Goal: Check status: Check status

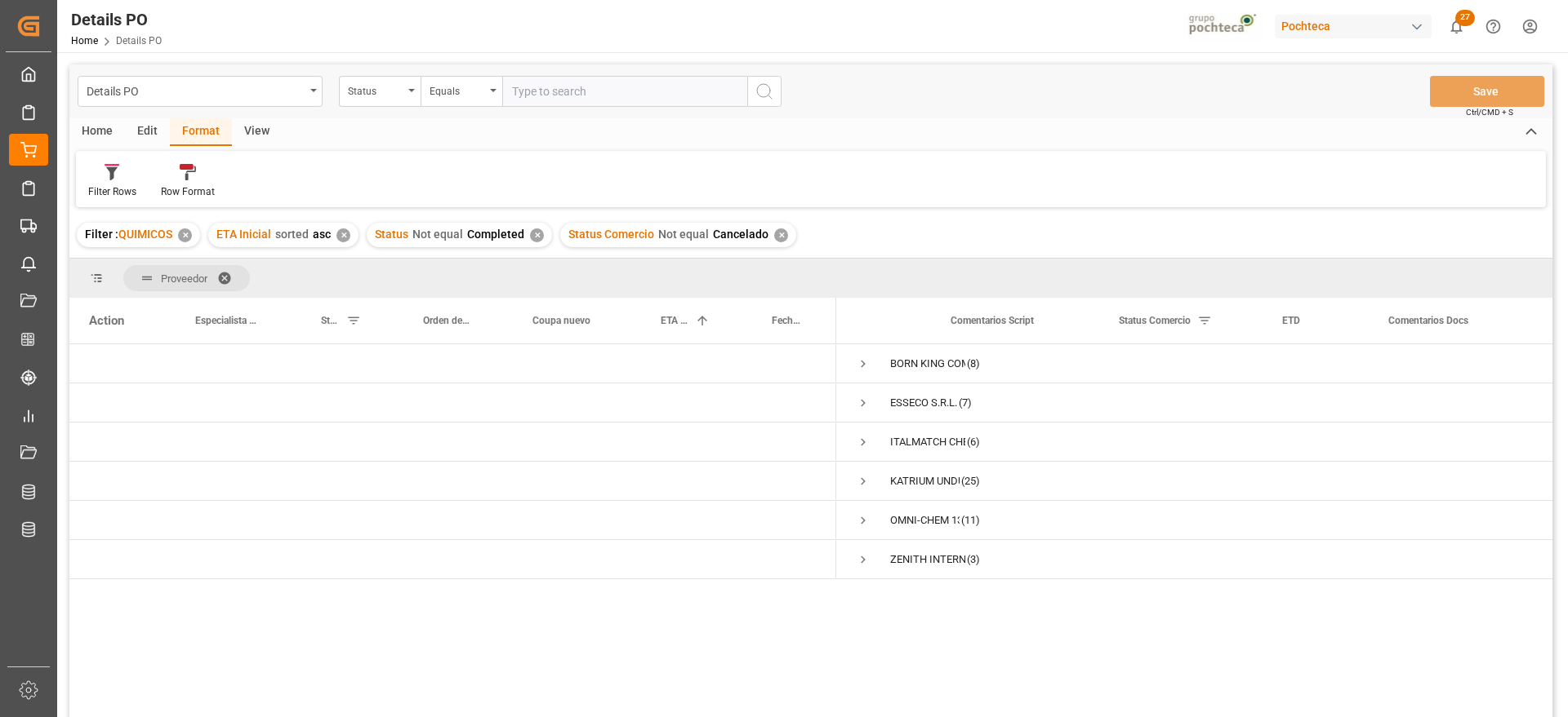
scroll to position [0, 68]
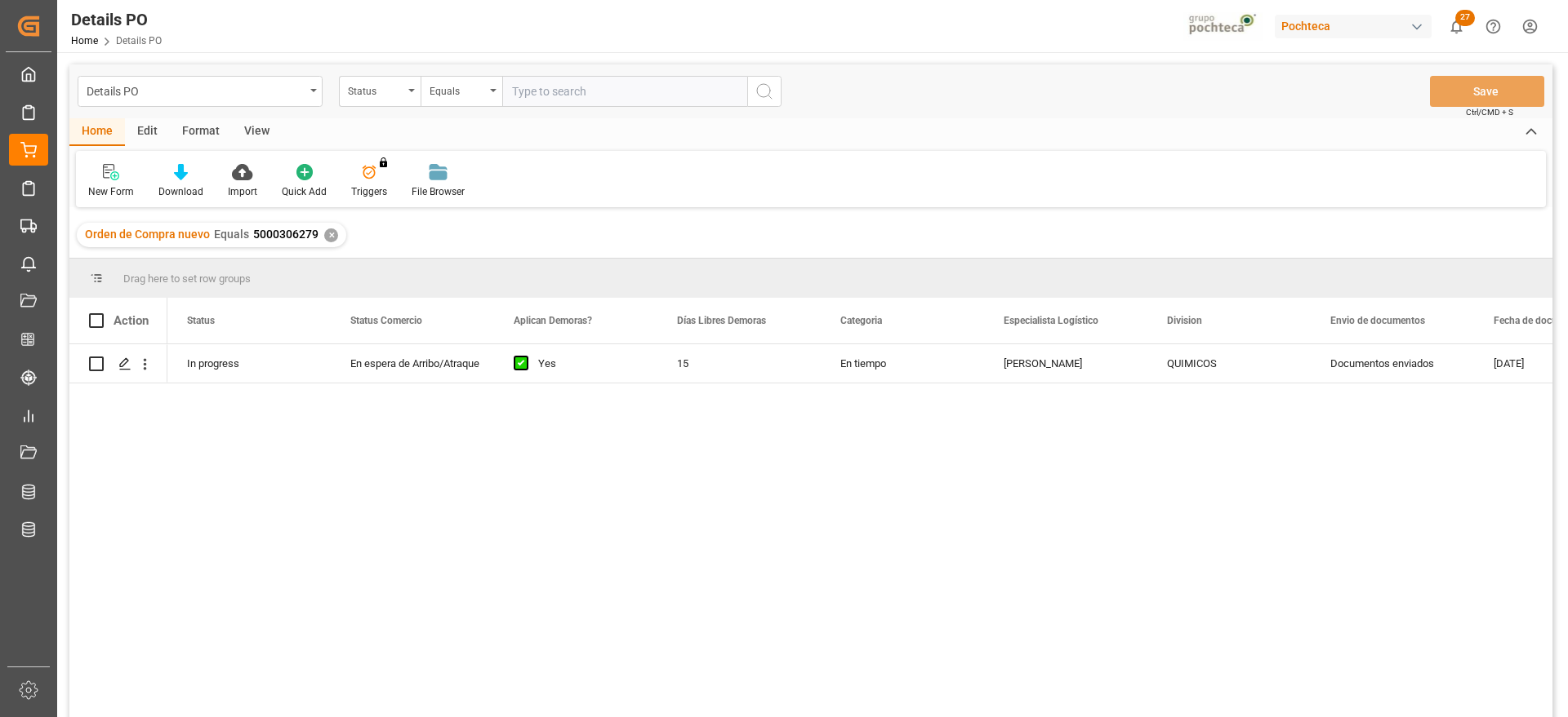
click at [328, 235] on div "✕" at bounding box center [331, 235] width 14 height 14
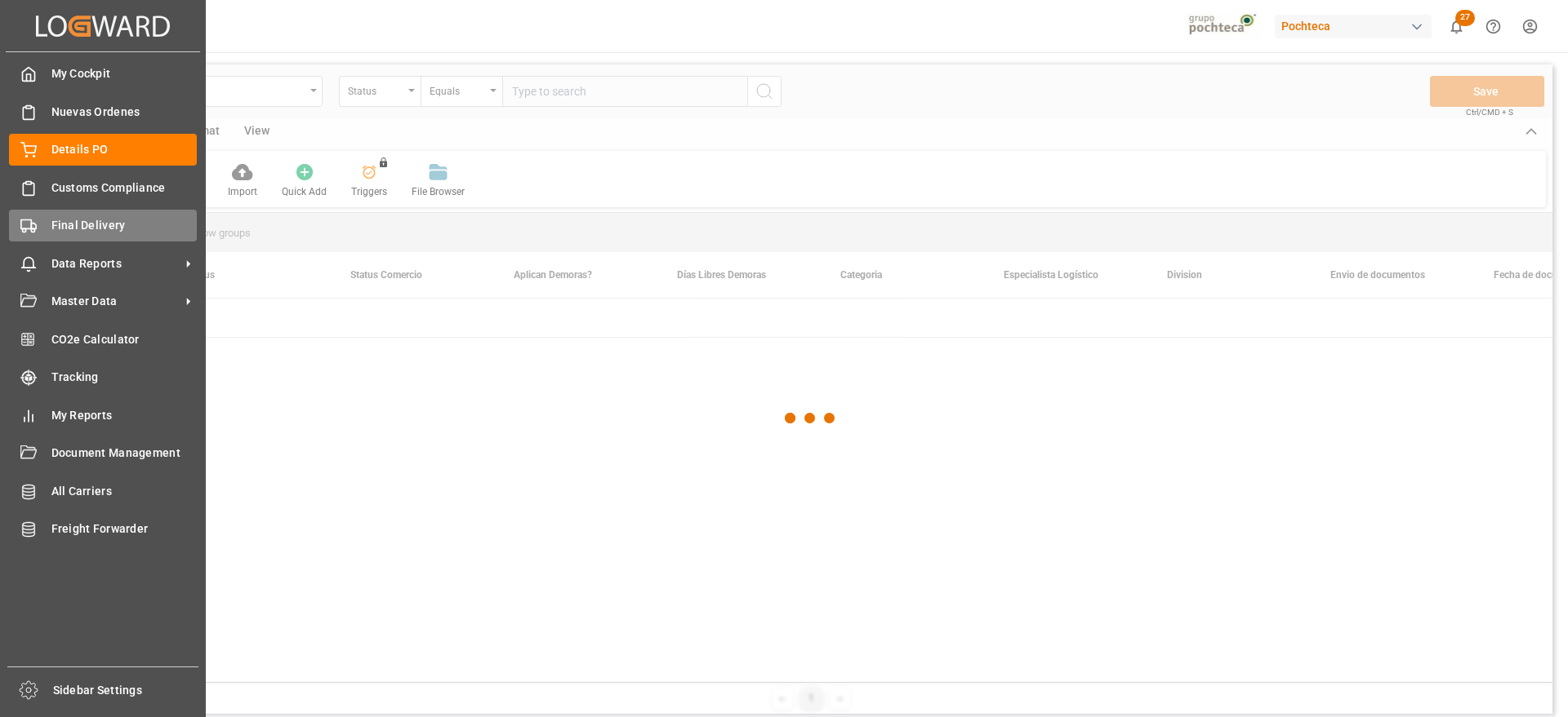
click at [41, 227] on div "Final Delivery Final Delivery" at bounding box center [103, 225] width 188 height 31
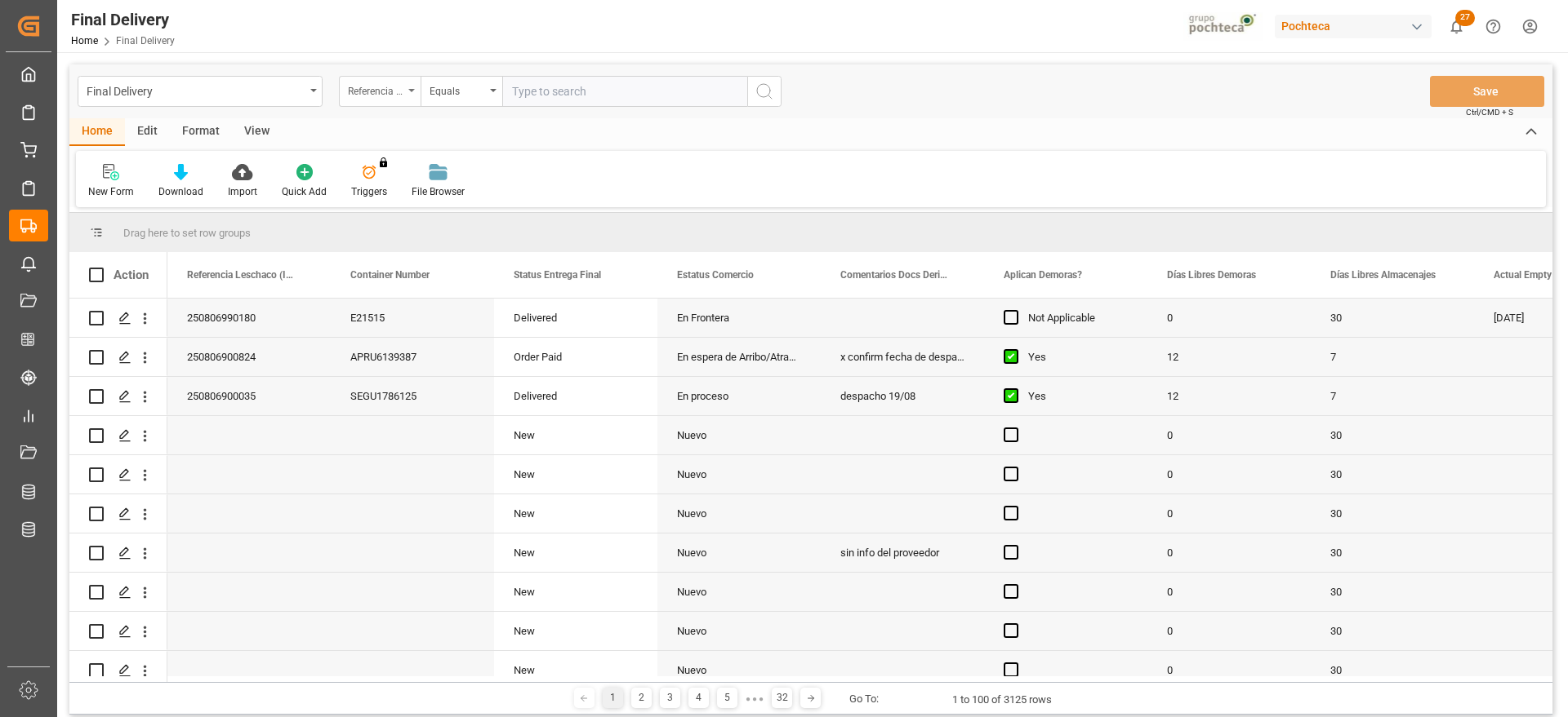
click at [371, 95] on div "Referencia Leschaco (Impo)" at bounding box center [375, 90] width 55 height 18
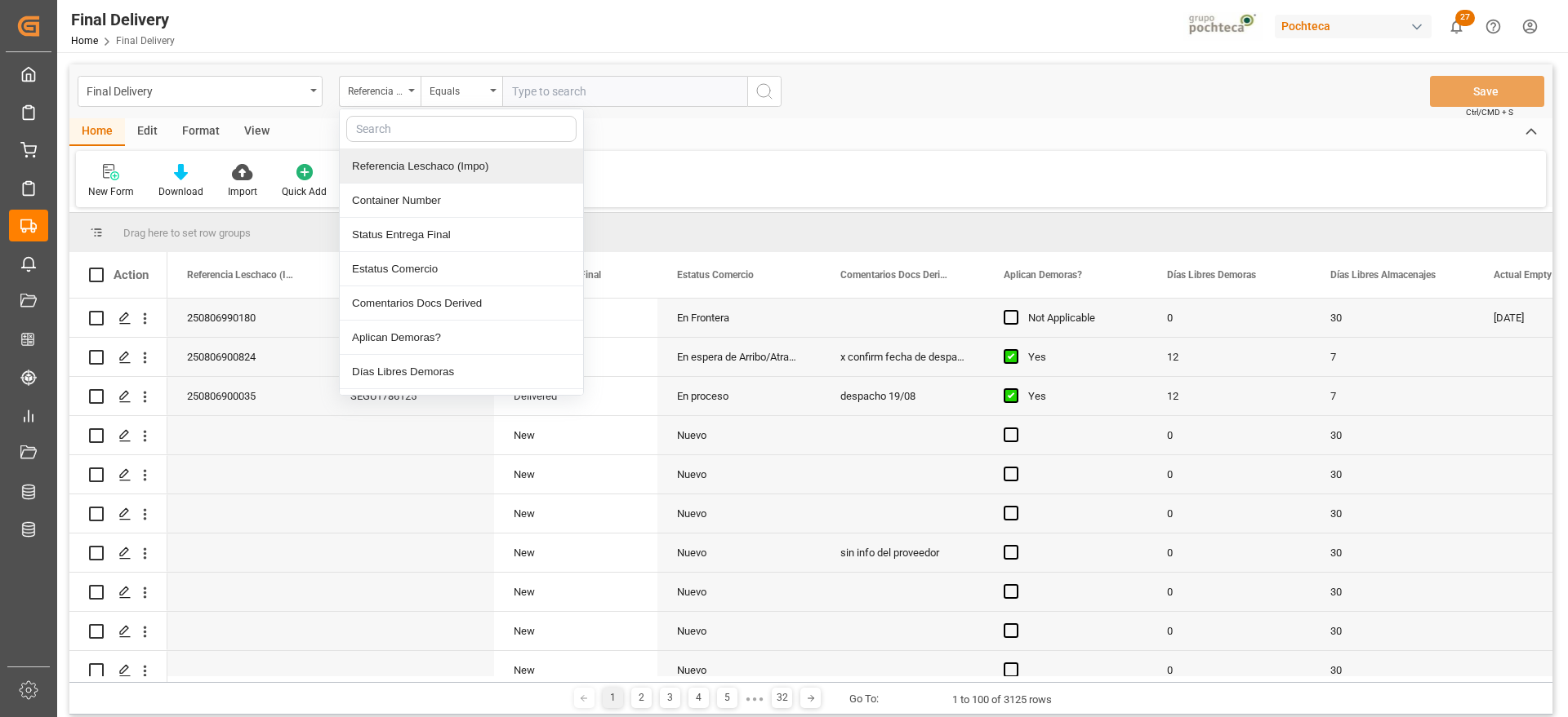
click at [414, 129] on input "text" at bounding box center [460, 128] width 230 height 26
type input "re"
click at [419, 169] on div "Referencia Leschaco (Impo)" at bounding box center [460, 166] width 243 height 34
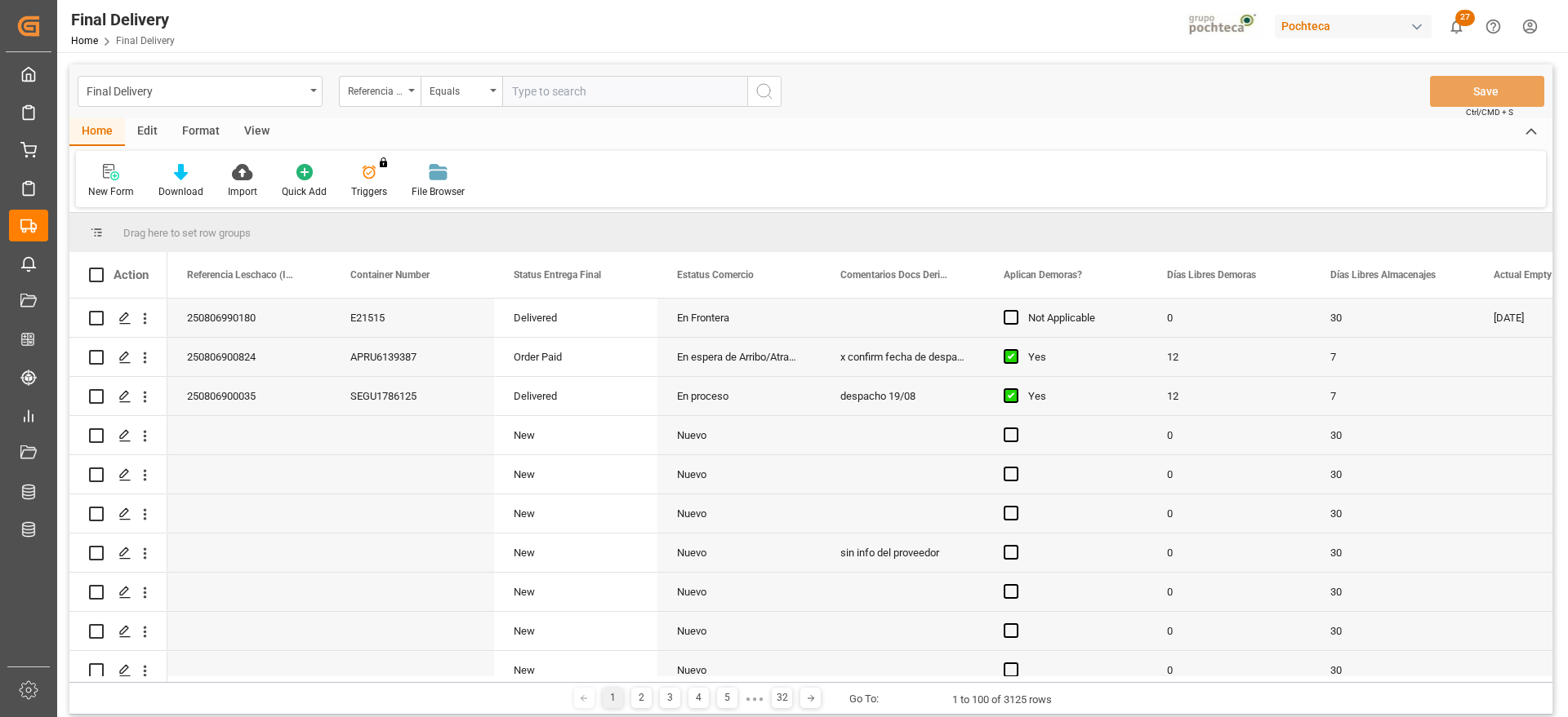
click at [589, 90] on input "text" at bounding box center [624, 91] width 245 height 31
paste input "250806900842"
type input "250806900842"
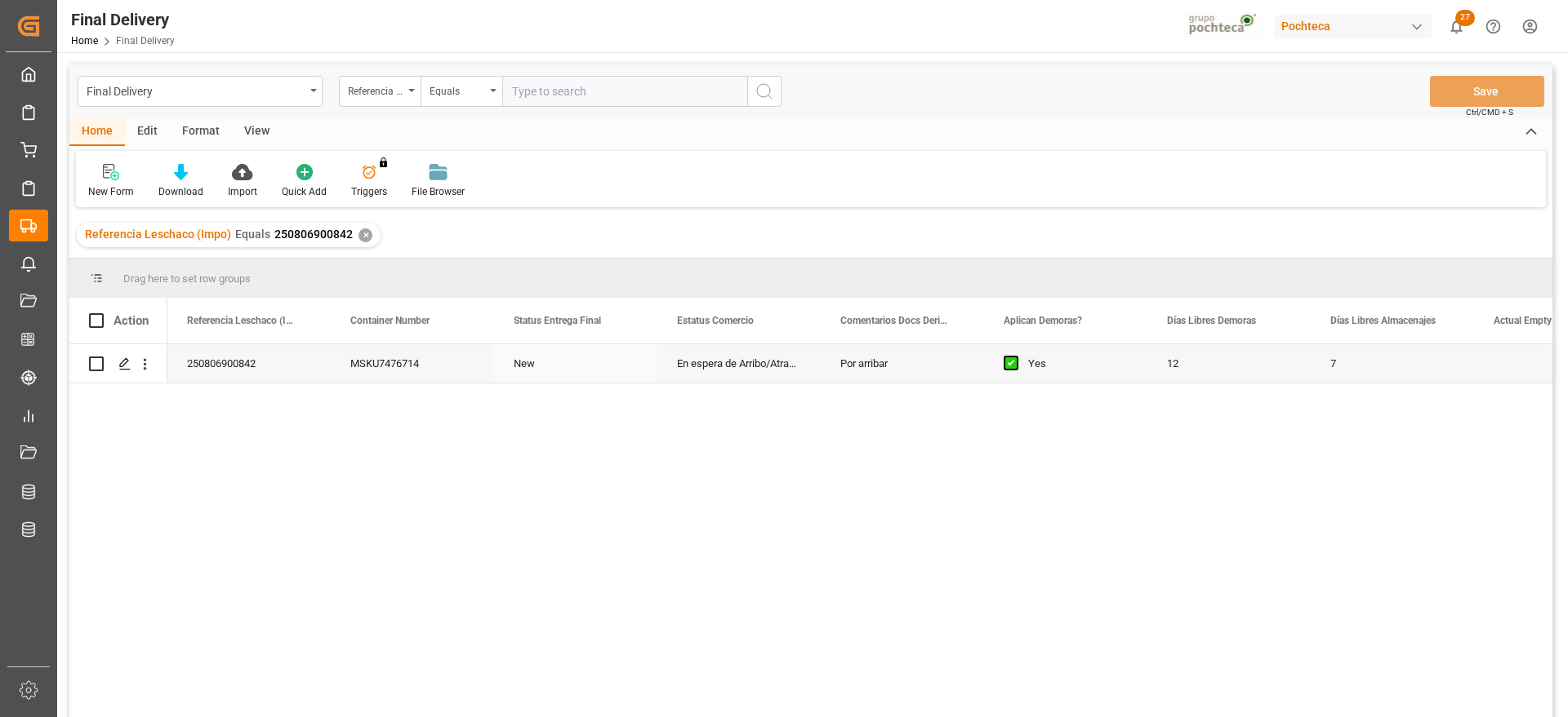
click at [719, 373] on div "En espera de Arribo/Atraque" at bounding box center [739, 364] width 164 height 39
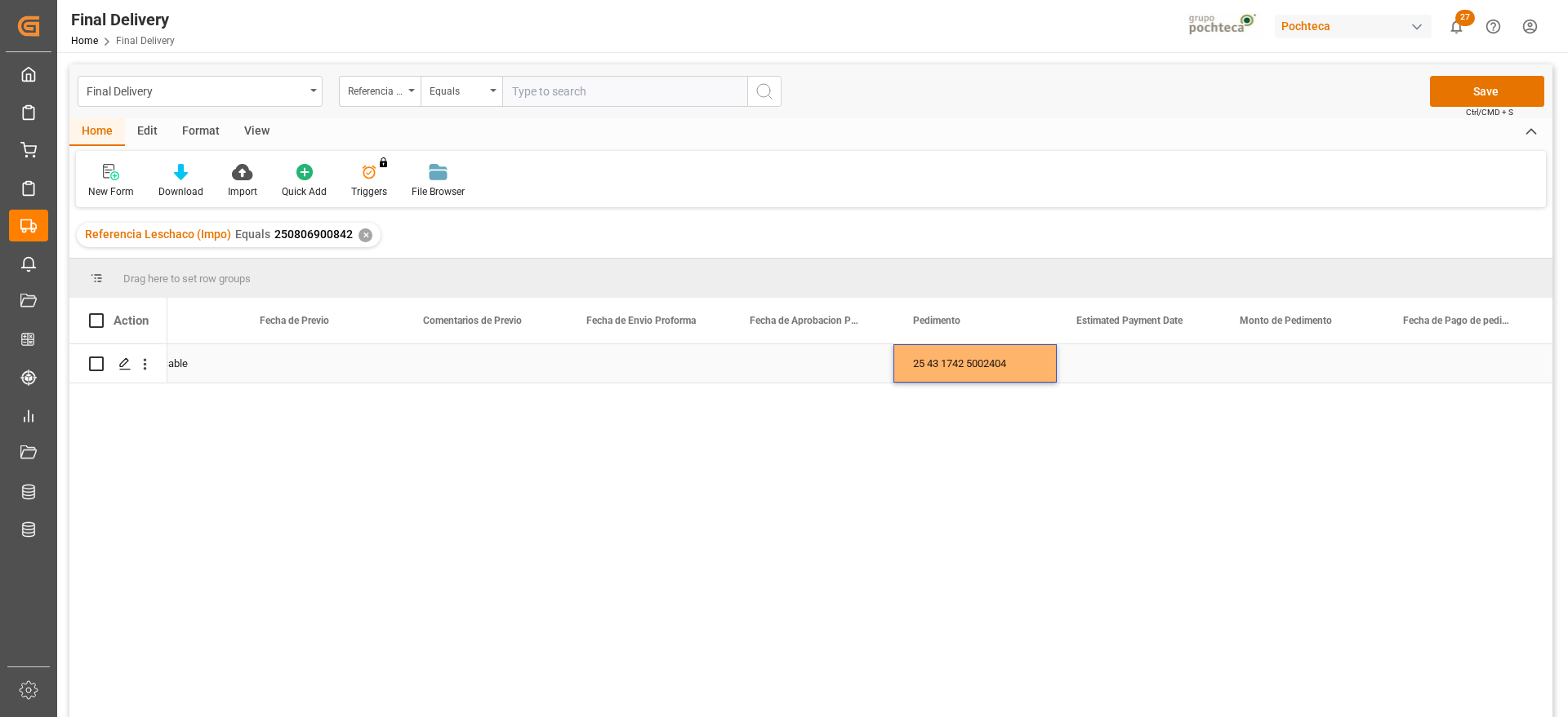
click at [802, 374] on div "Press SPACE to select this row." at bounding box center [812, 364] width 164 height 39
click at [1123, 359] on div "Press SPACE to select this row." at bounding box center [1138, 364] width 164 height 39
click at [1122, 359] on div "Press SPACE to select this row." at bounding box center [1138, 364] width 164 height 39
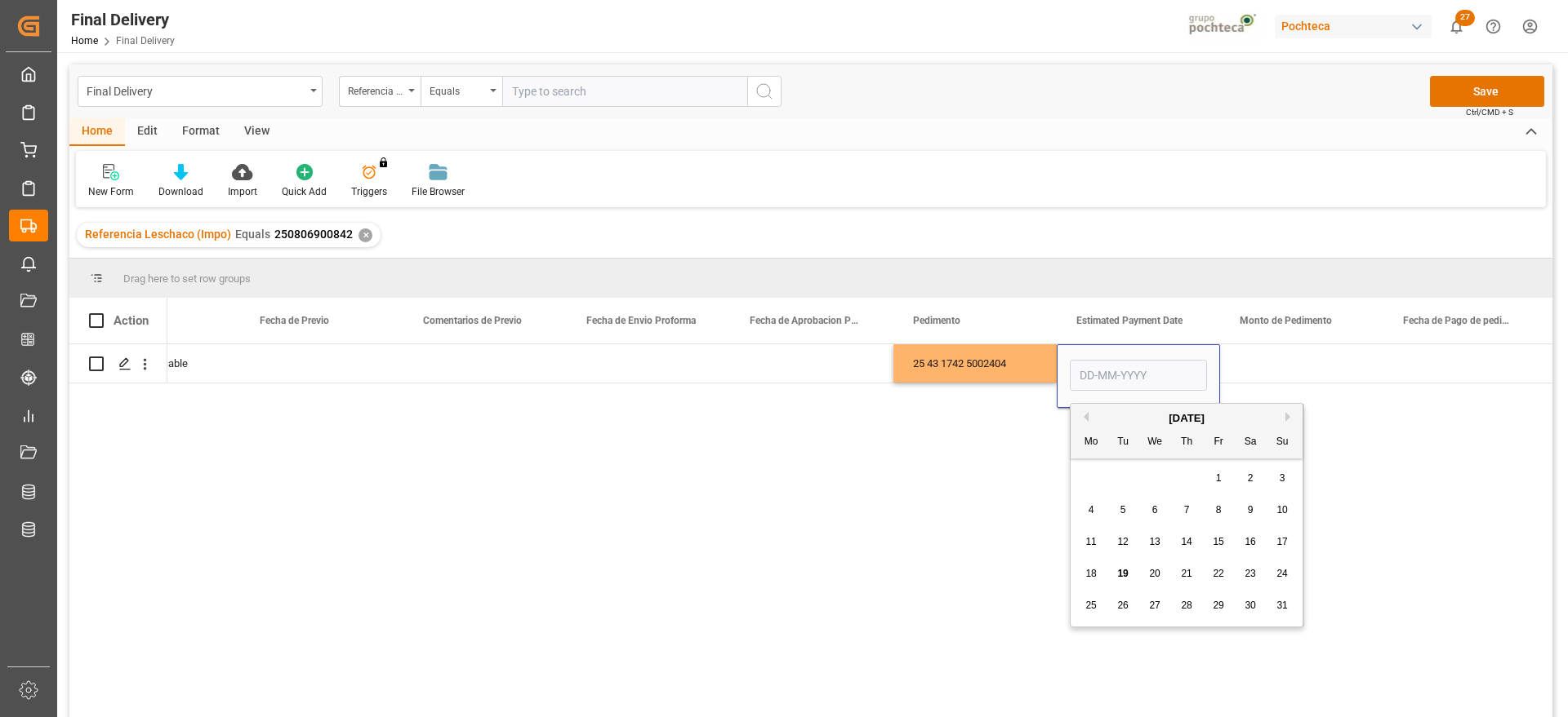
click at [1124, 571] on span "19" at bounding box center [1121, 574] width 10 height 11
type input "[DATE]"
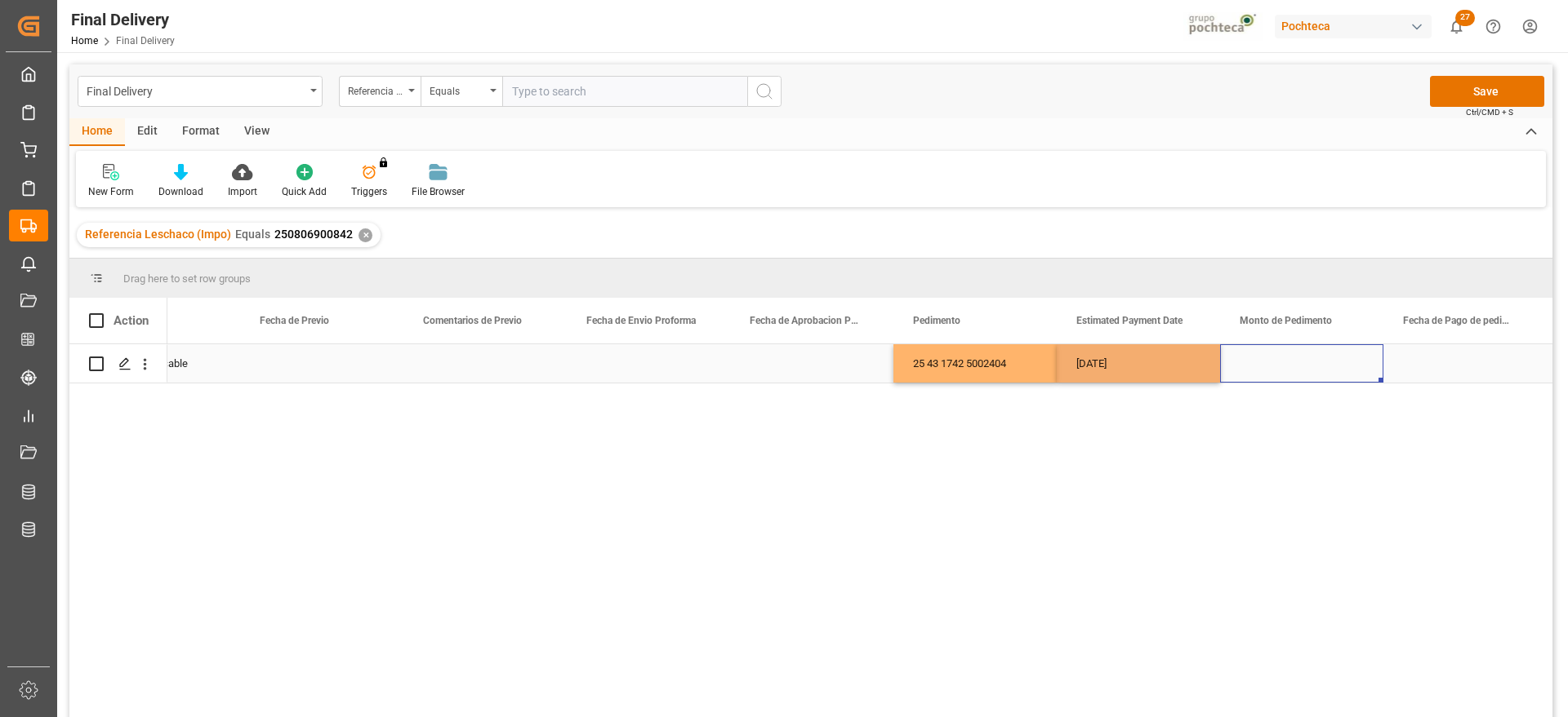
drag, startPoint x: 1290, startPoint y: 378, endPoint x: 1123, endPoint y: 374, distance: 167.0
click at [1288, 377] on div "Press SPACE to select this row." at bounding box center [1302, 364] width 164 height 39
click at [1122, 374] on div "[DATE]" at bounding box center [1138, 364] width 164 height 39
click at [1445, 356] on div "Press SPACE to select this row." at bounding box center [1464, 364] width 164 height 39
click at [1308, 374] on div "Press SPACE to select this row." at bounding box center [1302, 364] width 164 height 39
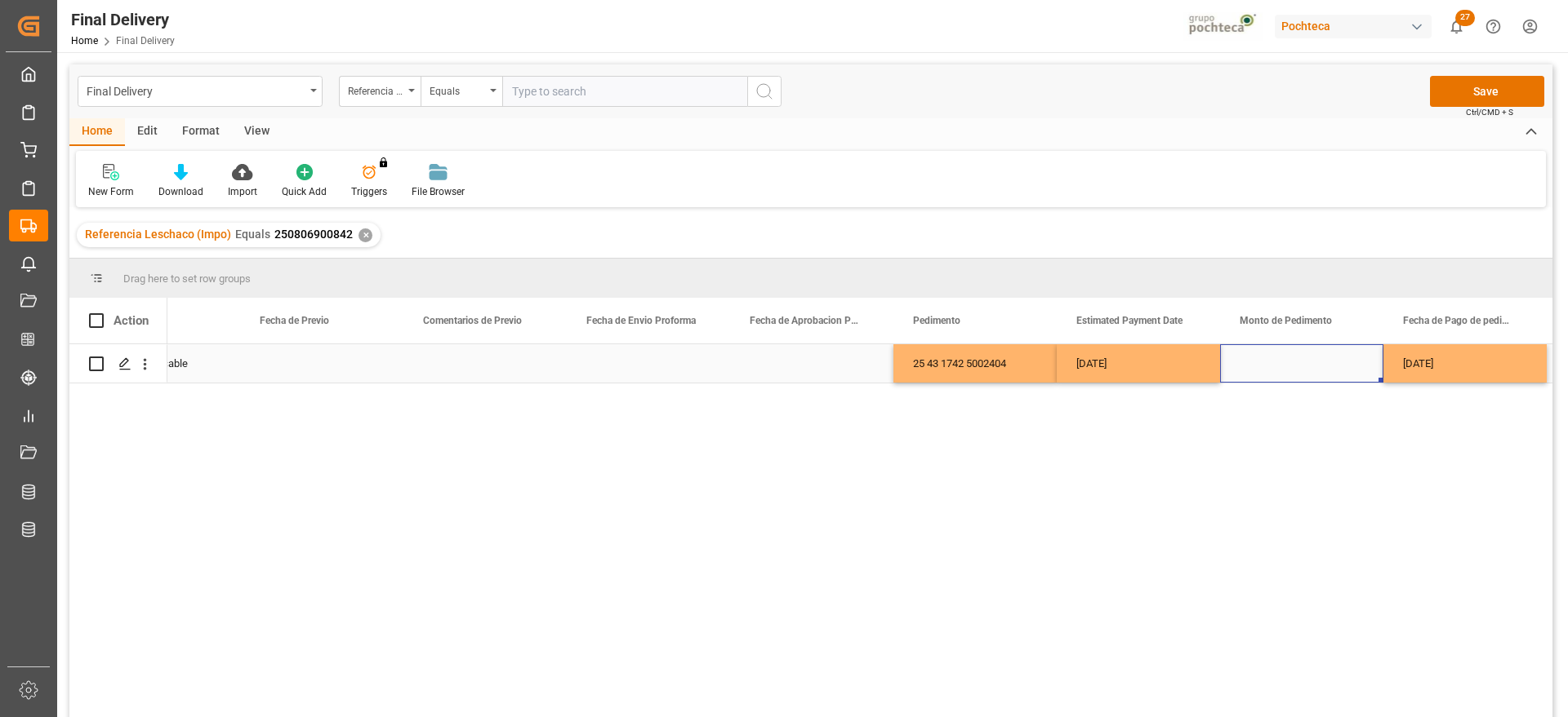
drag, startPoint x: 1304, startPoint y: 373, endPoint x: 1293, endPoint y: 372, distance: 11.0
click at [1303, 373] on div "Press SPACE to select this row." at bounding box center [1302, 364] width 164 height 39
click at [1293, 372] on div "Press SPACE to select this row." at bounding box center [1302, 364] width 164 height 39
click at [1293, 372] on input "Press SPACE to select this row." at bounding box center [1302, 373] width 137 height 31
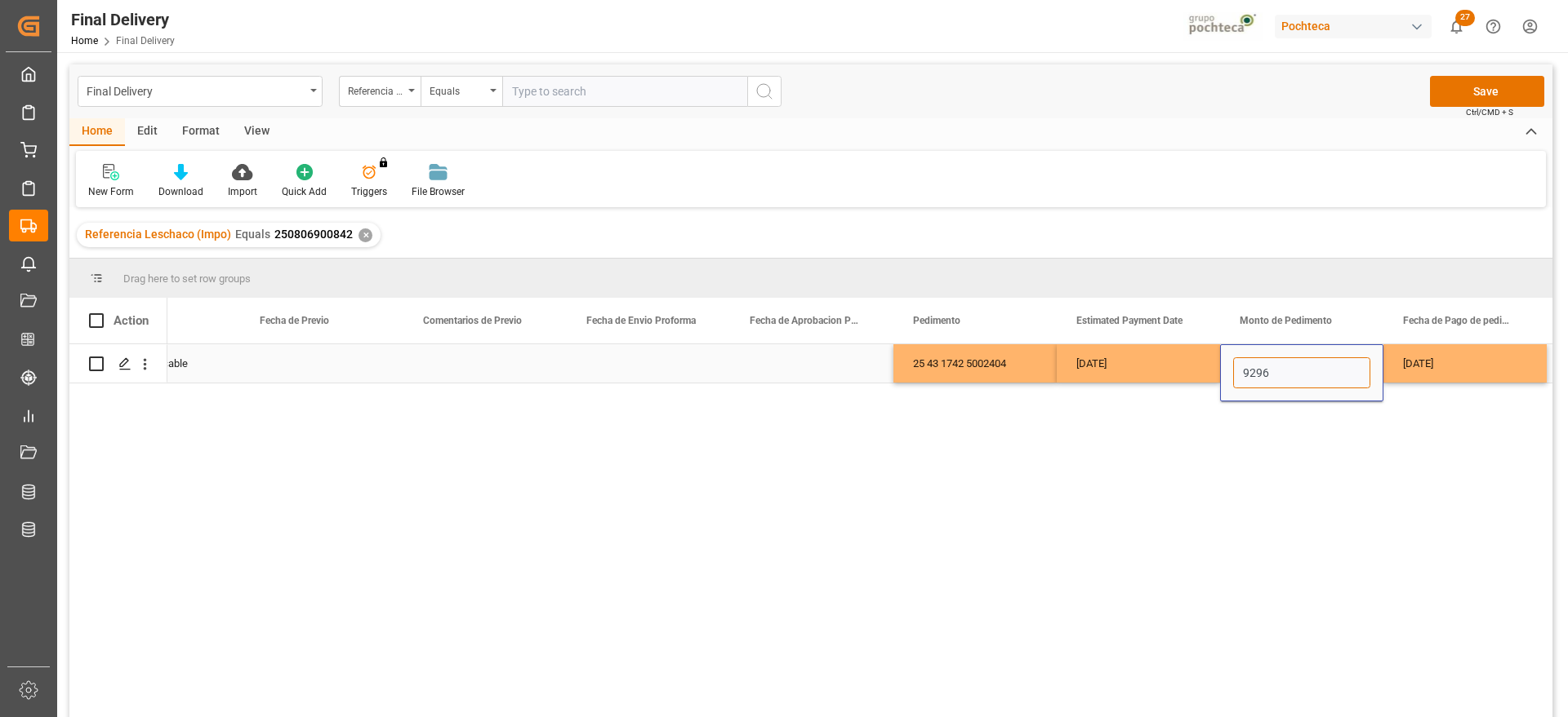
type input "92964"
click at [1152, 373] on div "[DATE]" at bounding box center [1138, 364] width 164 height 39
click at [974, 365] on div "25 43 1742 5002404" at bounding box center [974, 364] width 164 height 39
click at [625, 359] on div "Press SPACE to select this row." at bounding box center [648, 364] width 164 height 39
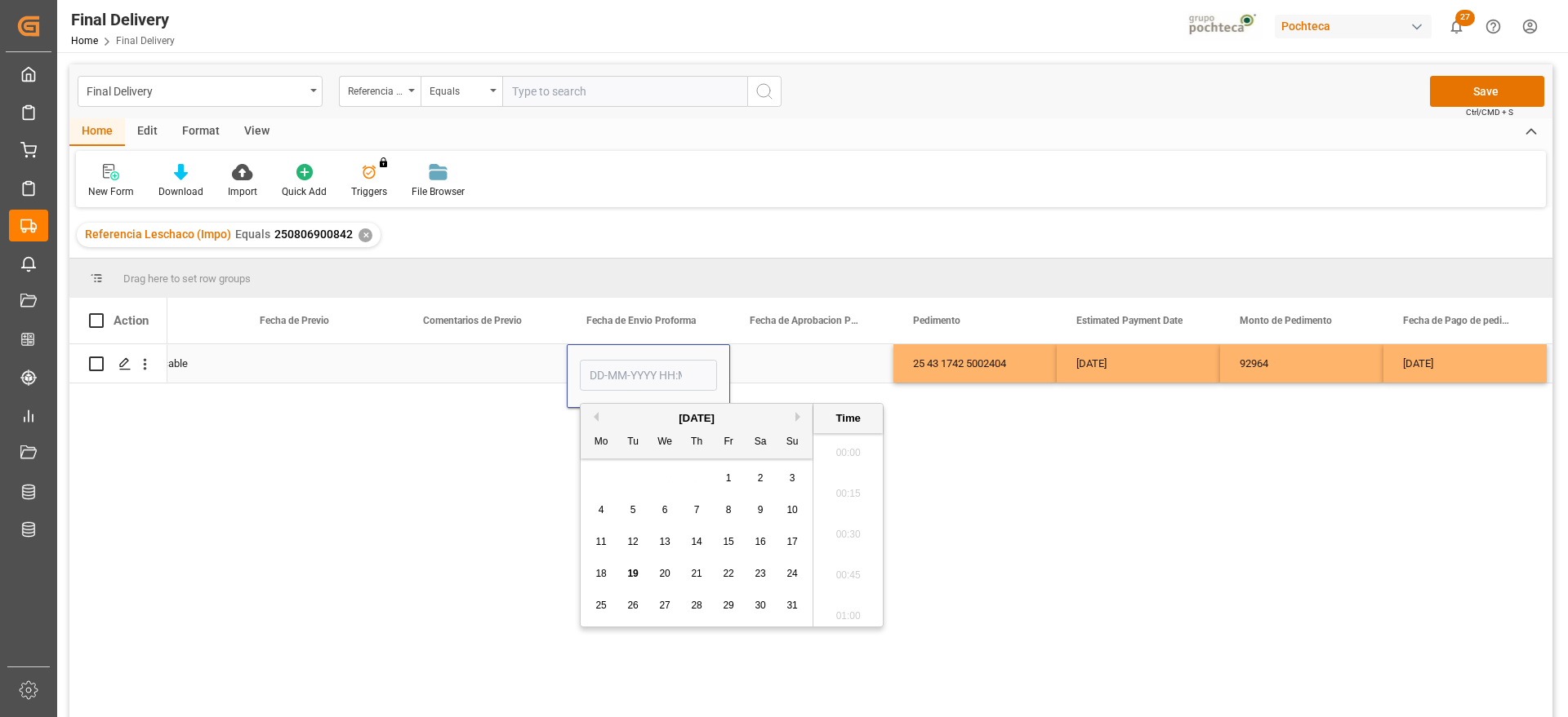
scroll to position [1760, 0]
click at [626, 543] on div "12" at bounding box center [633, 542] width 20 height 19
type input "[DATE] 00:00"
drag, startPoint x: 774, startPoint y: 364, endPoint x: 691, endPoint y: 369, distance: 83.2
click at [773, 364] on div "Press SPACE to select this row." at bounding box center [812, 364] width 164 height 39
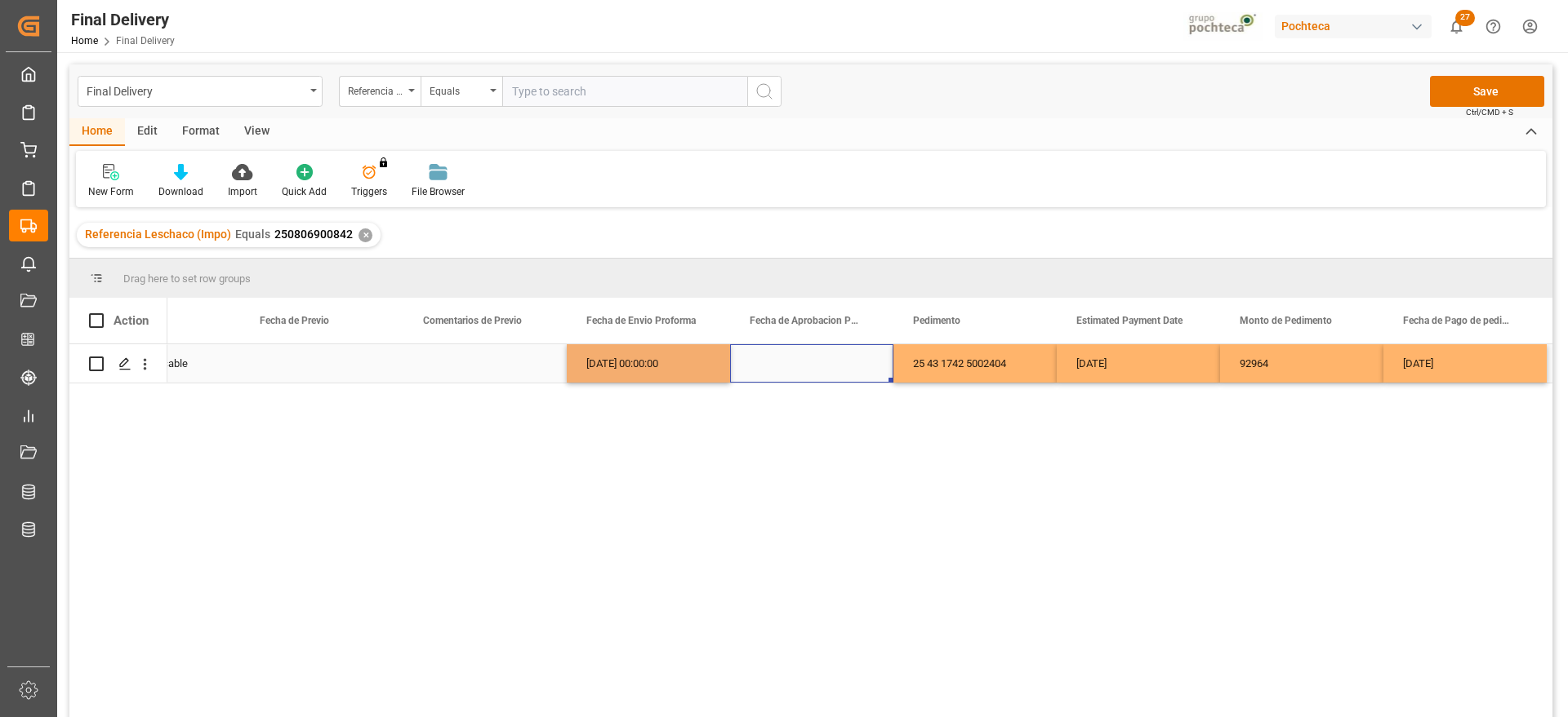
click at [681, 369] on div "12-08-2025 00:00:00" at bounding box center [648, 364] width 164 height 39
click at [779, 372] on div "Press SPACE to select this row." at bounding box center [812, 364] width 164 height 39
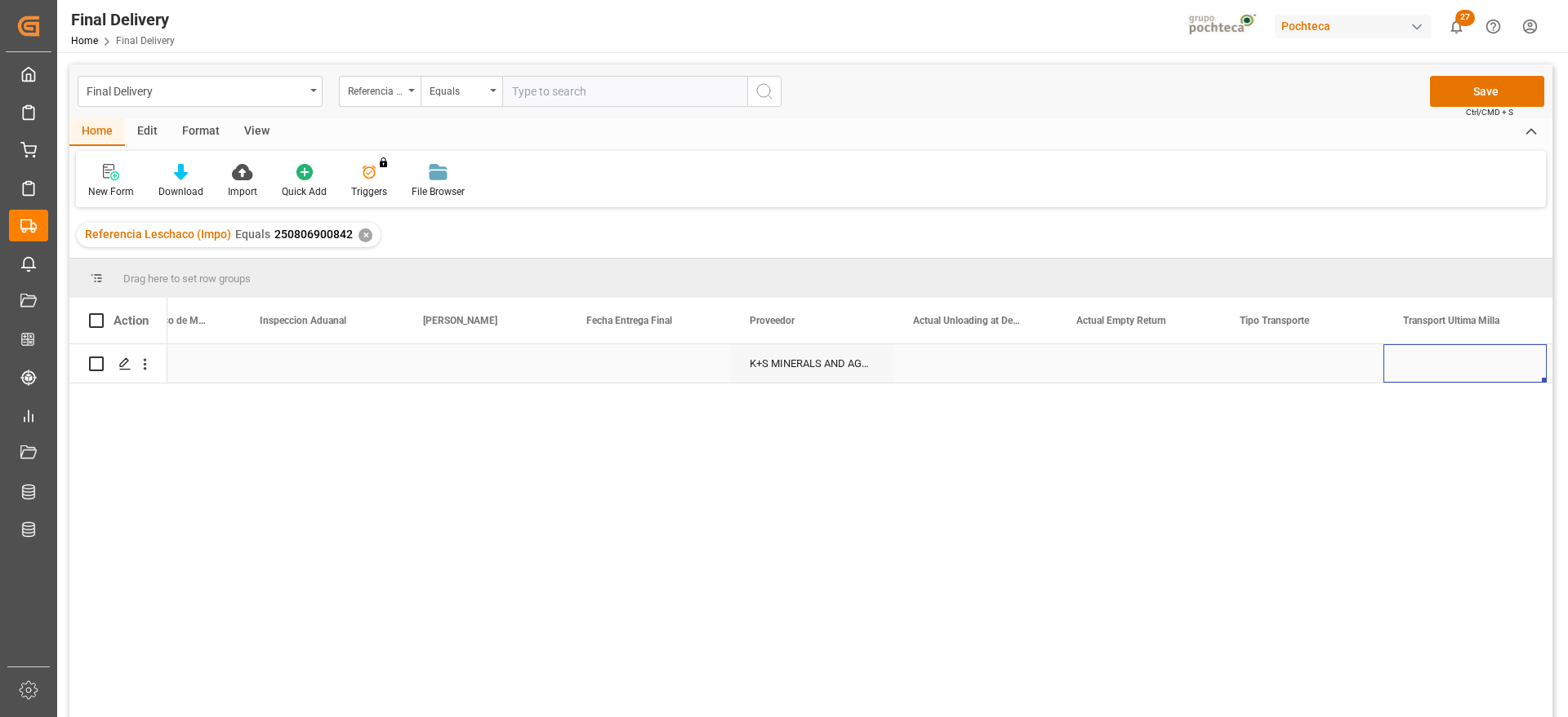
scroll to position [0, 4500]
click at [779, 372] on div "Press SPACE to select this row." at bounding box center [812, 364] width 164 height 39
click at [849, 369] on button "Select" at bounding box center [812, 373] width 137 height 31
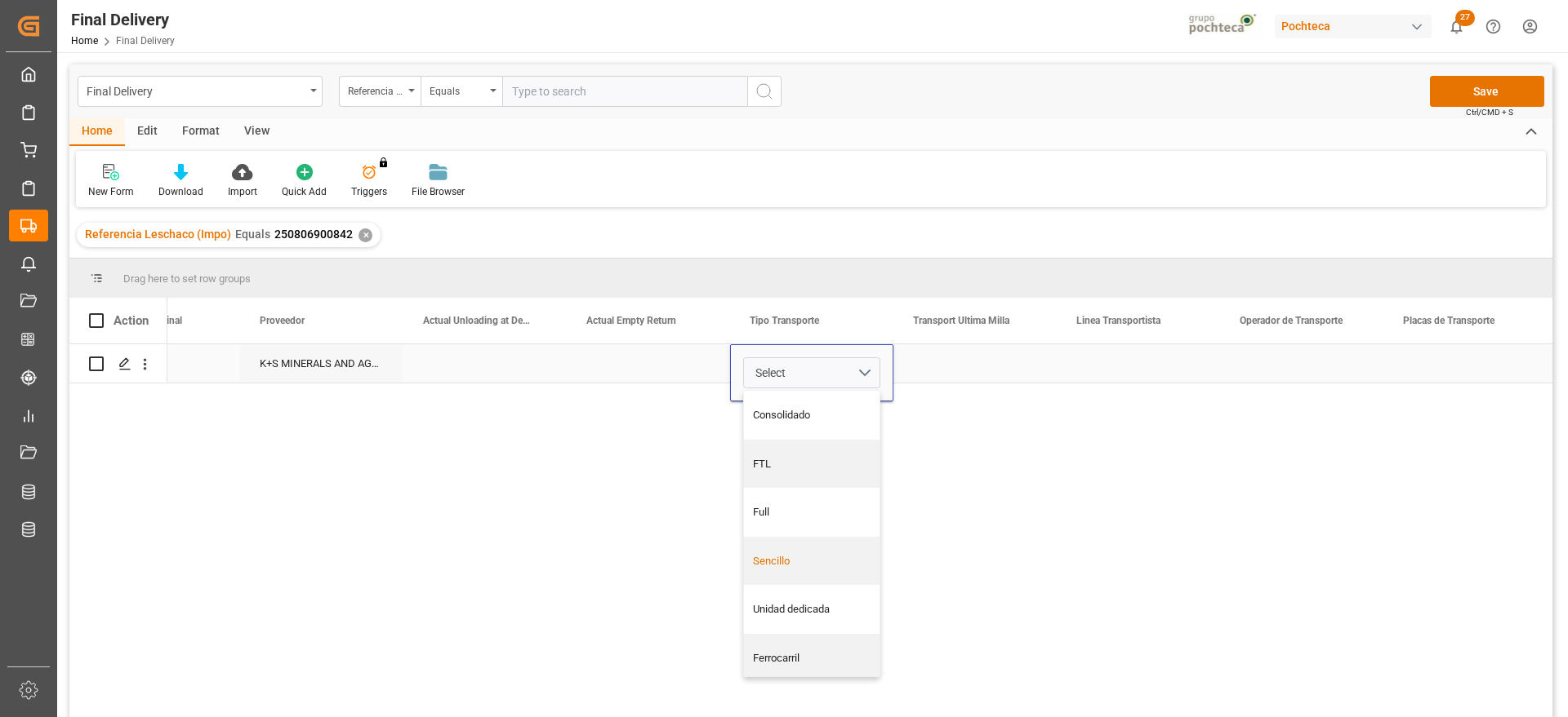
click at [799, 555] on div "Sencillo" at bounding box center [812, 562] width 118 height 17
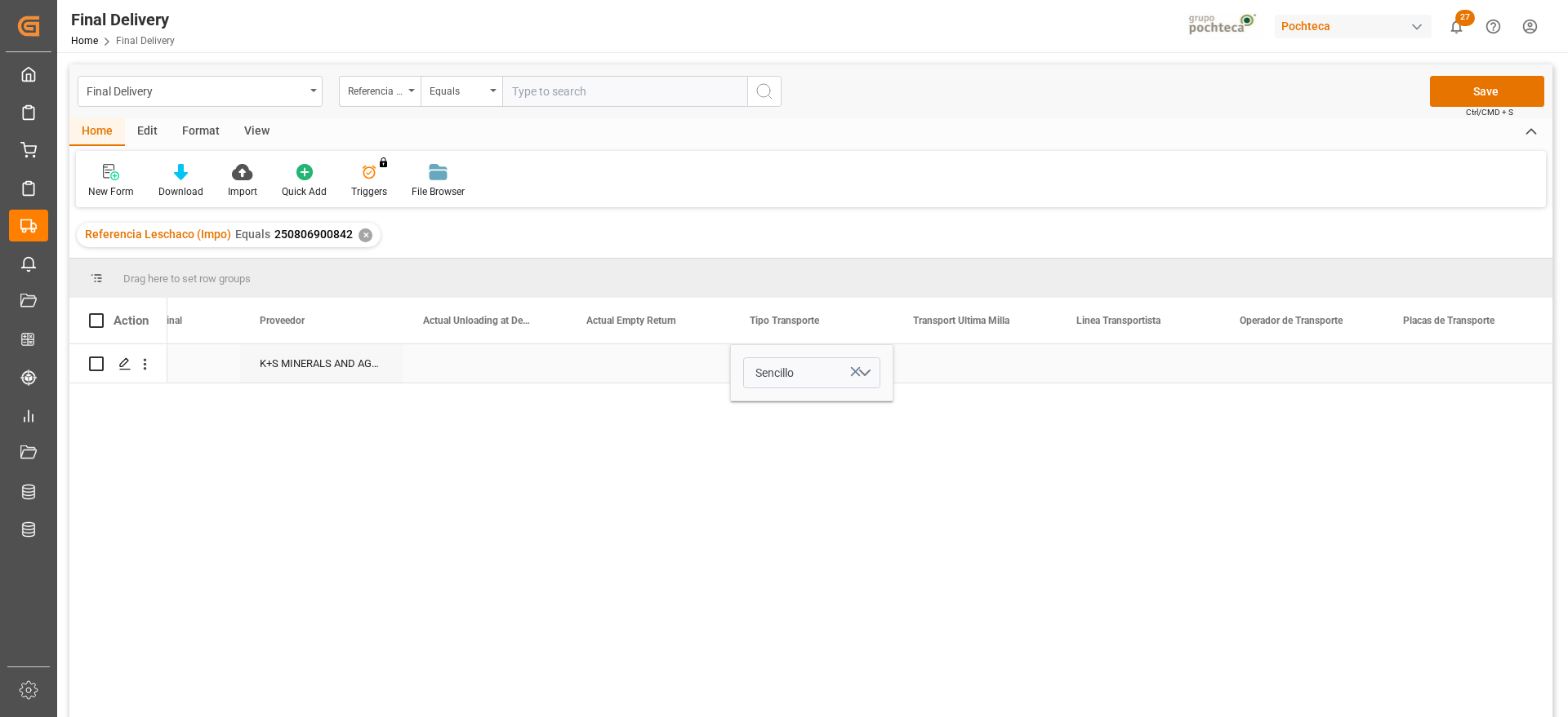
click at [957, 390] on div "K+S MINERALS AND AGRICULTURE GMBH Sencillo No" at bounding box center [860, 536] width 1385 height 383
click at [957, 360] on div "Press SPACE to select this row." at bounding box center [974, 364] width 164 height 39
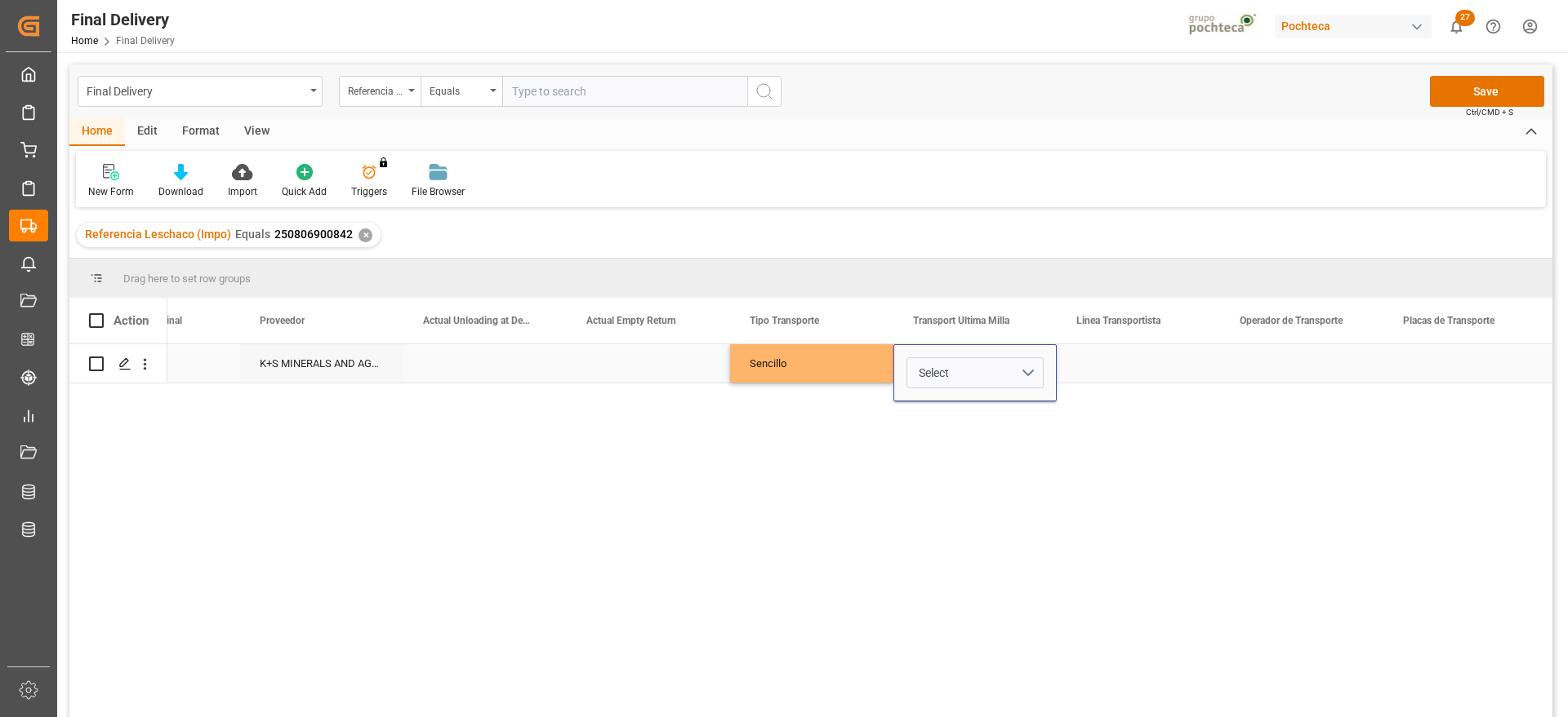
click at [1046, 361] on div "Select" at bounding box center [974, 373] width 164 height 57
click at [1028, 365] on button "Select" at bounding box center [974, 373] width 137 height 31
click at [986, 420] on div "Leschaco" at bounding box center [975, 416] width 118 height 17
click at [1118, 353] on div "Press SPACE to select this row." at bounding box center [1138, 364] width 164 height 39
click at [1464, 80] on button "Save" at bounding box center [1487, 91] width 115 height 31
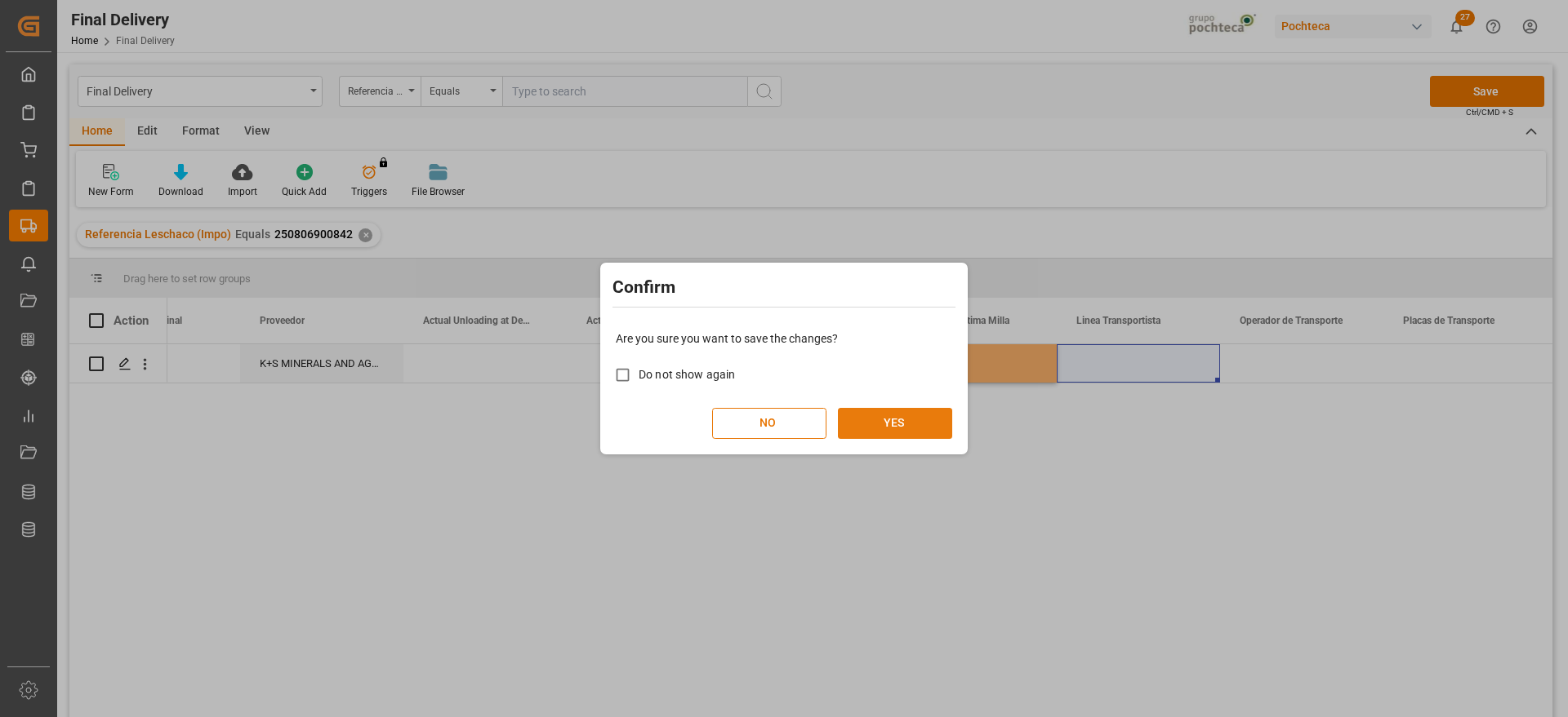
click at [888, 415] on button "YES" at bounding box center [895, 424] width 115 height 31
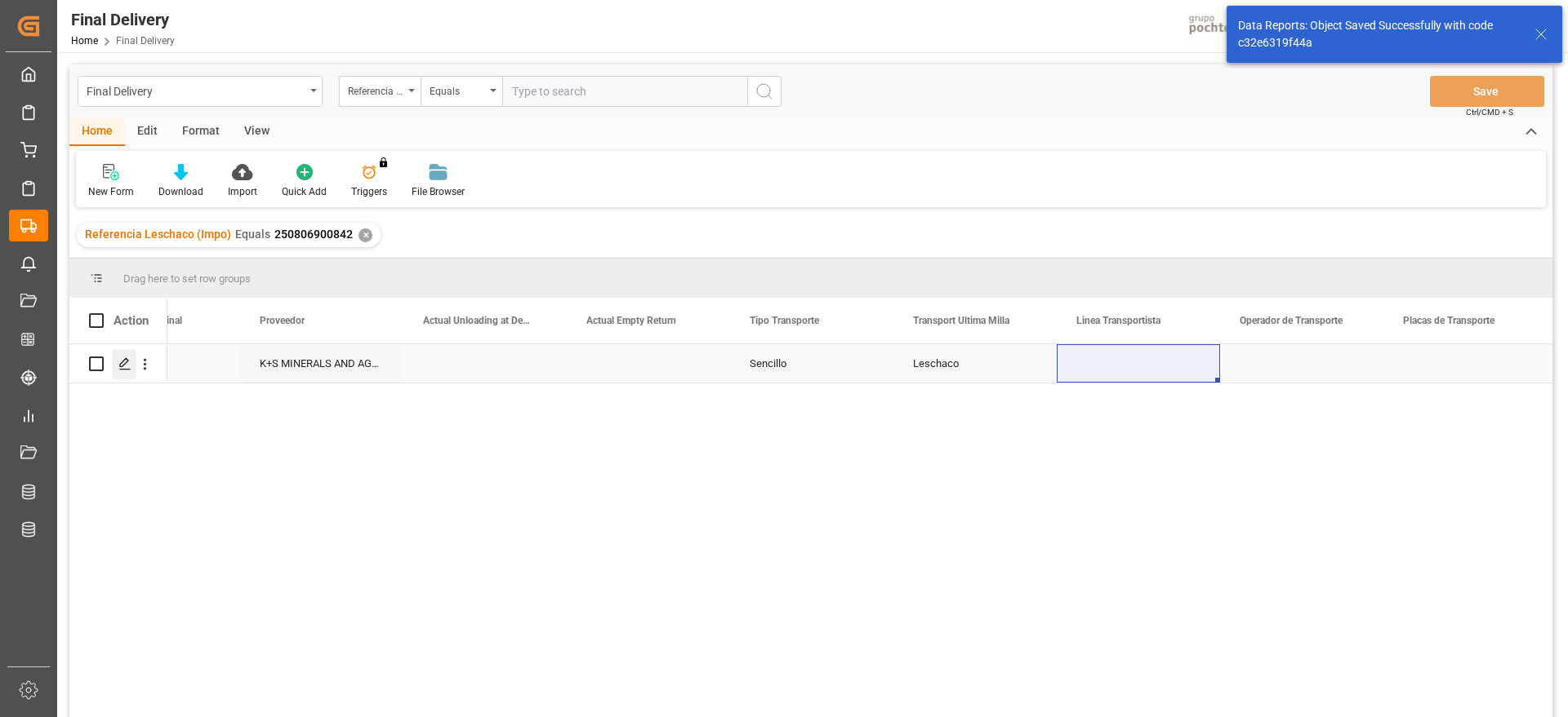
click at [120, 363] on icon "Press SPACE to select this row." at bounding box center [125, 364] width 13 height 13
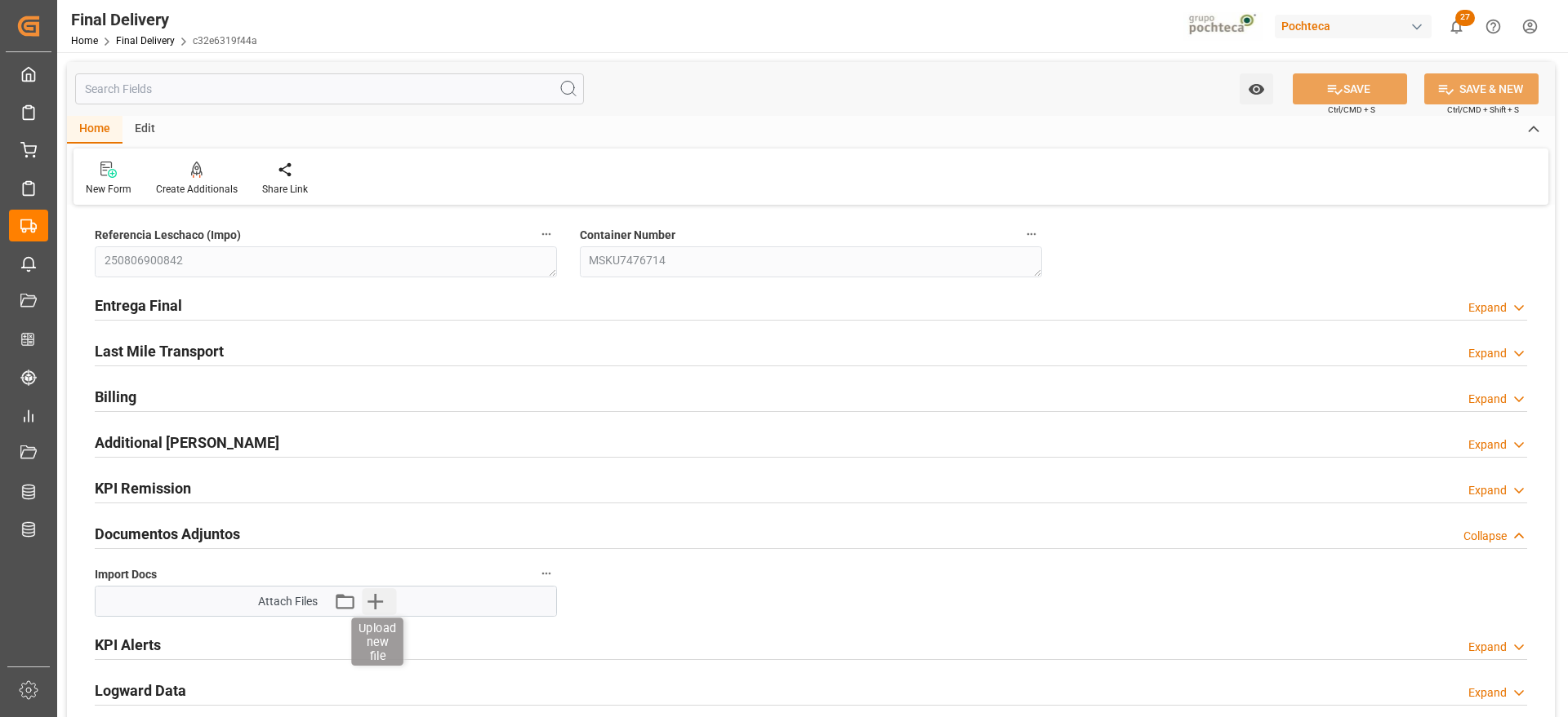
click at [368, 597] on icon "button" at bounding box center [374, 602] width 26 height 26
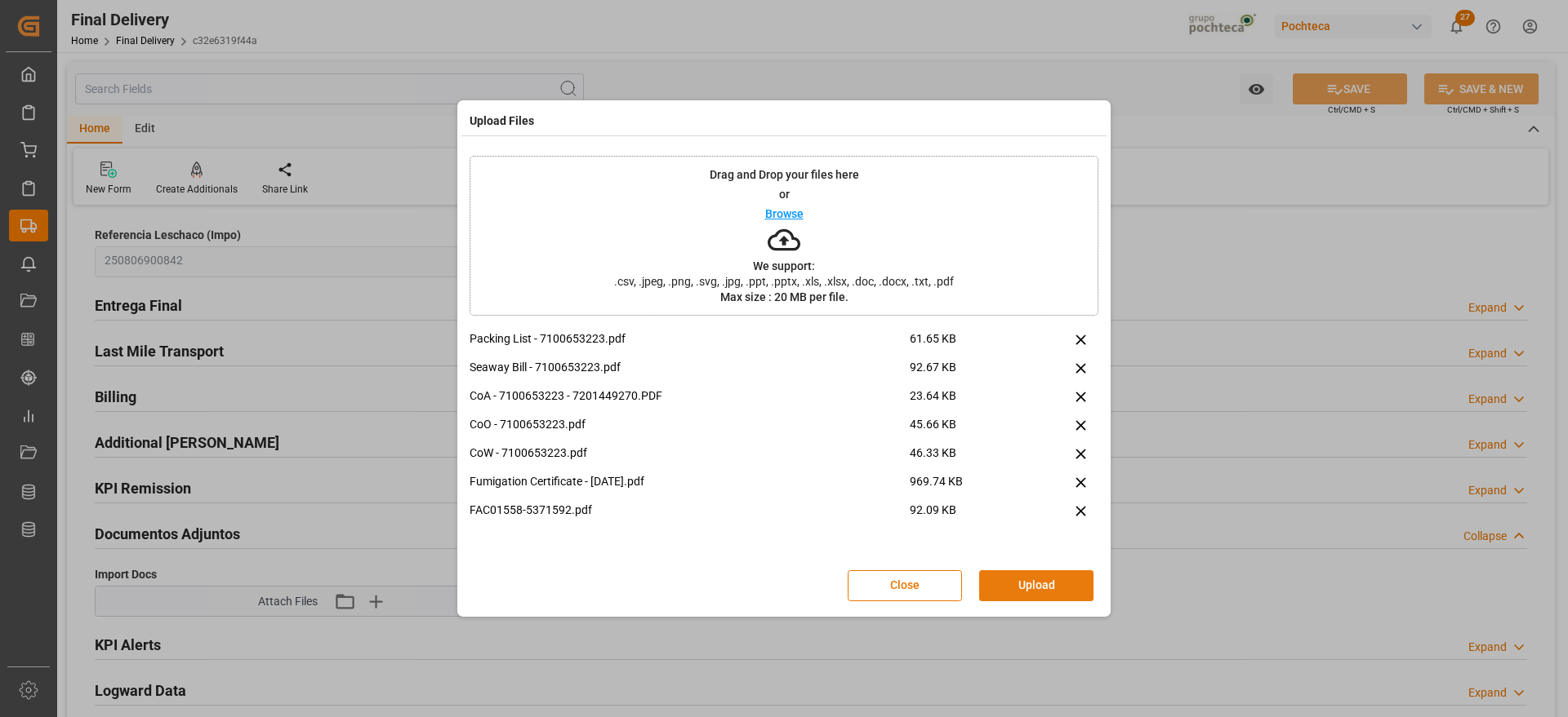
click at [1033, 583] on button "Upload" at bounding box center [1036, 586] width 115 height 31
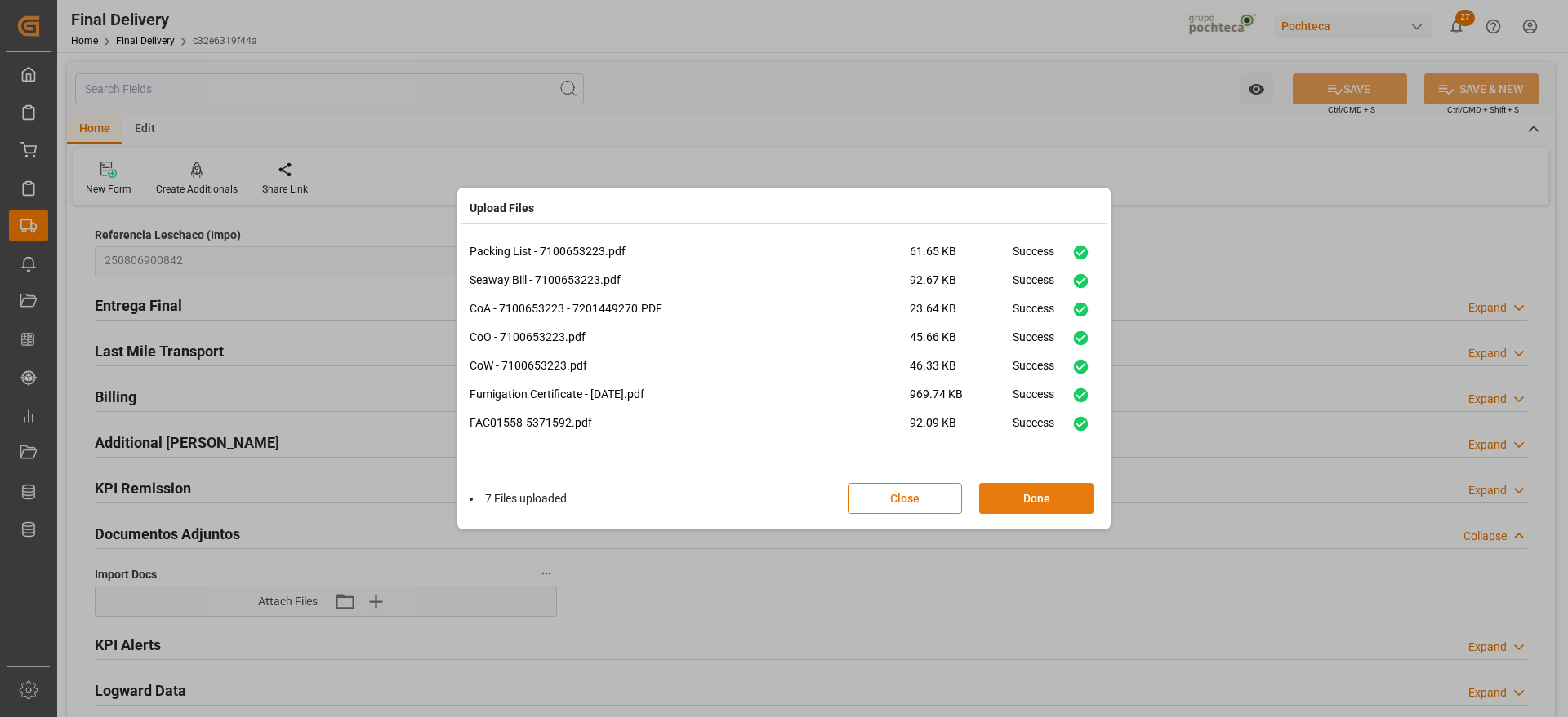
click at [1052, 499] on button "Done" at bounding box center [1036, 499] width 115 height 31
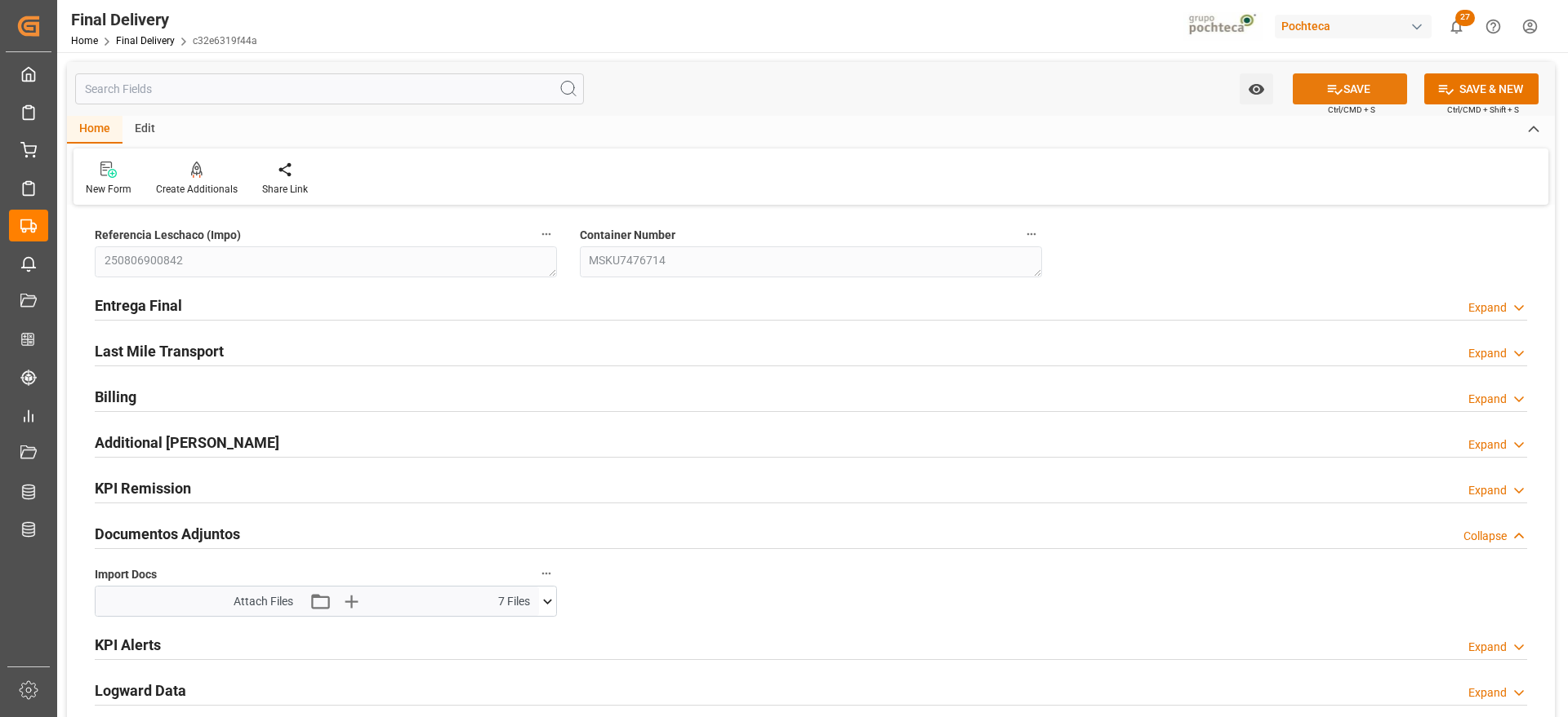
click at [1339, 86] on icon at bounding box center [1334, 89] width 18 height 18
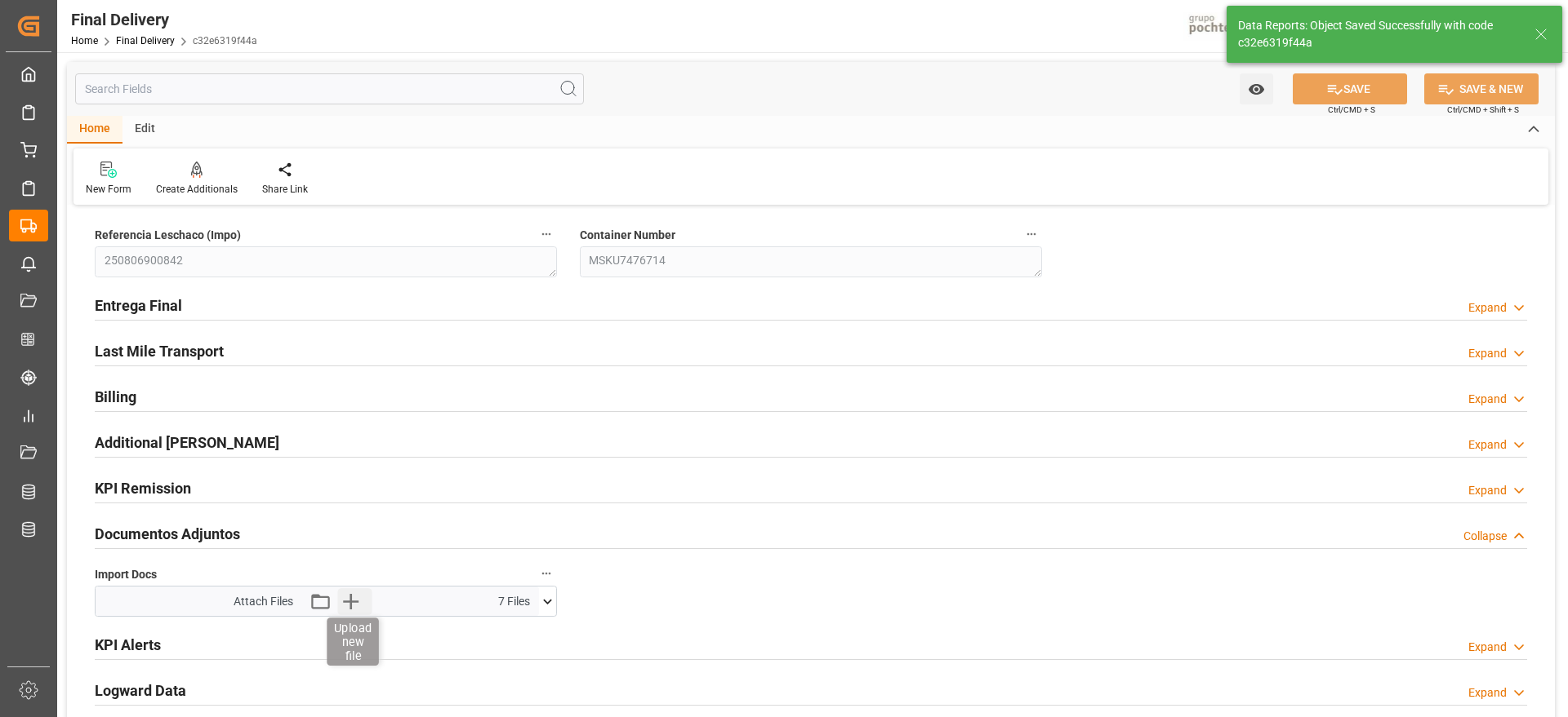
click at [350, 606] on icon "button" at bounding box center [350, 602] width 16 height 16
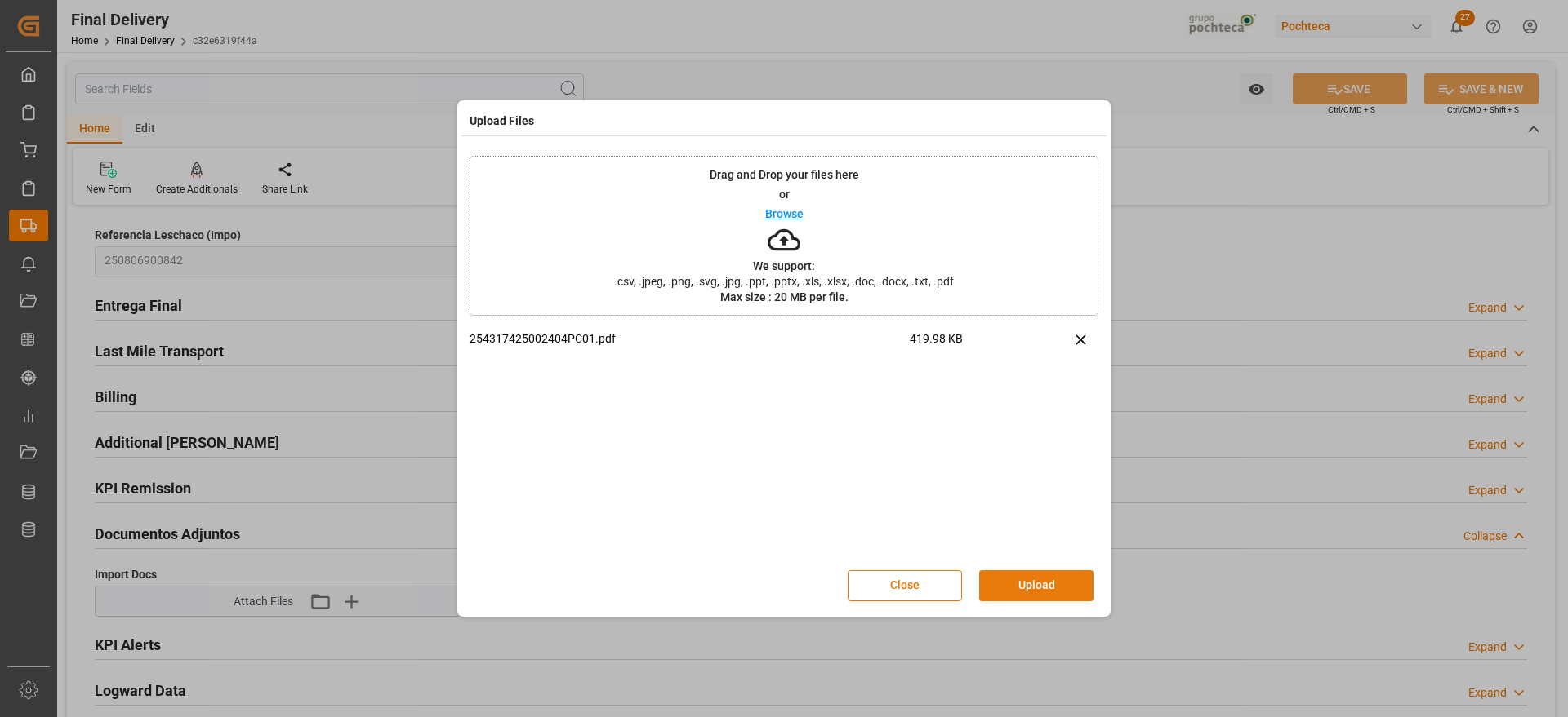
click at [1054, 577] on button "Upload" at bounding box center [1036, 586] width 115 height 31
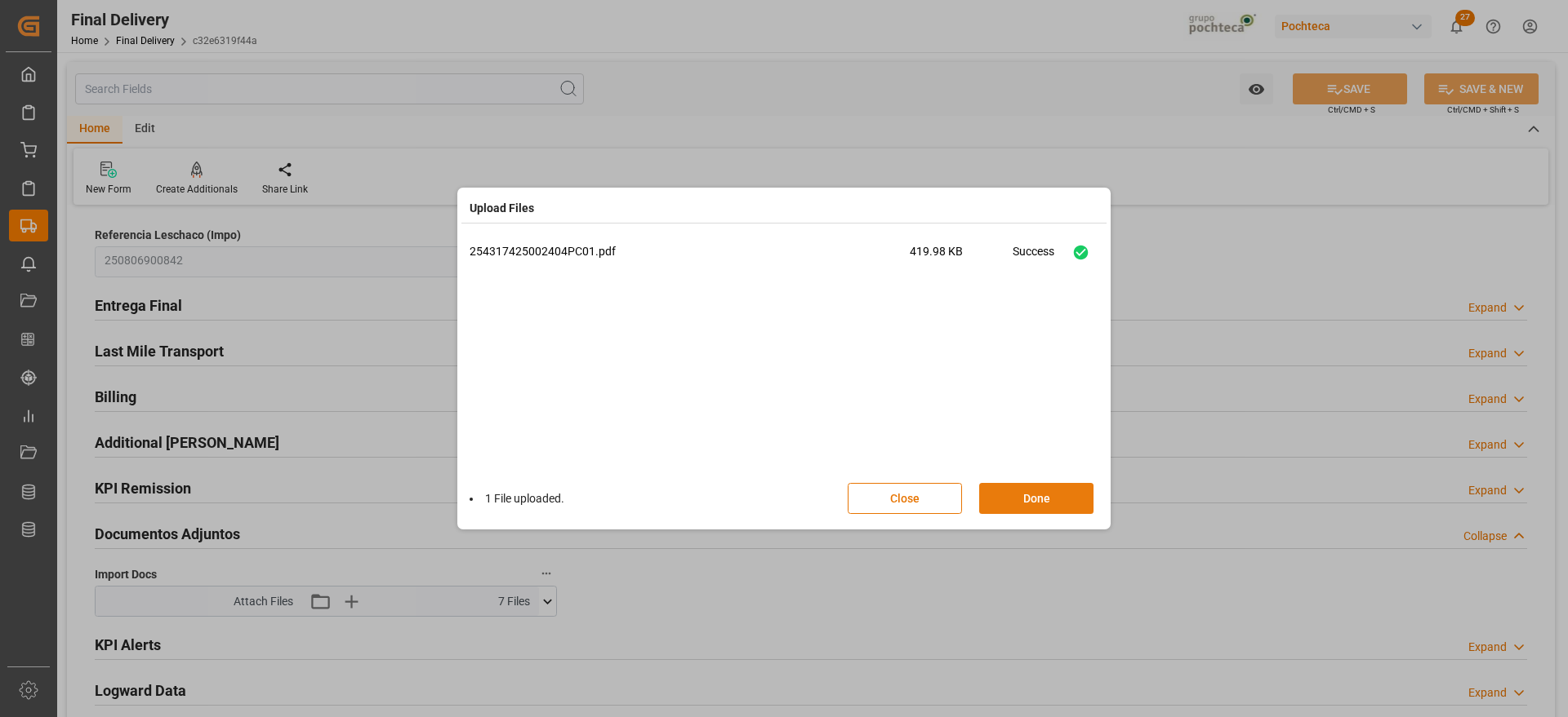
click at [1047, 500] on button "Done" at bounding box center [1036, 499] width 115 height 31
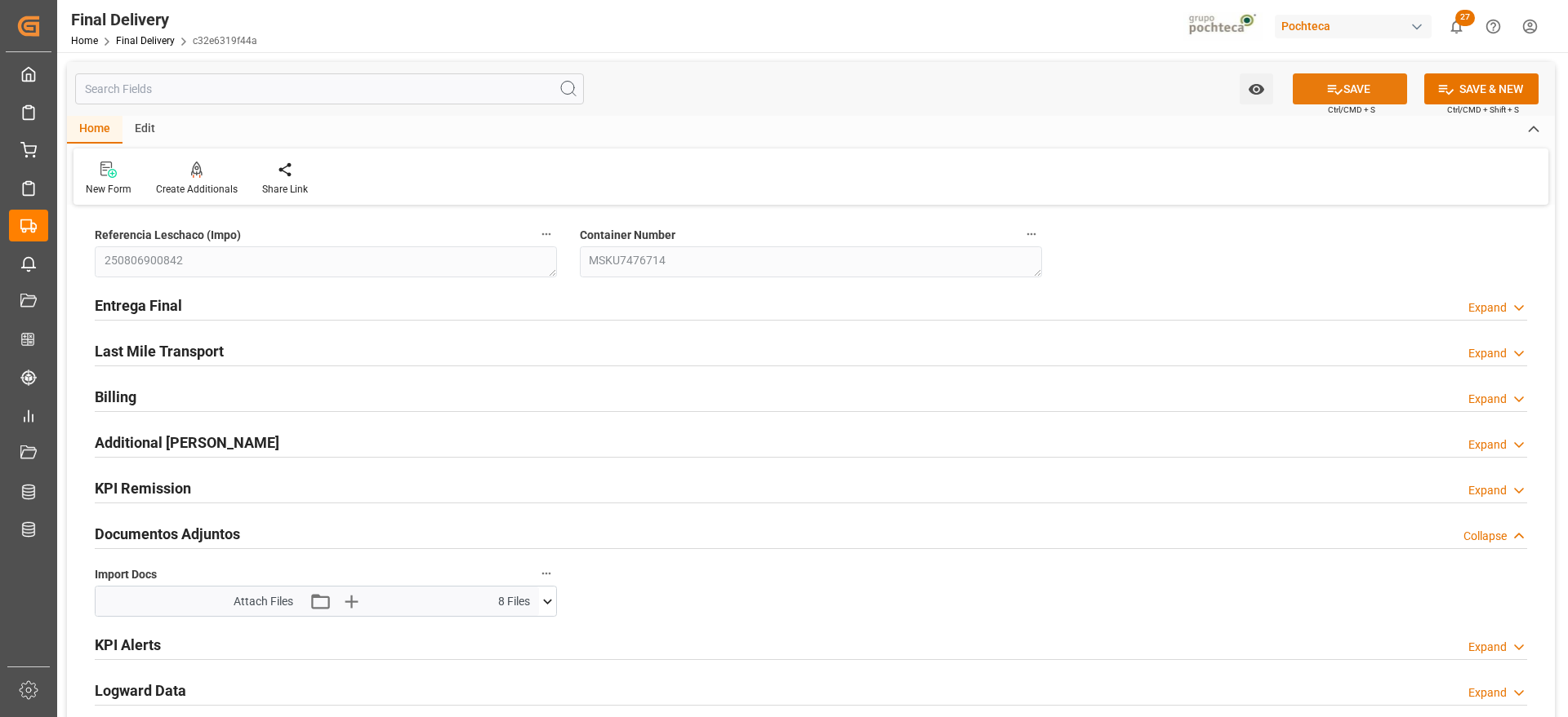
click at [1370, 81] on button "SAVE" at bounding box center [1350, 89] width 115 height 31
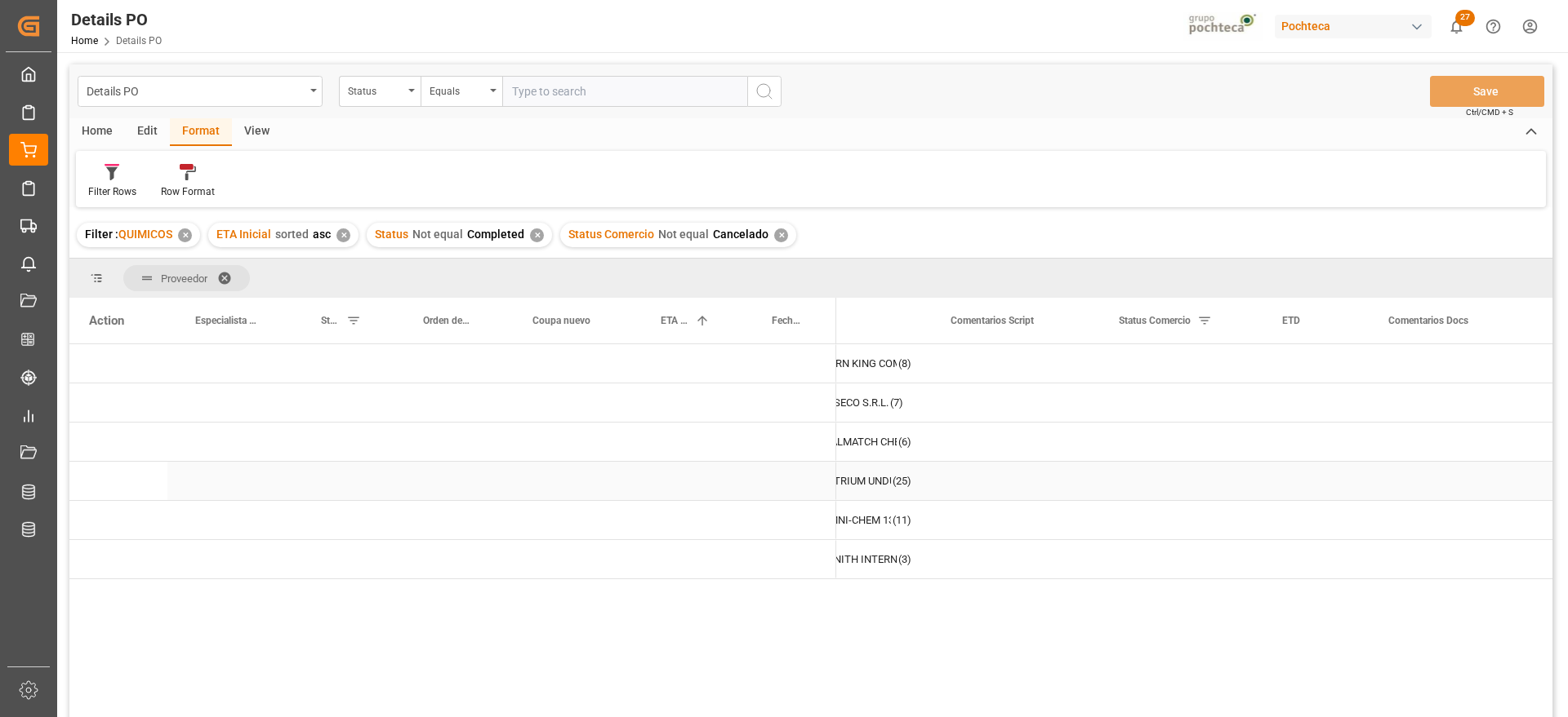
scroll to position [0, 68]
click at [722, 361] on div "Press SPACE to select this row." at bounding box center [688, 364] width 111 height 39
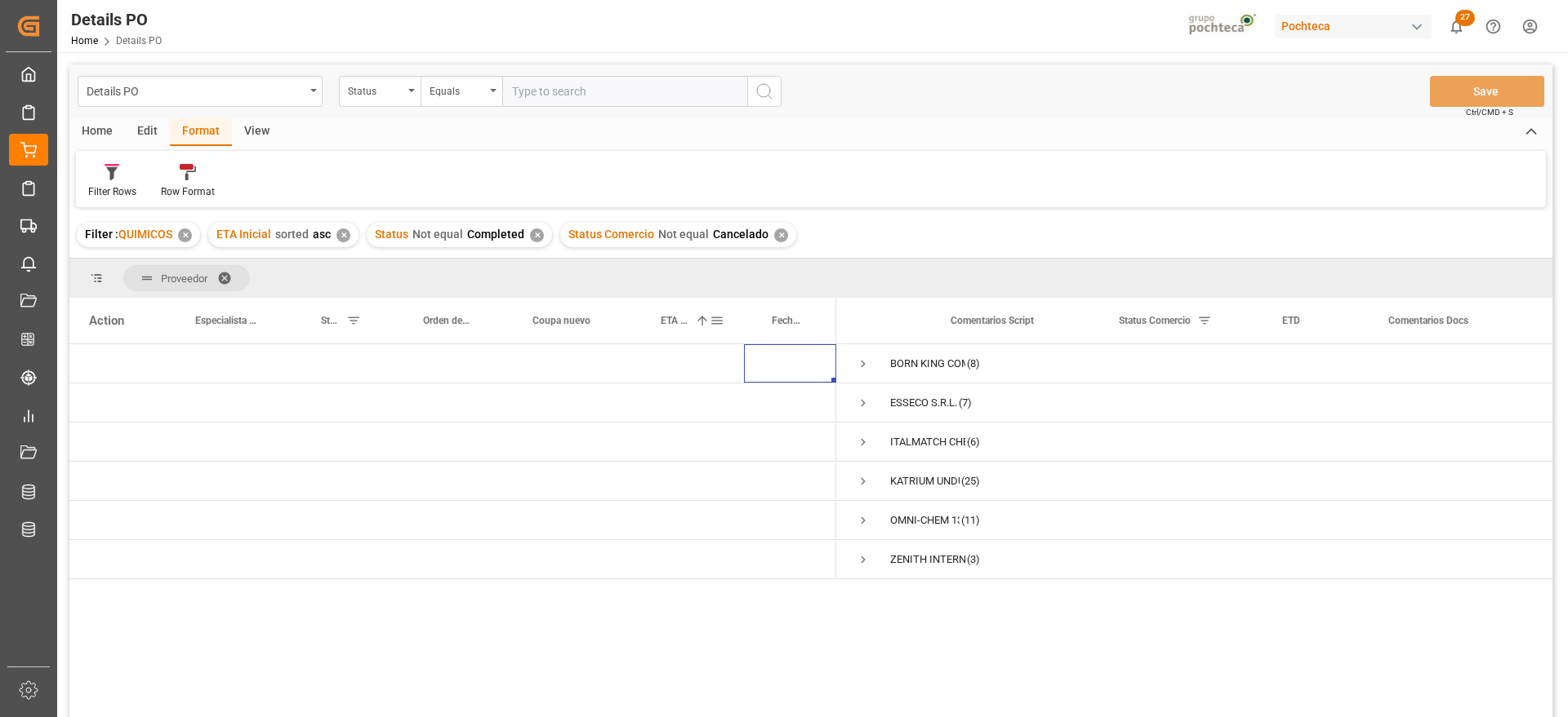
scroll to position [0, 0]
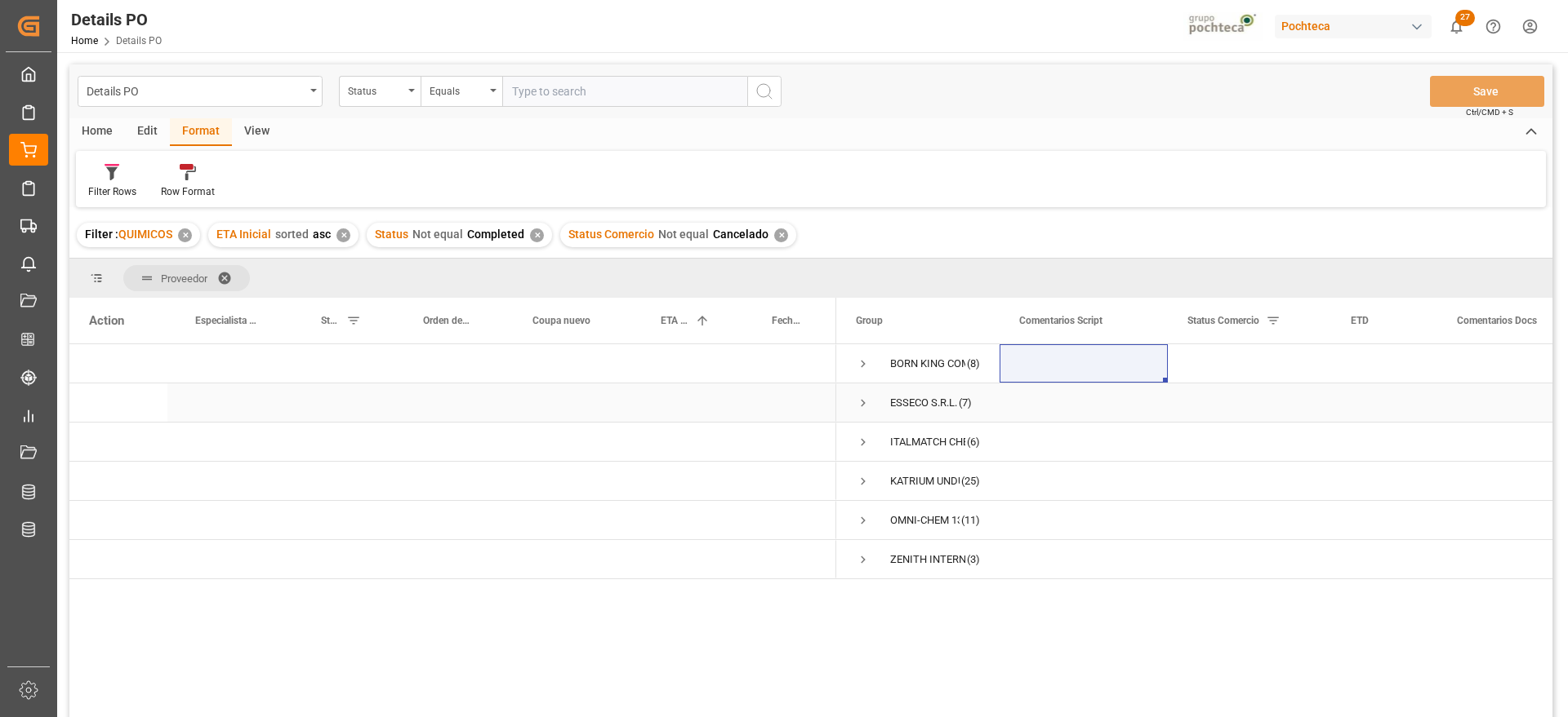
drag, startPoint x: 1438, startPoint y: 416, endPoint x: 1429, endPoint y: 410, distance: 10.8
click at [1438, 415] on div "Press SPACE to select this row." at bounding box center [1519, 403] width 165 height 39
click at [856, 361] on span "Press SPACE to select this row." at bounding box center [864, 364] width 15 height 15
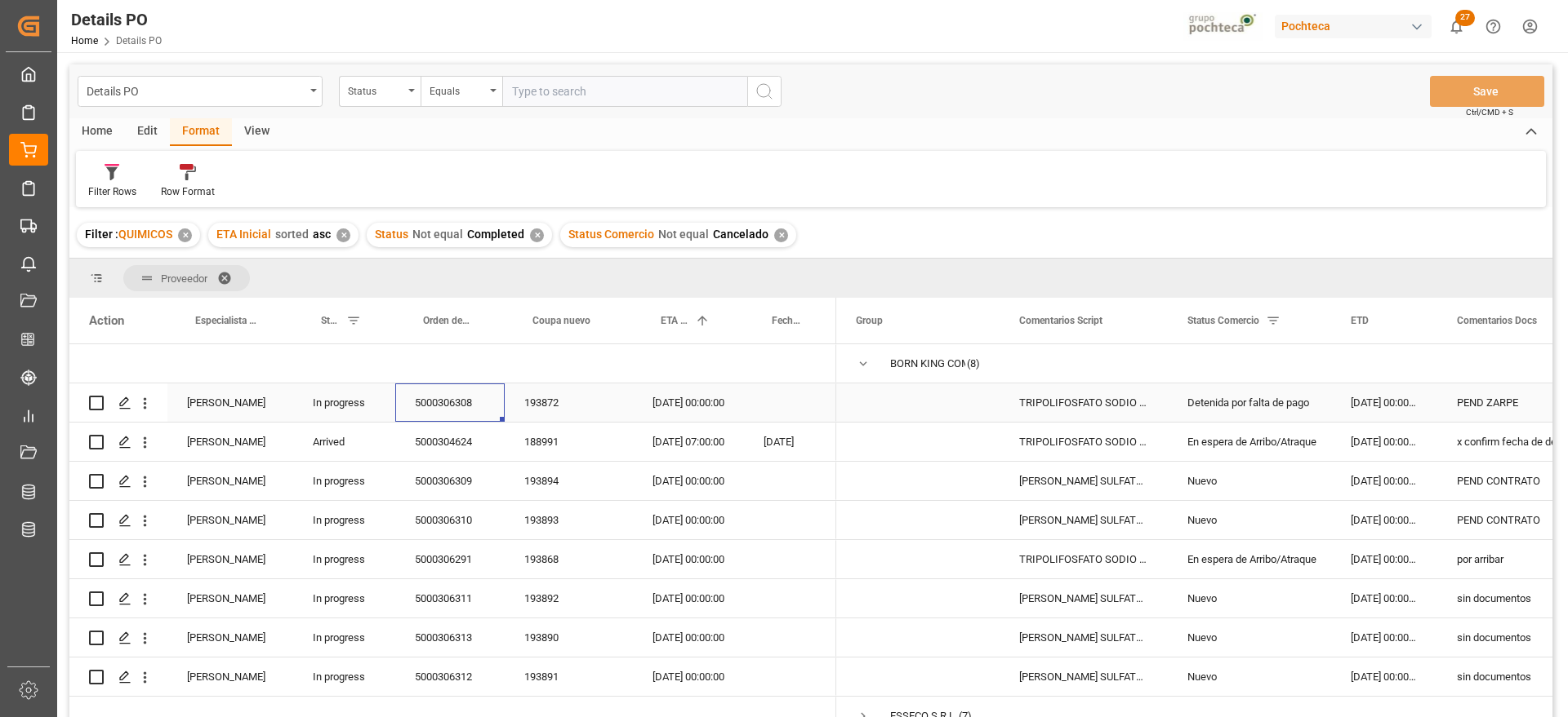
click at [498, 400] on div "5000306308" at bounding box center [449, 403] width 109 height 39
click at [713, 400] on div "07-08-2025 00:00:00" at bounding box center [688, 403] width 111 height 39
click at [379, 495] on div "In progress" at bounding box center [344, 481] width 102 height 39
click at [616, 451] on div "188991" at bounding box center [569, 443] width 129 height 39
click at [748, 405] on div "Press SPACE to select this row." at bounding box center [790, 403] width 92 height 39
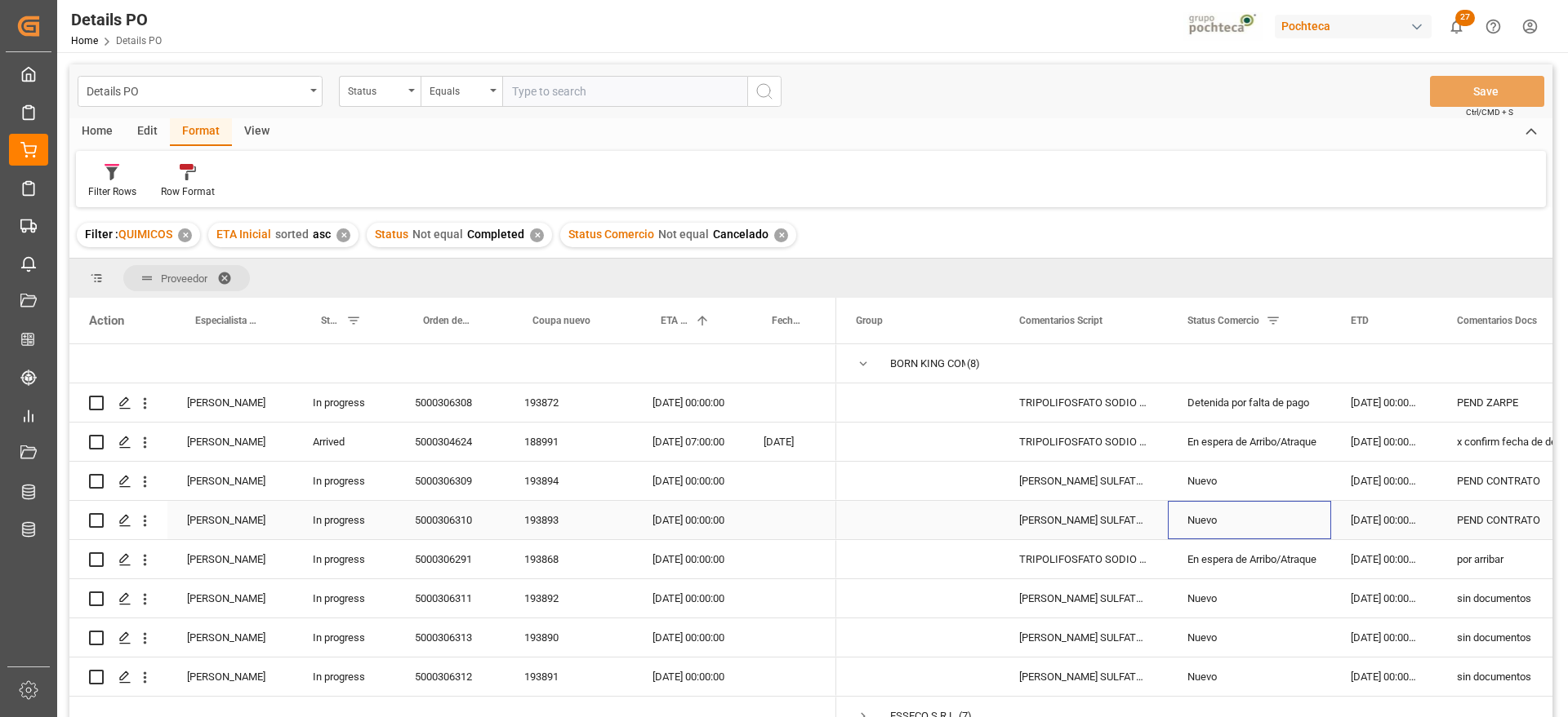
click at [1207, 509] on div "Nuevo" at bounding box center [1249, 520] width 124 height 38
click at [682, 395] on div "07-08-2025 00:00:00" at bounding box center [688, 403] width 111 height 39
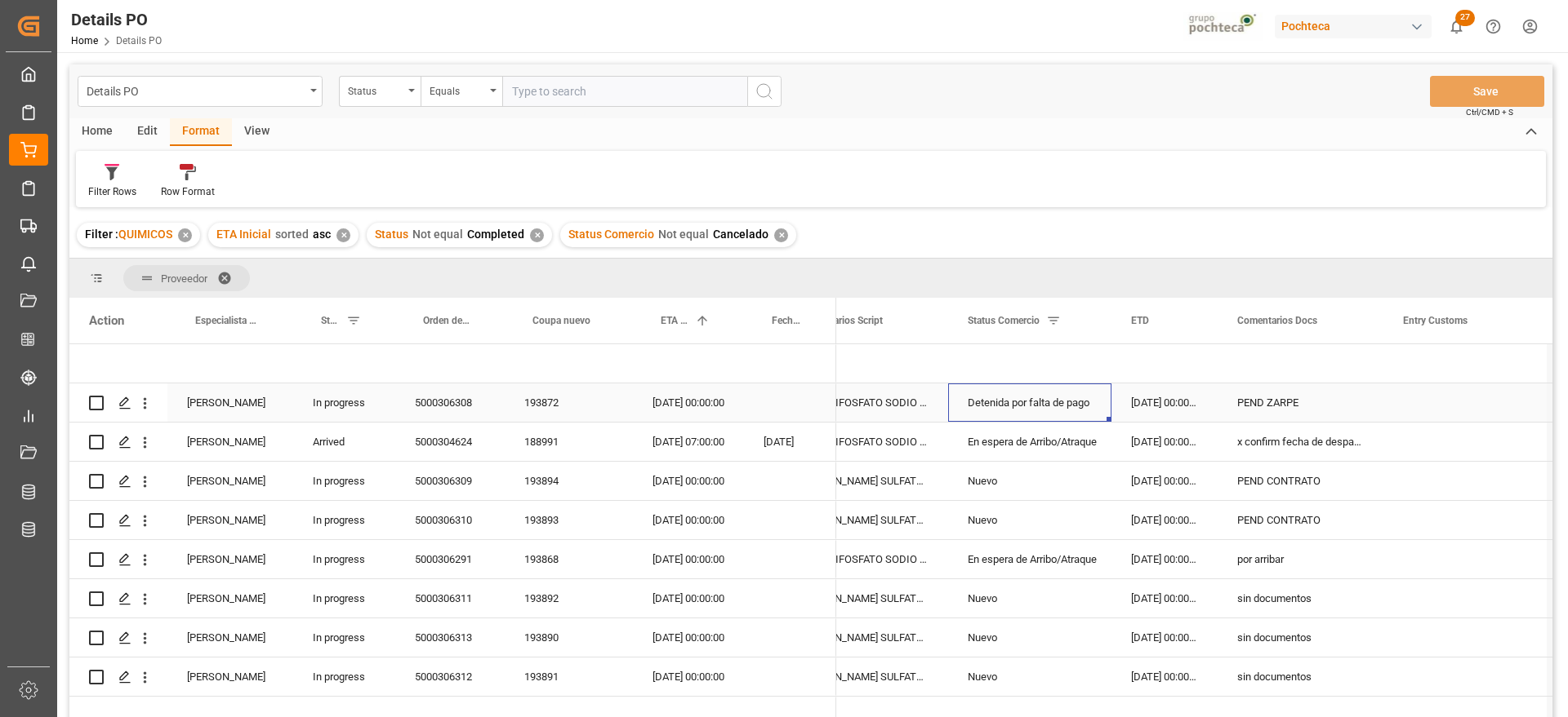
scroll to position [0, 164]
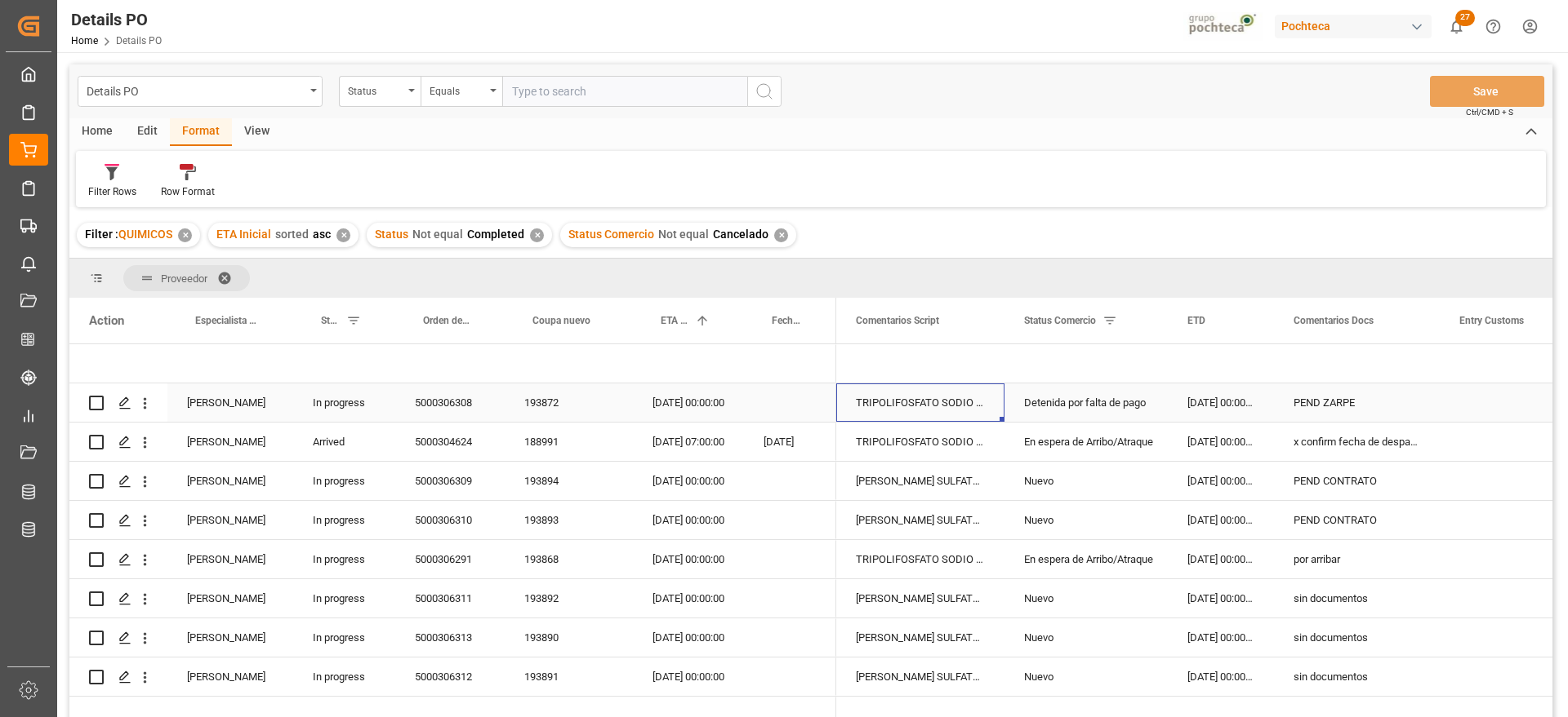
click at [726, 414] on div "07-08-2025 00:00:00" at bounding box center [688, 403] width 111 height 39
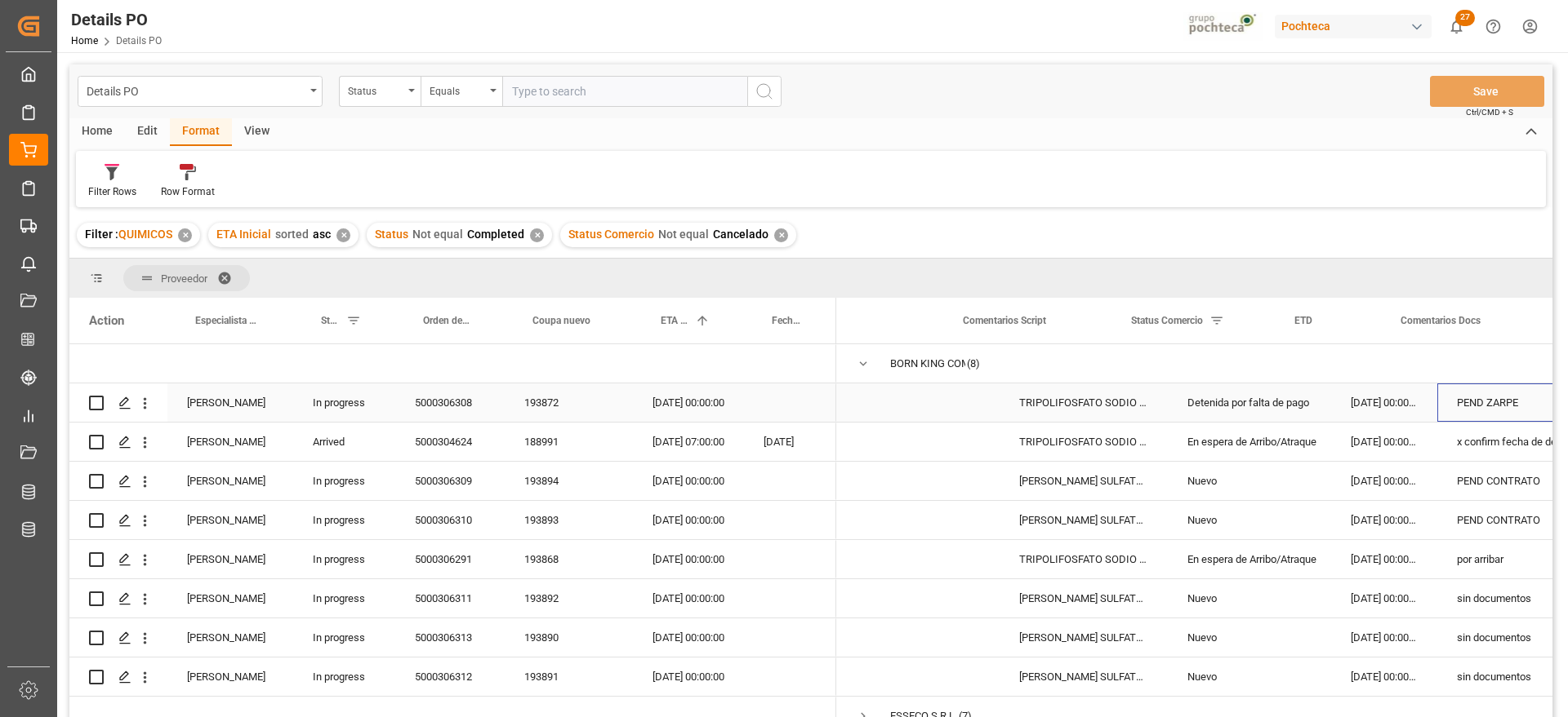
scroll to position [0, 56]
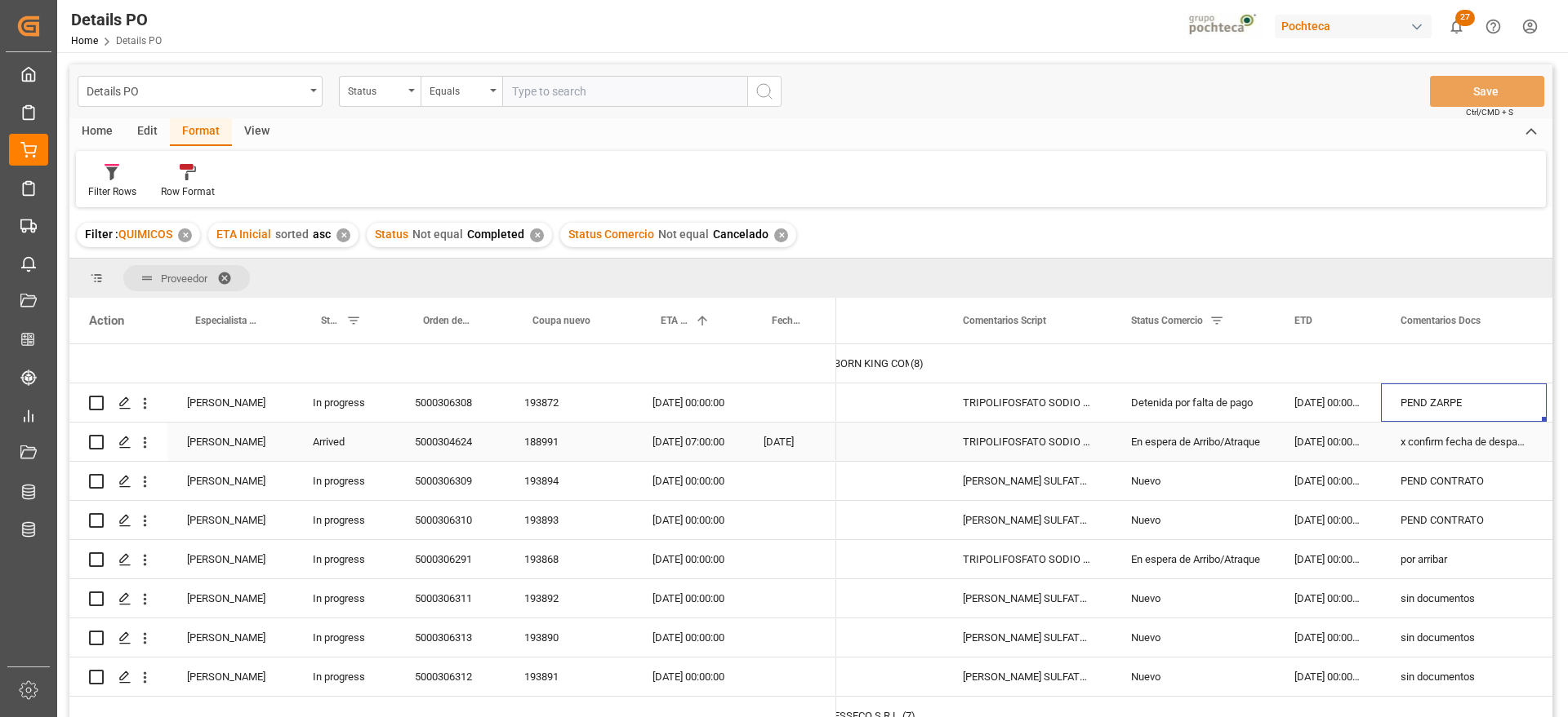
click at [1512, 437] on div "x confirm fecha de despacho" at bounding box center [1464, 443] width 165 height 39
click at [1003, 450] on div "TRIPOLIFOSFATO SODIO POLVO IMP SACO 25KG" at bounding box center [1027, 443] width 168 height 39
click at [1200, 444] on div "En espera de Arribo/Atraque" at bounding box center [1193, 442] width 124 height 38
click at [1000, 445] on div "TRIPOLIFOSFATO SODIO POLVO IMP SACO 25KG" at bounding box center [1027, 443] width 168 height 39
click at [1441, 444] on div "x confirm fecha de despacho" at bounding box center [1464, 443] width 165 height 39
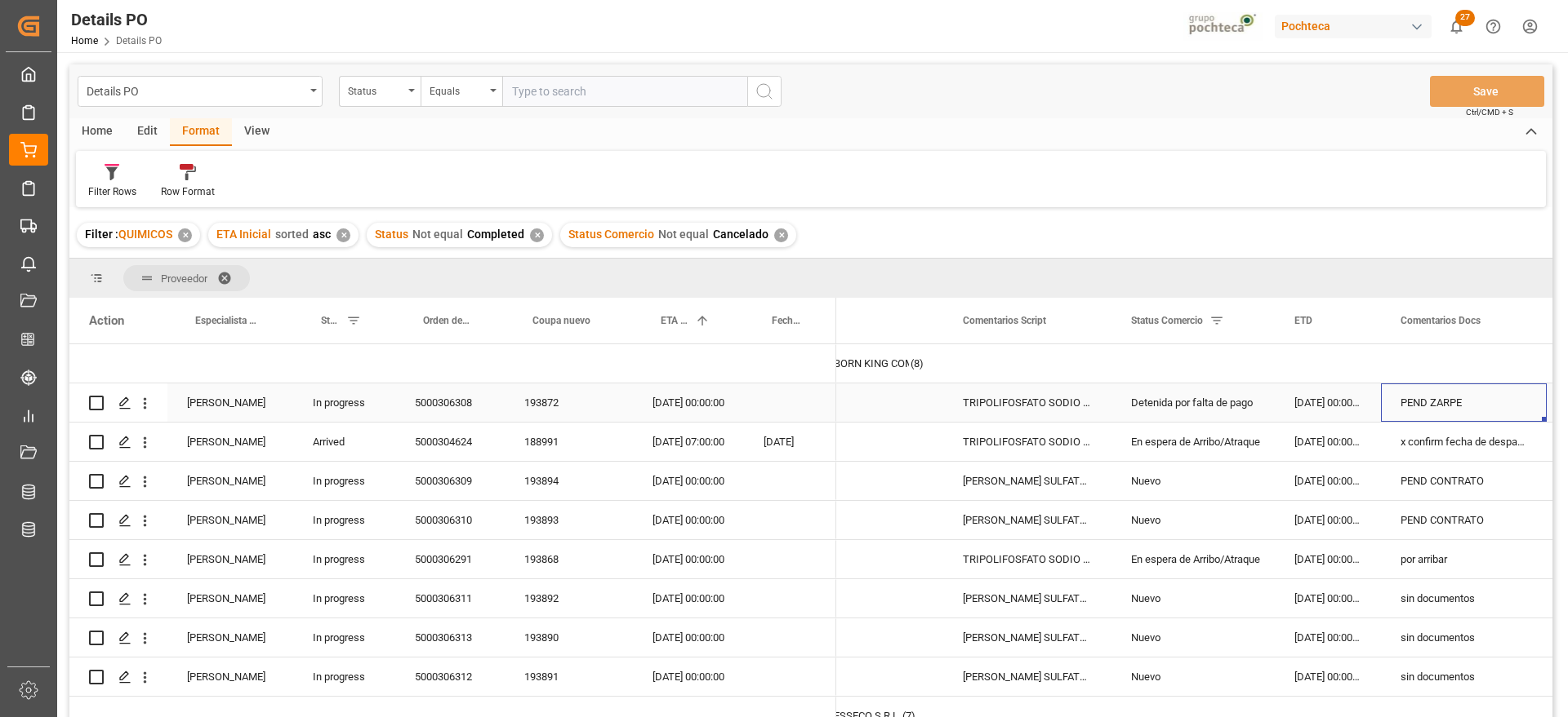
click at [1441, 405] on div "PEND ZARPE" at bounding box center [1464, 403] width 165 height 39
click at [1227, 403] on div "Detenida por falta de pago" at bounding box center [1193, 403] width 124 height 38
click at [1485, 407] on div "PEND ZARPE" at bounding box center [1464, 403] width 165 height 39
click at [1019, 425] on div "TRIPOLIFOSFATO SODIO POLVO IMP SACO 25KG" at bounding box center [1027, 443] width 168 height 39
click at [1019, 395] on div "TRIPOLIFOSFATO SODIO POLVO IMP SACO 25KG" at bounding box center [1027, 403] width 168 height 39
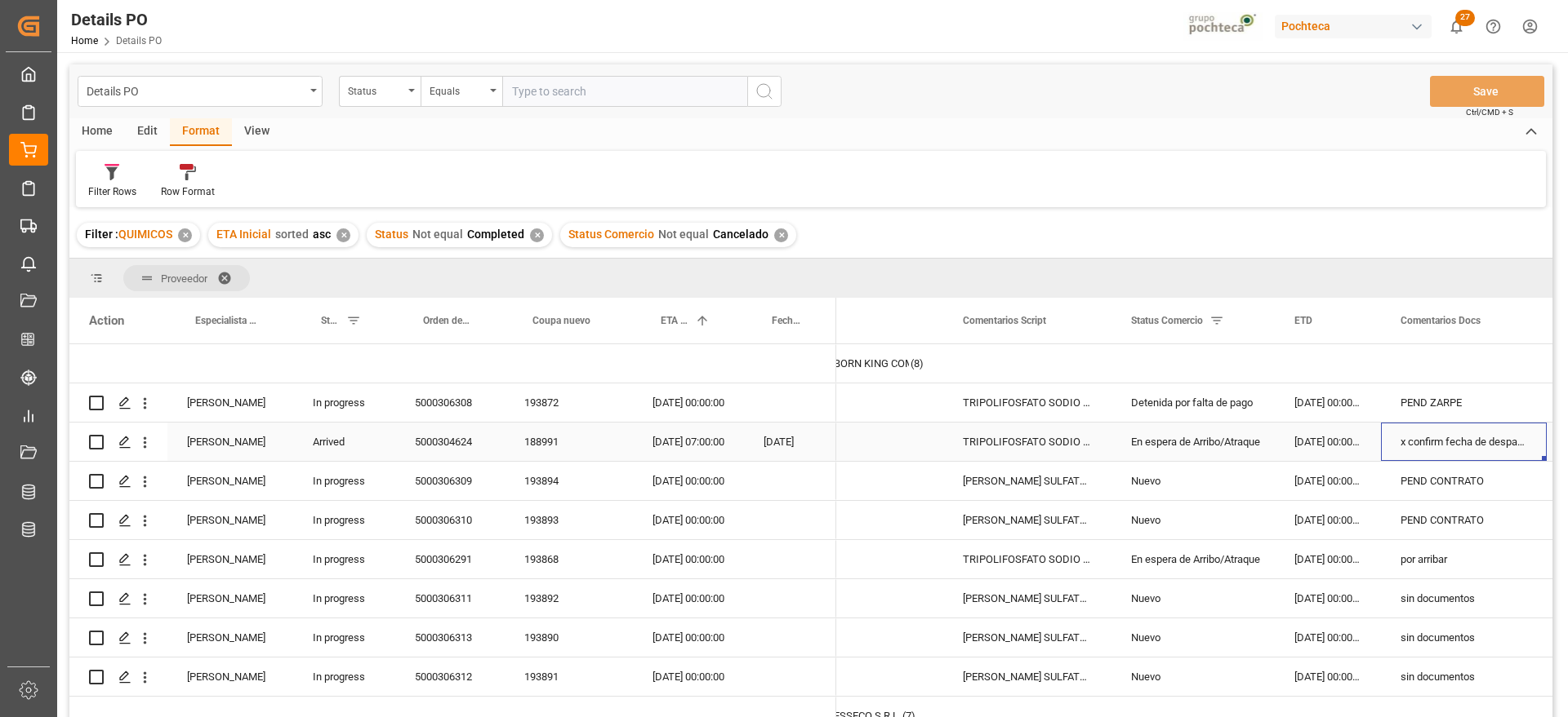
click at [1461, 440] on div "x confirm fecha de despacho" at bounding box center [1464, 443] width 165 height 39
click at [1015, 414] on div "TRIPOLIFOSFATO SODIO POLVO IMP SACO 25KG" at bounding box center [1027, 403] width 168 height 39
click at [1052, 570] on div "TRIPOLIFOSFATO SODIO POLVO IMP SACO 25KG" at bounding box center [1027, 560] width 168 height 39
click at [679, 560] on div "02-09-2025 00:00:00" at bounding box center [688, 560] width 111 height 39
click at [1006, 481] on div "LAURIL ETER SULFATO SODIO 70% GRANEL FB" at bounding box center [1027, 481] width 168 height 39
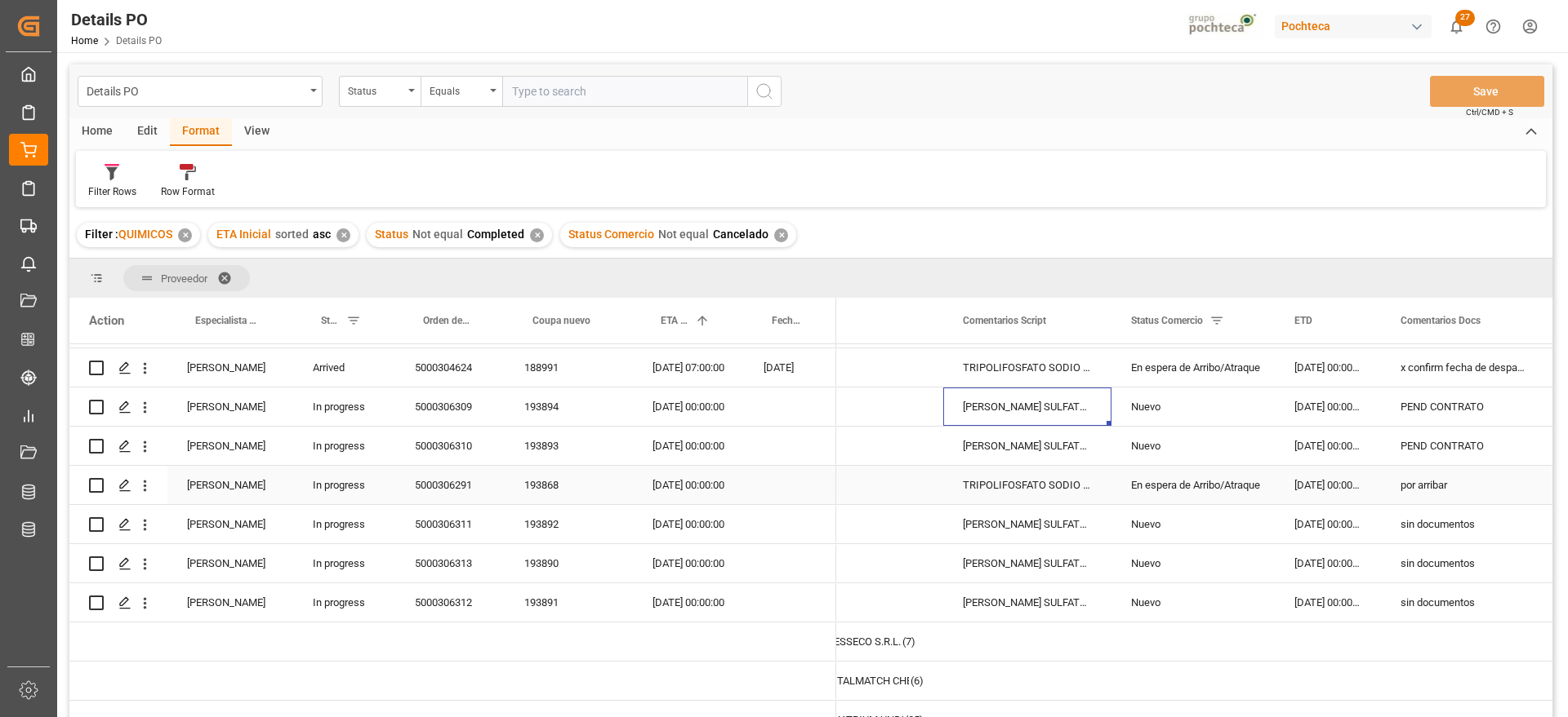
scroll to position [0, 0]
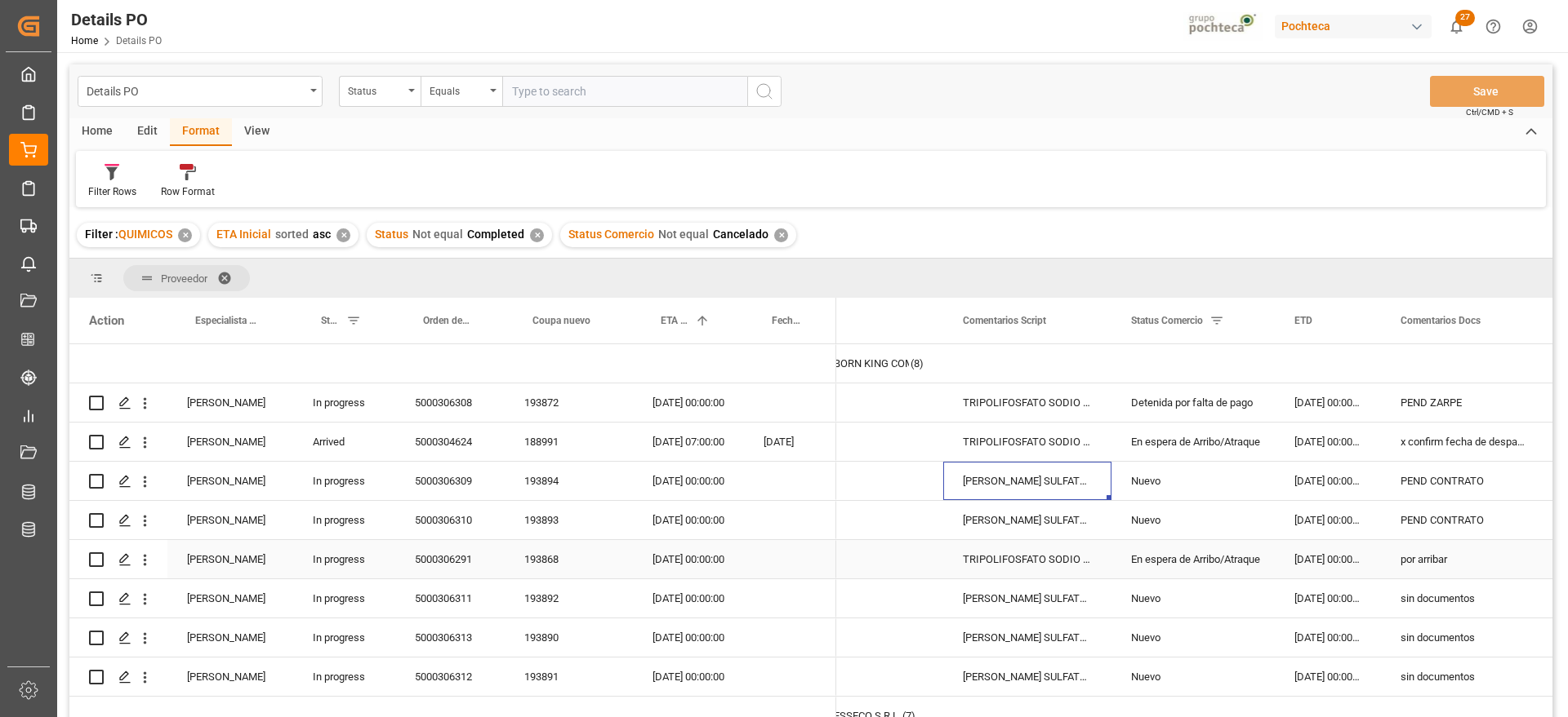
click at [1048, 556] on div "TRIPOLIFOSFATO SODIO POLVO IMP SACO 25KG" at bounding box center [1027, 560] width 168 height 39
click at [1069, 592] on div "LAURIL ETER SULFATO SODIO 70% GRANEL FB" at bounding box center [1027, 599] width 168 height 39
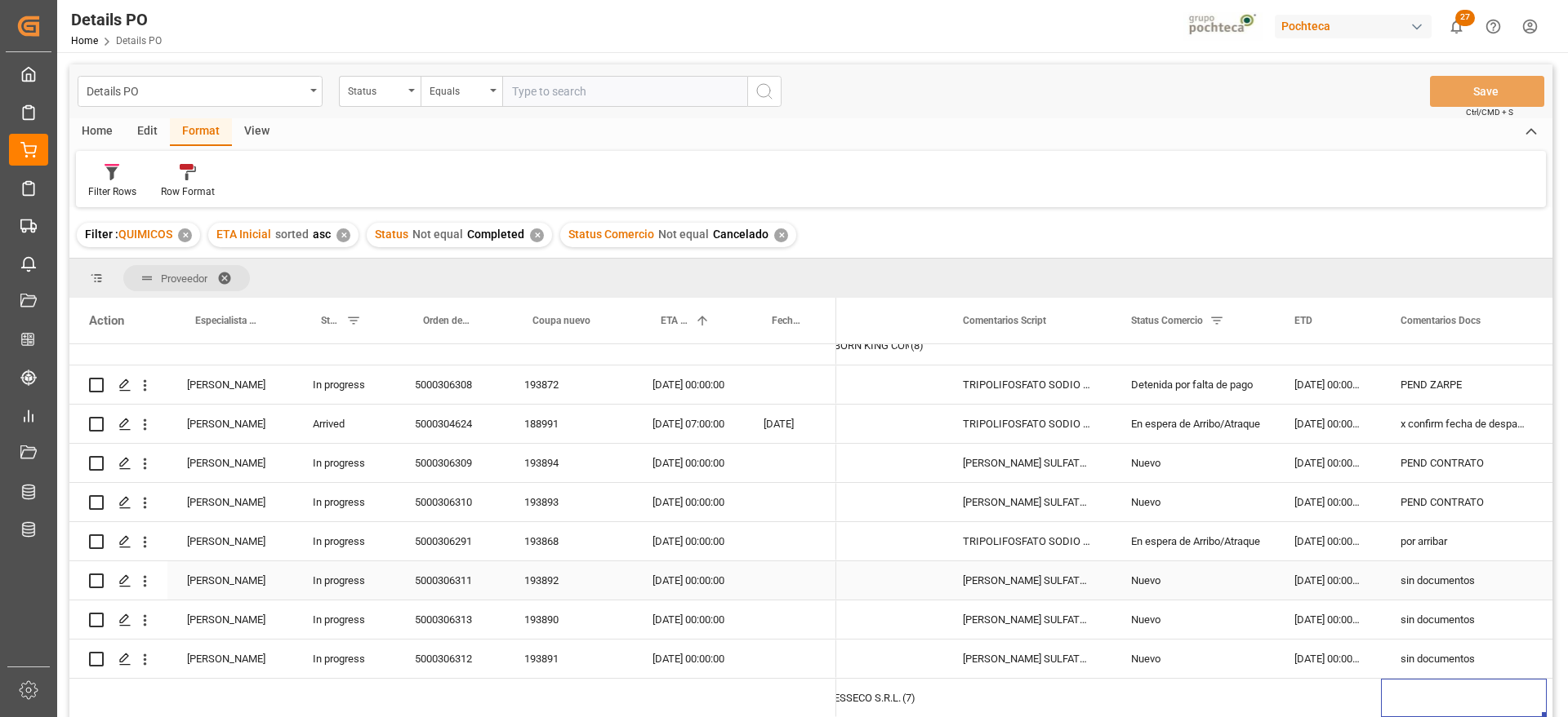
click at [95, 577] on input "Press Space to toggle row selection (unchecked)" at bounding box center [96, 581] width 15 height 15
checkbox input "true"
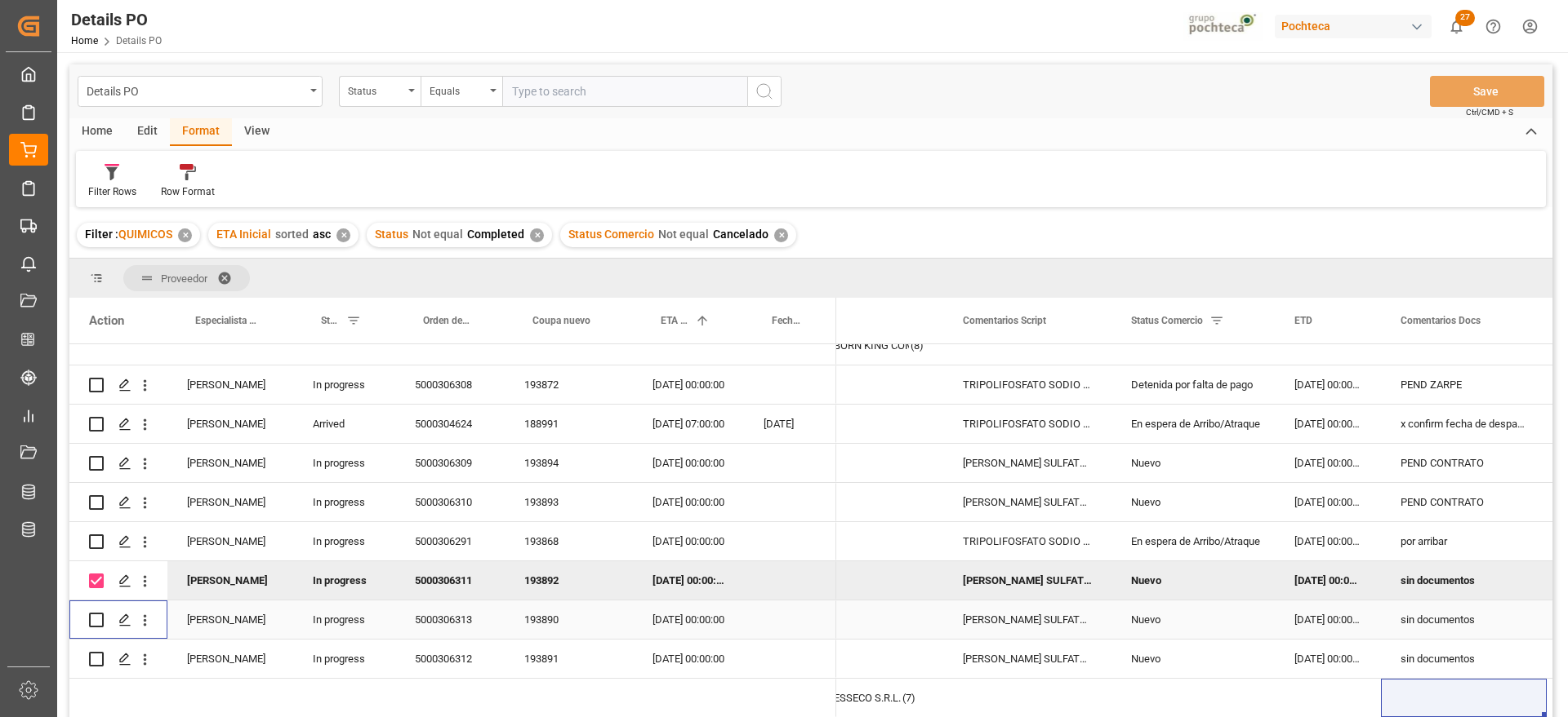
click at [90, 623] on input "Press Space to toggle row selection (unchecked)" at bounding box center [96, 620] width 15 height 15
checkbox input "true"
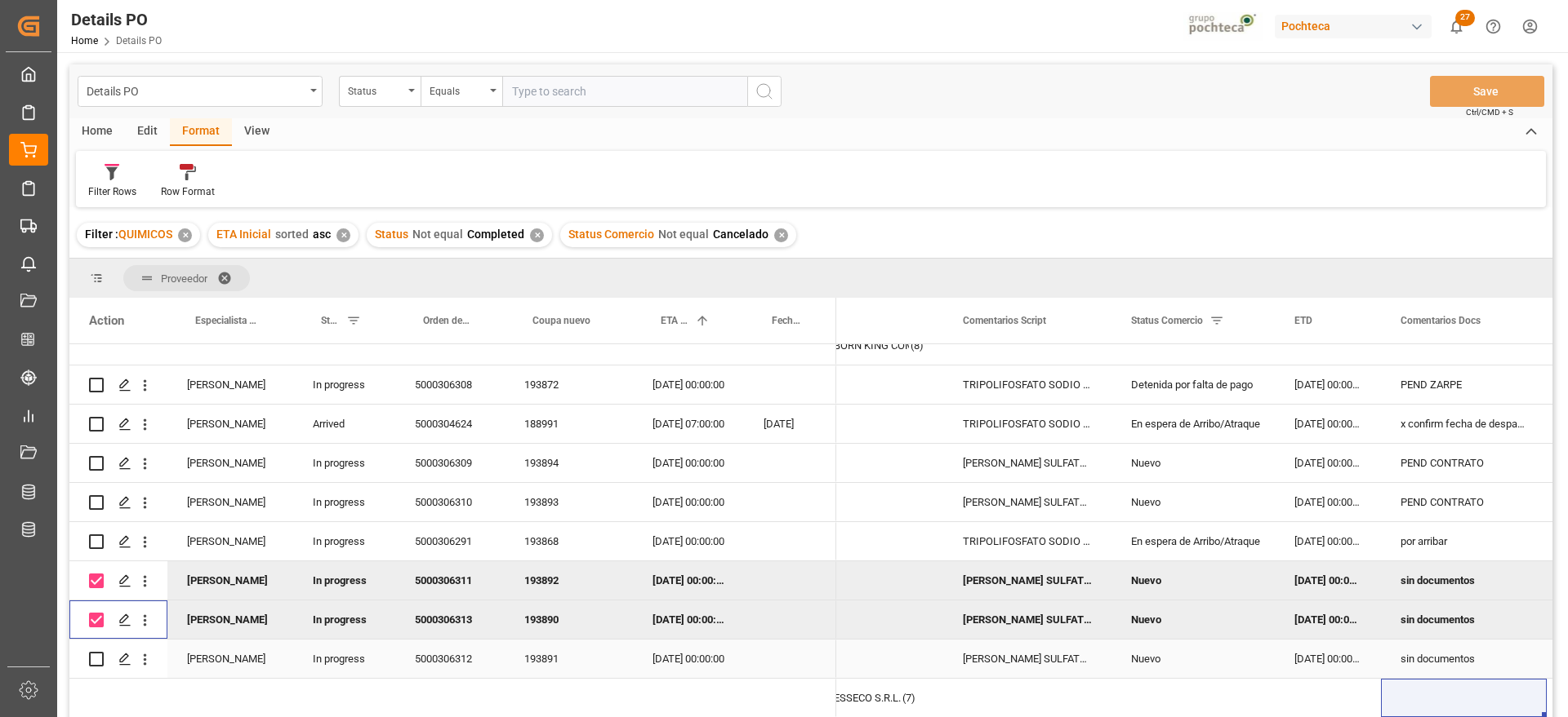
click at [95, 658] on input "Press Space to toggle row selection (unchecked)" at bounding box center [96, 660] width 15 height 15
checkbox input "true"
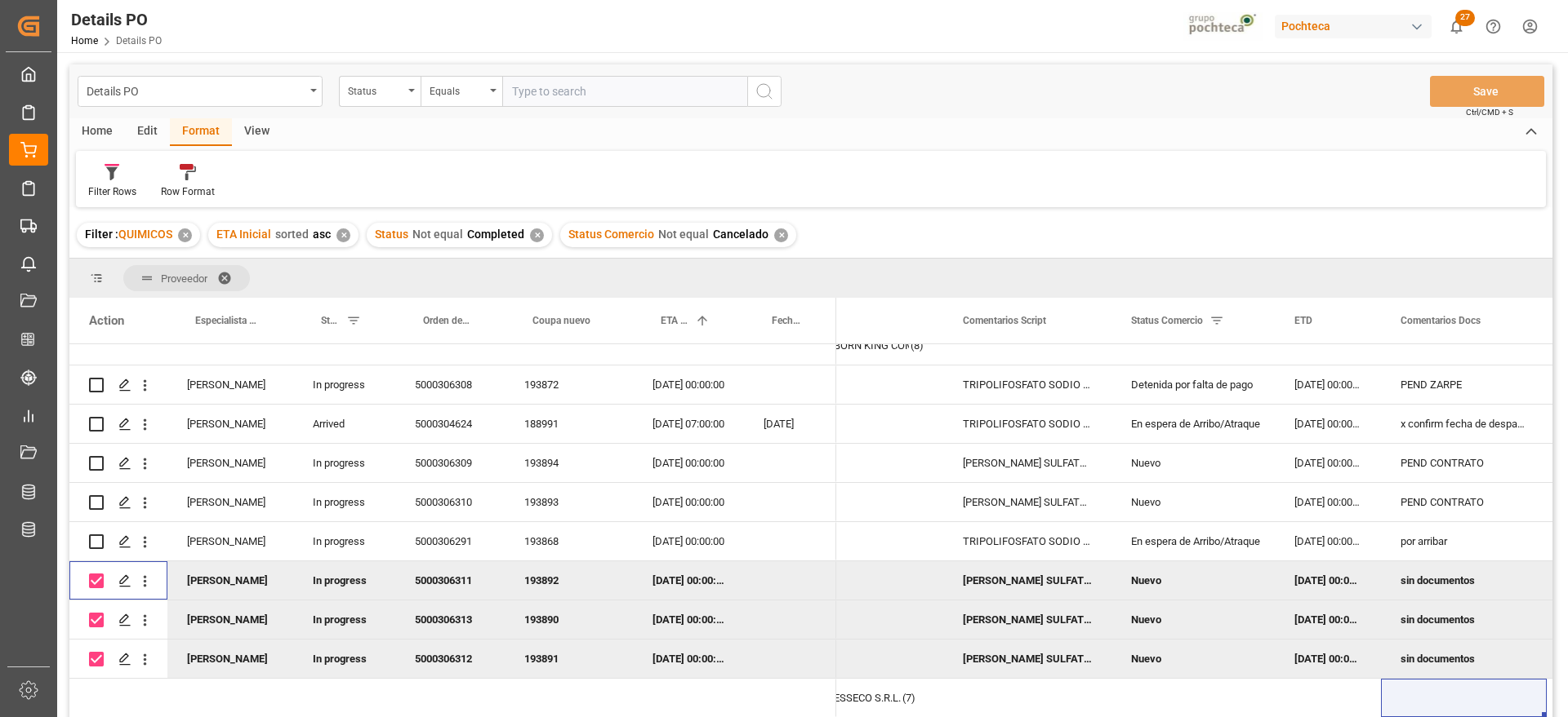
click at [97, 581] on input "Press Space to toggle row selection (checked)" at bounding box center [96, 581] width 15 height 15
checkbox input "false"
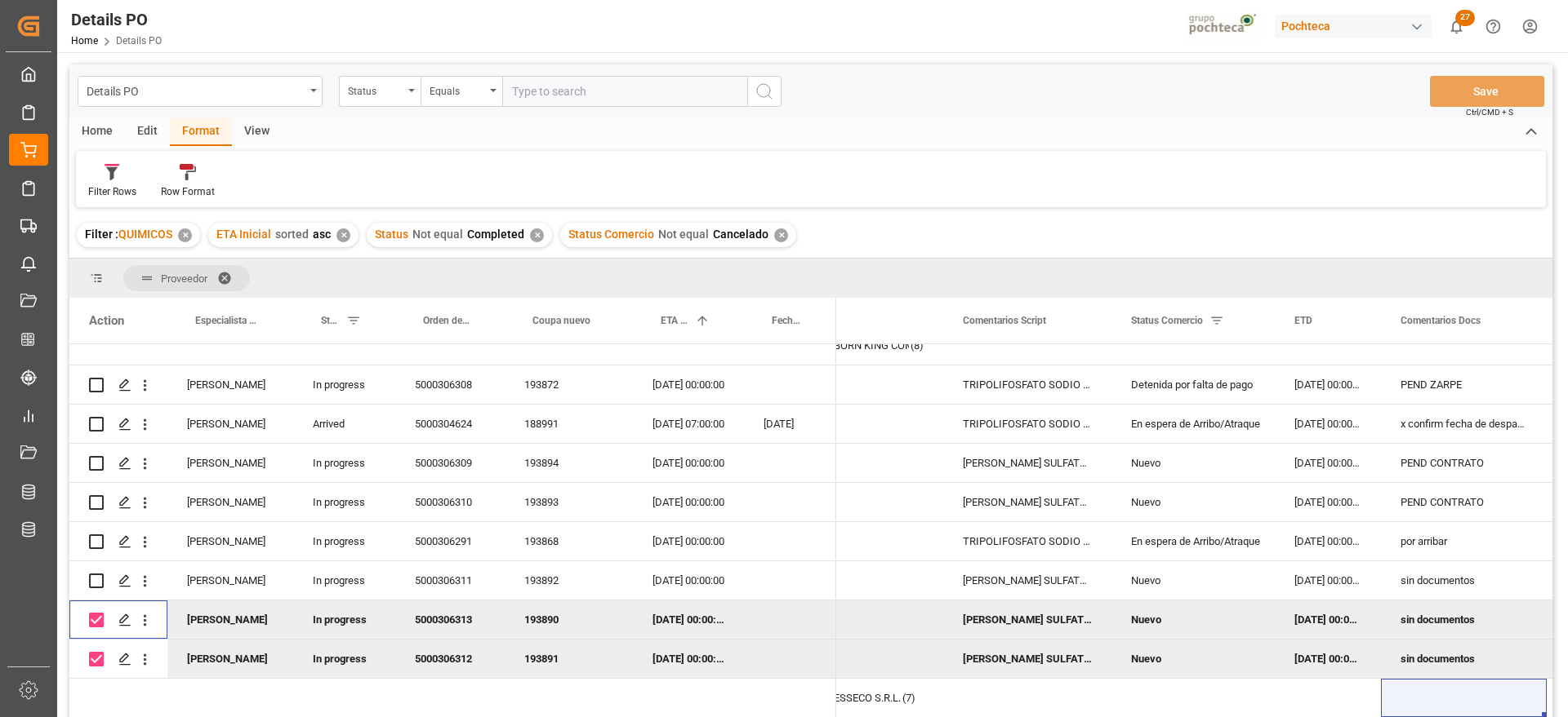
click at [94, 626] on input "Press Space to toggle row selection (checked)" at bounding box center [96, 620] width 15 height 15
checkbox input "false"
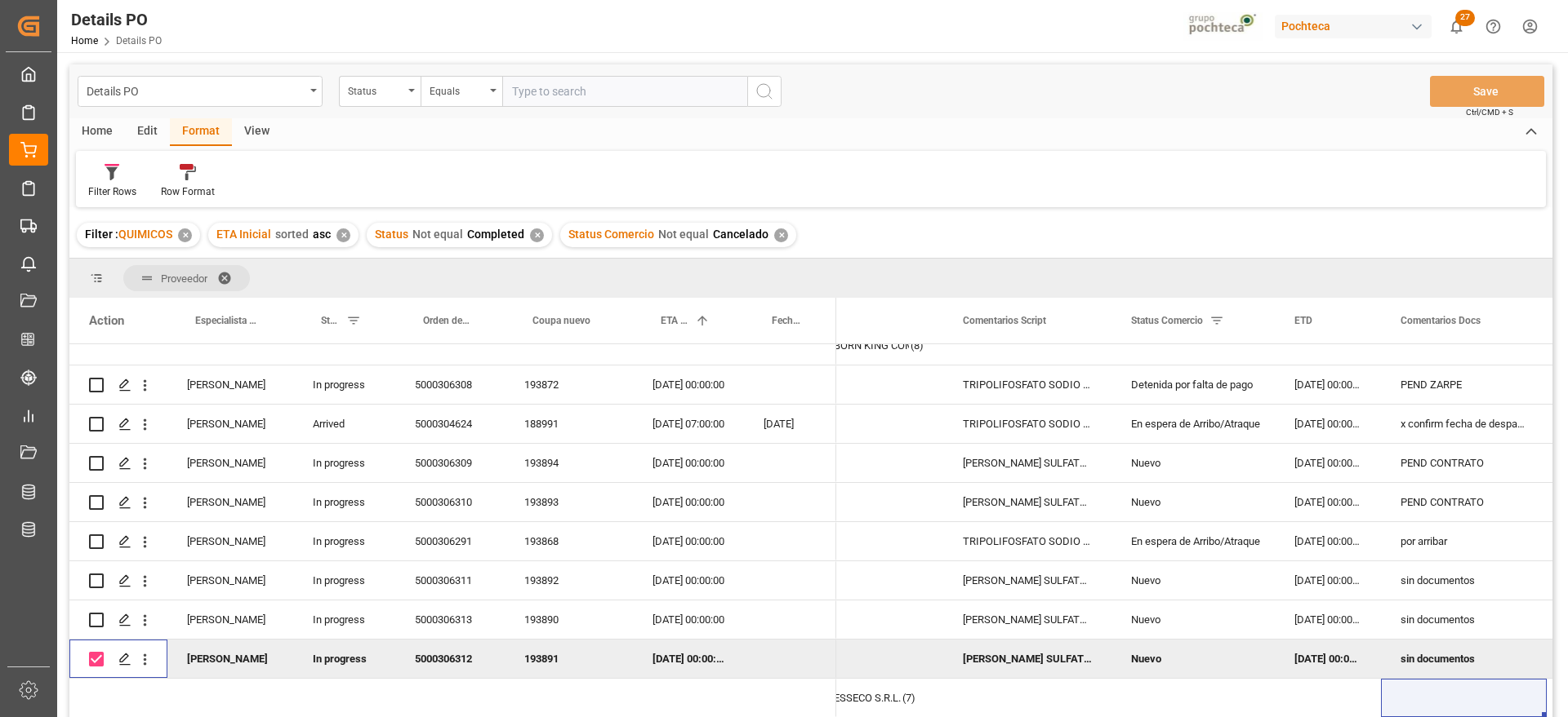
click at [94, 650] on div "Press SPACE to deselect this row." at bounding box center [96, 659] width 15 height 38
click at [97, 656] on input "Press Space to toggle row selection (checked)" at bounding box center [96, 660] width 15 height 15
checkbox input "false"
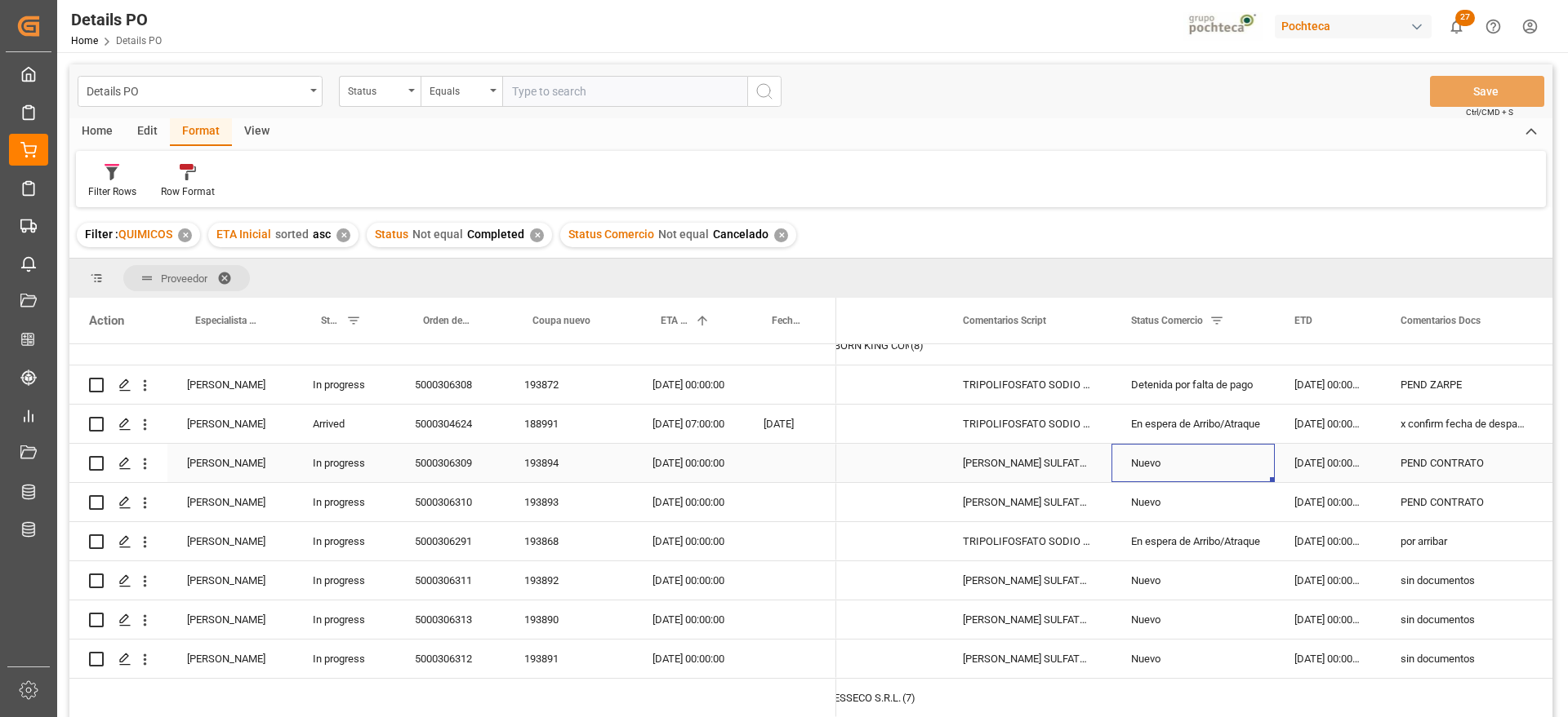
click at [1164, 460] on div "Nuevo" at bounding box center [1193, 463] width 124 height 38
click at [1163, 497] on div "Nuevo" at bounding box center [1193, 503] width 124 height 38
click at [1183, 457] on div "Nuevo" at bounding box center [1193, 463] width 124 height 38
click at [1183, 546] on div "En espera de Arribo/Atraque" at bounding box center [1193, 541] width 124 height 38
click at [741, 483] on div "01-09-2025 00:00:00" at bounding box center [688, 503] width 111 height 39
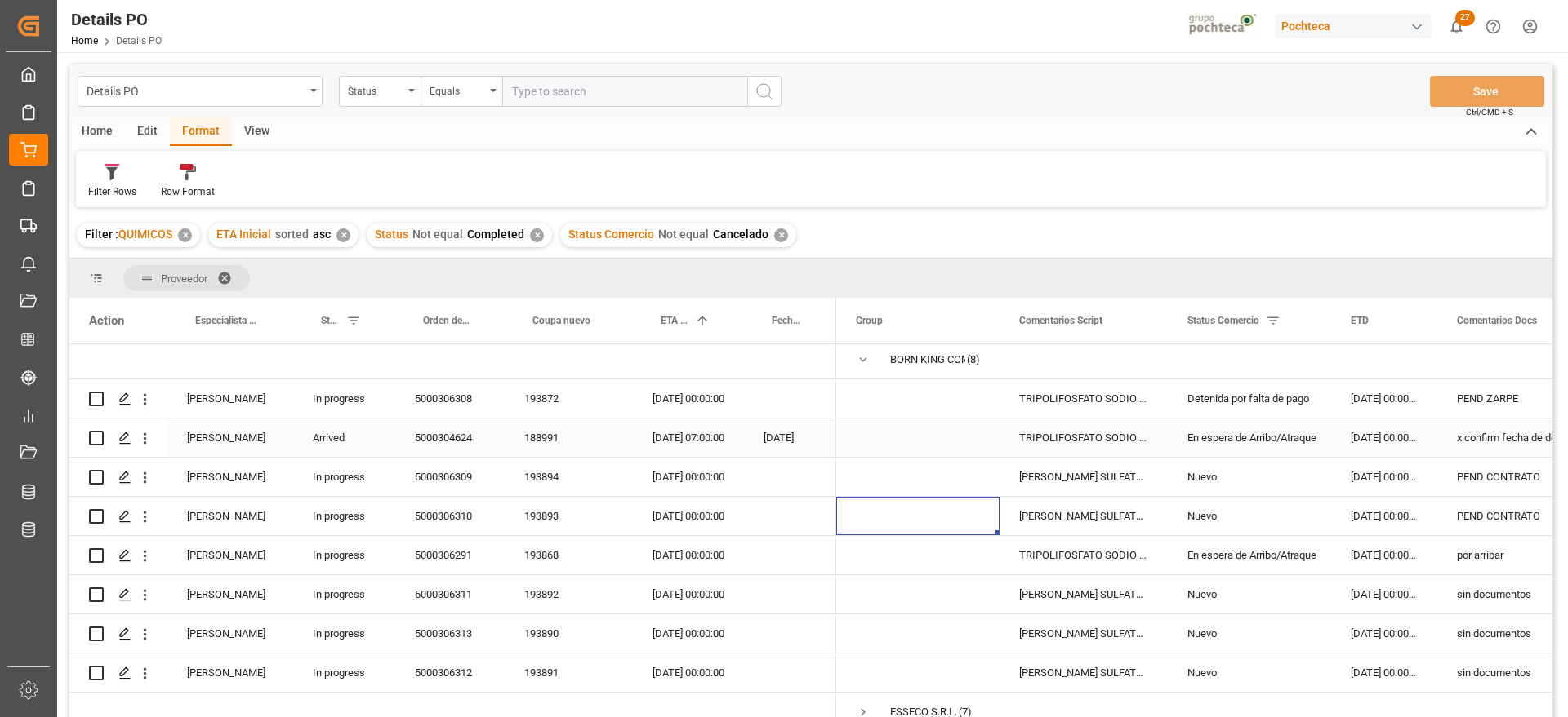
scroll to position [0, 0]
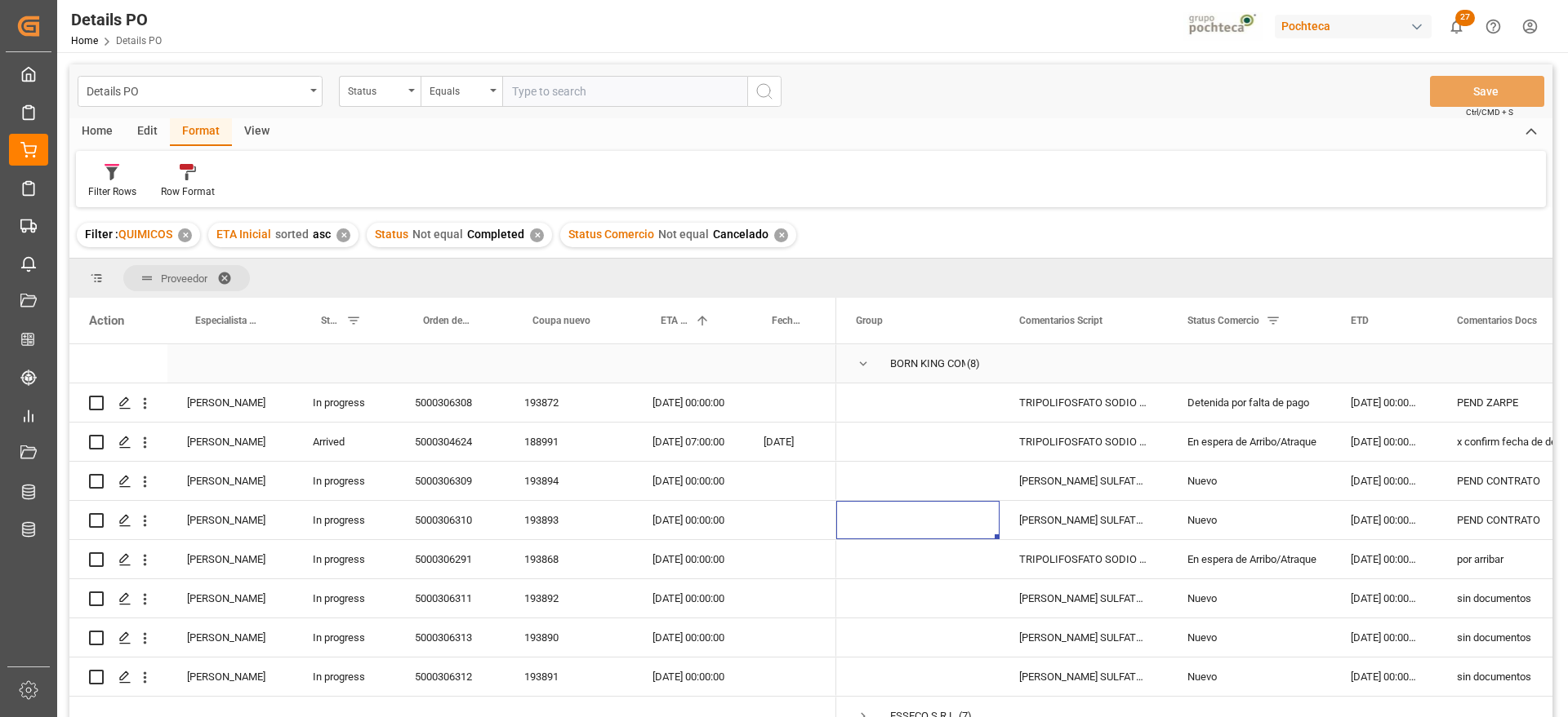
click at [864, 359] on span "Press SPACE to select this row." at bounding box center [864, 364] width 15 height 15
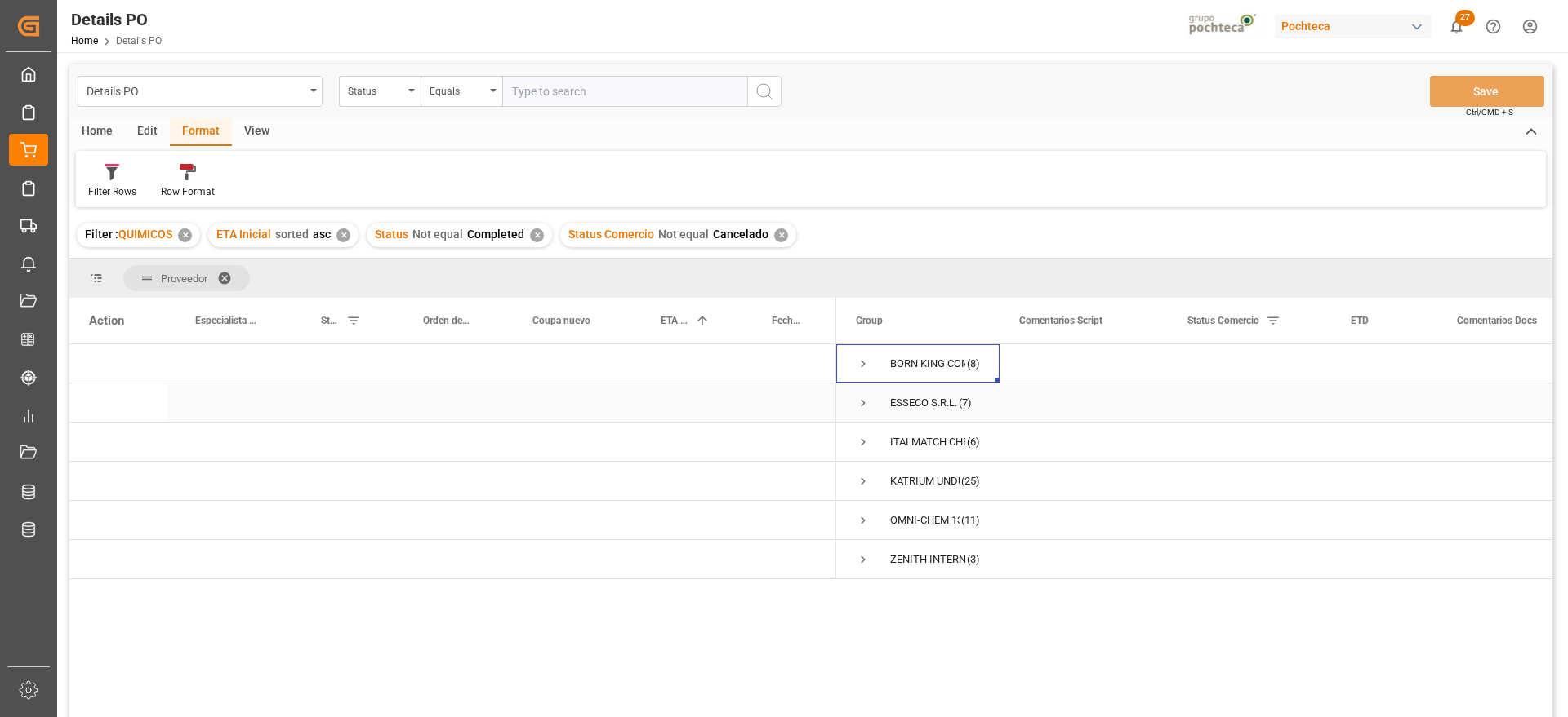
click at [864, 402] on span "Press SPACE to select this row." at bounding box center [864, 403] width 15 height 15
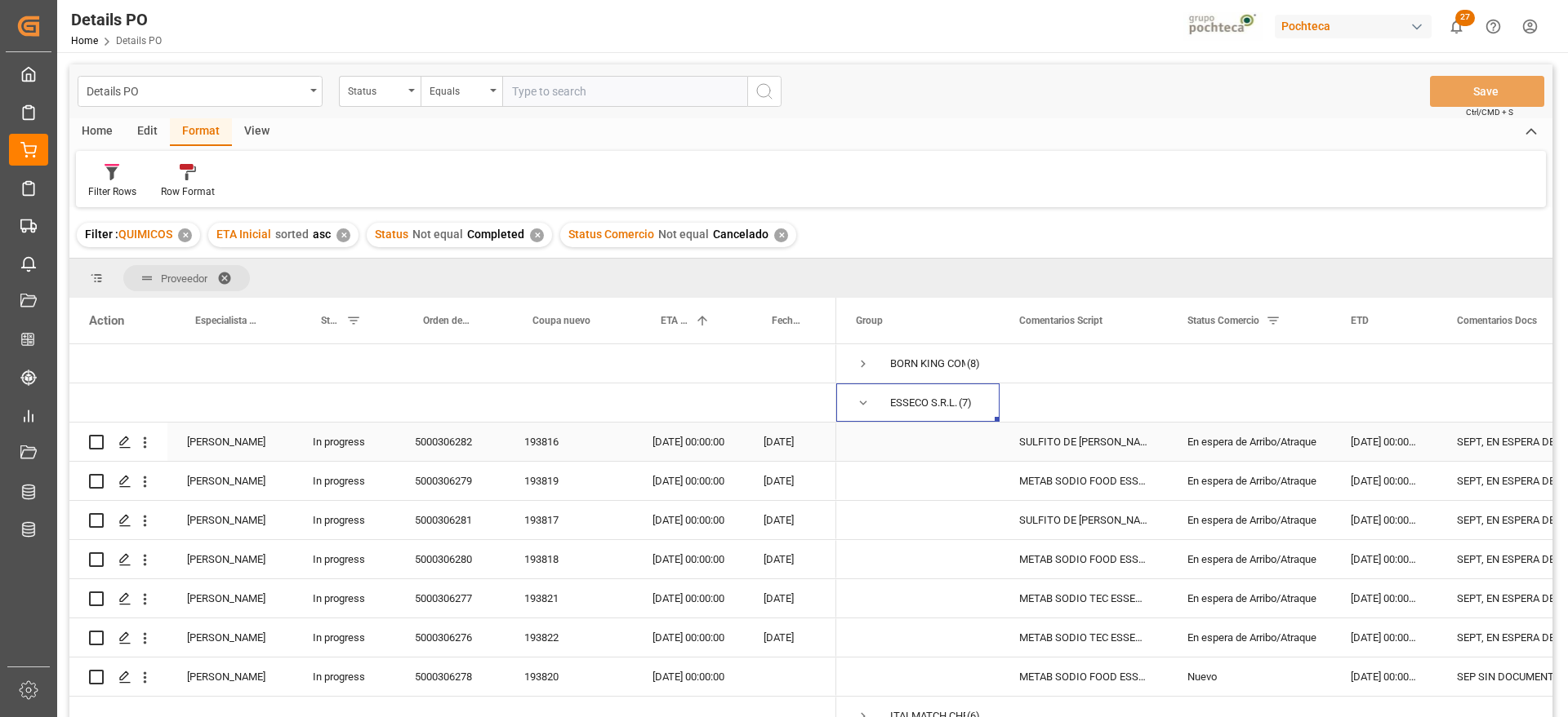
click at [1292, 444] on div "En espera de Arribo/Atraque" at bounding box center [1249, 442] width 124 height 38
click at [1424, 570] on div "18-08-2025 00:00:00" at bounding box center [1384, 560] width 106 height 39
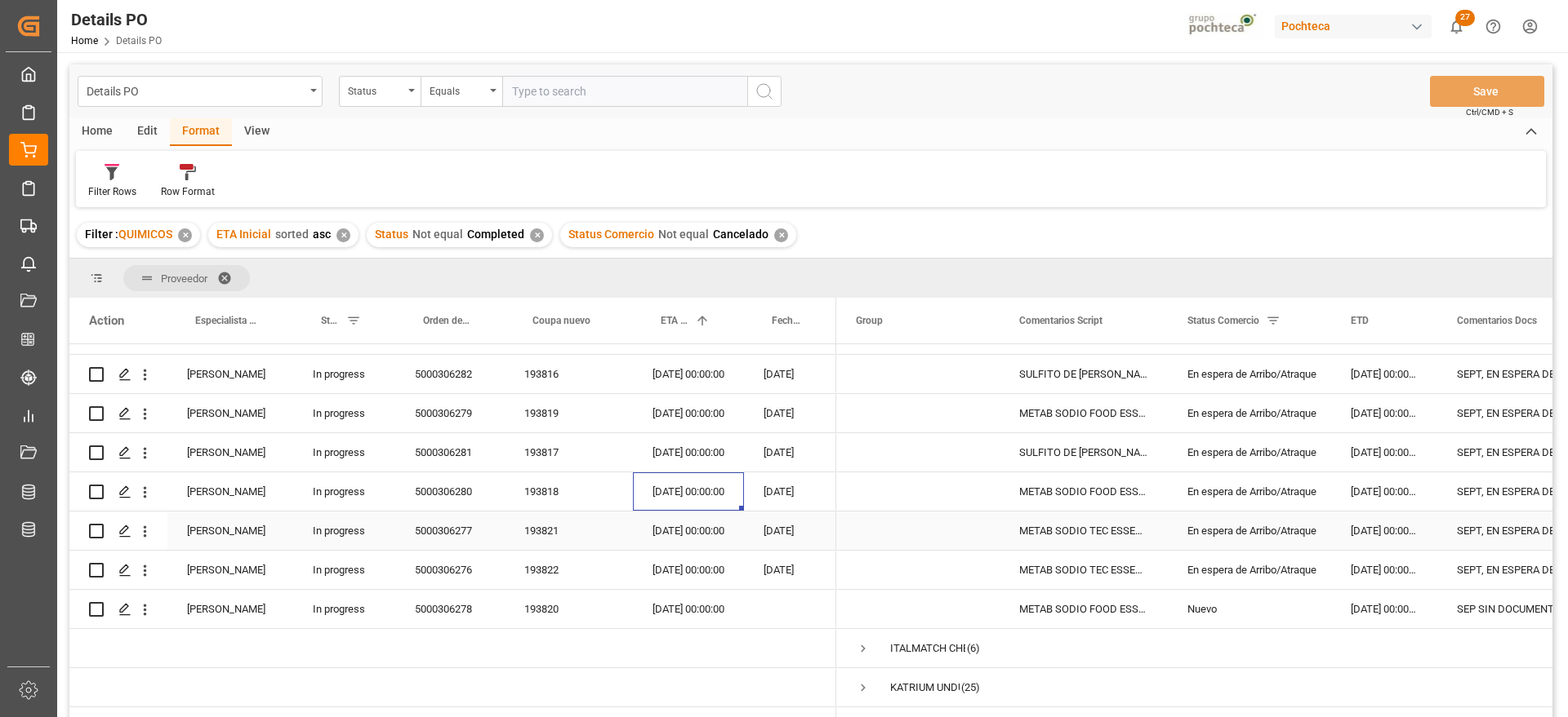
scroll to position [102, 0]
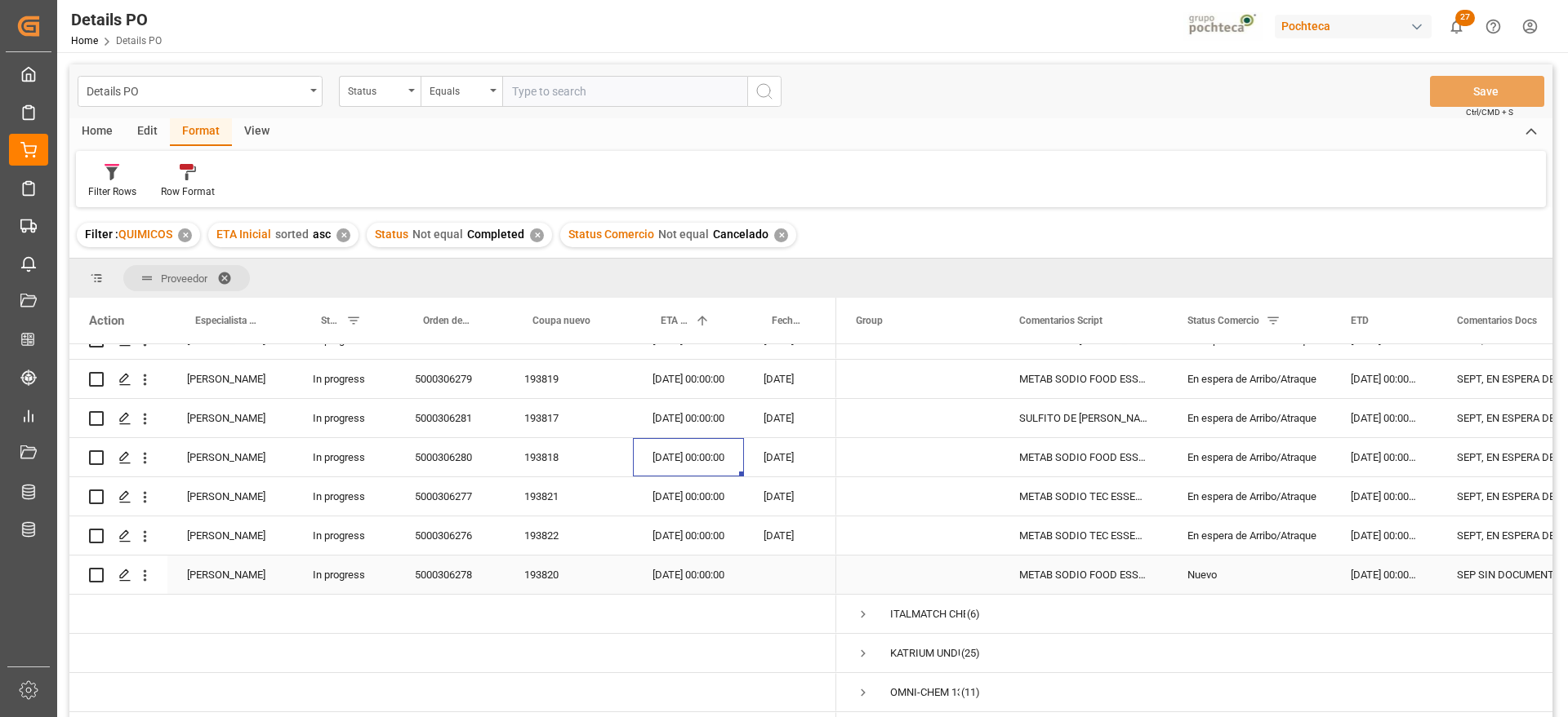
click at [1251, 578] on div "Nuevo" at bounding box center [1249, 575] width 124 height 38
click at [692, 579] on div "30-09-2025 00:00:00" at bounding box center [688, 575] width 111 height 39
click at [552, 581] on div "193820" at bounding box center [569, 575] width 129 height 39
click at [1476, 575] on div "SEP SIN DOCUMENTOS" at bounding box center [1519, 575] width 165 height 39
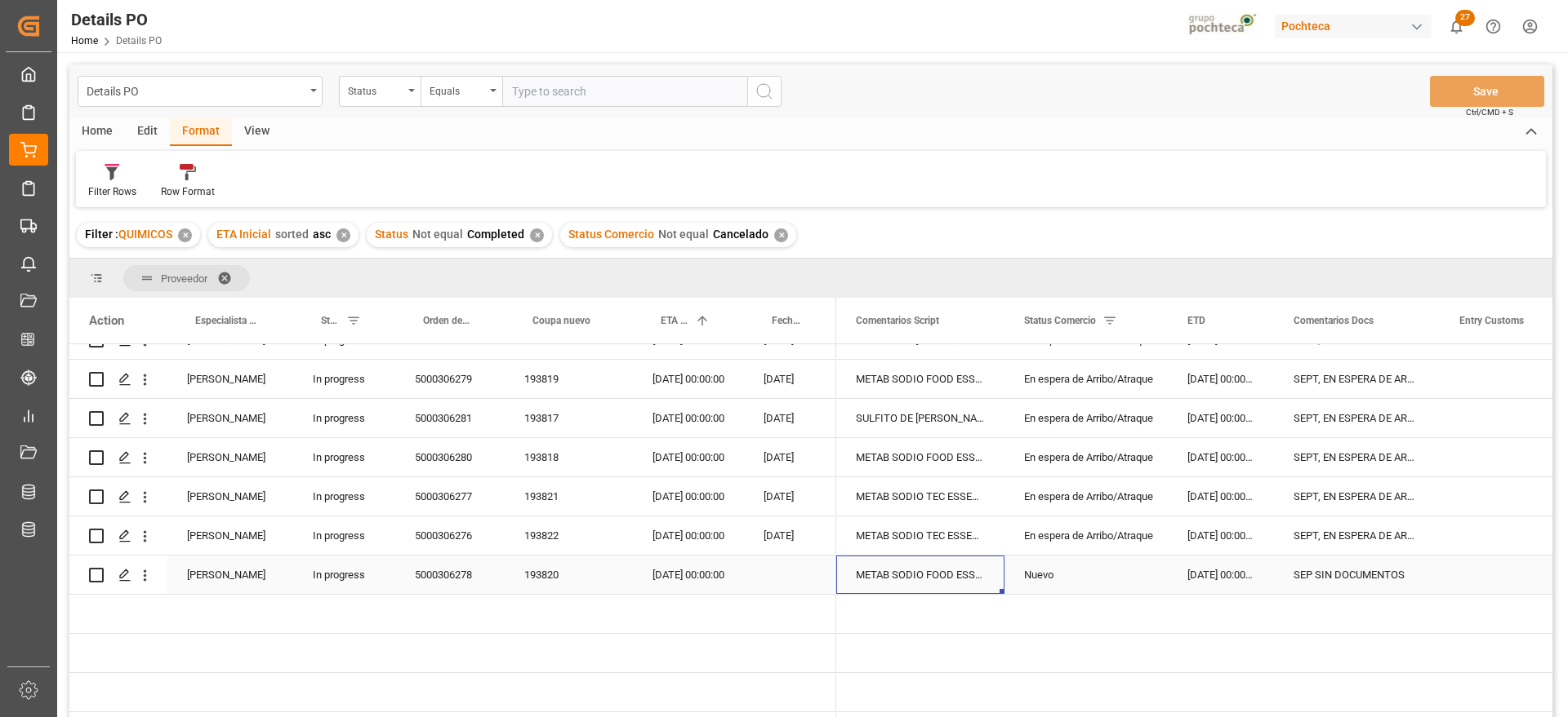
scroll to position [0, 0]
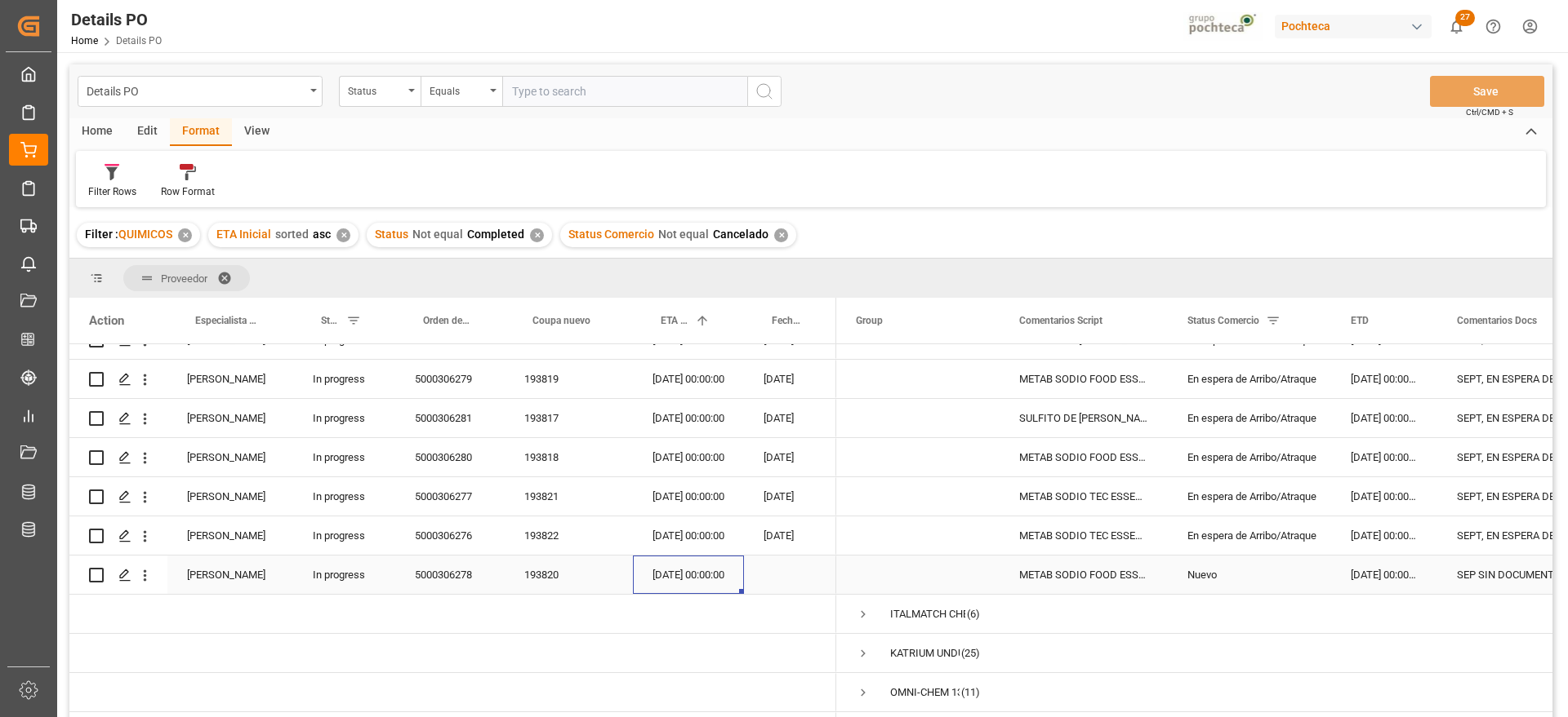
click at [1112, 578] on div "METAB SODIO FOOD ESSECO 25 KG SAC (22893" at bounding box center [1084, 575] width 168 height 39
click at [1233, 573] on div "Nuevo" at bounding box center [1249, 575] width 124 height 38
click at [526, 577] on div "193820" at bounding box center [569, 575] width 129 height 39
click at [1059, 576] on div "METAB SODIO FOOD ESSECO 25 KG SAC (22893" at bounding box center [1084, 575] width 168 height 39
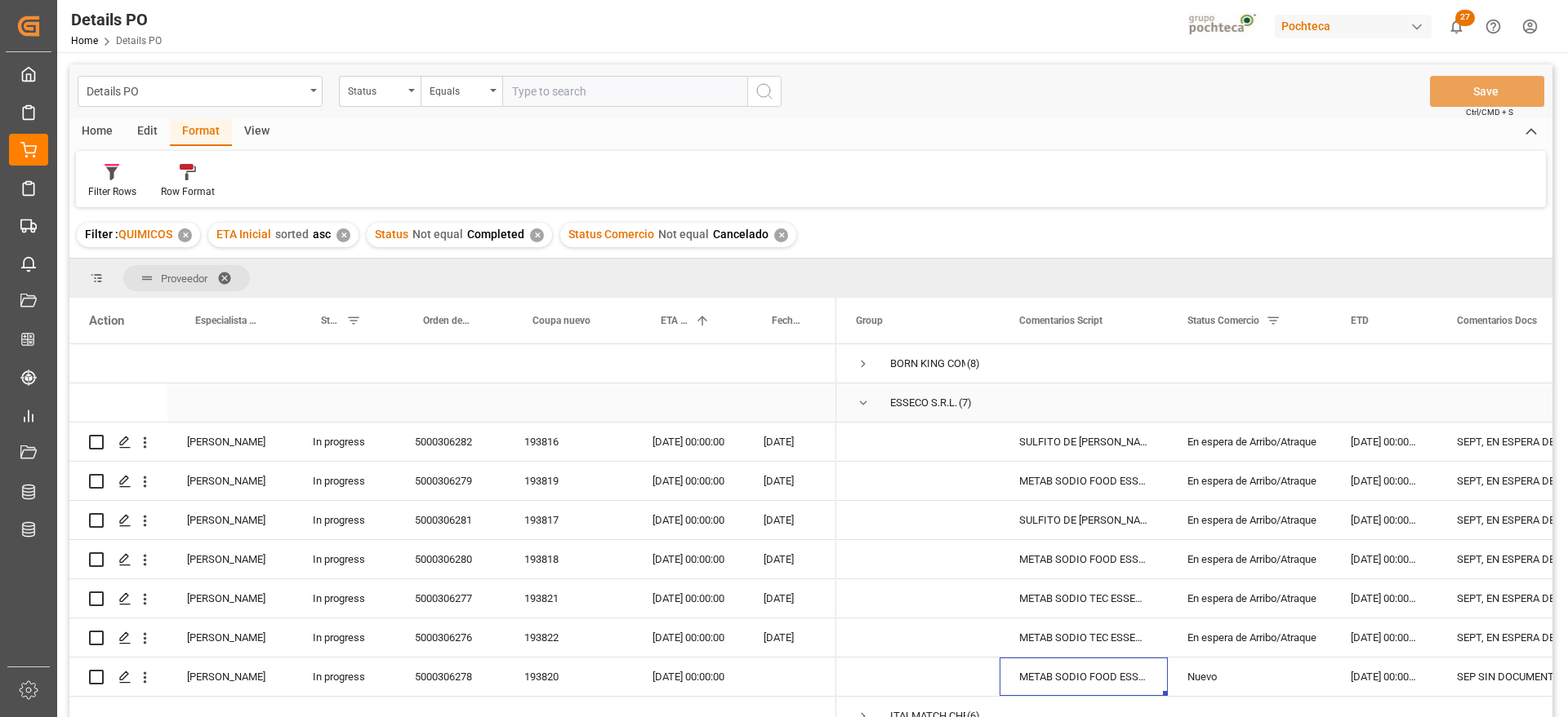
click at [857, 401] on span "Press SPACE to select this row." at bounding box center [864, 403] width 15 height 15
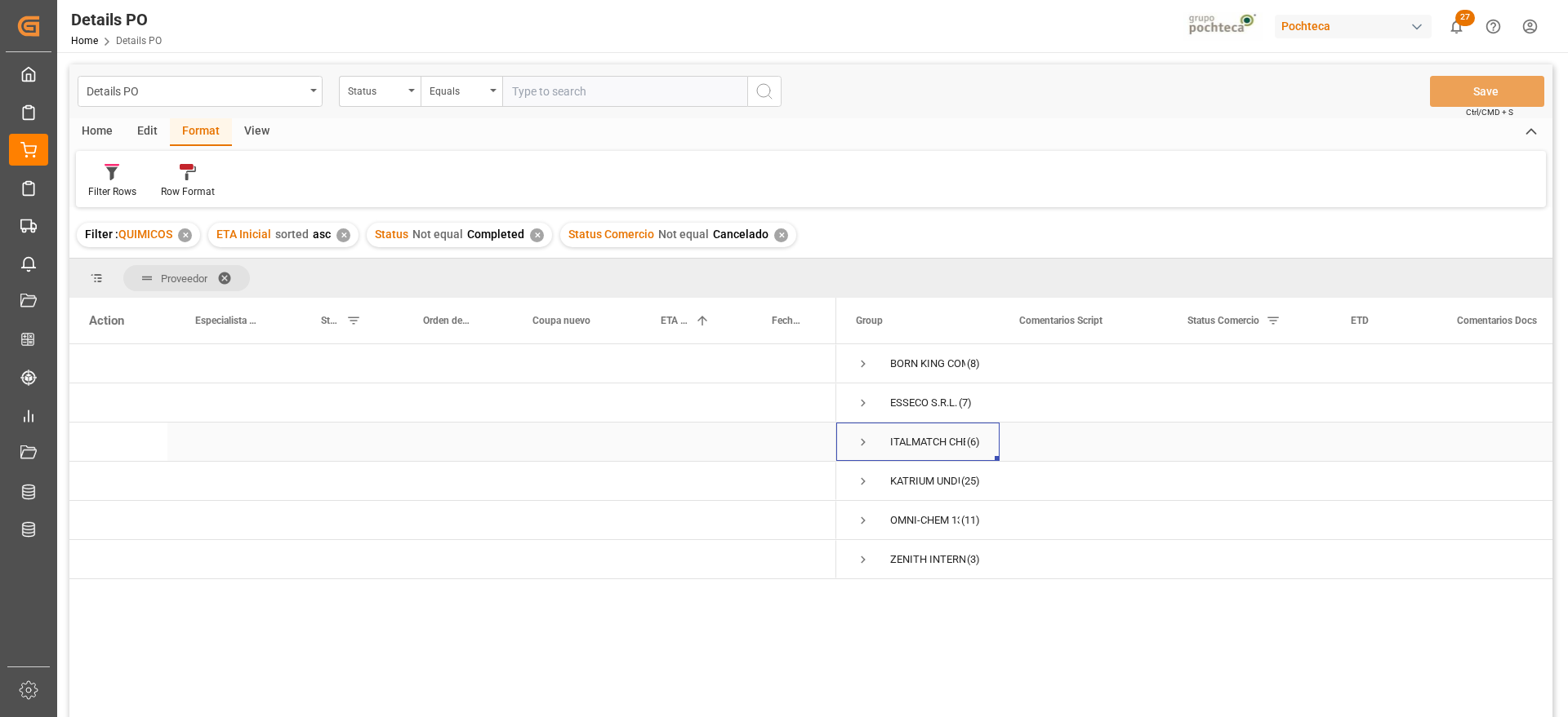
click at [861, 437] on span "Press SPACE to select this row." at bounding box center [864, 443] width 15 height 15
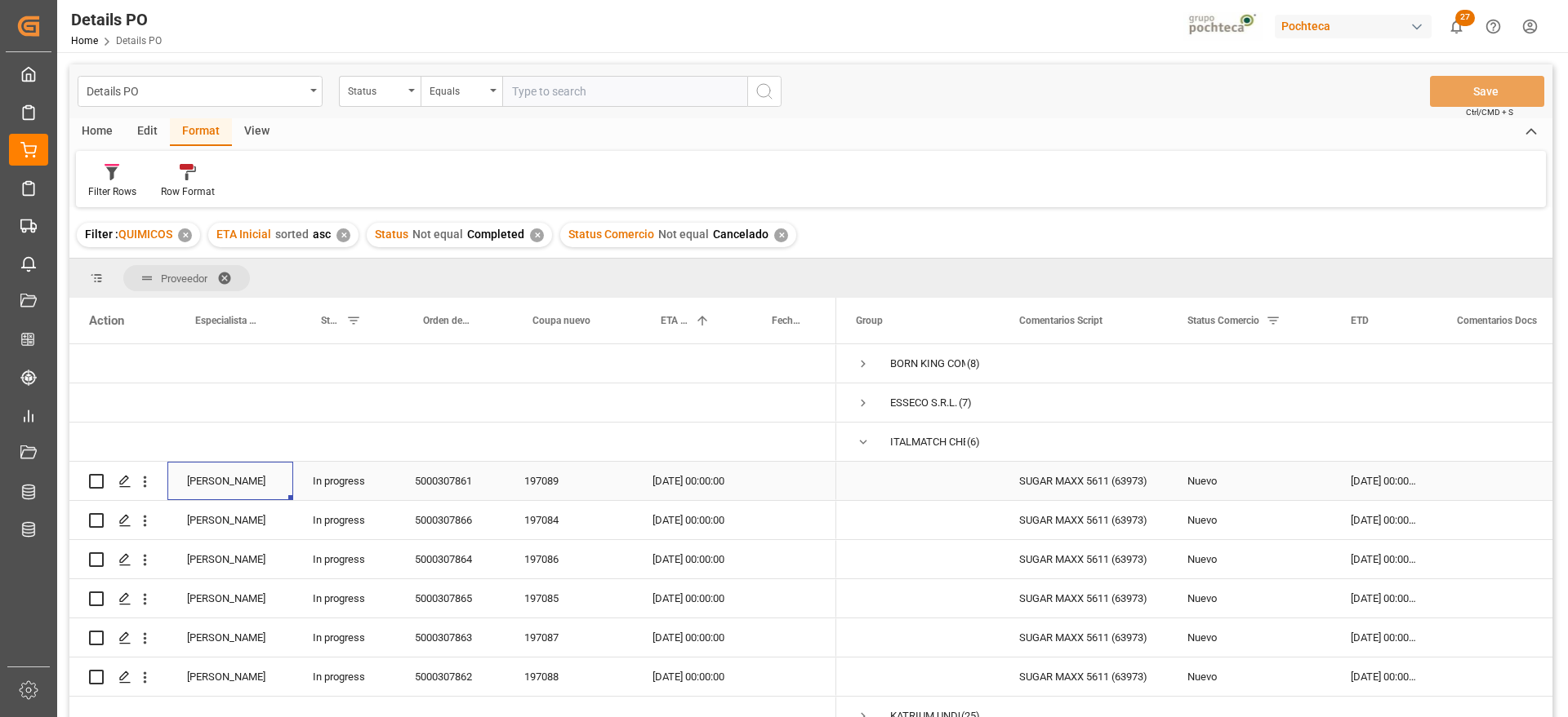
click at [237, 484] on div "[PERSON_NAME]" at bounding box center [230, 481] width 126 height 39
click at [228, 480] on div "[PERSON_NAME]" at bounding box center [230, 481] width 126 height 39
click at [263, 487] on button "[PERSON_NAME]" at bounding box center [230, 491] width 100 height 31
click at [229, 590] on div "[PERSON_NAME]" at bounding box center [230, 582] width 80 height 17
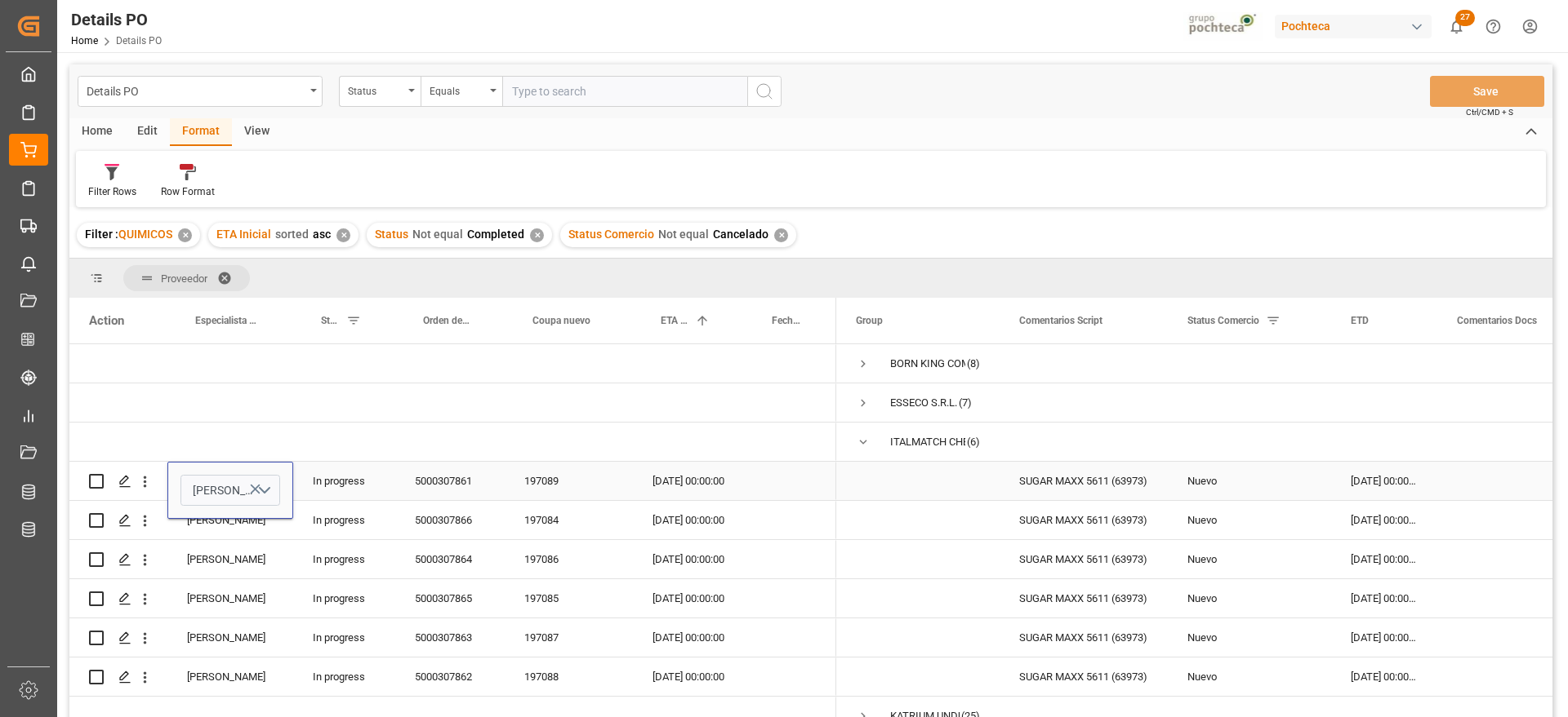
drag, startPoint x: 358, startPoint y: 486, endPoint x: 239, endPoint y: 484, distance: 119.0
click at [349, 486] on div "In progress" at bounding box center [344, 481] width 102 height 39
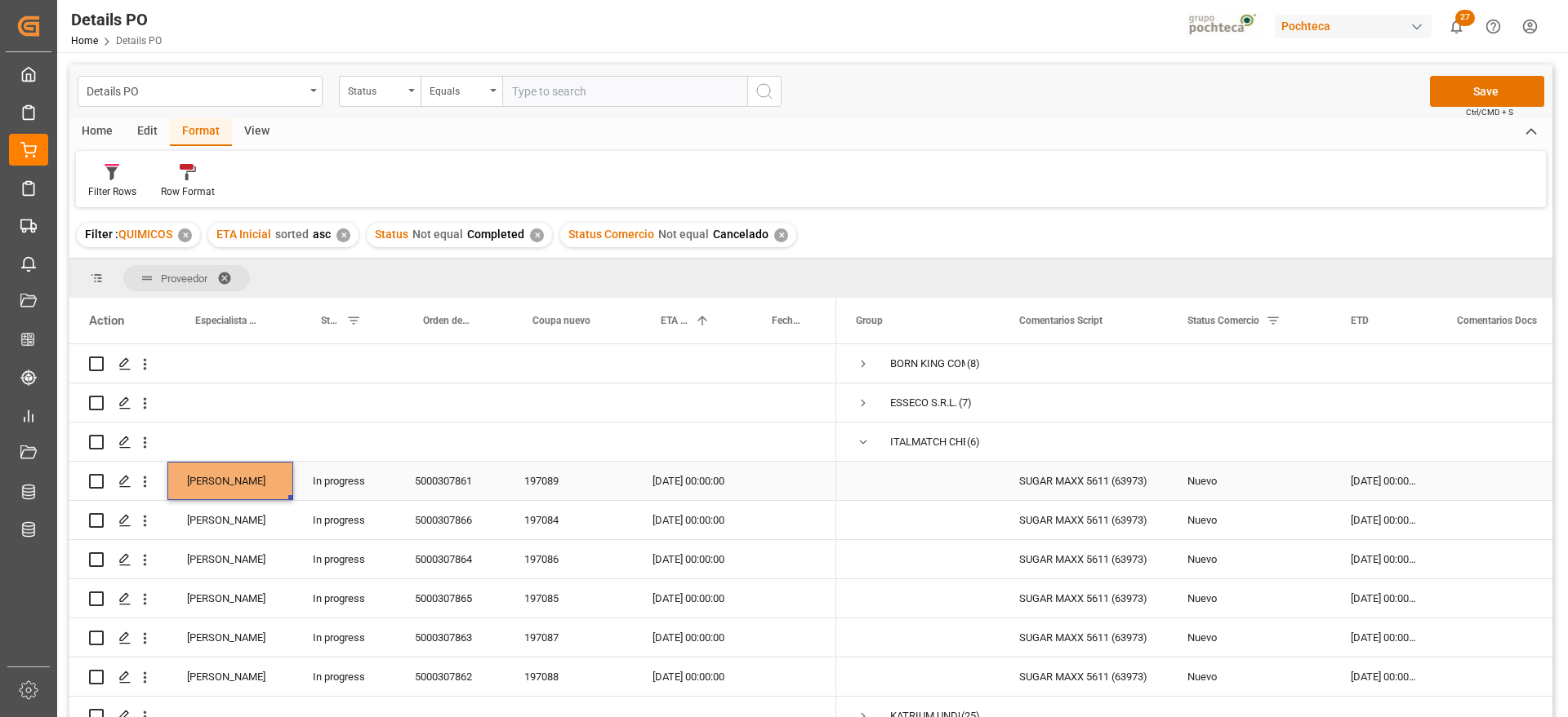
click at [219, 481] on div "[PERSON_NAME]" at bounding box center [230, 481] width 126 height 39
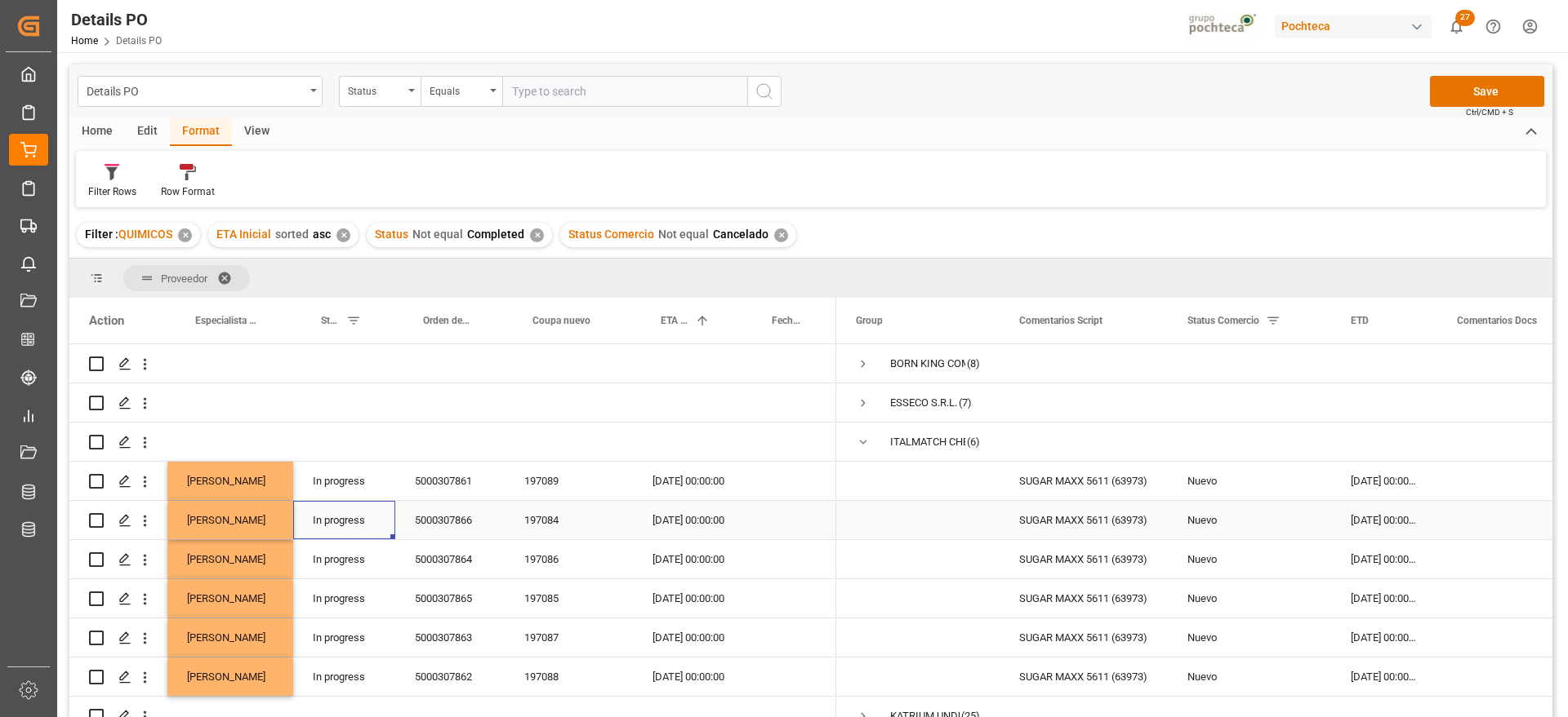
click at [346, 504] on div "In progress" at bounding box center [344, 520] width 102 height 39
click at [1072, 492] on div "SUGAR MAXX 5611 (63973)" at bounding box center [1084, 481] width 168 height 39
click at [1366, 541] on div "14-08-2025 00:00:00" at bounding box center [1384, 560] width 106 height 39
click at [1374, 467] on div "14-08-2025 00:00:00" at bounding box center [1384, 481] width 106 height 39
click at [684, 541] on div "22-09-2025 00:00:00" at bounding box center [688, 560] width 111 height 39
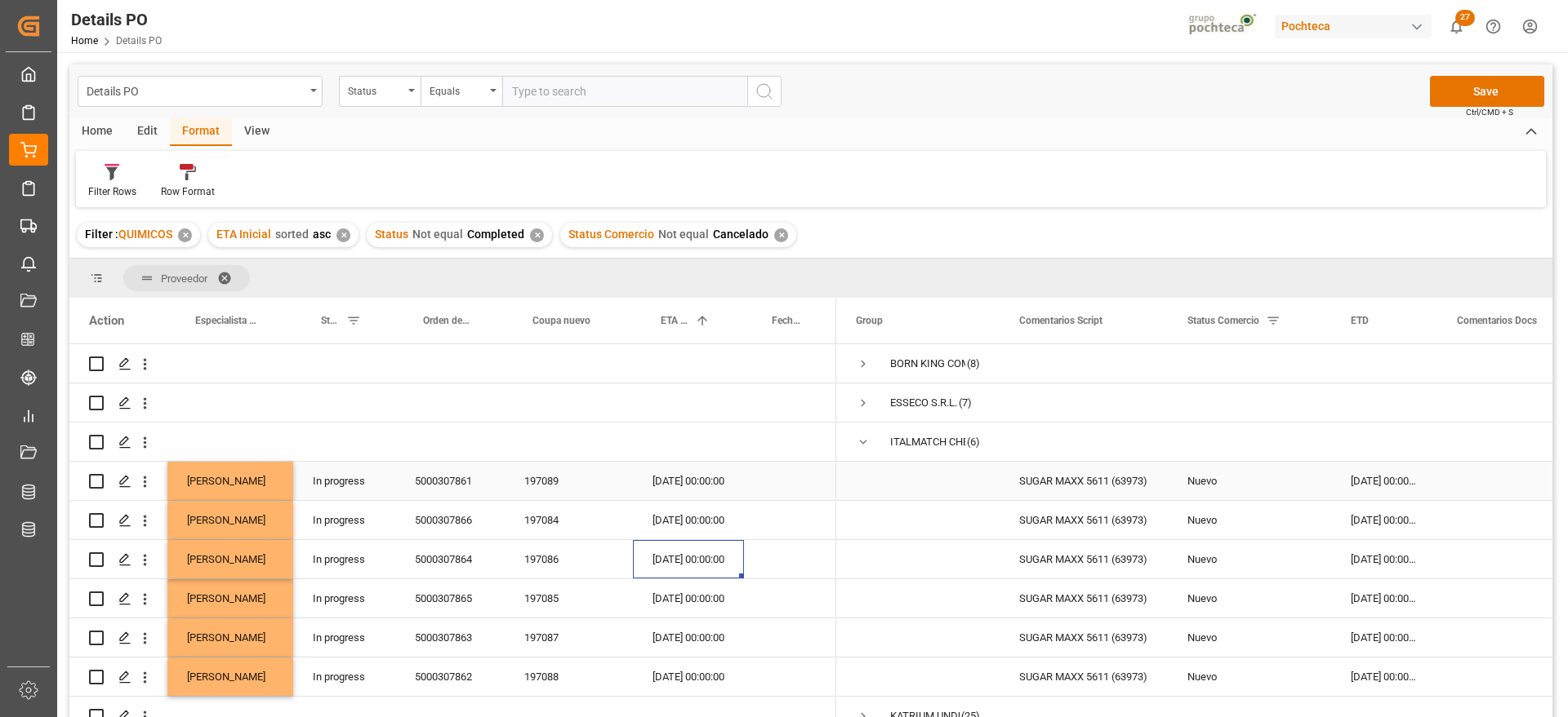
click at [1444, 494] on div "Press SPACE to select this row." at bounding box center [1519, 481] width 165 height 39
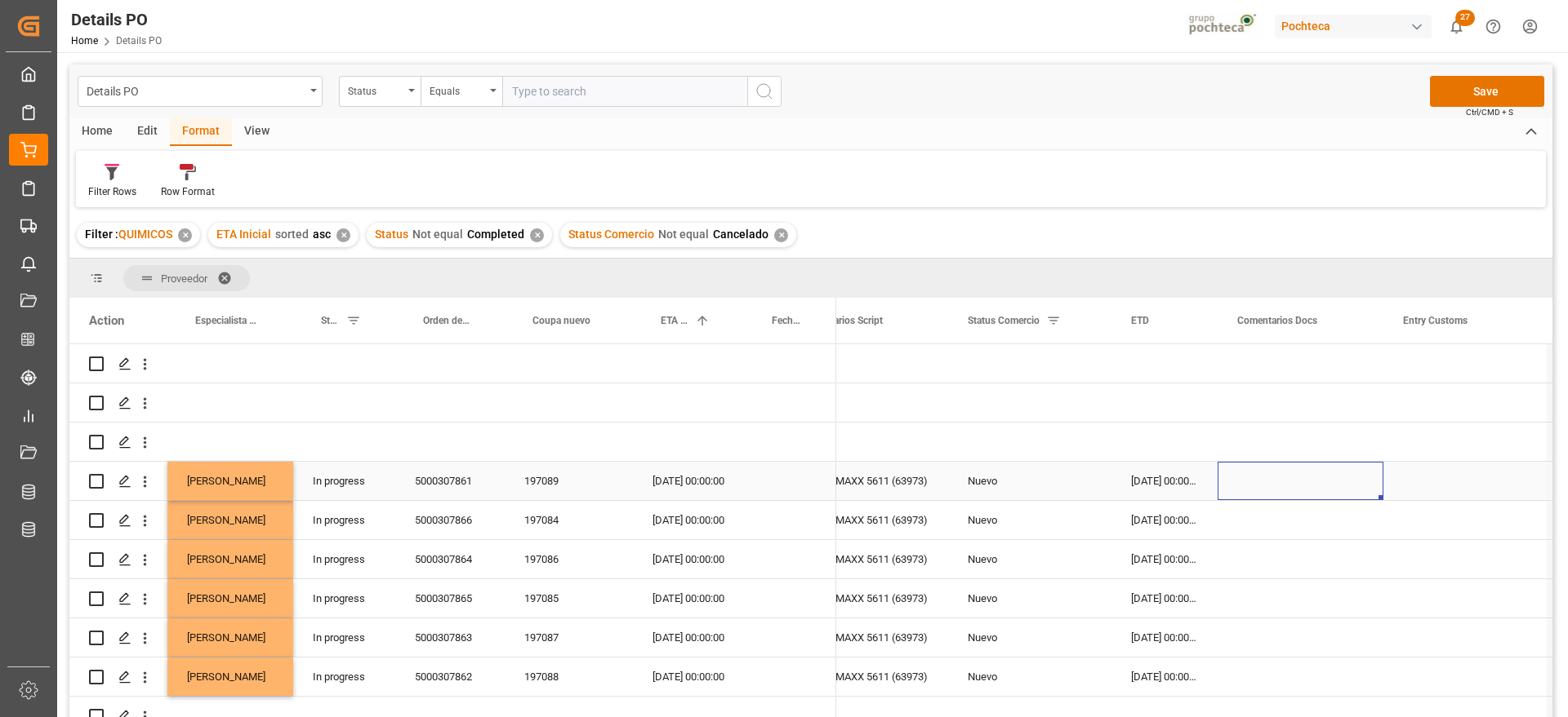
click at [1293, 486] on div "Press SPACE to select this row." at bounding box center [1300, 481] width 165 height 39
click at [1292, 485] on input "Press SPACE to select this row." at bounding box center [1300, 491] width 140 height 31
type input "S"
type input "SEPTIEMBRE"
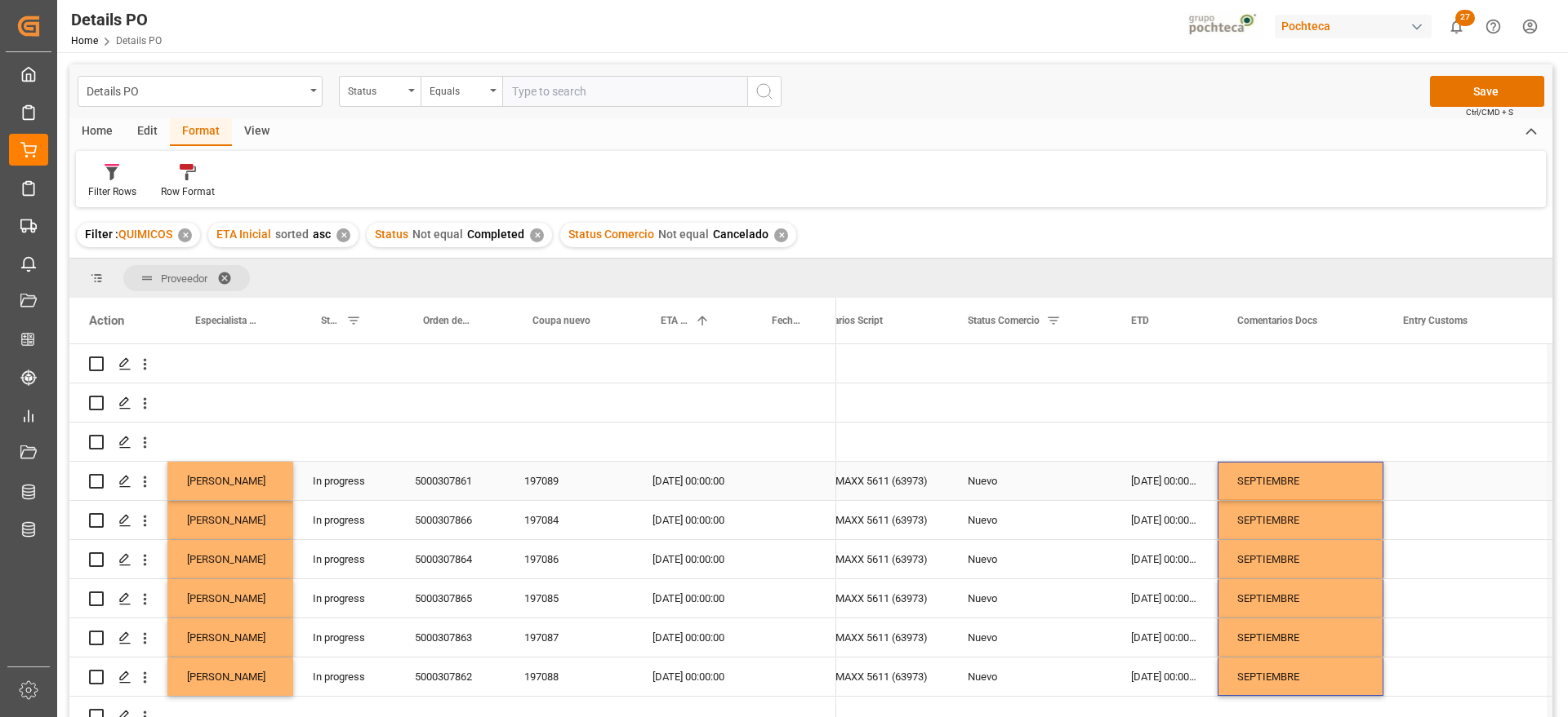
click at [1441, 478] on div "Press SPACE to select this row." at bounding box center [1464, 481] width 164 height 39
click at [1497, 98] on button "Save" at bounding box center [1487, 91] width 115 height 31
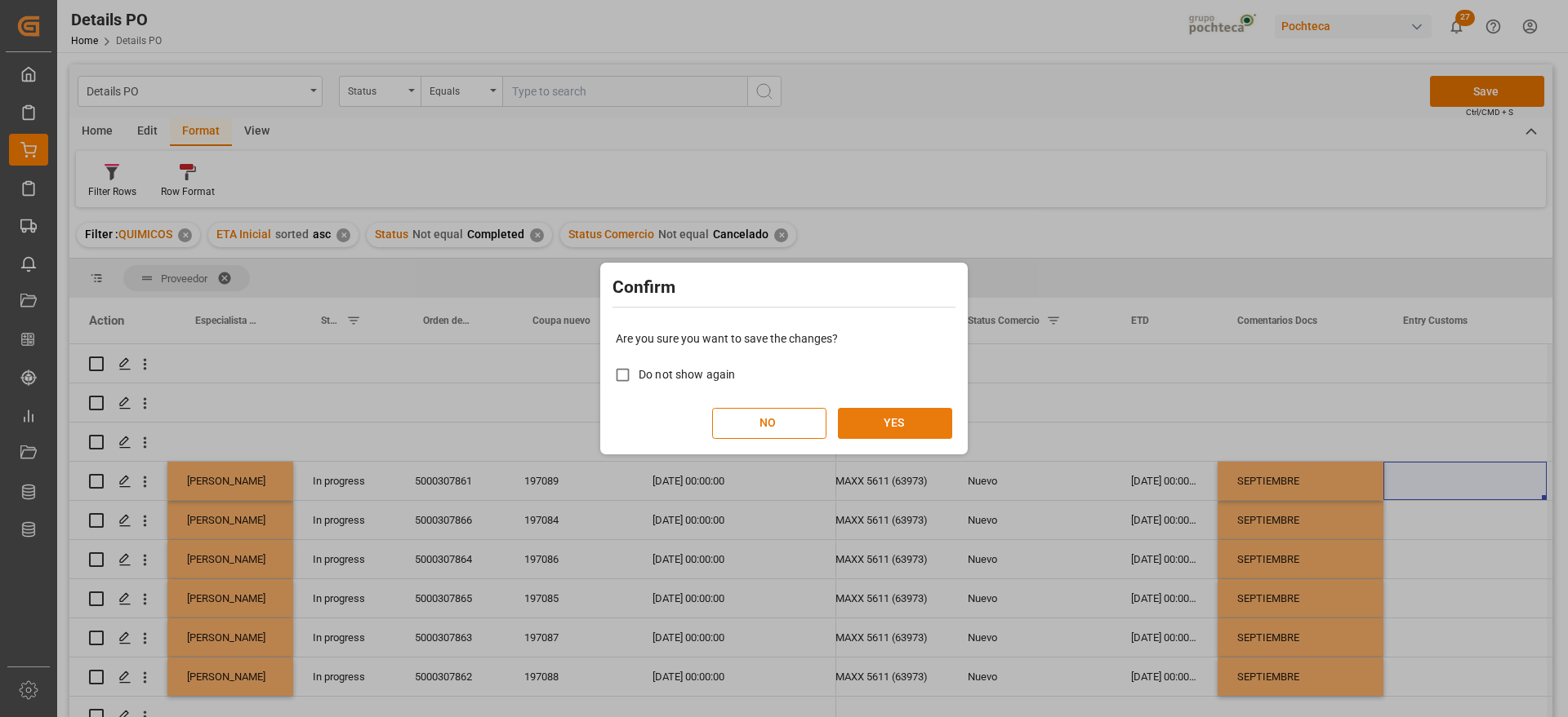
click at [924, 422] on button "YES" at bounding box center [895, 424] width 115 height 31
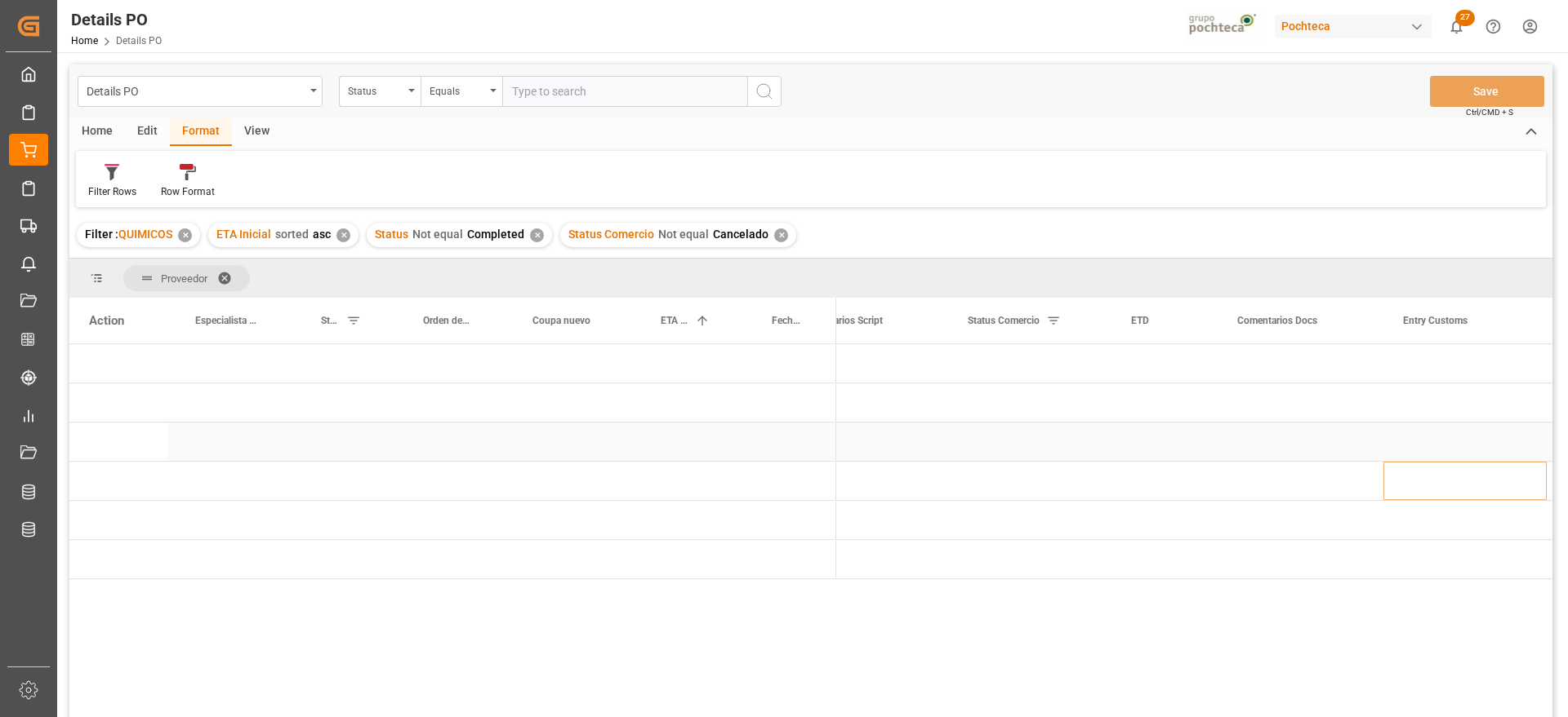
click at [758, 452] on div "Press SPACE to select this row." at bounding box center [452, 443] width 766 height 39
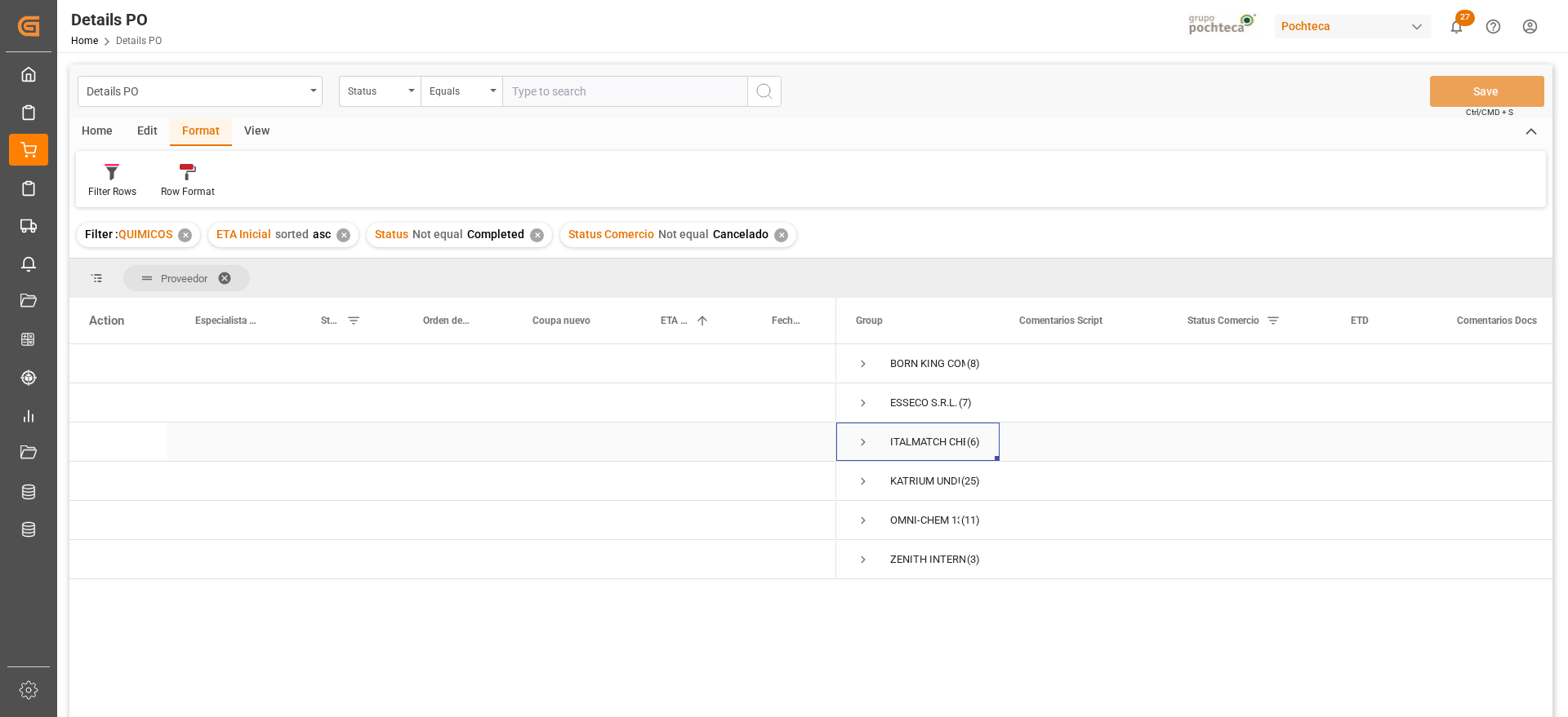
click at [861, 441] on span "Press SPACE to select this row." at bounding box center [864, 443] width 15 height 15
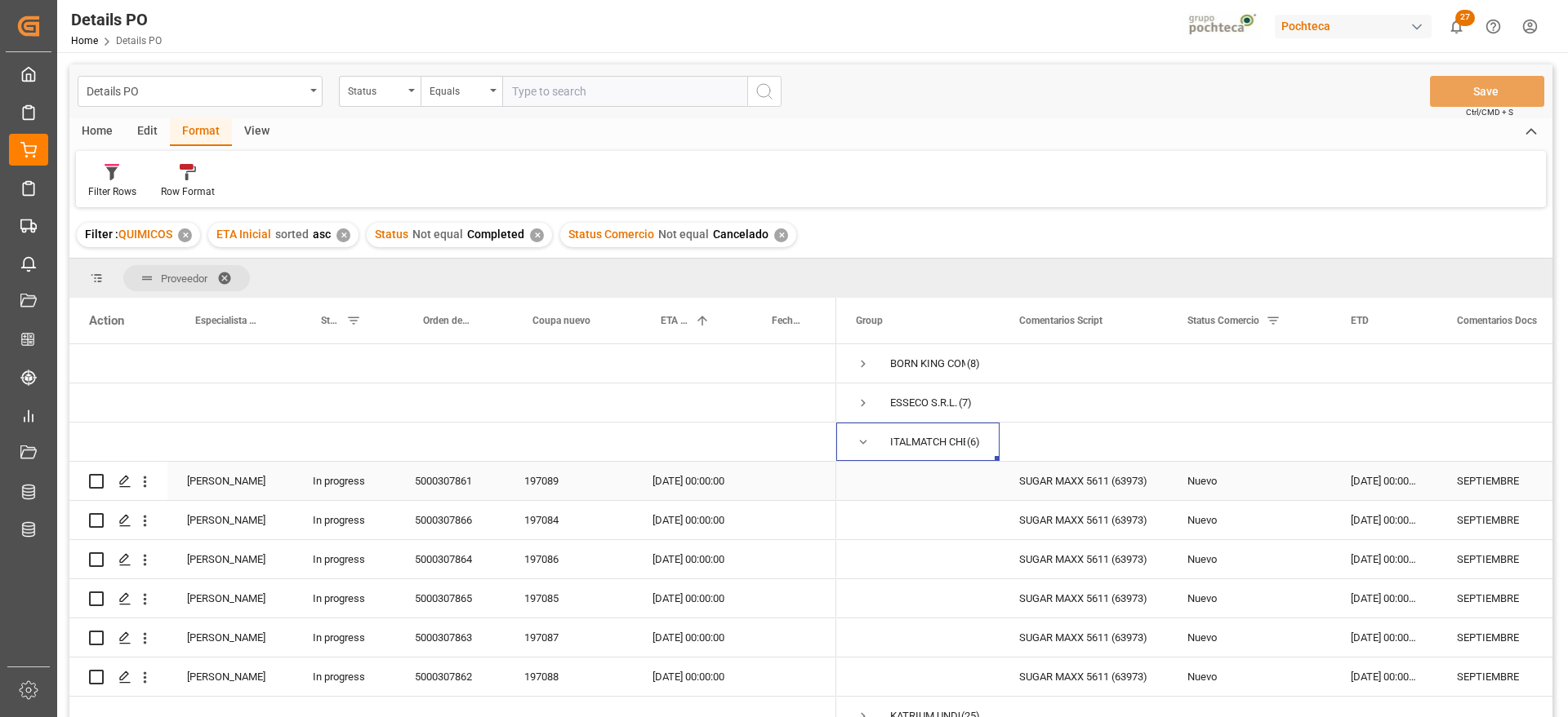
click at [702, 481] on div "22-09-2025 00:00:00" at bounding box center [688, 481] width 111 height 39
click at [864, 439] on span "Press SPACE to select this row." at bounding box center [864, 443] width 15 height 15
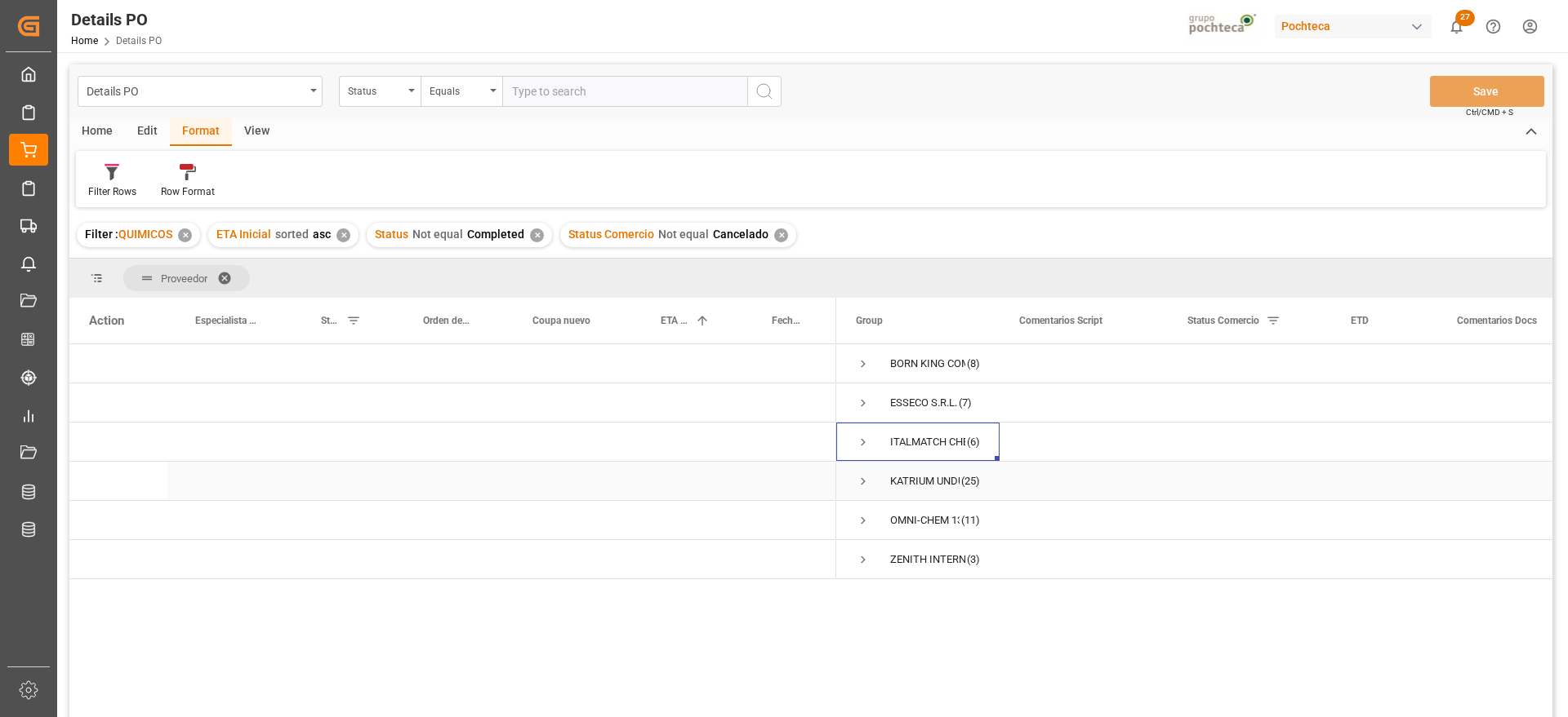
click at [862, 480] on span "Press SPACE to select this row." at bounding box center [864, 481] width 15 height 15
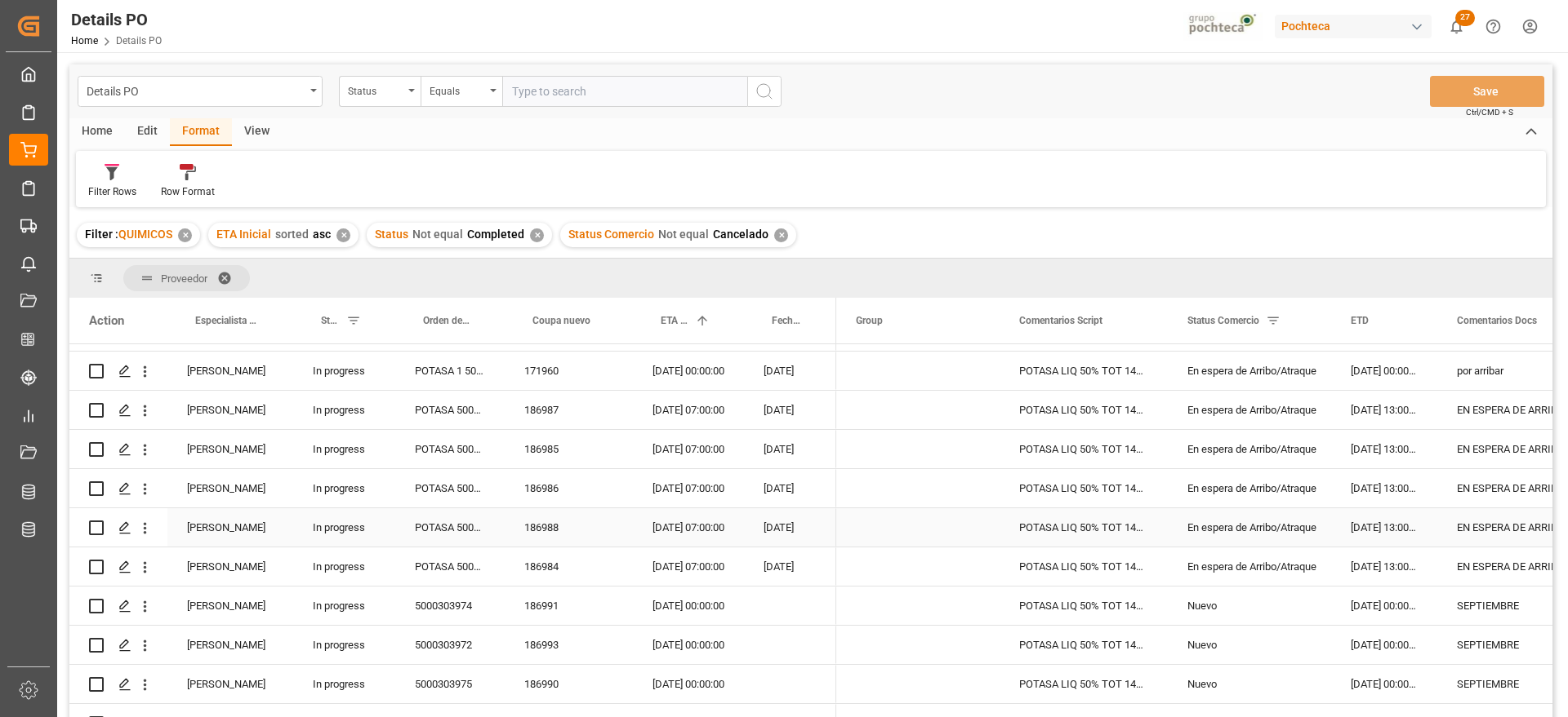
scroll to position [204, 0]
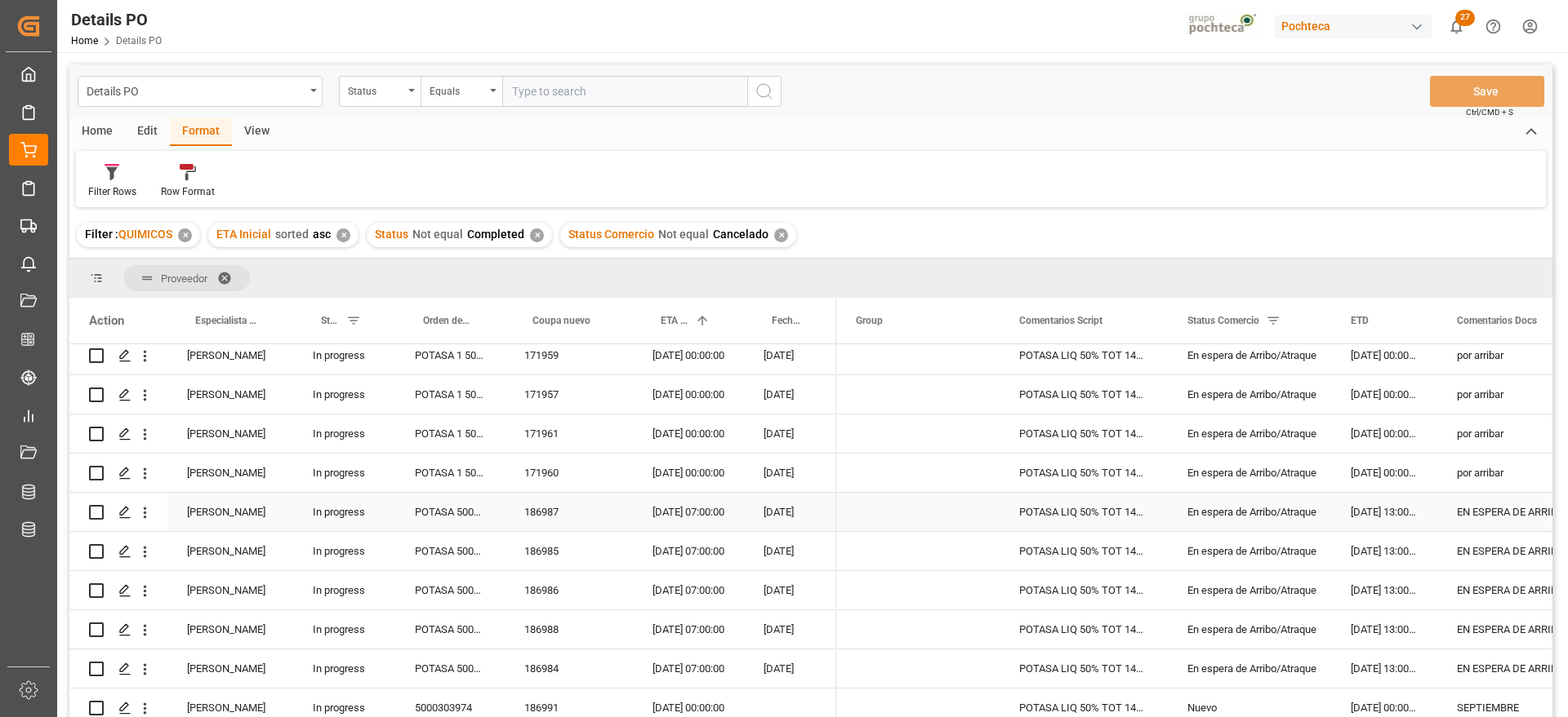
click at [1493, 508] on div "EN ESPERA DE ARRIBO" at bounding box center [1519, 512] width 165 height 39
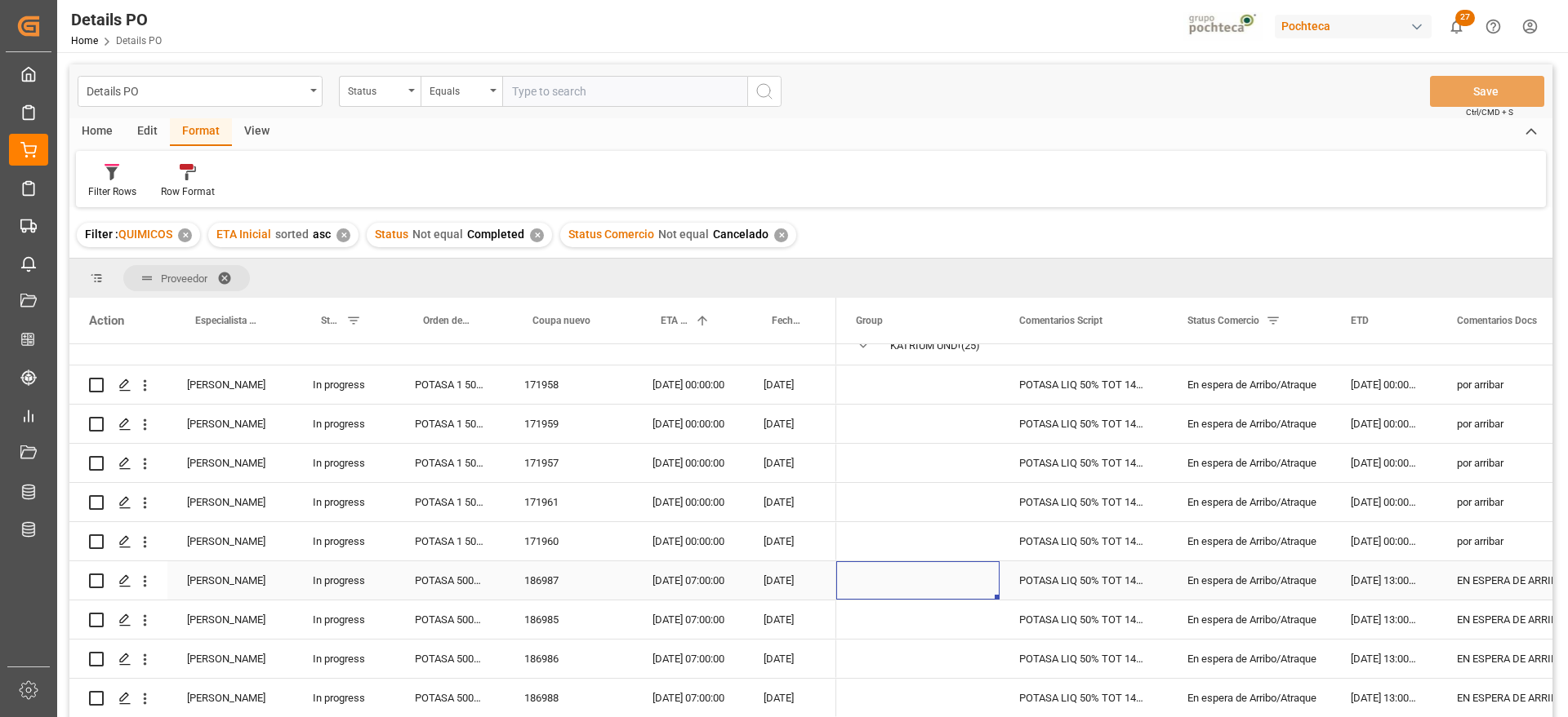
scroll to position [102, 0]
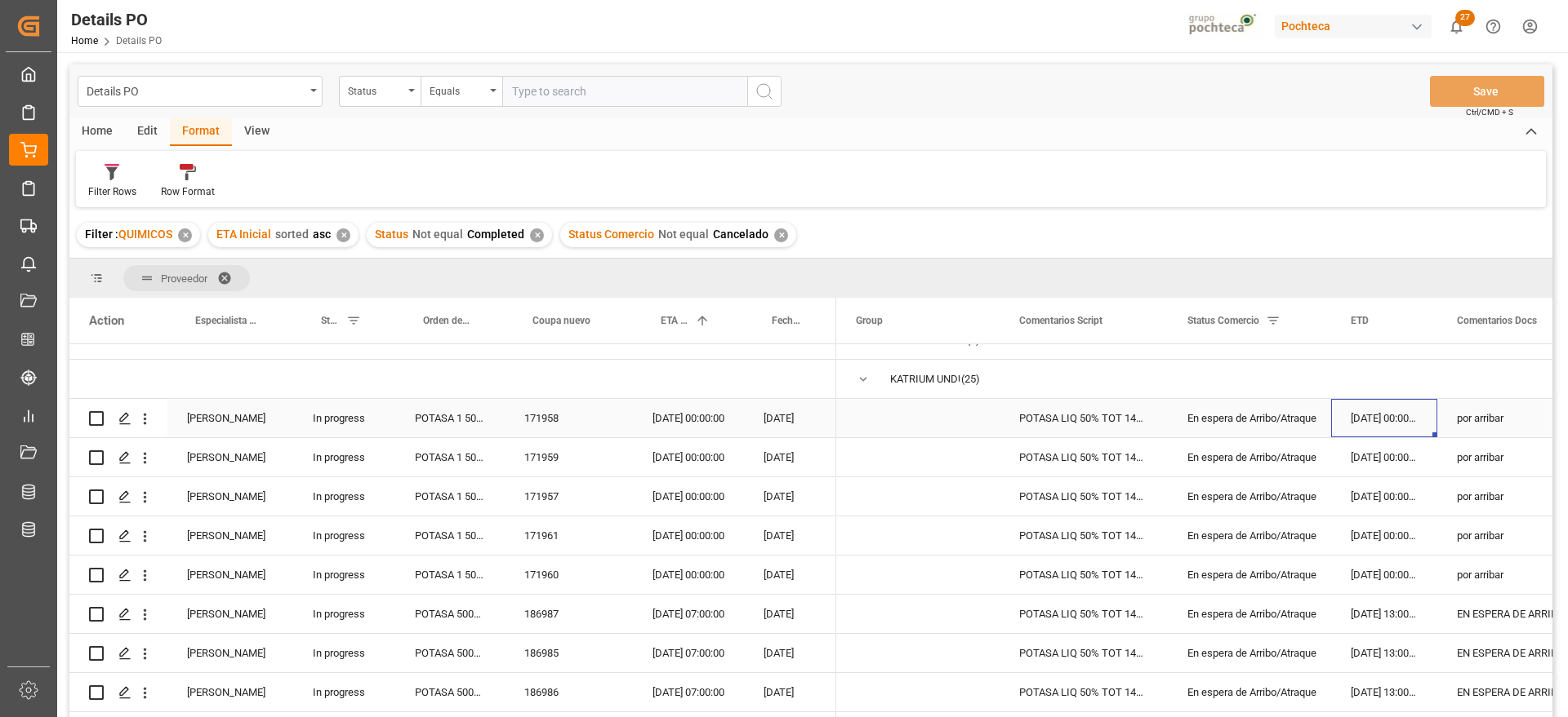
click at [1366, 420] on div "01-08-2025 00:00:00" at bounding box center [1384, 419] width 106 height 39
click at [1475, 575] on div "por arribar" at bounding box center [1519, 575] width 165 height 39
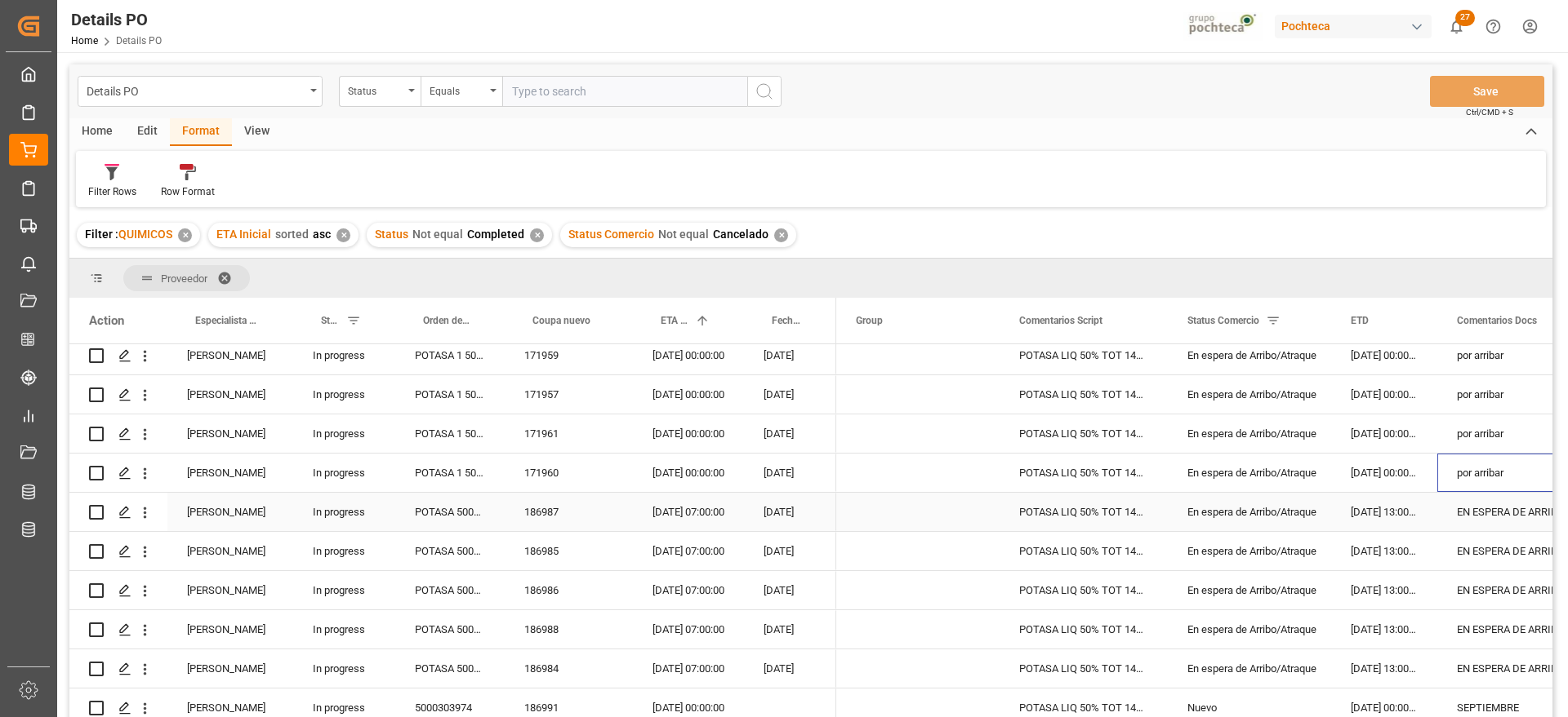
click at [1310, 522] on div "En espera de Arribo/Atraque" at bounding box center [1249, 512] width 124 height 38
click at [692, 512] on div "03-09-2025 07:00:00" at bounding box center [688, 512] width 111 height 39
click at [1503, 516] on div "EN ESPERA DE ARRIBO" at bounding box center [1519, 512] width 165 height 39
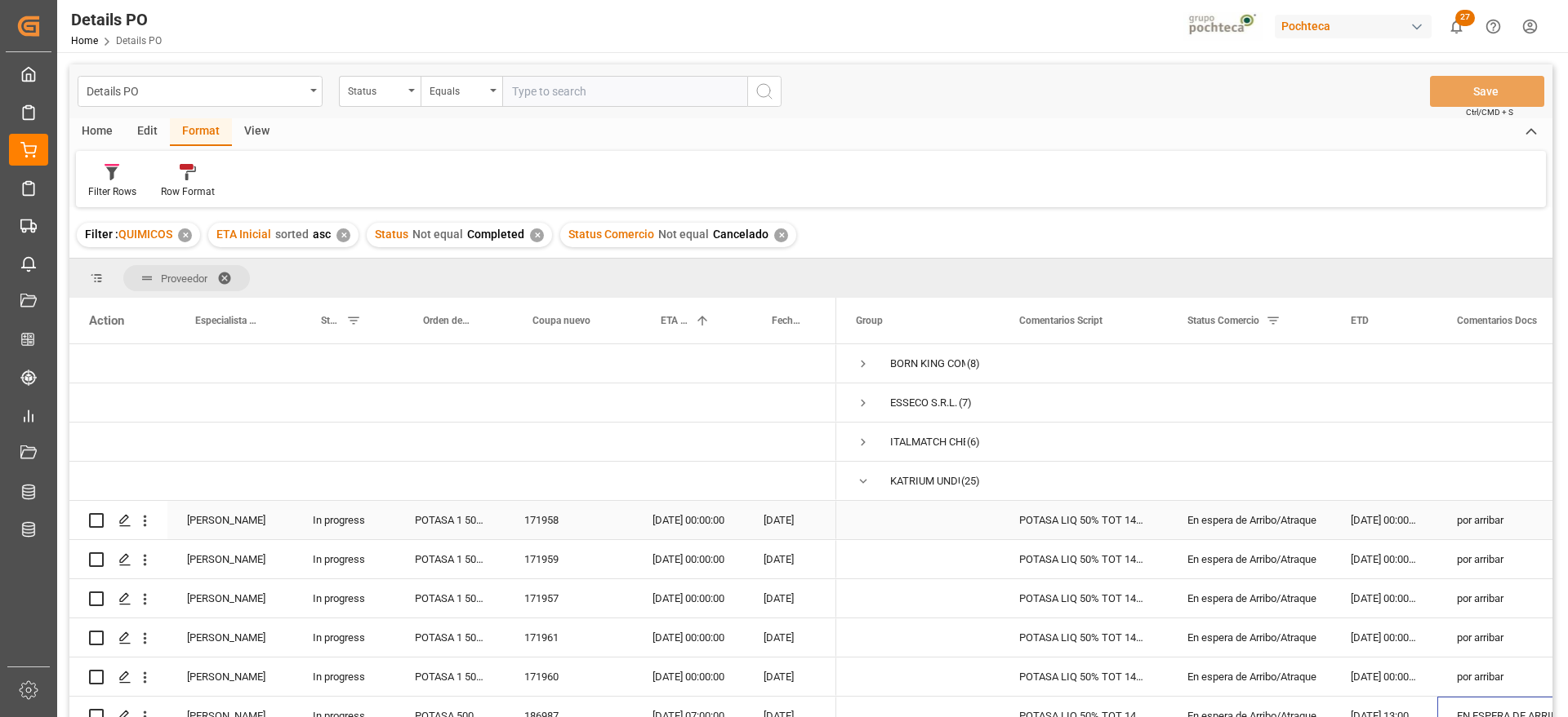
scroll to position [102, 0]
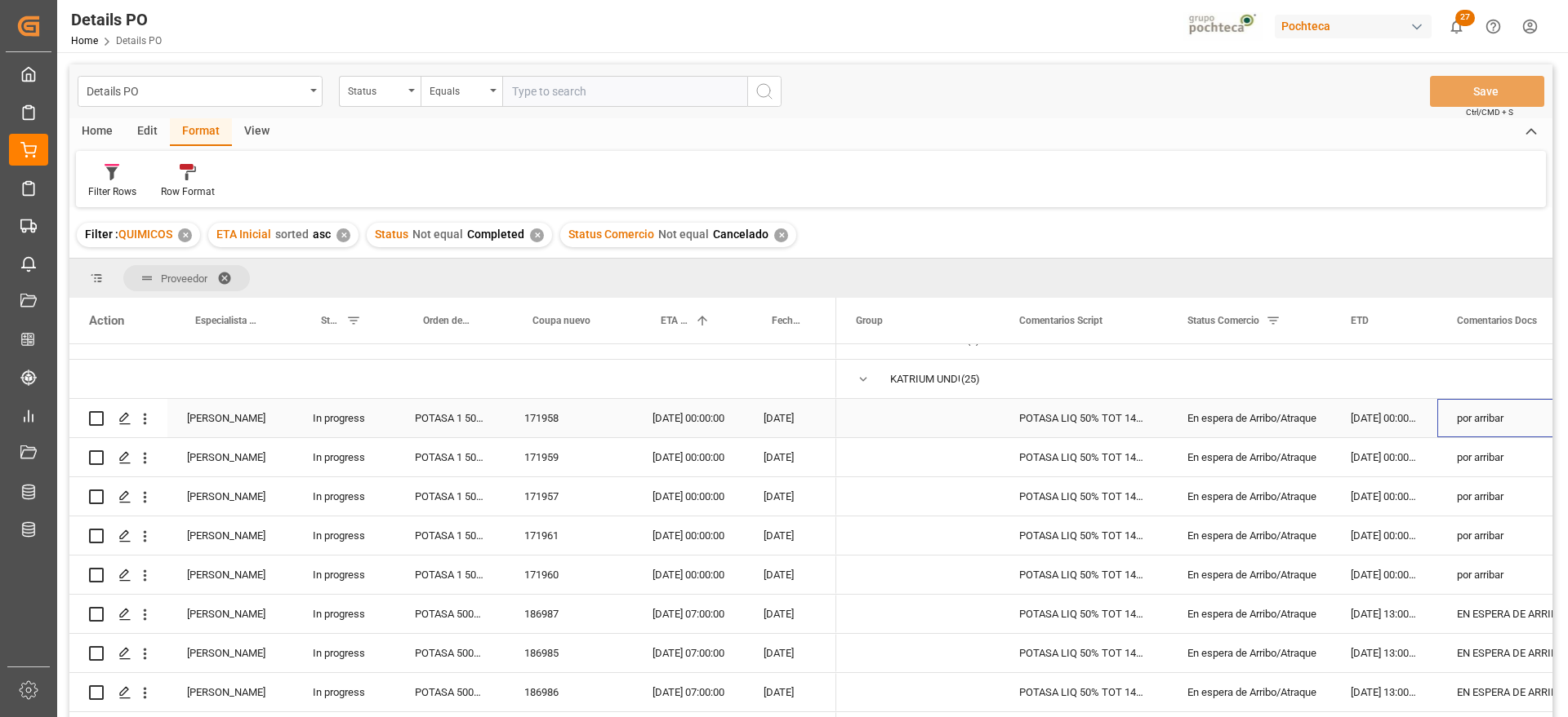
click at [1491, 425] on div "por arribar" at bounding box center [1519, 419] width 165 height 39
click at [1501, 544] on div "por arribar" at bounding box center [1519, 536] width 165 height 39
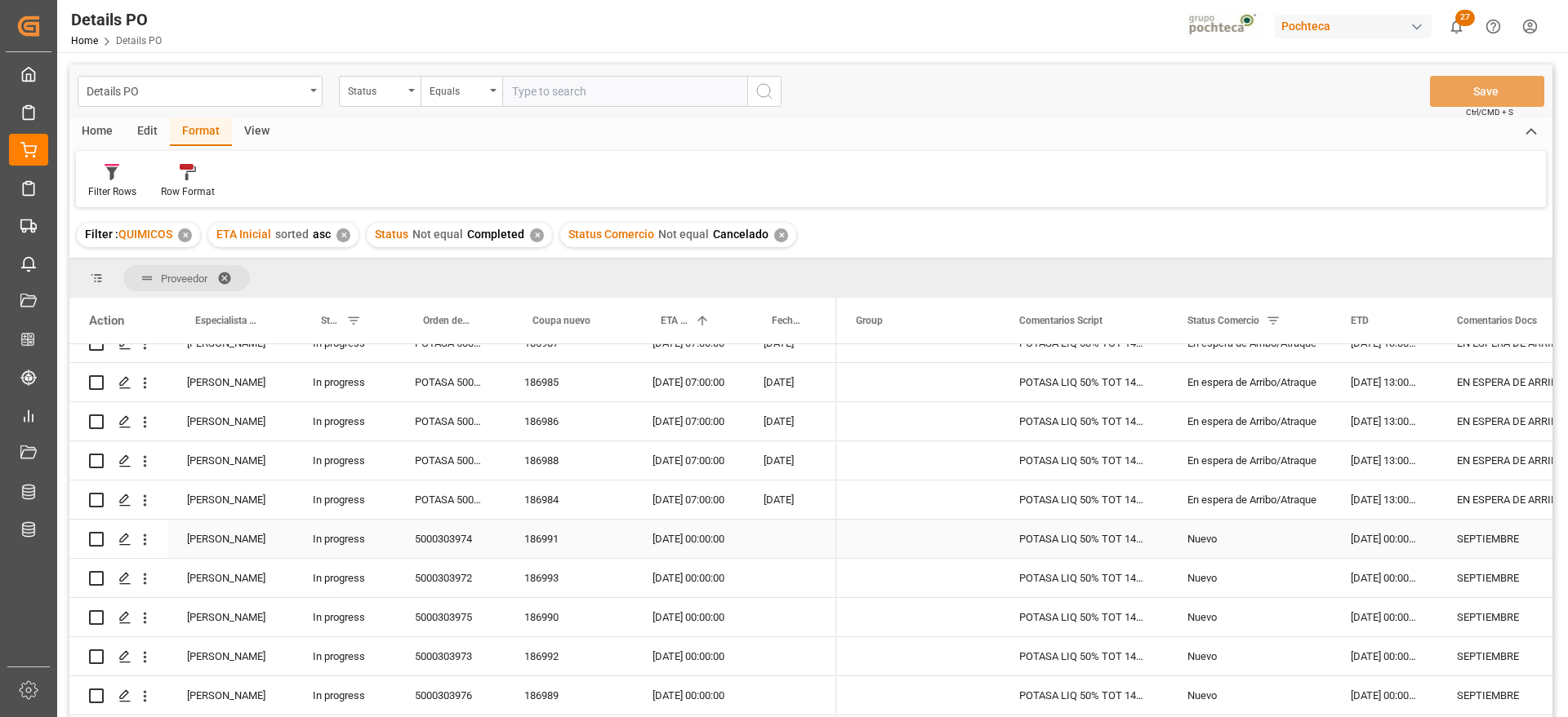
scroll to position [408, 0]
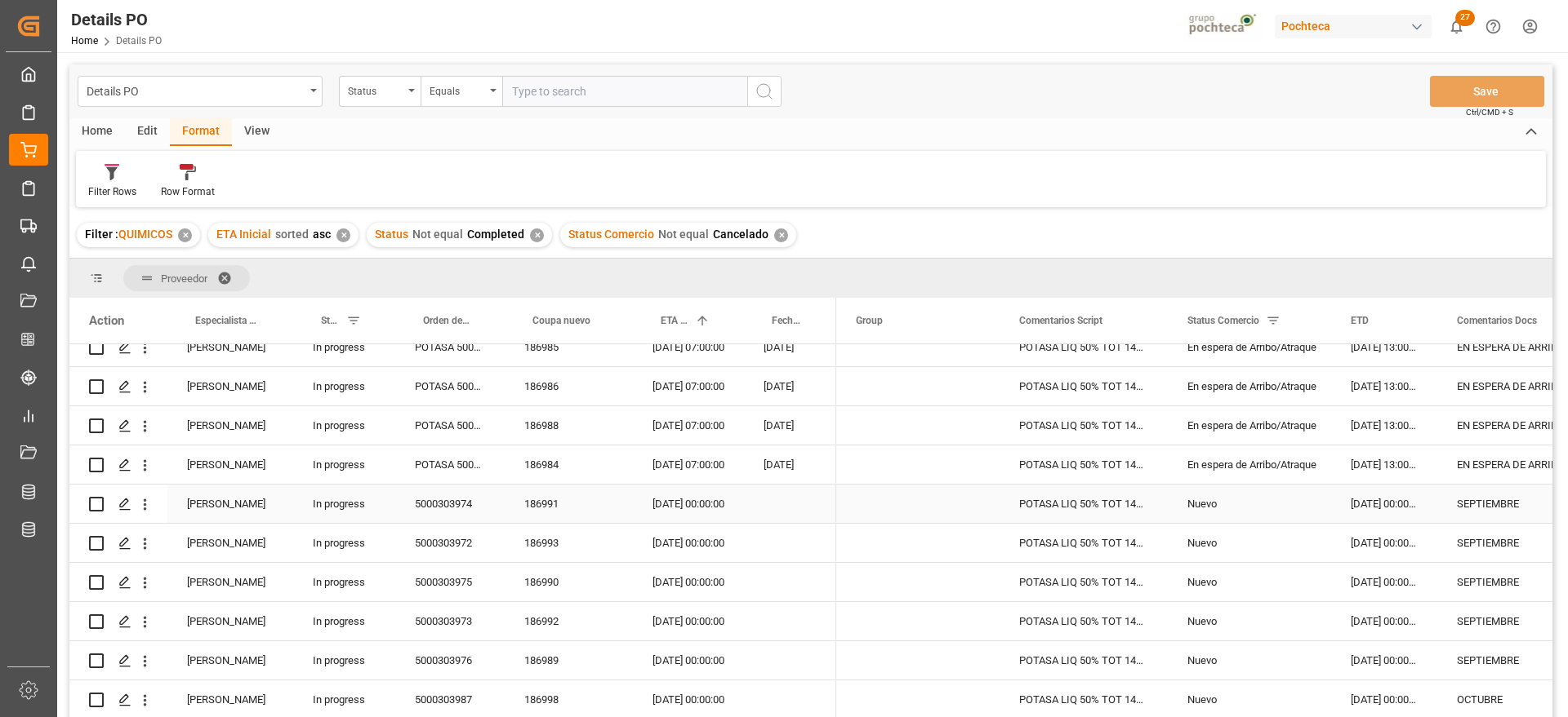
click at [683, 507] on div "05-09-2025 00:00:00" at bounding box center [688, 504] width 111 height 39
click at [1098, 508] on div "POTASA LIQ 50% TOT 1450 KG E/I BR N (969" at bounding box center [1084, 504] width 168 height 39
click at [668, 507] on div "05-09-2025 00:00:00" at bounding box center [688, 504] width 111 height 39
click at [695, 658] on div "05-09-2025 00:00:00" at bounding box center [688, 661] width 111 height 39
click at [823, 599] on div "Press SPACE to select this row." at bounding box center [790, 582] width 92 height 39
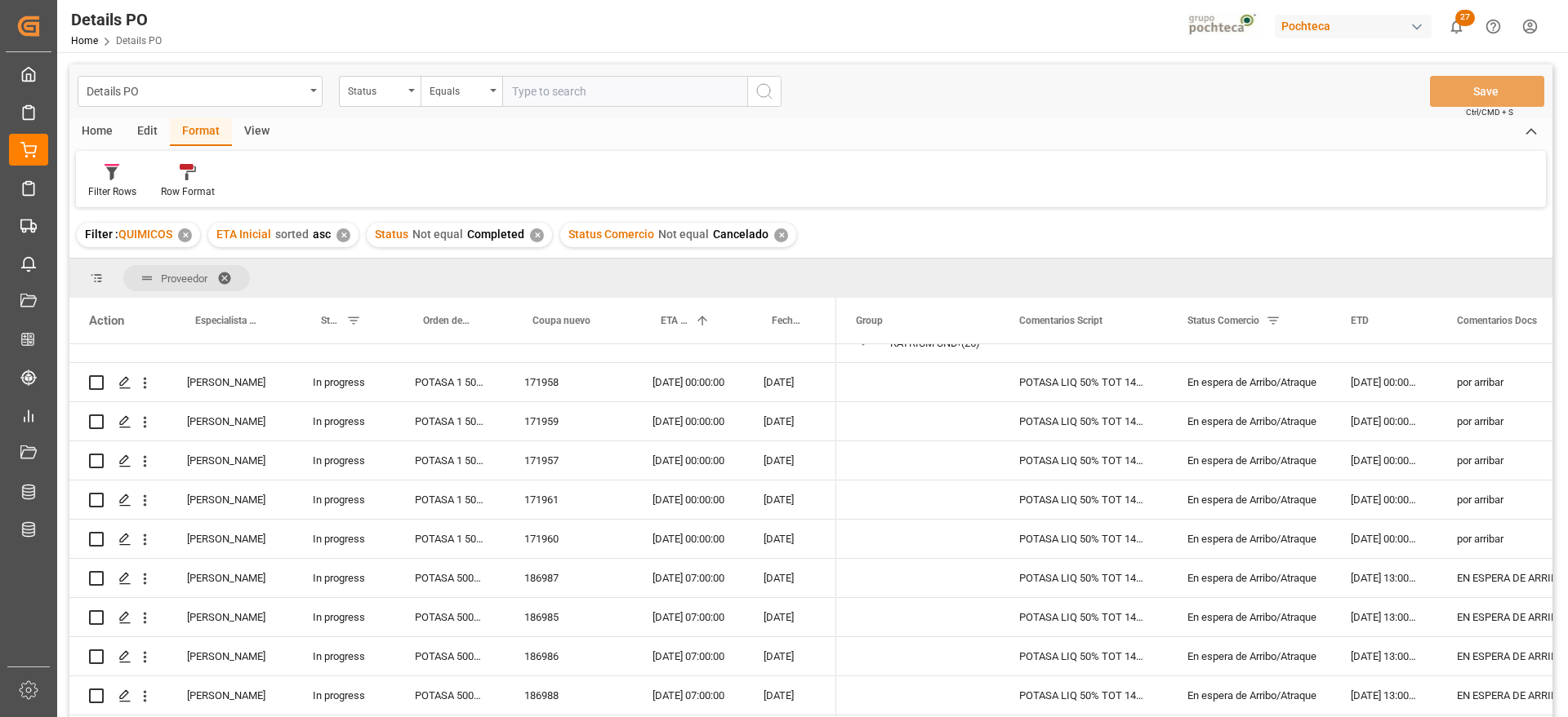
scroll to position [0, 0]
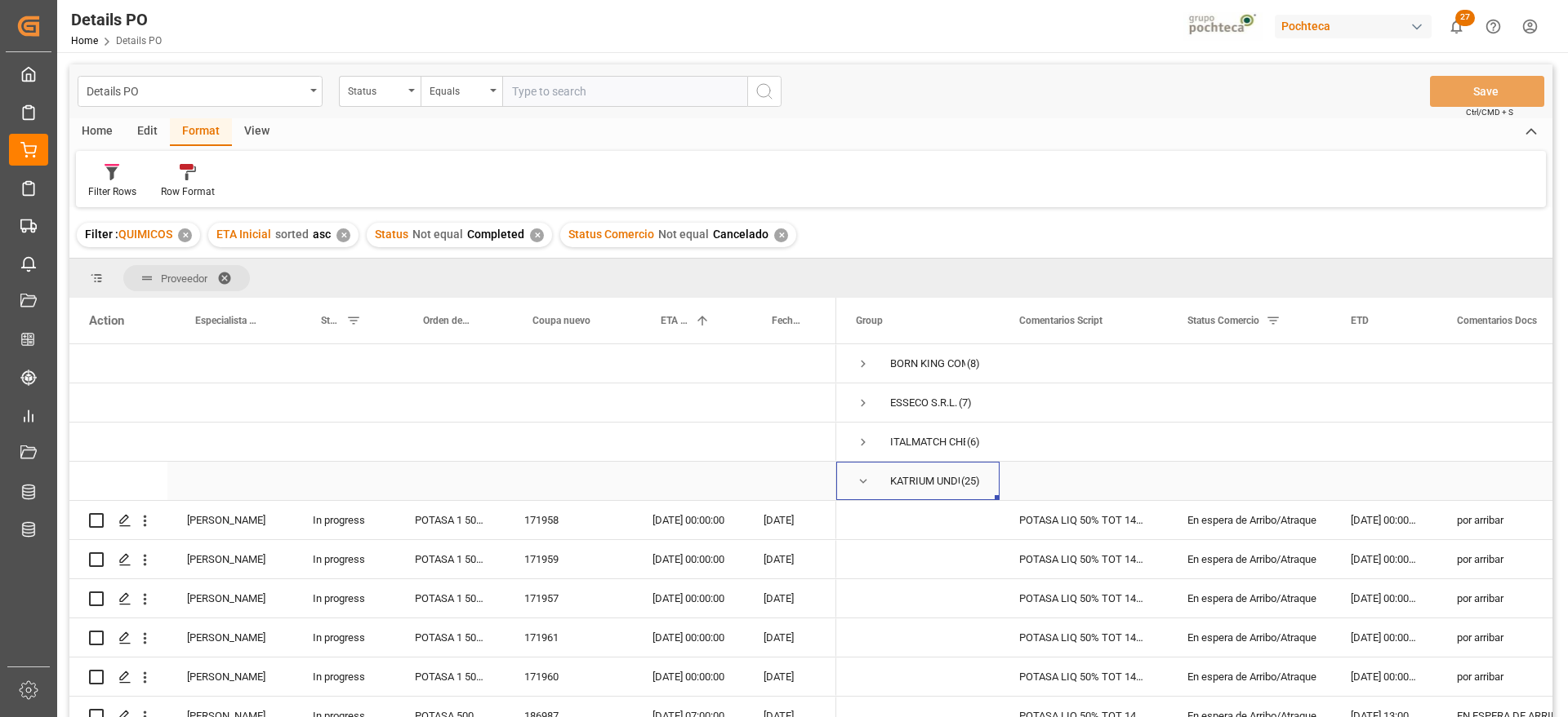
click at [862, 478] on span "Press SPACE to select this row." at bounding box center [864, 481] width 15 height 15
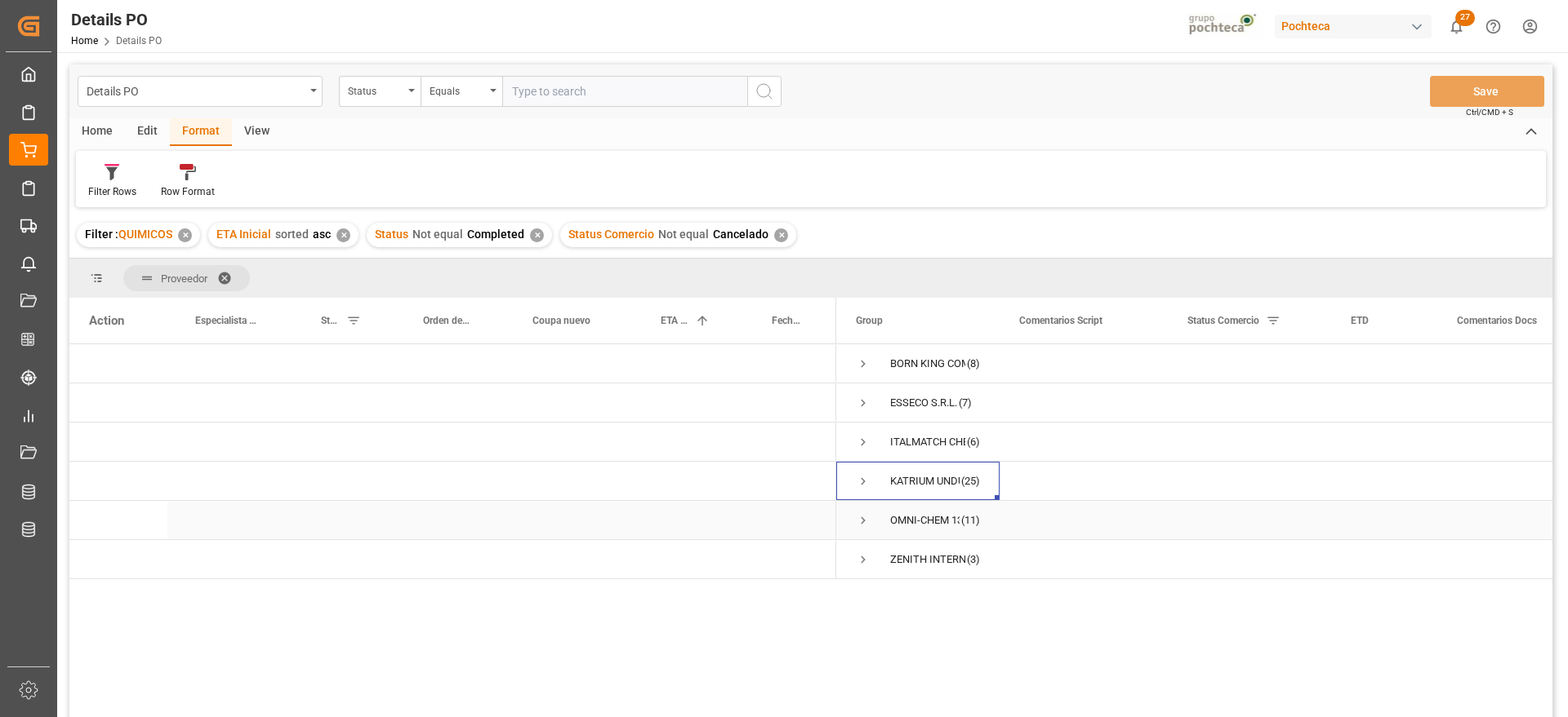
click at [864, 520] on span "Press SPACE to select this row." at bounding box center [864, 521] width 15 height 15
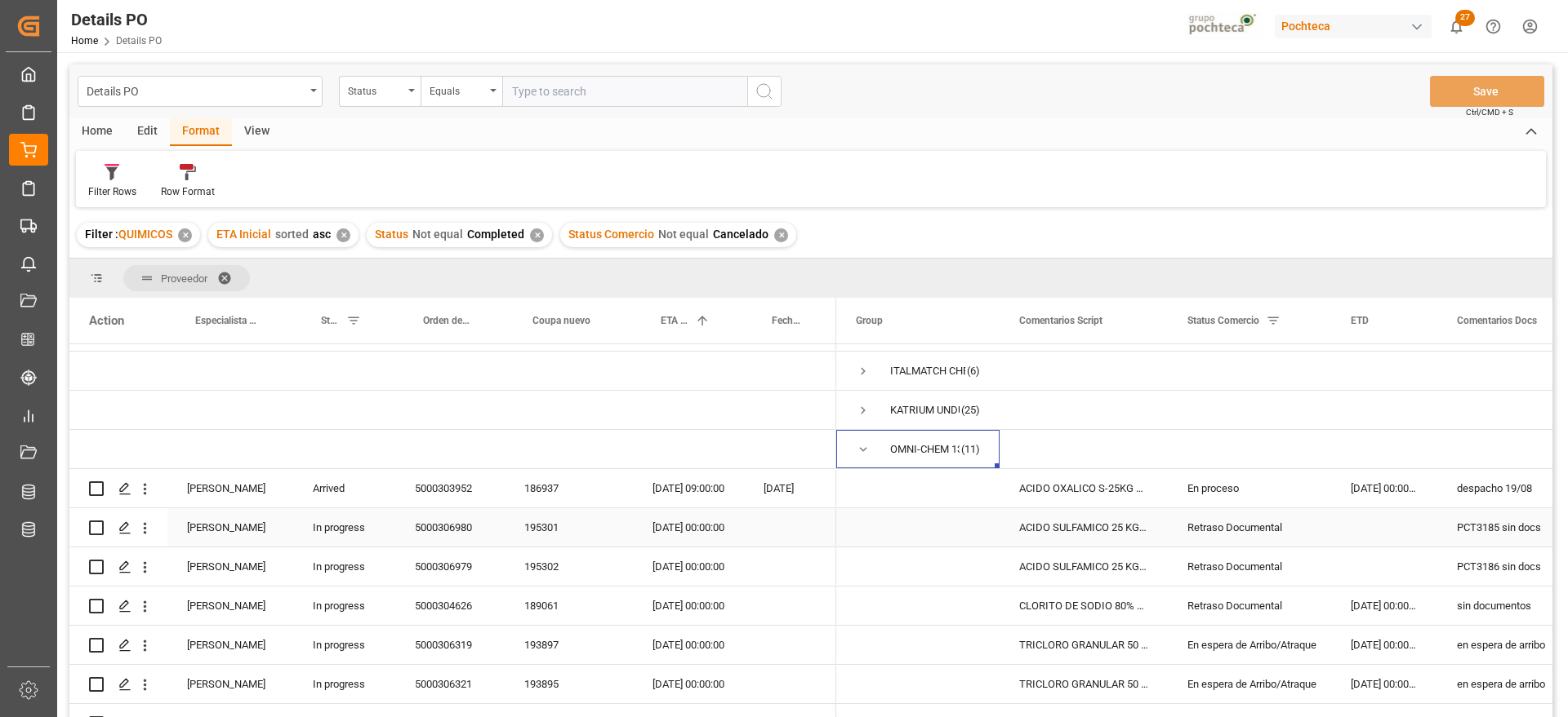
scroll to position [102, 0]
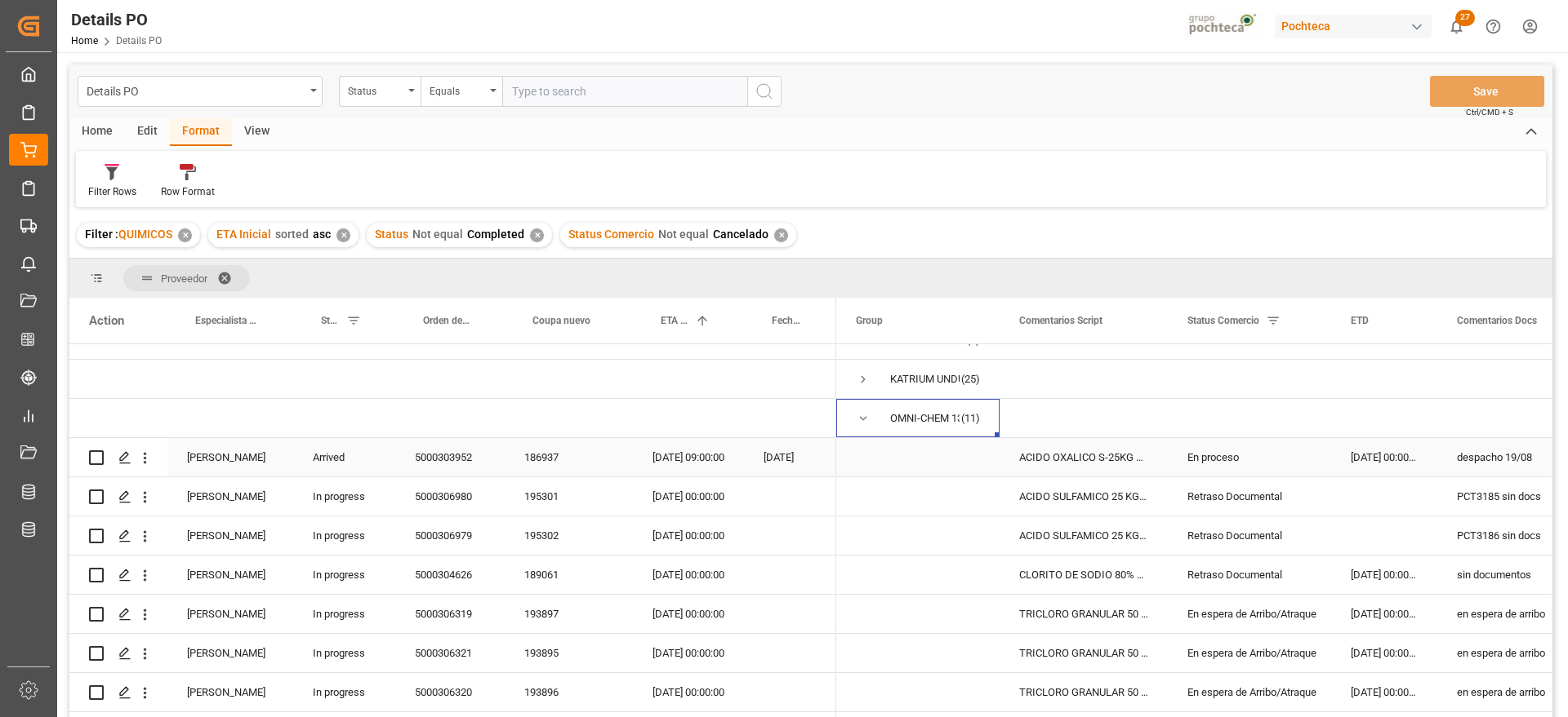
click at [1300, 456] on div "En proceso" at bounding box center [1249, 457] width 124 height 38
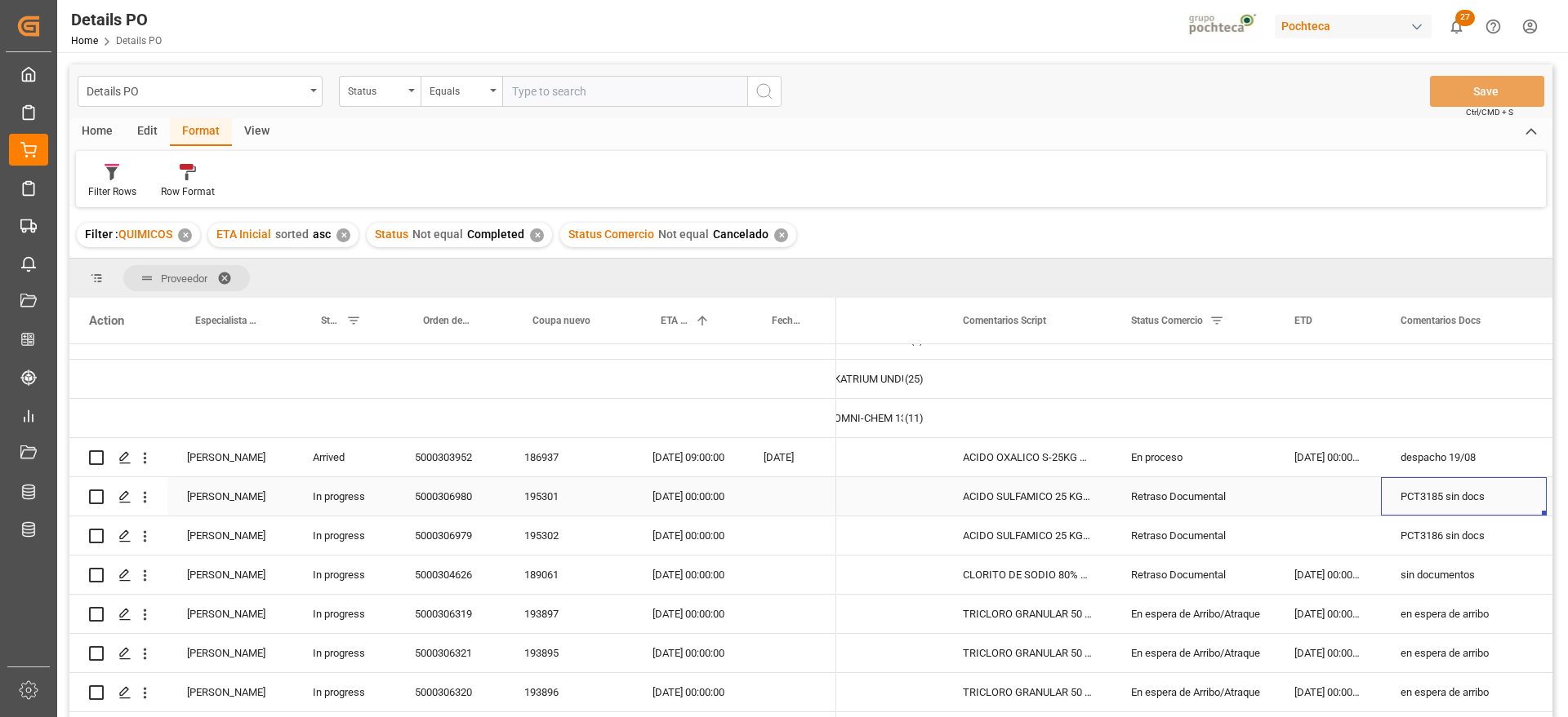
click at [1040, 506] on div "ACIDO SULFAMICO 25 KG SAC (22300)" at bounding box center [1027, 497] width 168 height 39
click at [1042, 534] on div "ACIDO SULFAMICO 25 KG SAC (22300)" at bounding box center [1027, 536] width 168 height 39
click at [1439, 497] on div "PCT3185 sin docs" at bounding box center [1464, 497] width 165 height 39
click at [1437, 533] on div "PCT3186 sin docs" at bounding box center [1464, 536] width 165 height 39
click at [688, 510] on div "02-09-2025 00:00:00" at bounding box center [688, 497] width 111 height 39
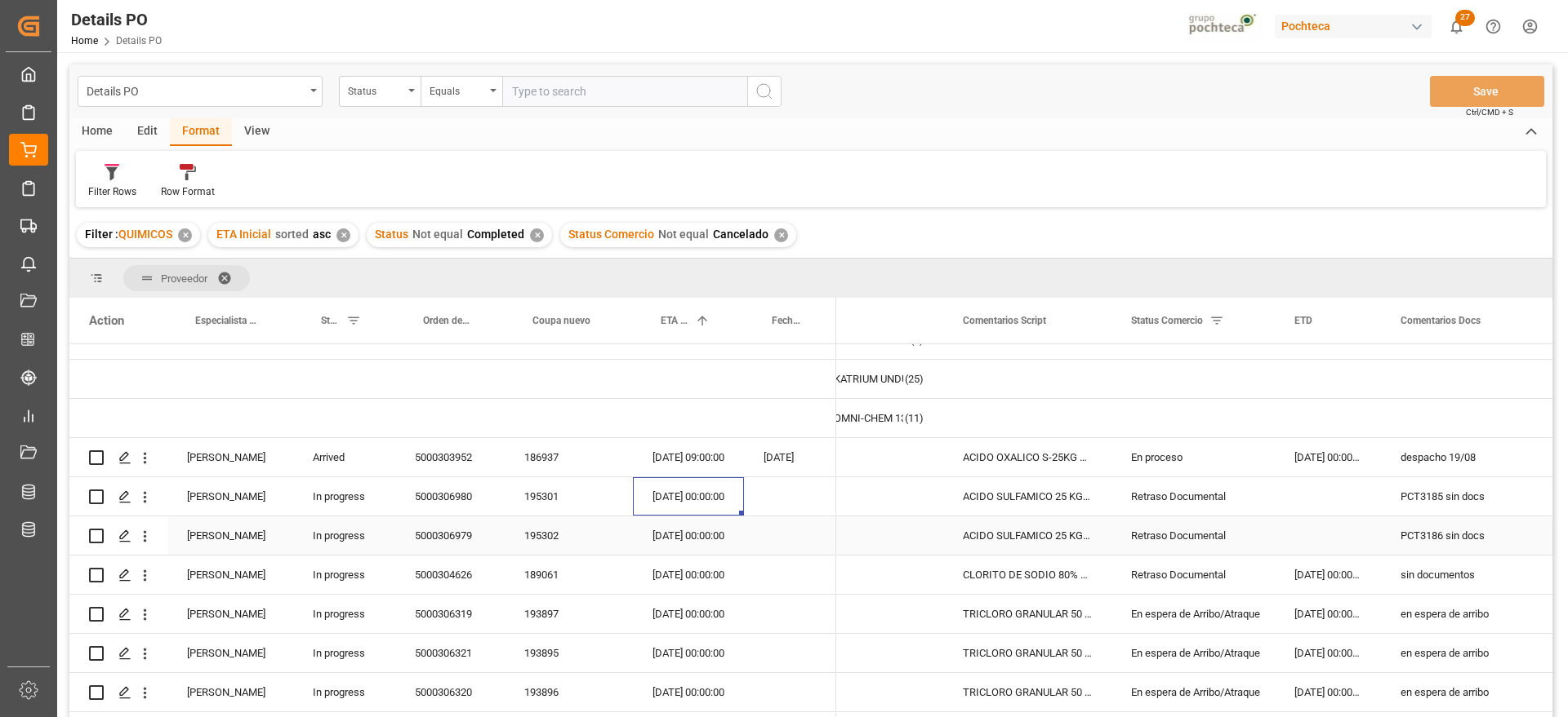
click at [725, 535] on div "02-09-2025 00:00:00" at bounding box center [688, 536] width 111 height 39
click at [678, 500] on div "02-09-2025 00:00:00" at bounding box center [688, 497] width 111 height 39
click at [1323, 578] on div "17-08-2025 00:00:00" at bounding box center [1328, 575] width 106 height 39
click at [1428, 584] on div "sin documentos" at bounding box center [1464, 575] width 165 height 39
click at [1429, 577] on div "sin documentos" at bounding box center [1464, 575] width 165 height 39
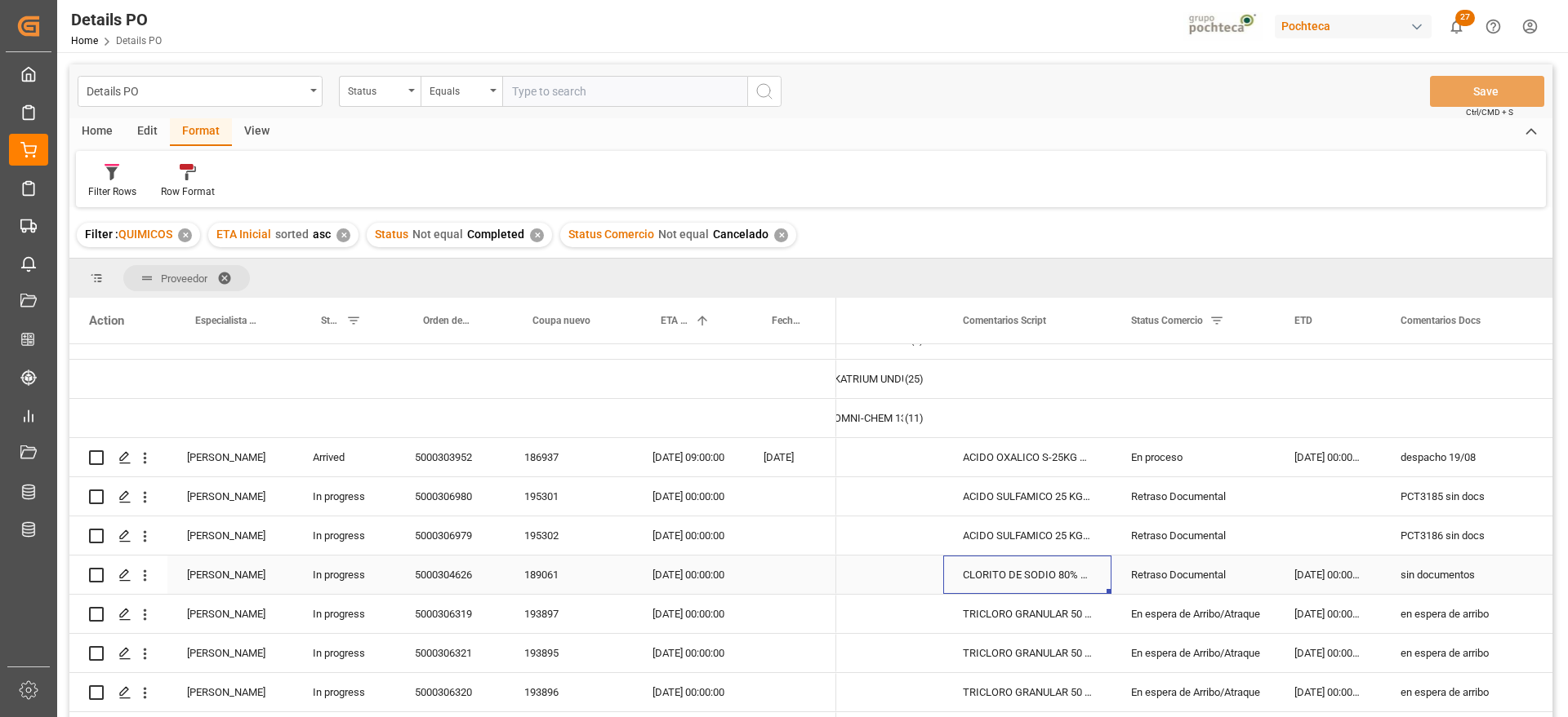
click at [986, 579] on div "CLORITO DE SODIO 80% 50 KG CUNETE (CHI)" at bounding box center [1027, 575] width 168 height 39
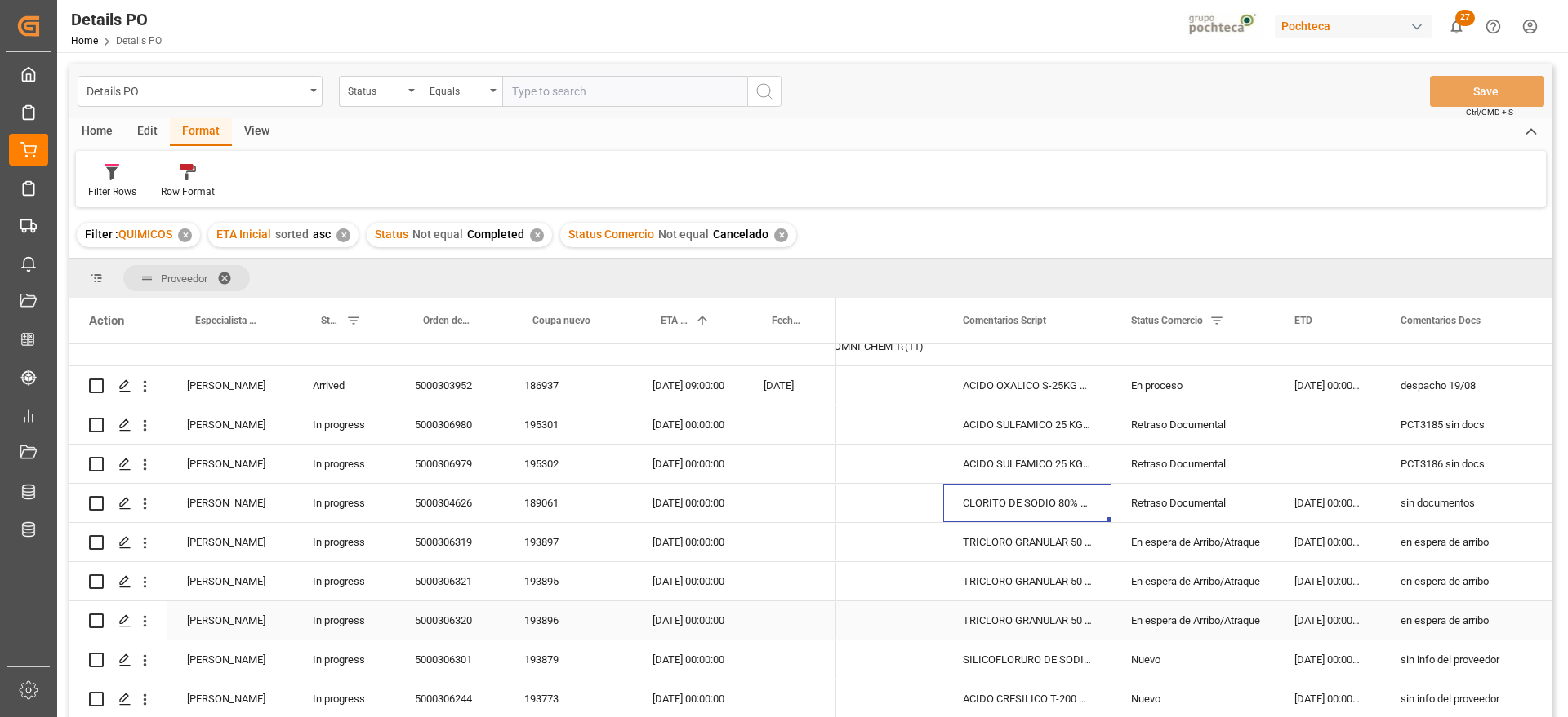
scroll to position [204, 0]
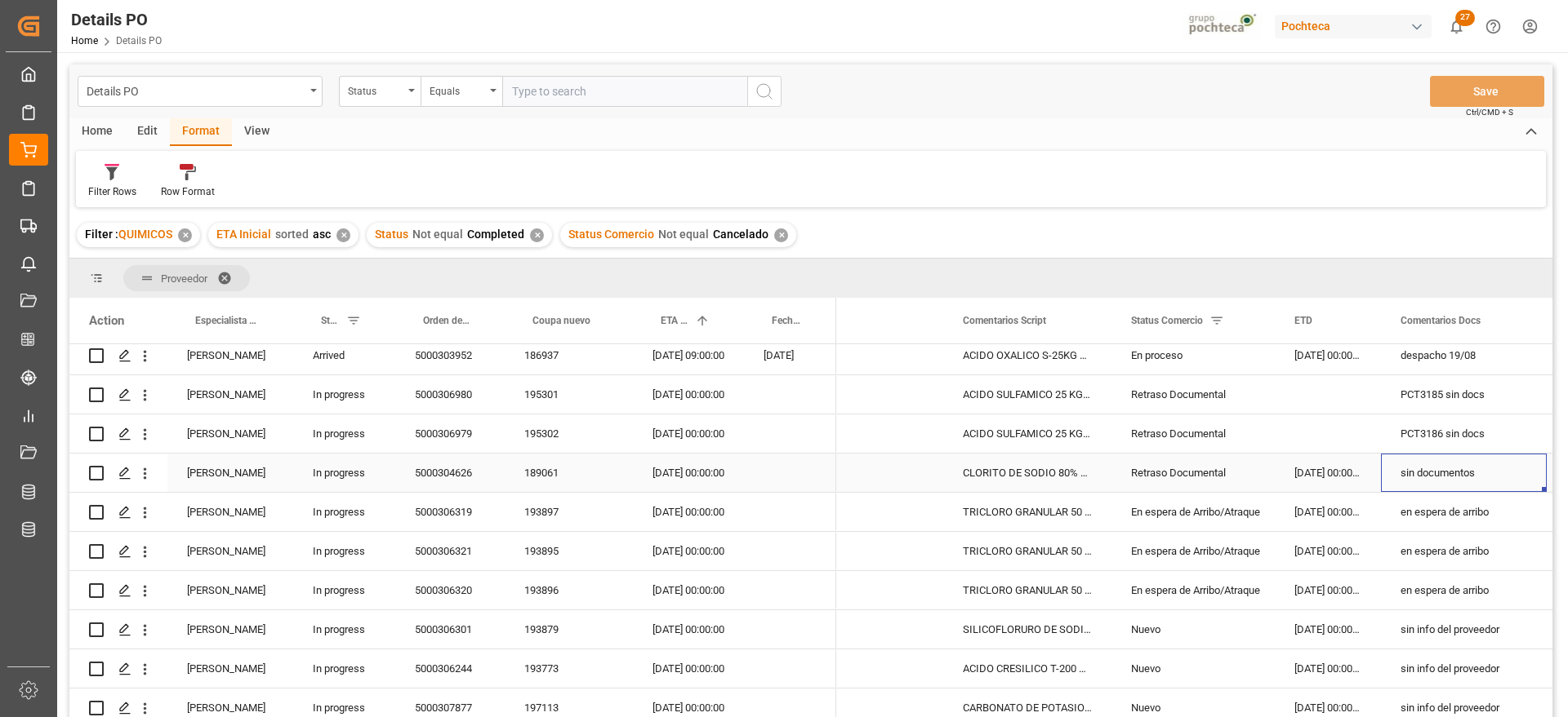
click at [1464, 479] on div "sin documentos" at bounding box center [1464, 473] width 165 height 39
click at [689, 476] on div "07-09-2025 00:00:00" at bounding box center [688, 473] width 111 height 39
click at [1341, 476] on div "17-08-2025 00:00:00" at bounding box center [1328, 473] width 106 height 39
click at [1339, 476] on div "17-08-2025 00:00:00" at bounding box center [1328, 473] width 106 height 39
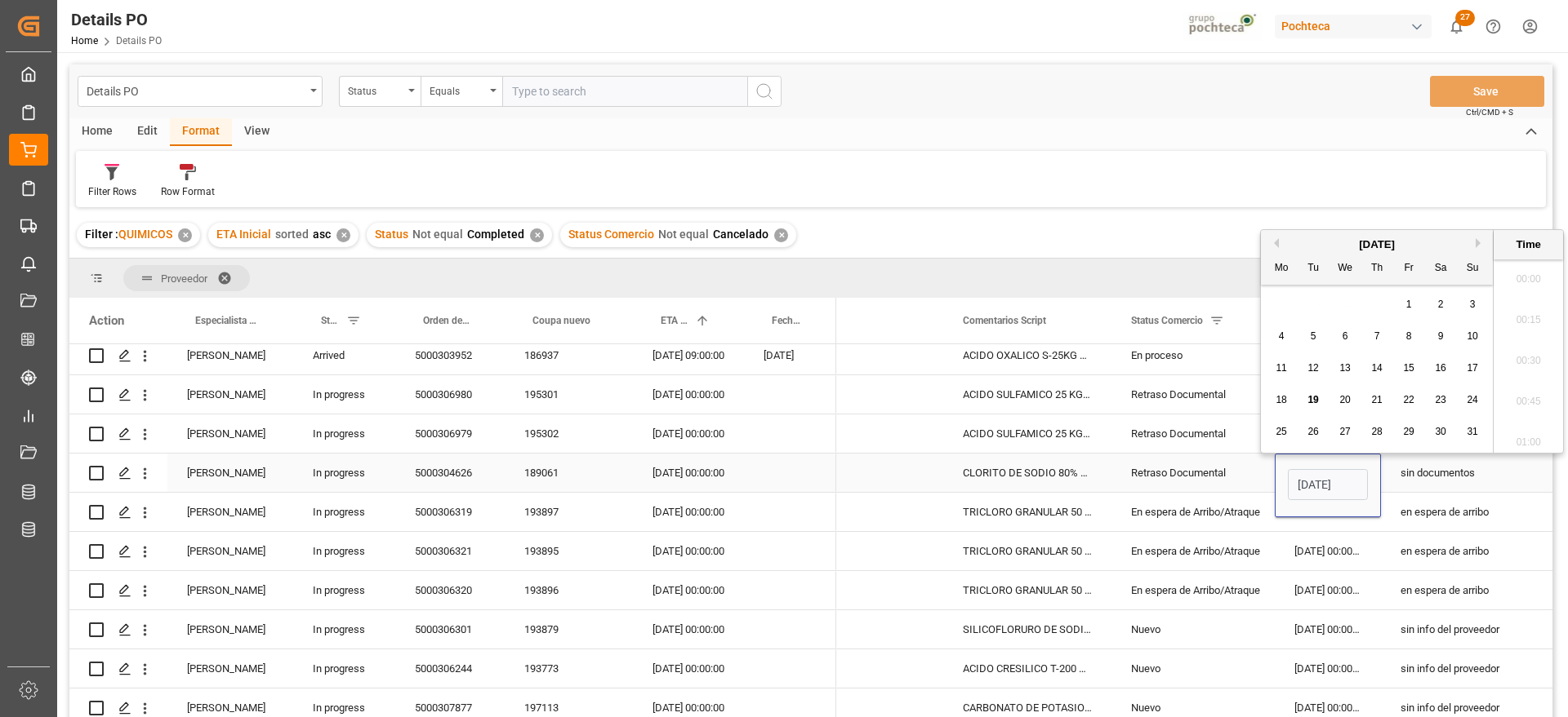
scroll to position [1924, 0]
click at [1374, 429] on span "28" at bounding box center [1376, 431] width 10 height 11
type input "28-08-2025 00:00"
click at [1410, 480] on div "sin documentos" at bounding box center [1464, 473] width 165 height 39
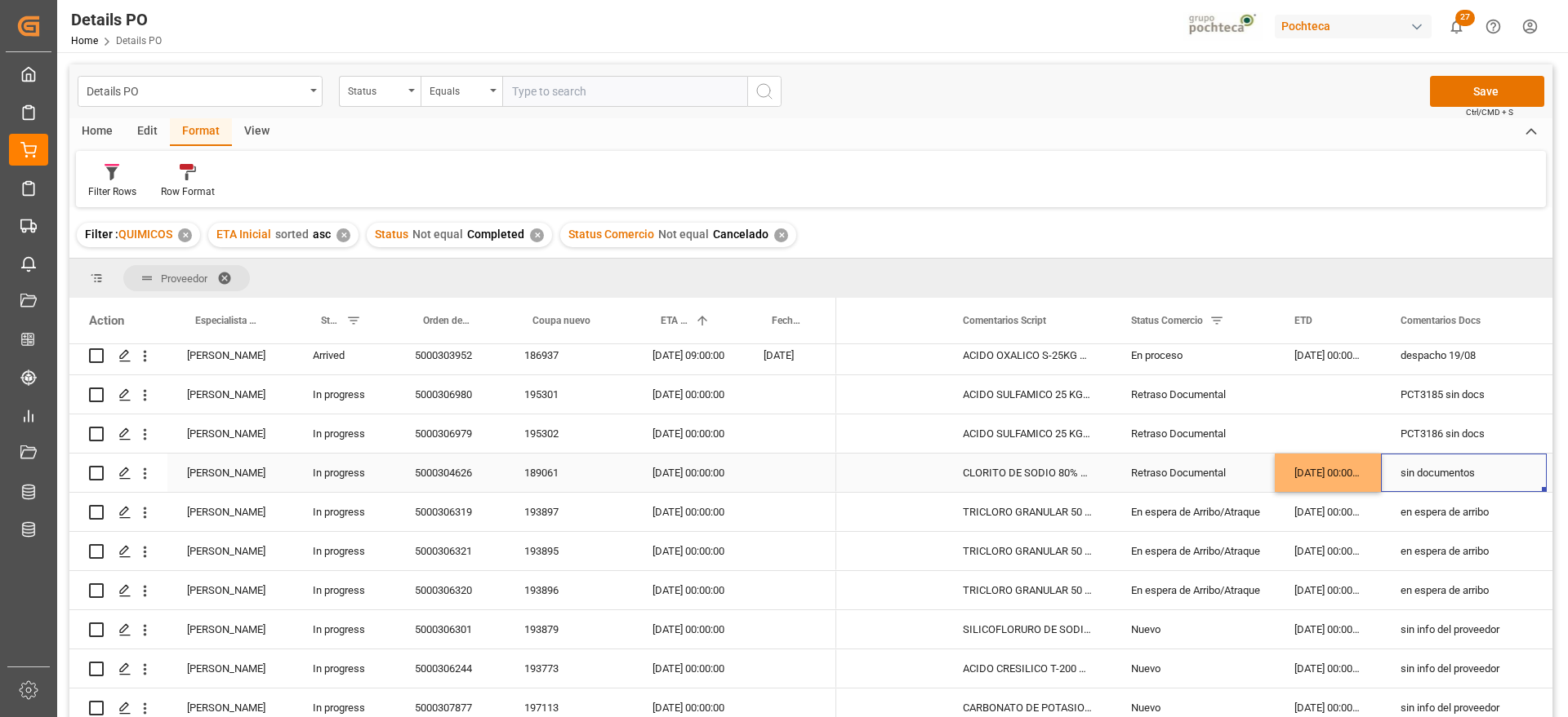
click at [684, 474] on div "07-09-2025 00:00:00" at bounding box center [688, 473] width 111 height 39
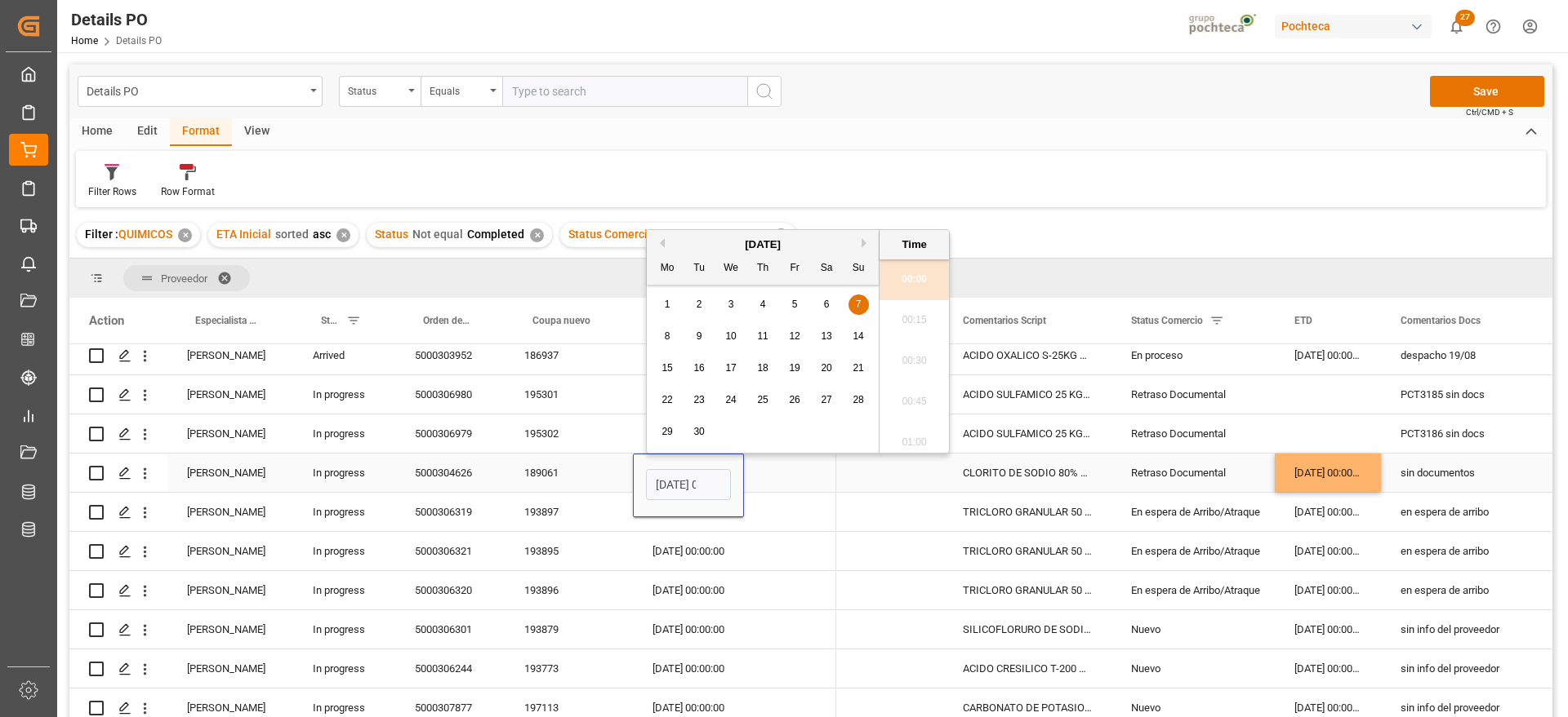
scroll to position [0, 48]
click at [862, 246] on button "Next Month" at bounding box center [866, 243] width 10 height 10
click at [662, 240] on button "Previous Month" at bounding box center [659, 243] width 10 height 10
click at [851, 344] on div "14" at bounding box center [859, 336] width 20 height 19
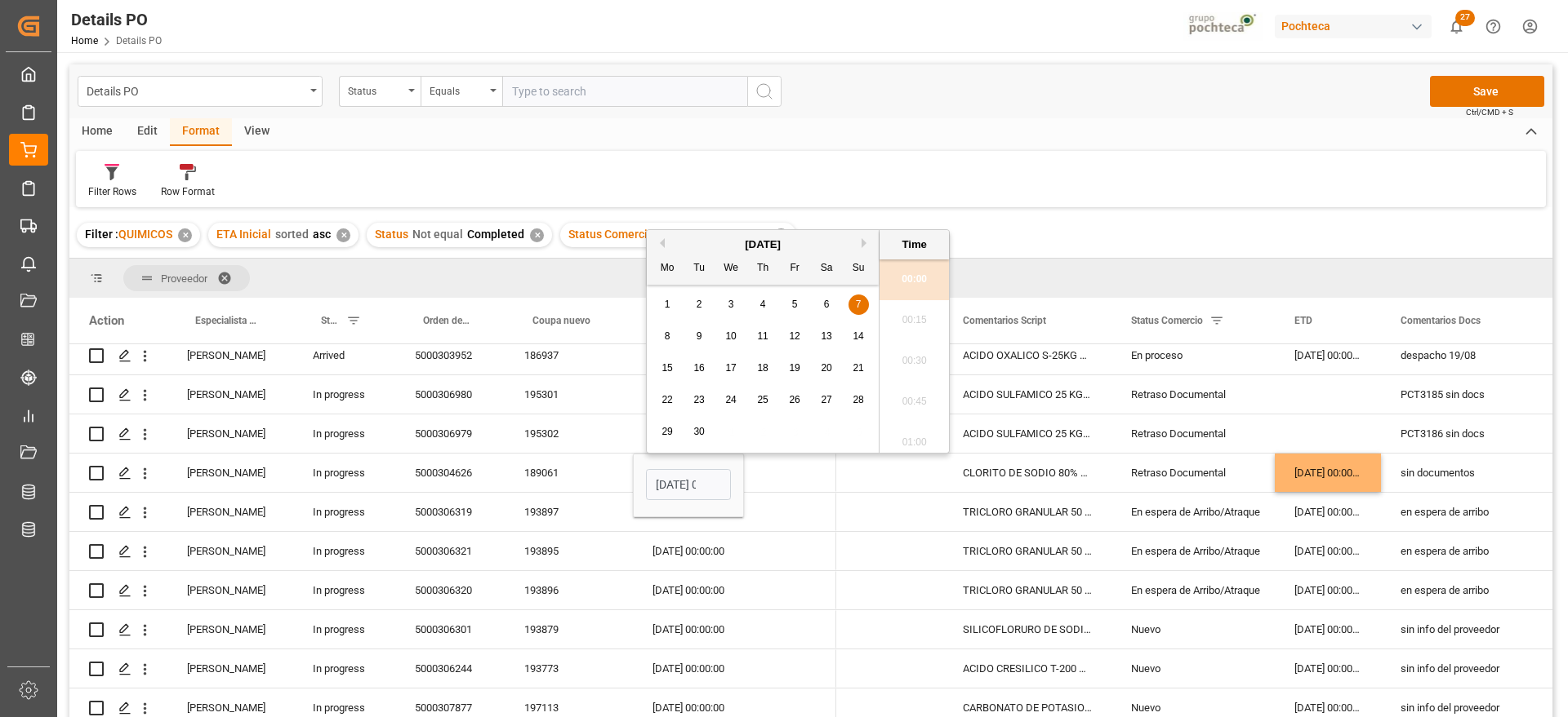
type input "14-09-2025 00:00"
click at [1287, 471] on div "28-08-2025 00:00:00" at bounding box center [1328, 473] width 106 height 39
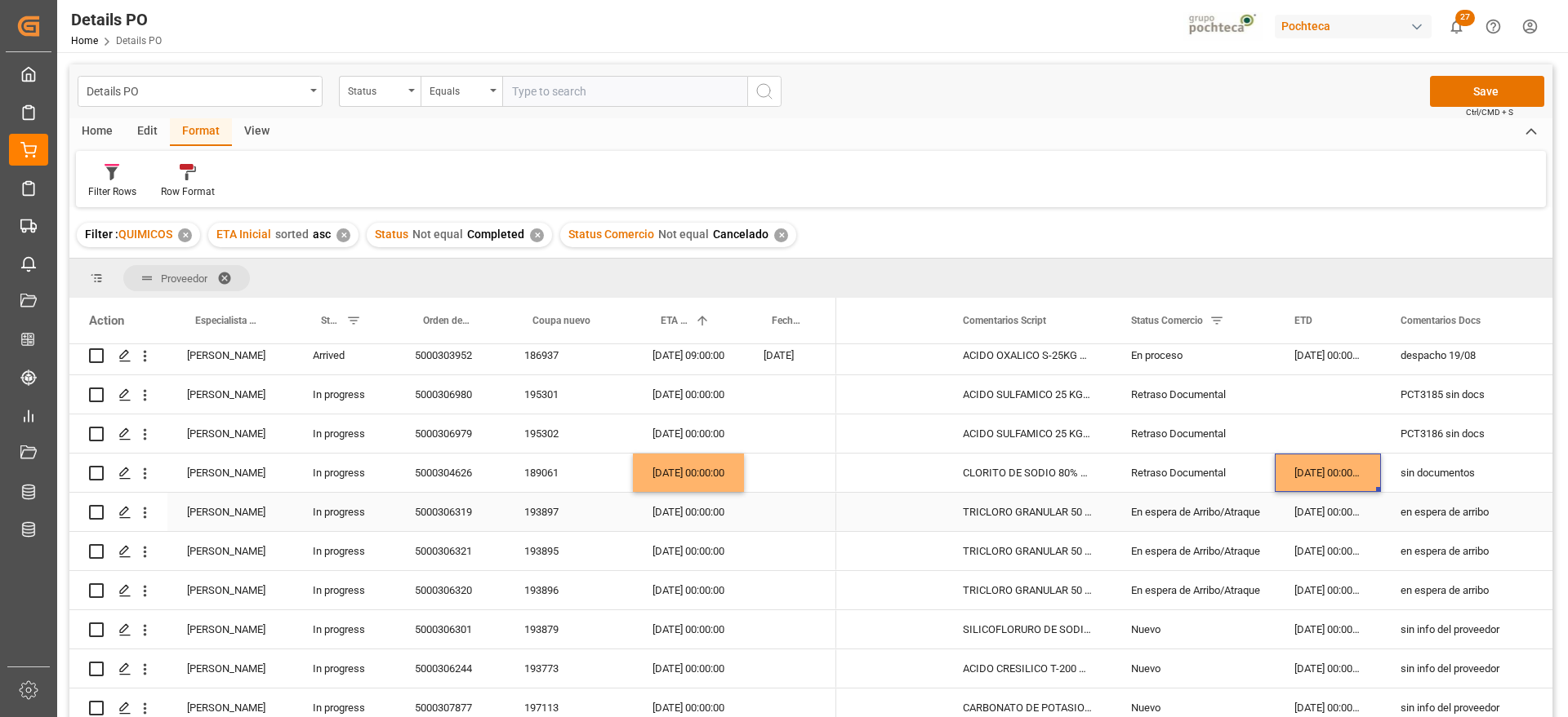
click at [1196, 518] on div "En espera de Arribo/Atraque" at bounding box center [1193, 512] width 124 height 38
click at [1155, 674] on div "Nuevo" at bounding box center [1193, 669] width 124 height 38
click at [1319, 477] on div "28-08-2025 00:00:00" at bounding box center [1328, 473] width 106 height 39
click at [1311, 673] on div "18-07-2025 00:00:00" at bounding box center [1328, 669] width 106 height 39
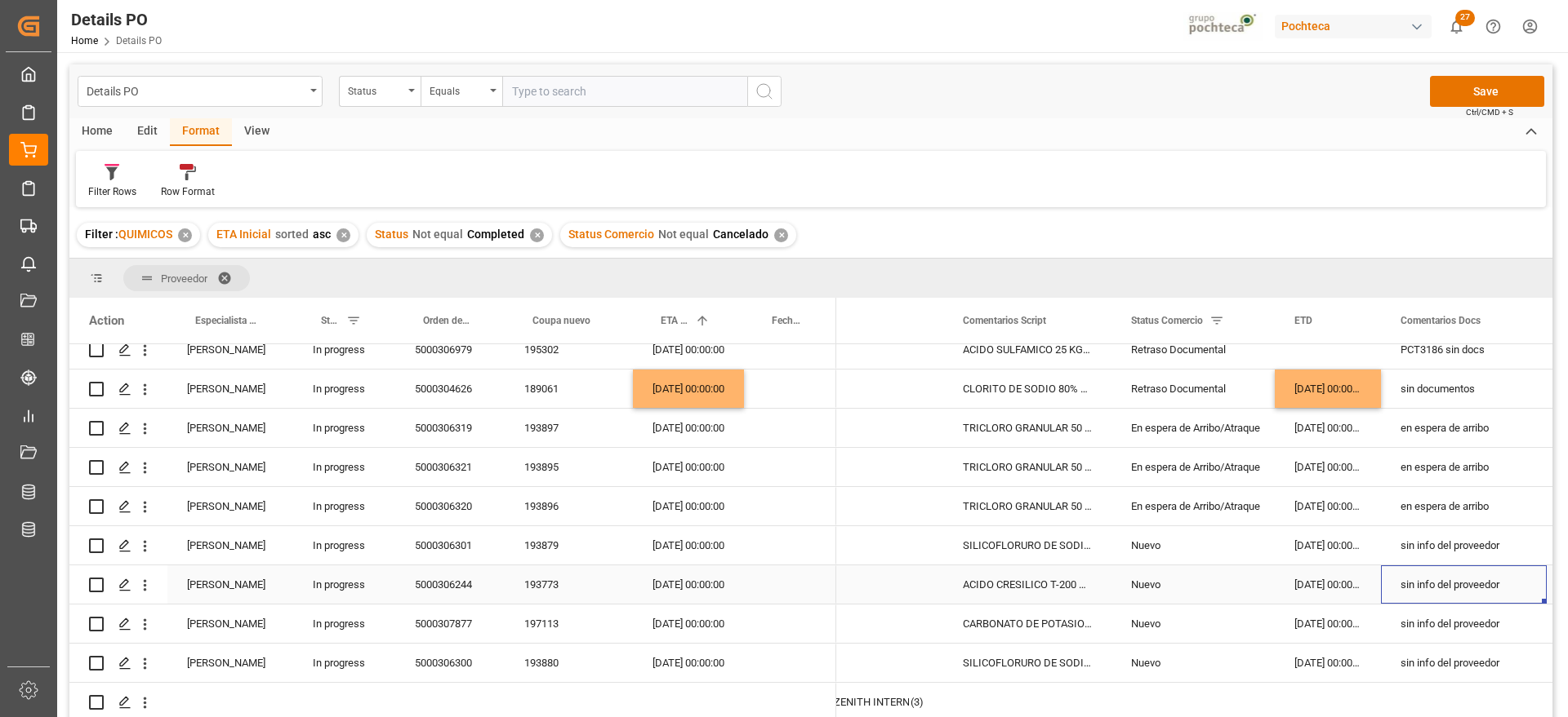
click at [1439, 576] on div "sin info del proveedor" at bounding box center [1464, 585] width 165 height 39
click at [1402, 588] on input "sin info del proveedor" at bounding box center [1464, 594] width 140 height 31
type input "En espera de zarpe, sin info del proveedor"
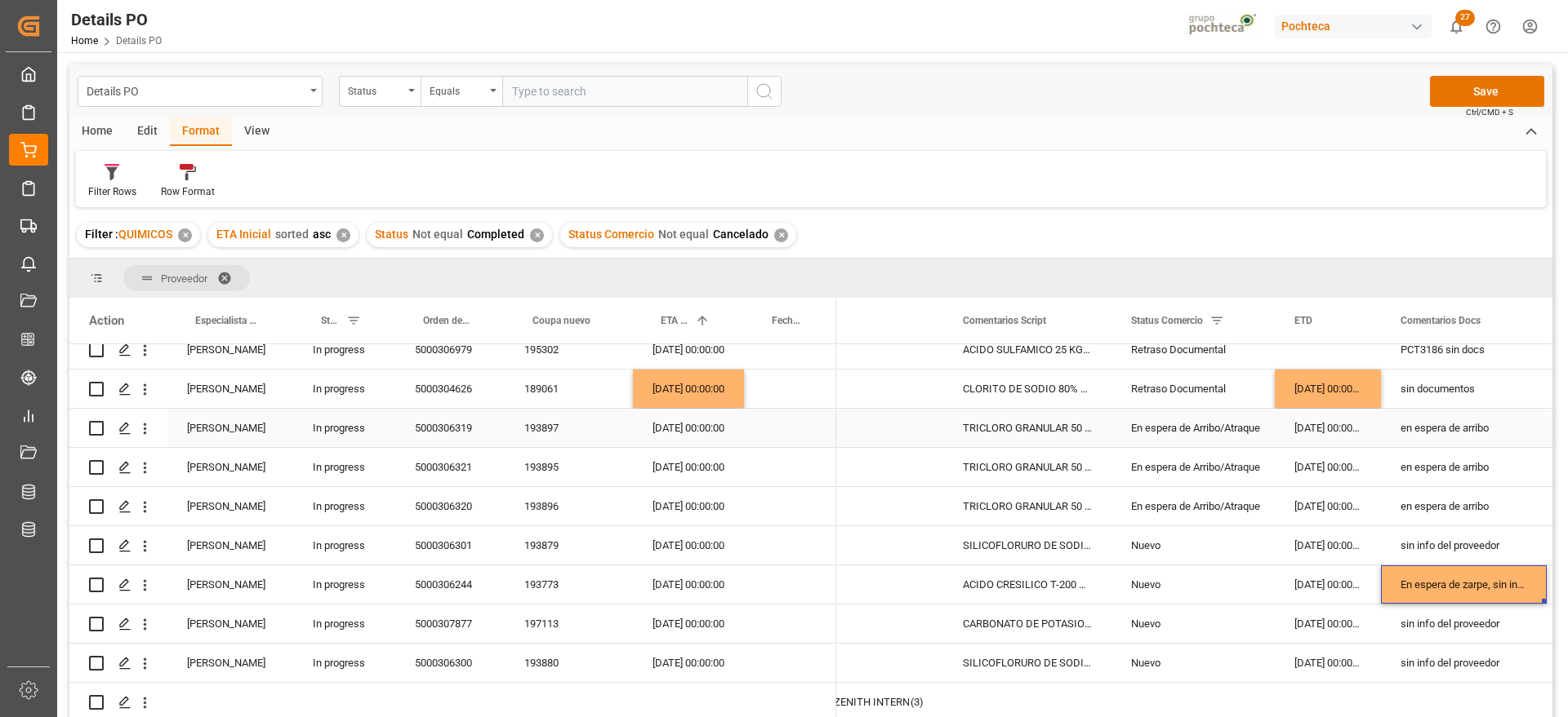
click at [1177, 426] on div "En espera de Arribo/Atraque" at bounding box center [1193, 428] width 124 height 38
click at [692, 419] on div "10-09-2025 00:00:00" at bounding box center [688, 428] width 111 height 39
click at [1476, 434] on div "en espera de arribo" at bounding box center [1464, 428] width 165 height 39
click at [1468, 541] on div "sin info del proveedor" at bounding box center [1464, 546] width 165 height 39
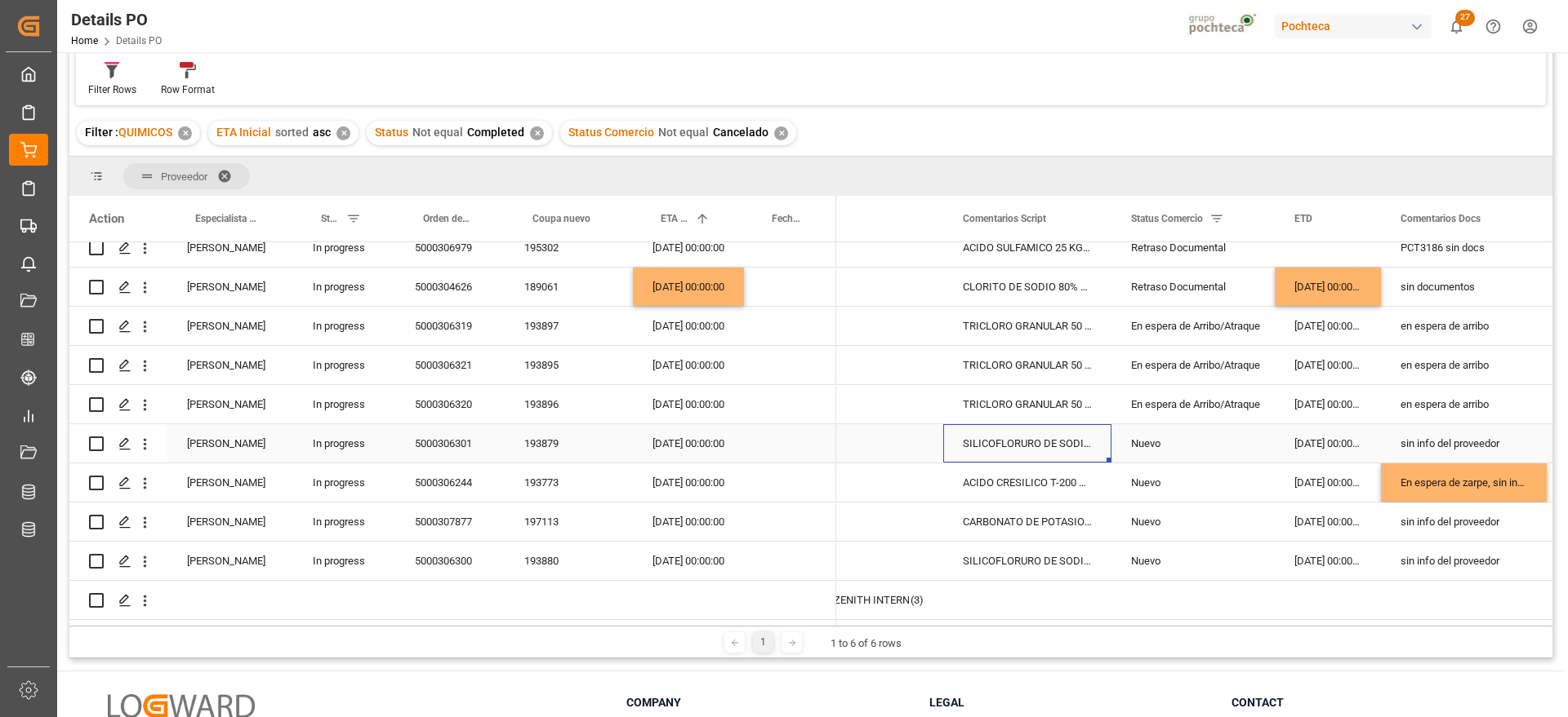
click at [1037, 432] on div "SILICOFLORURO DE SODIO 25 KG SAC (23208)" at bounding box center [1027, 444] width 168 height 39
click at [1028, 557] on div "SILICOFLORURO DE SODIO 25 KG SAC (23208)" at bounding box center [1027, 561] width 168 height 39
click at [1030, 519] on div "CARBONATO DE POTASIO POLVO SAC 25 KG IMP" at bounding box center [1027, 522] width 168 height 39
click at [1478, 516] on div "sin info del proveedor" at bounding box center [1464, 522] width 165 height 39
click at [673, 437] on div "15-09-2025 00:00:00" at bounding box center [688, 444] width 111 height 39
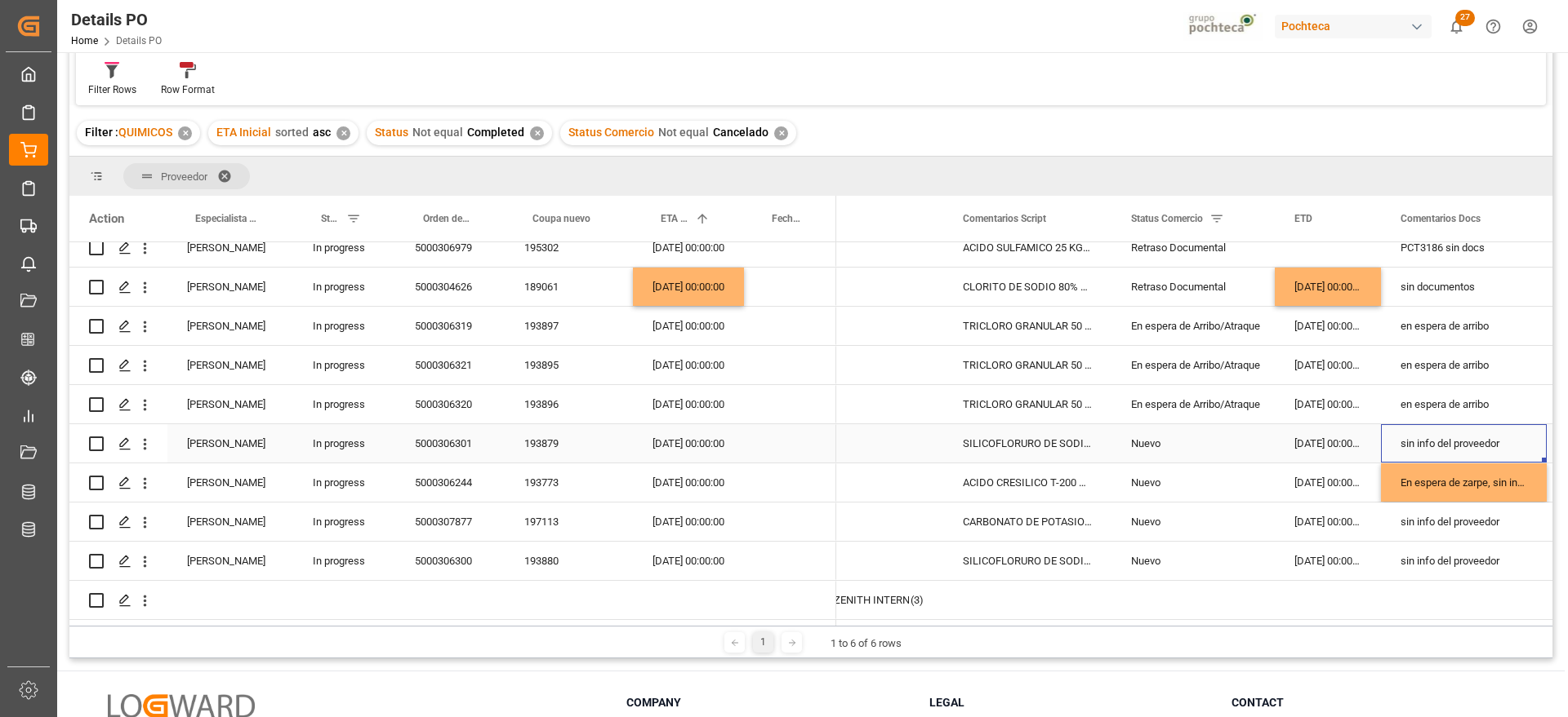
click at [1442, 437] on div "sin info del proveedor" at bounding box center [1464, 444] width 165 height 39
click at [1334, 431] on div "18-07-2025 00:00:00" at bounding box center [1328, 444] width 106 height 39
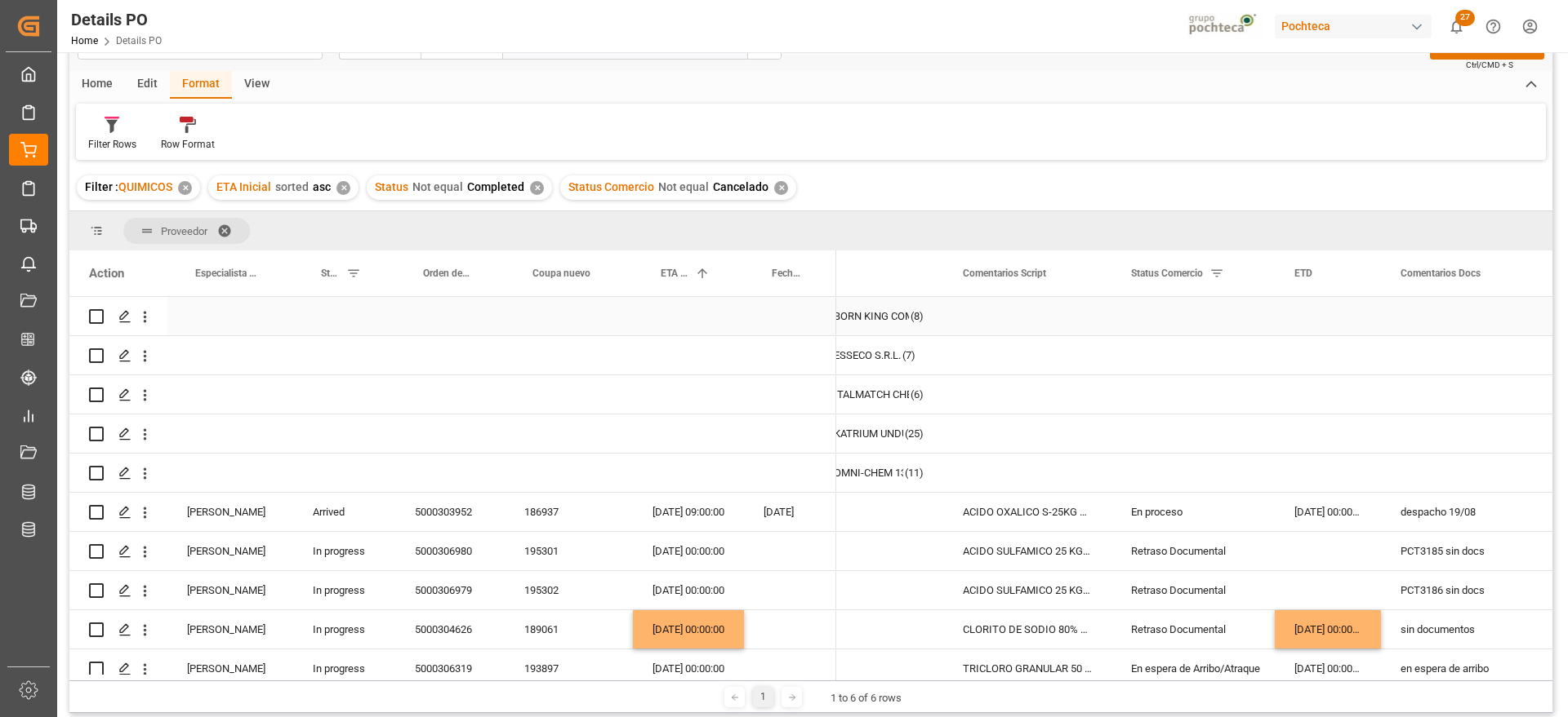
scroll to position [0, 0]
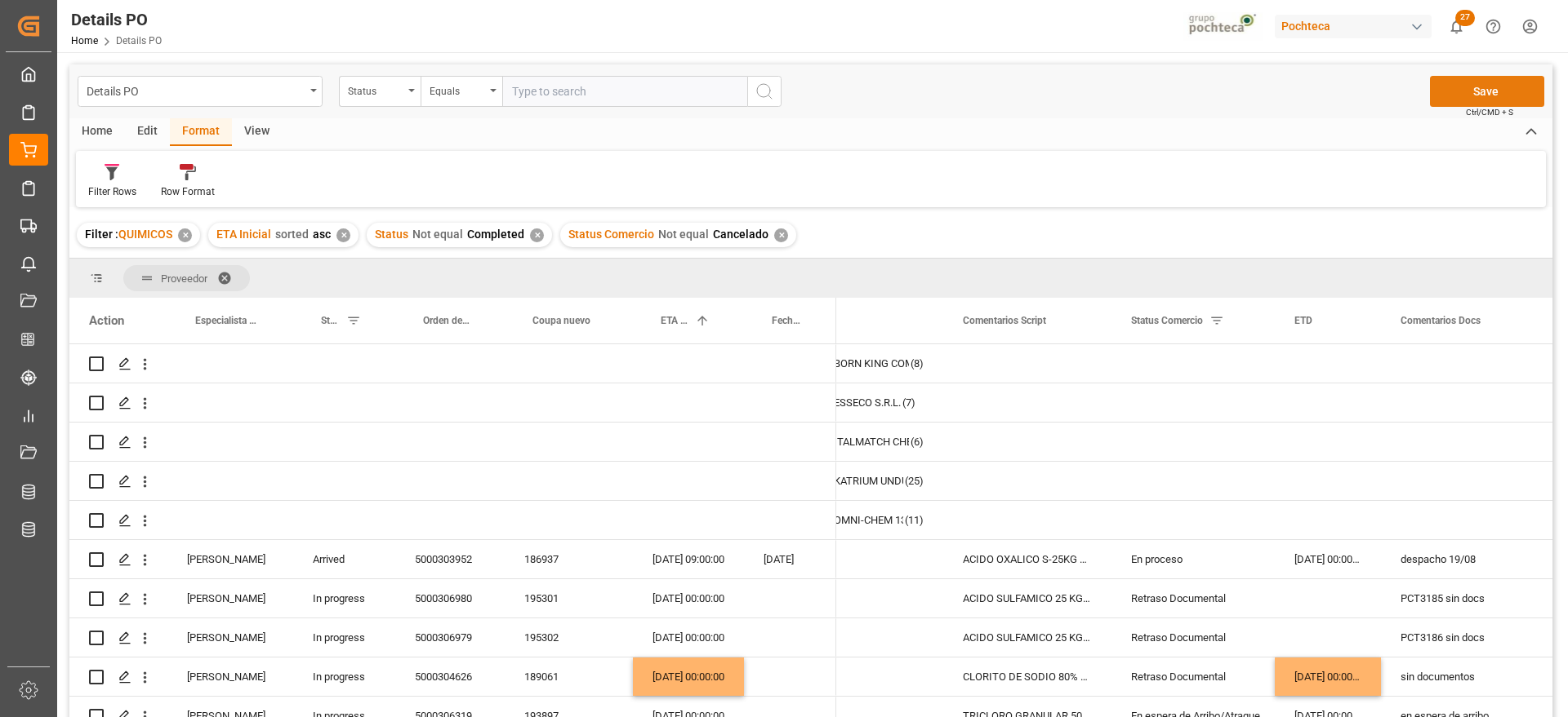
click at [1506, 88] on button "Save" at bounding box center [1487, 91] width 115 height 31
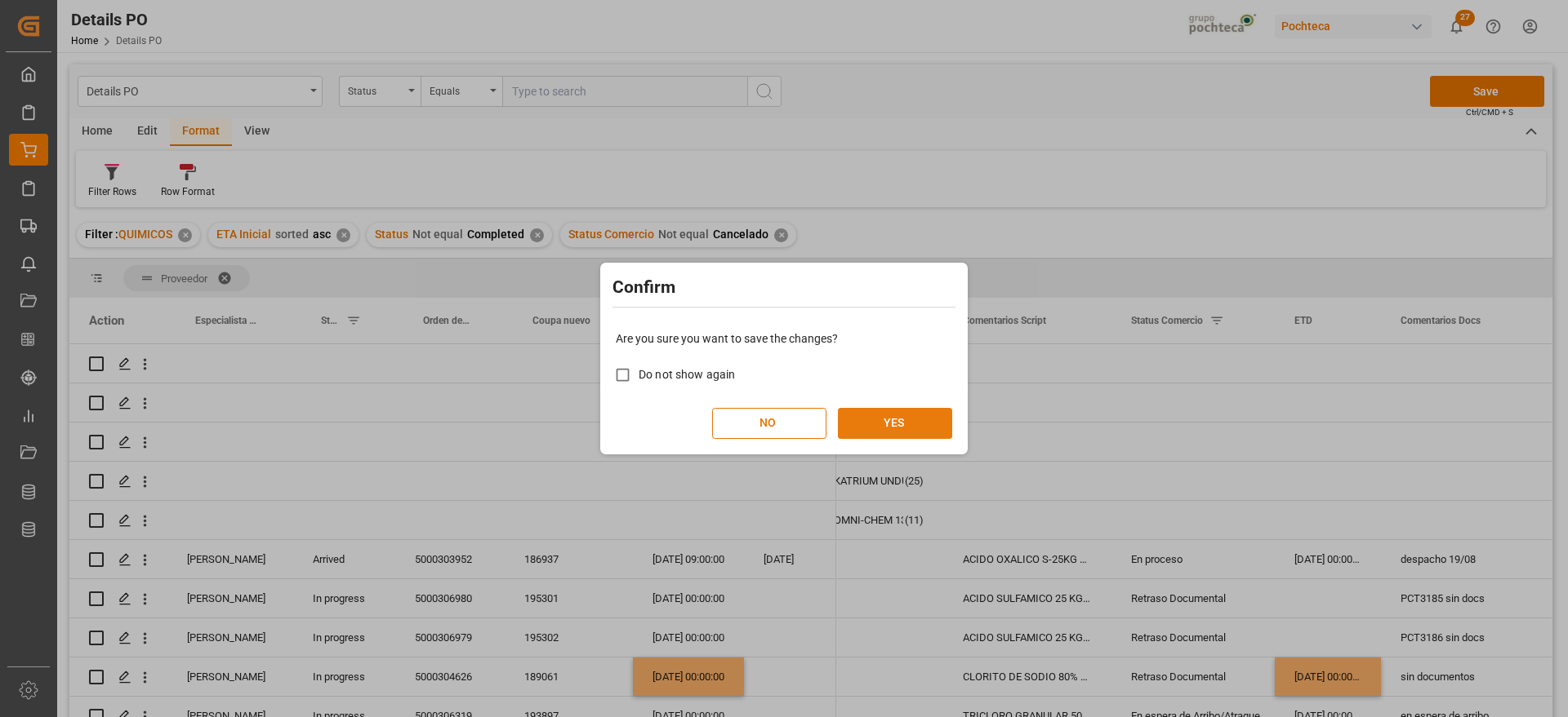
click at [863, 414] on button "YES" at bounding box center [895, 424] width 115 height 31
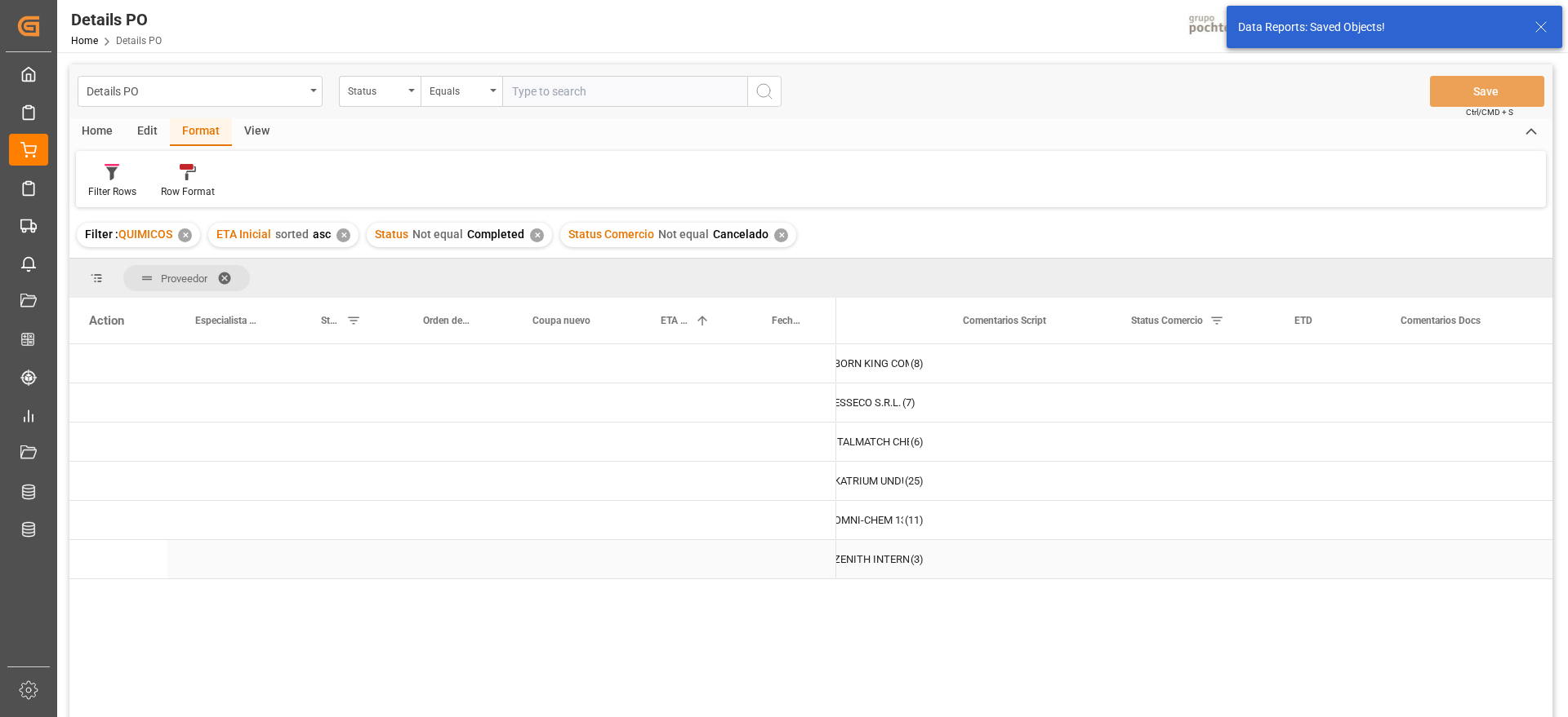
click at [870, 558] on div "ZENITH INTERNATIONAL GROUP CO., LIM" at bounding box center [871, 560] width 75 height 38
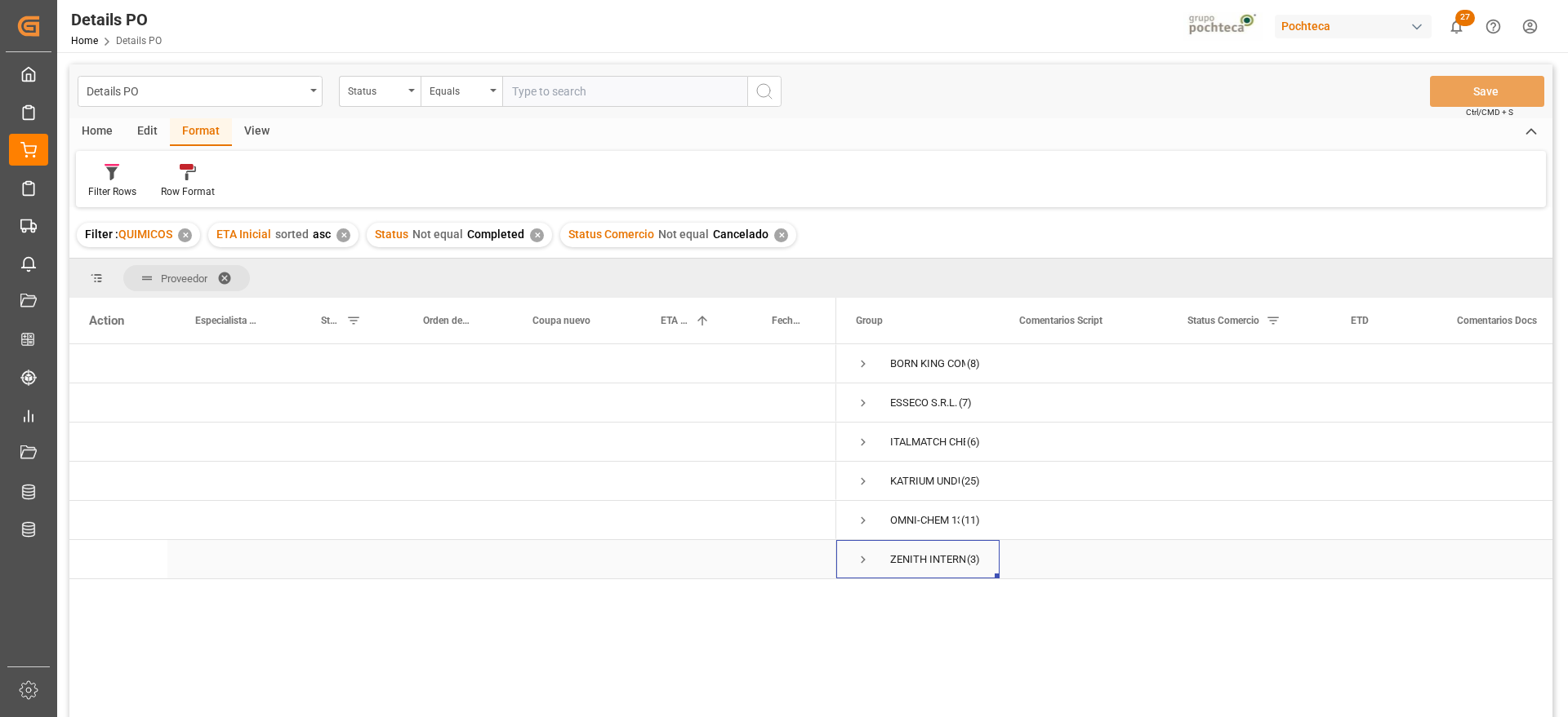
click at [858, 560] on span "Press SPACE to select this row." at bounding box center [864, 560] width 15 height 15
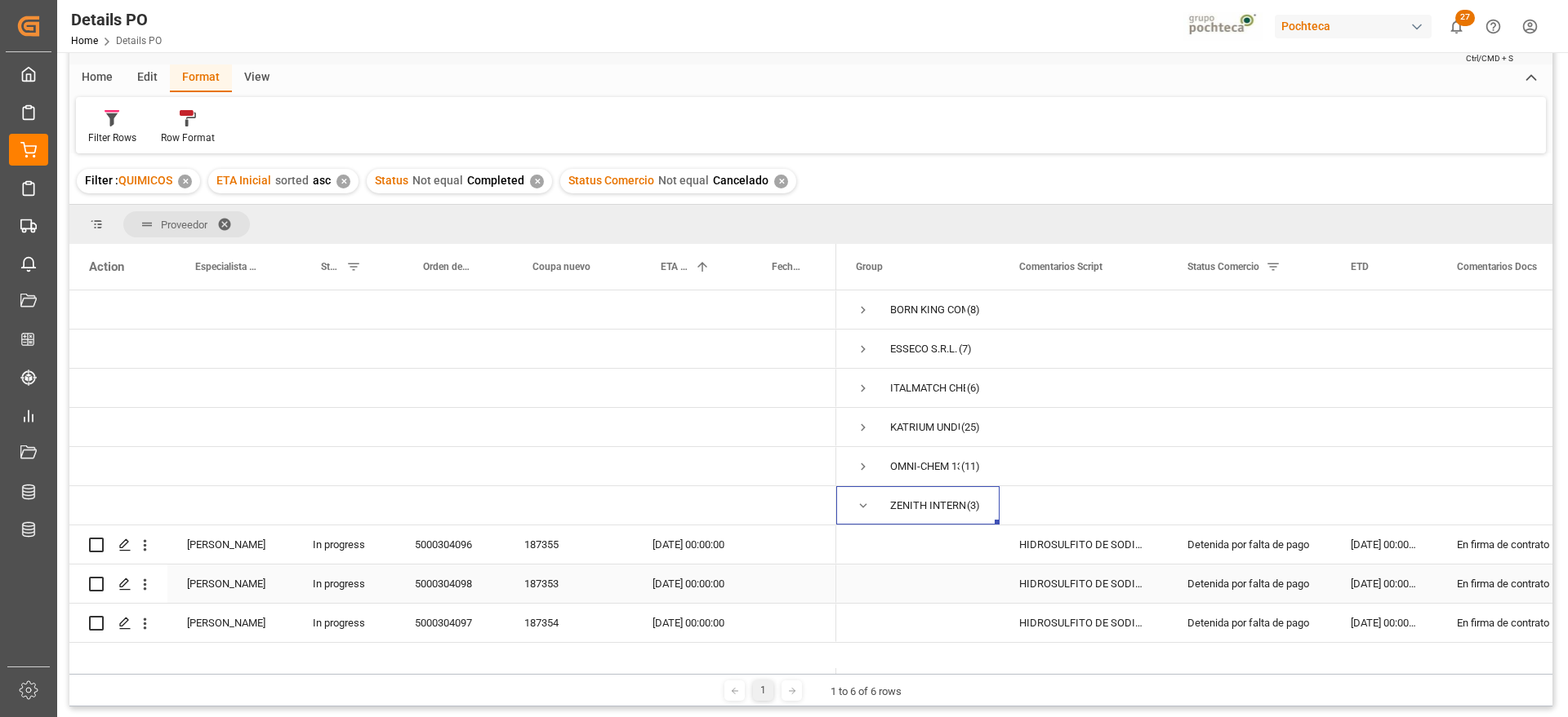
scroll to position [204, 0]
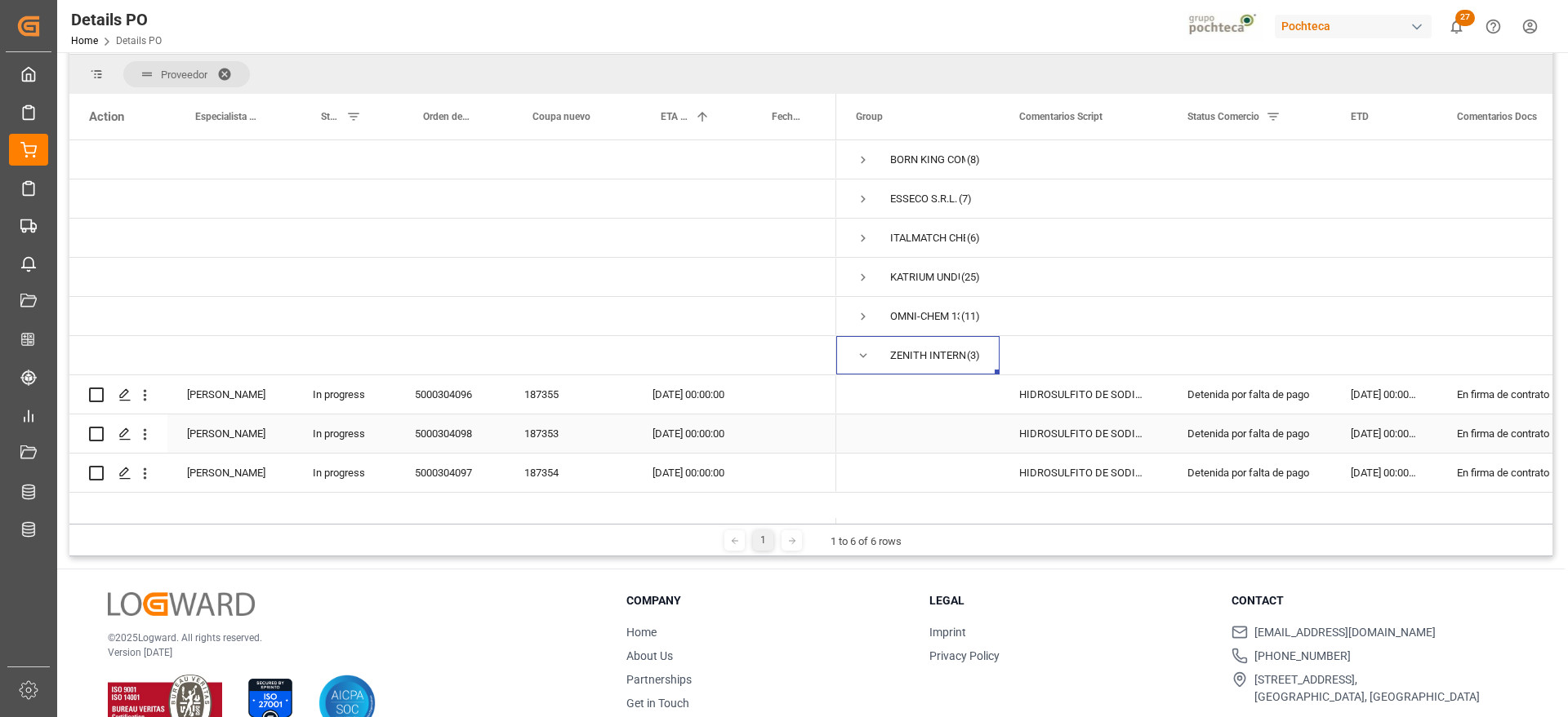
click at [1117, 418] on div "HIDROSULFITO DE SODIO 50 KG CUNETE (2283" at bounding box center [1084, 434] width 168 height 39
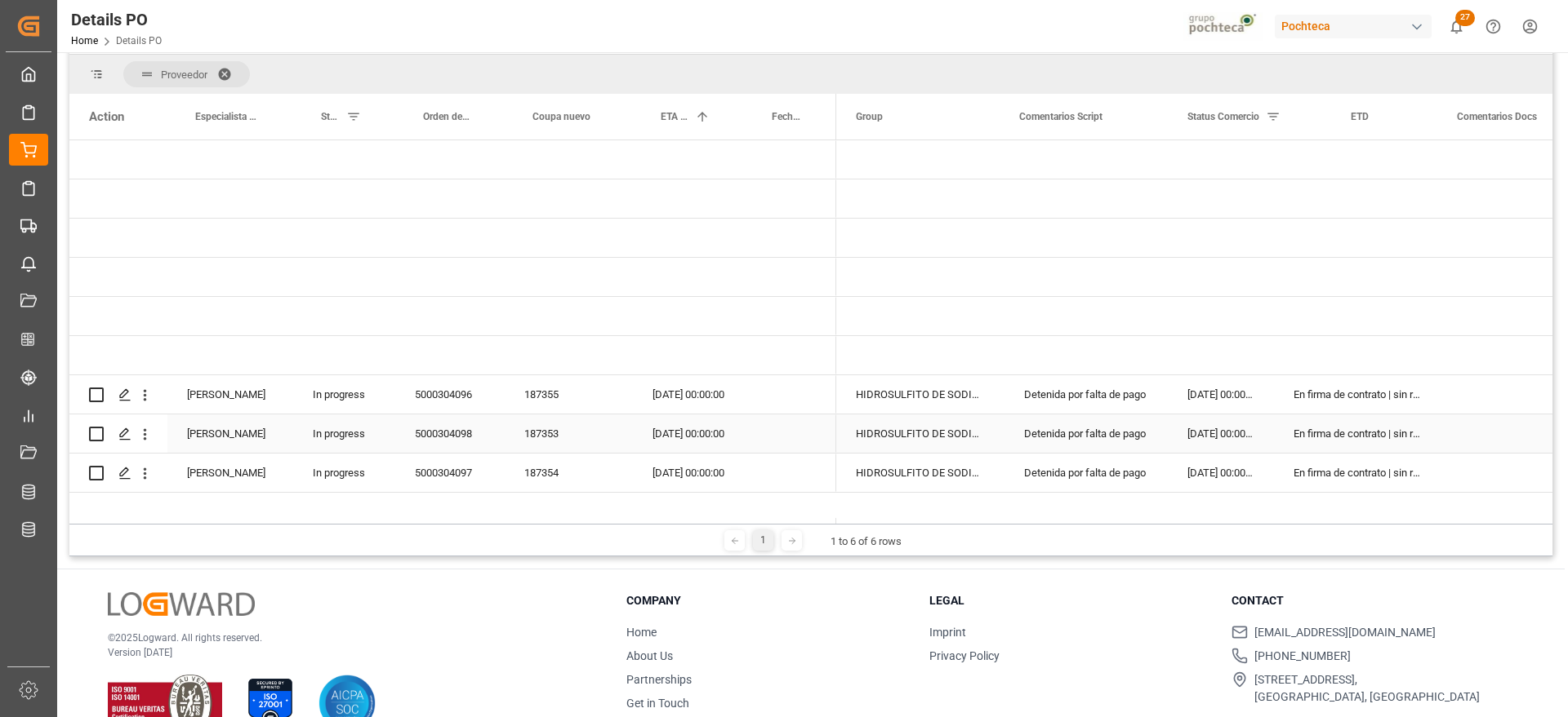
scroll to position [0, 0]
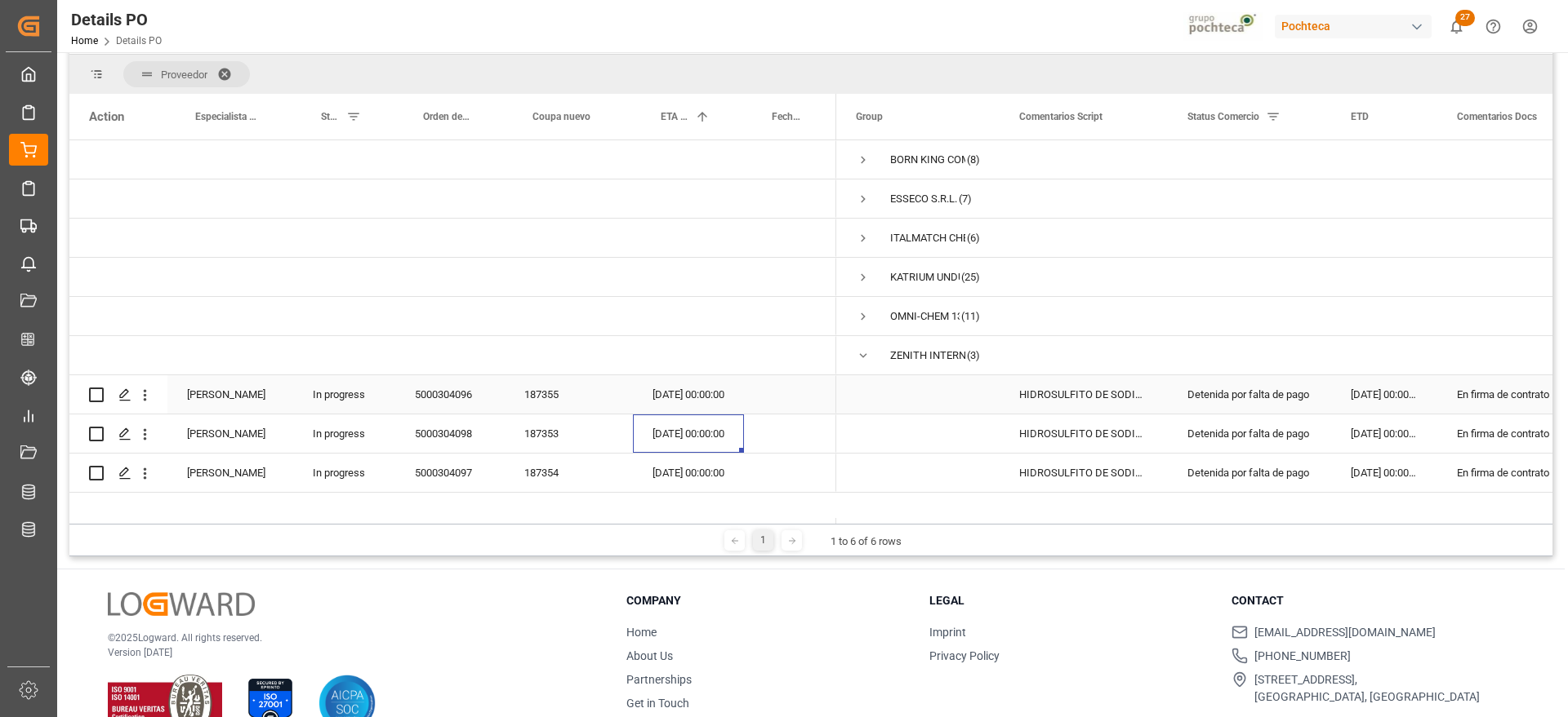
click at [1236, 395] on div "Detenida por falta de pago" at bounding box center [1249, 395] width 124 height 38
click at [1371, 392] on div "22-08-2025 00:00:00" at bounding box center [1384, 395] width 106 height 39
click at [1098, 404] on div "HIDROSULFITO DE SODIO 50 KG CUNETE (2283" at bounding box center [1084, 395] width 168 height 39
click at [1282, 387] on div "Detenida por falta de pago" at bounding box center [1249, 395] width 124 height 38
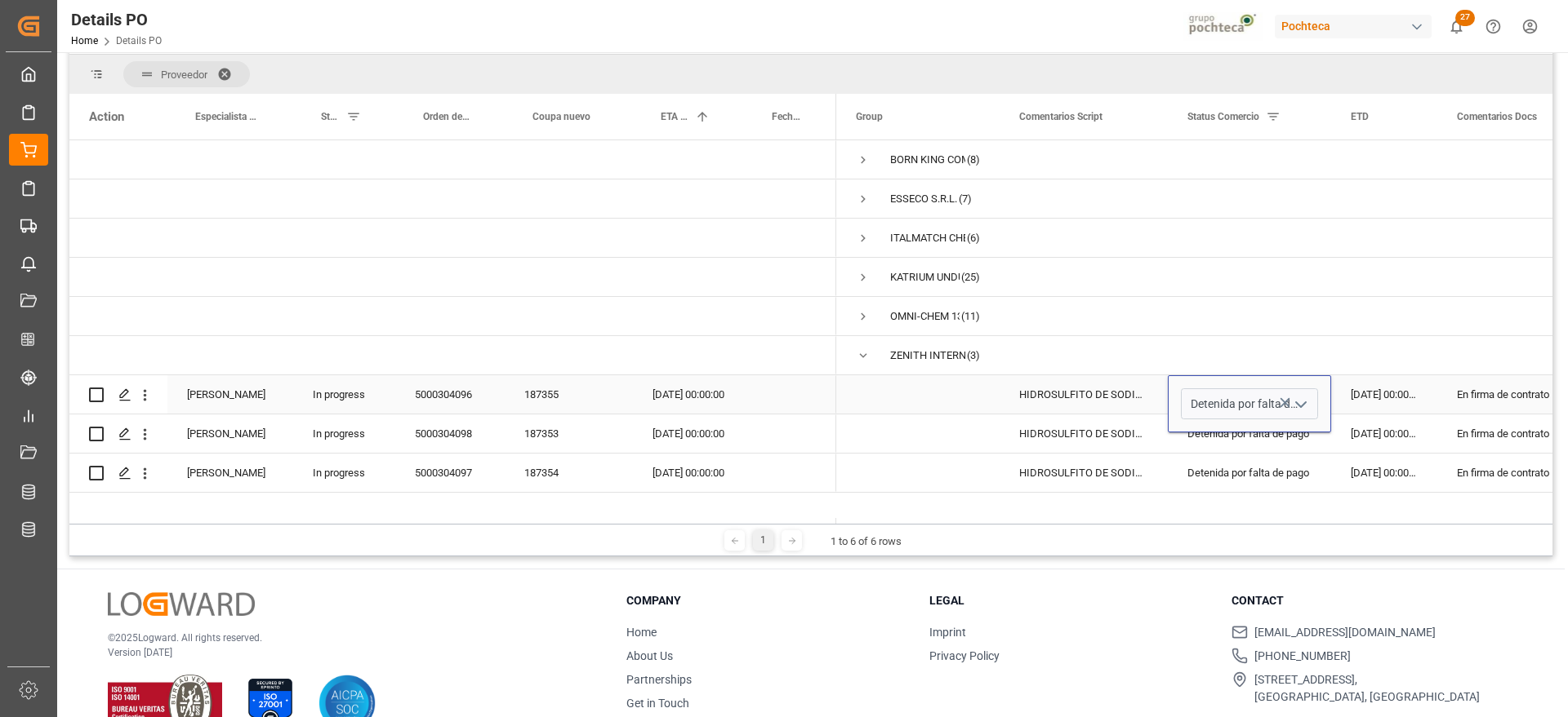
click at [1305, 398] on icon "open menu" at bounding box center [1300, 404] width 19 height 19
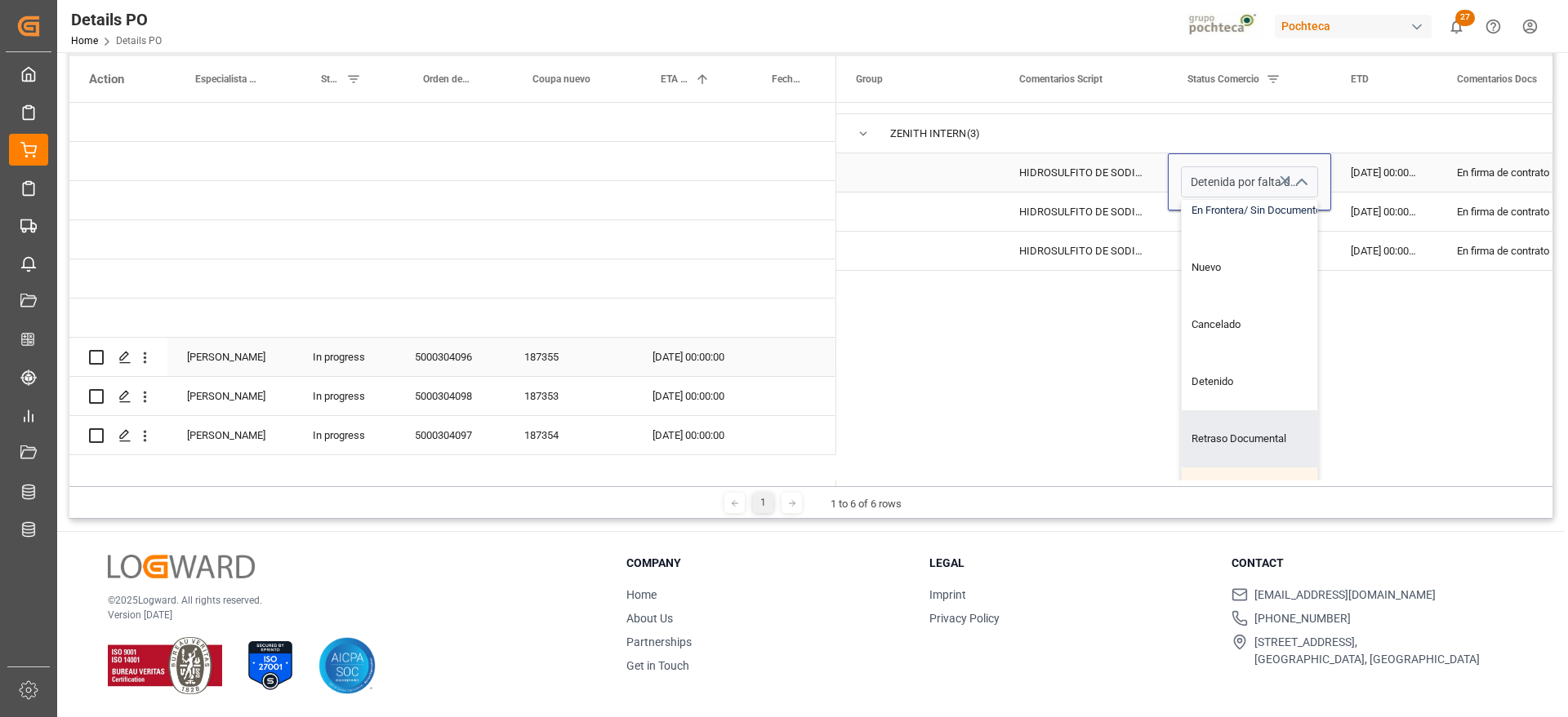
scroll to position [475, 0]
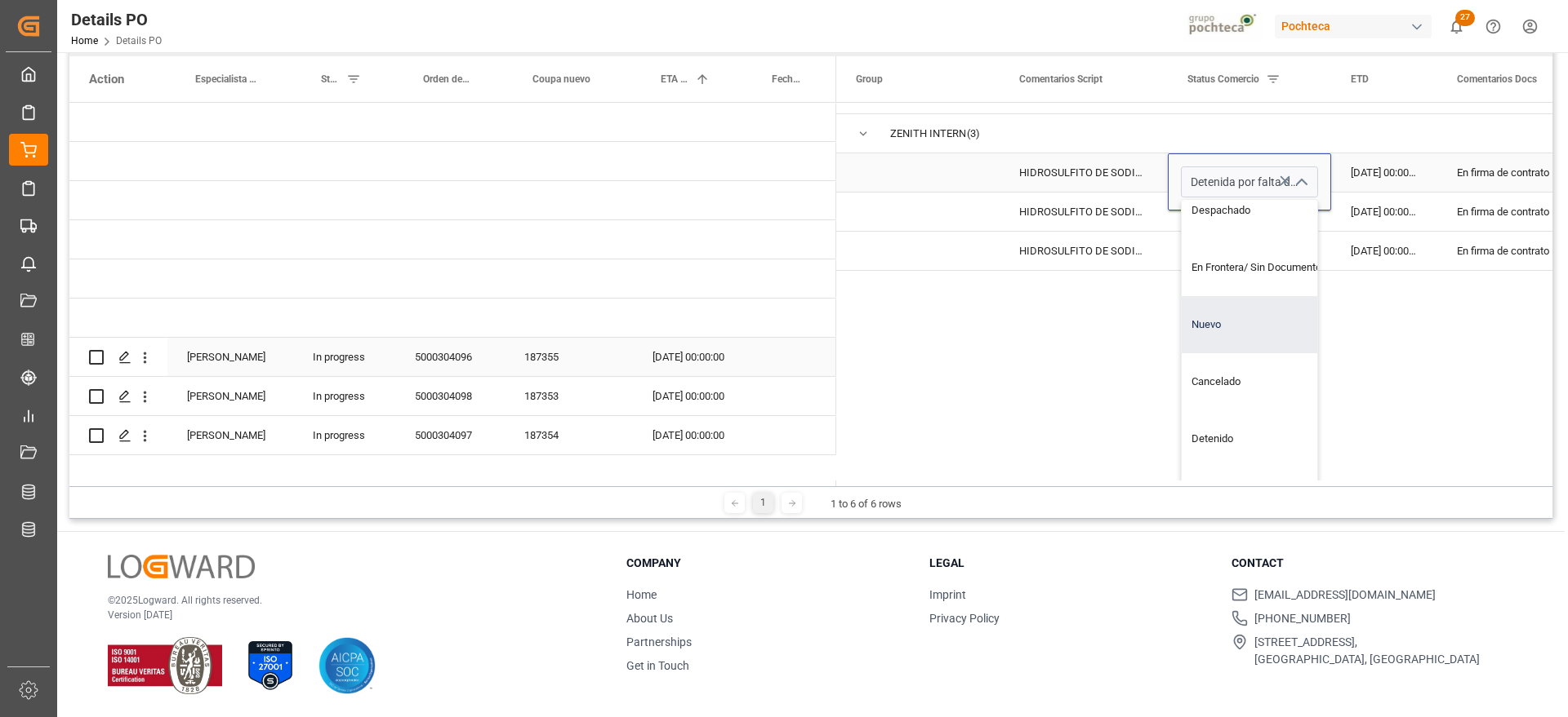
click at [1240, 318] on div "Nuevo" at bounding box center [1259, 325] width 155 height 57
type input "Nuevo"
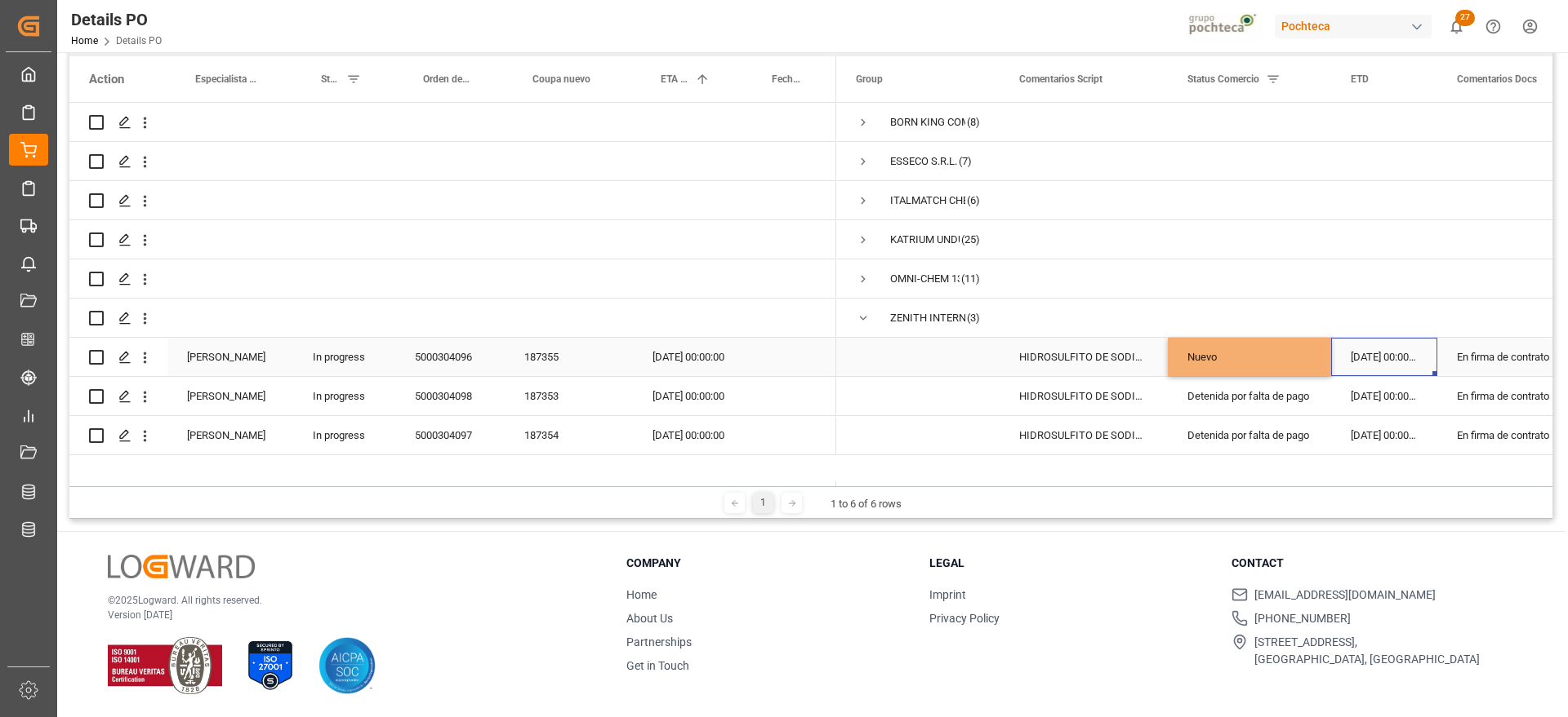
drag, startPoint x: 1422, startPoint y: 356, endPoint x: 1300, endPoint y: 351, distance: 122.1
click at [1417, 356] on div "22-08-2025 00:00:00" at bounding box center [1384, 358] width 106 height 39
click at [1206, 351] on div "Nuevo" at bounding box center [1249, 358] width 124 height 38
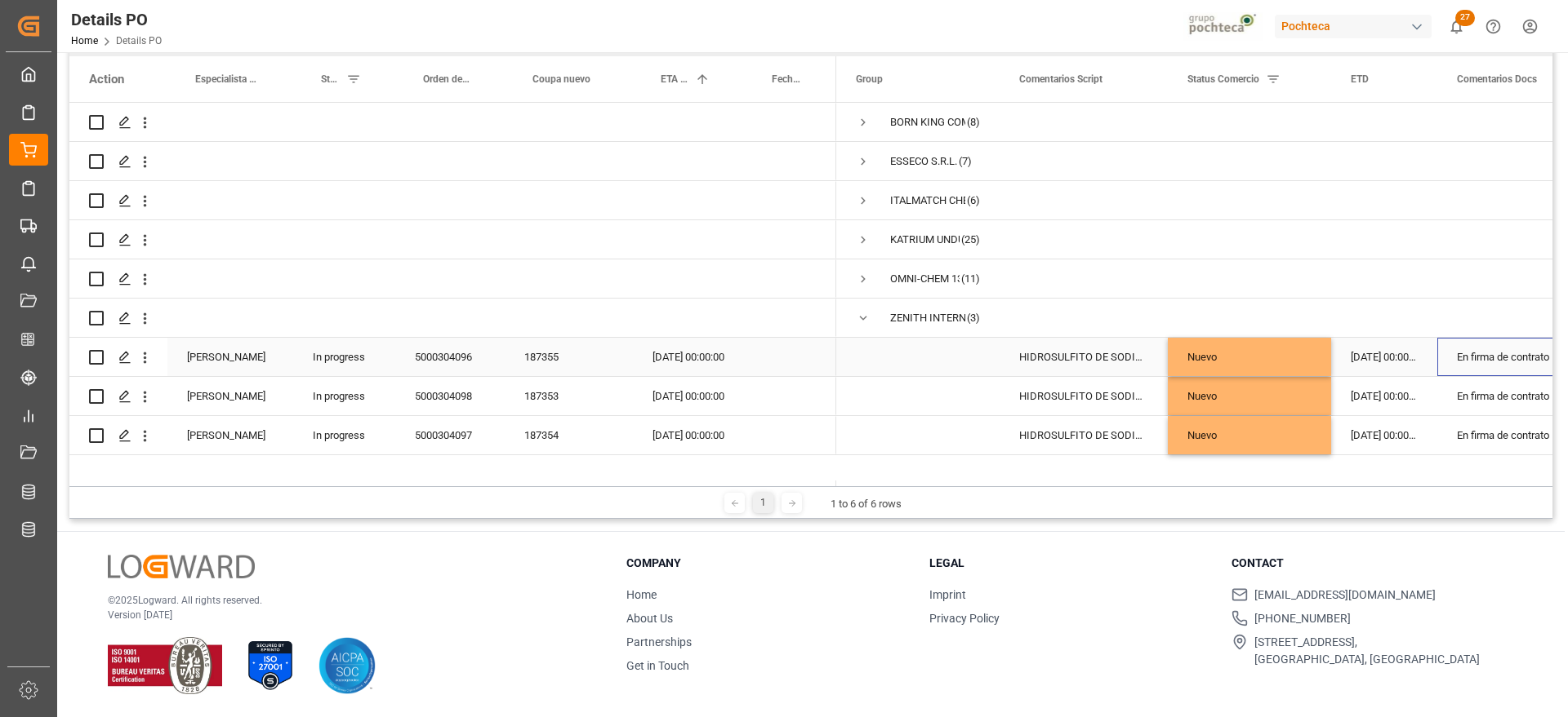
click at [1476, 361] on div "En firma de contrato | sin respyesta de prpveedor" at bounding box center [1519, 358] width 165 height 39
click at [1039, 387] on div "HIDROSULFITO DE SODIO 50 KG CUNETE (2283" at bounding box center [1084, 396] width 168 height 39
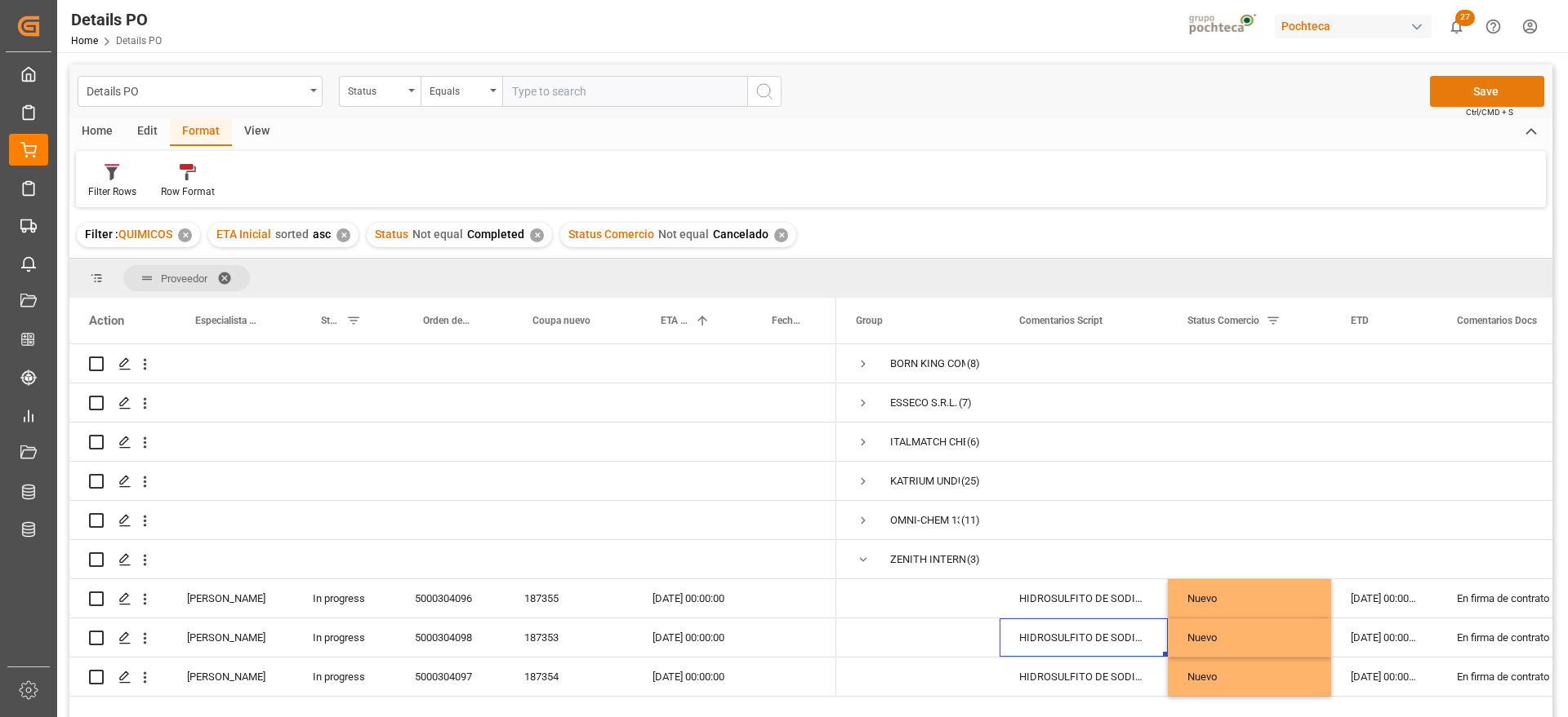
click at [1527, 86] on button "Save" at bounding box center [1487, 91] width 115 height 31
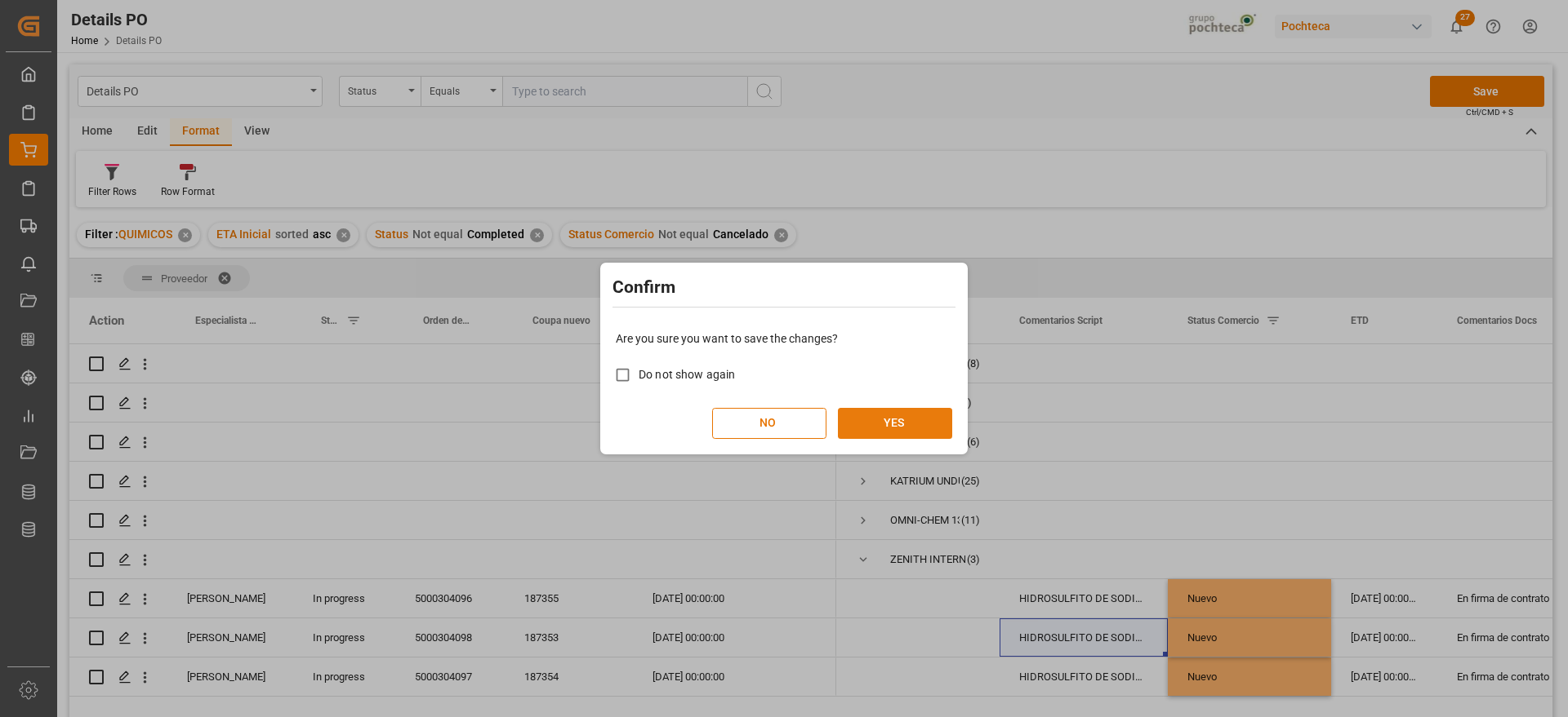
click at [885, 420] on button "YES" at bounding box center [895, 424] width 115 height 31
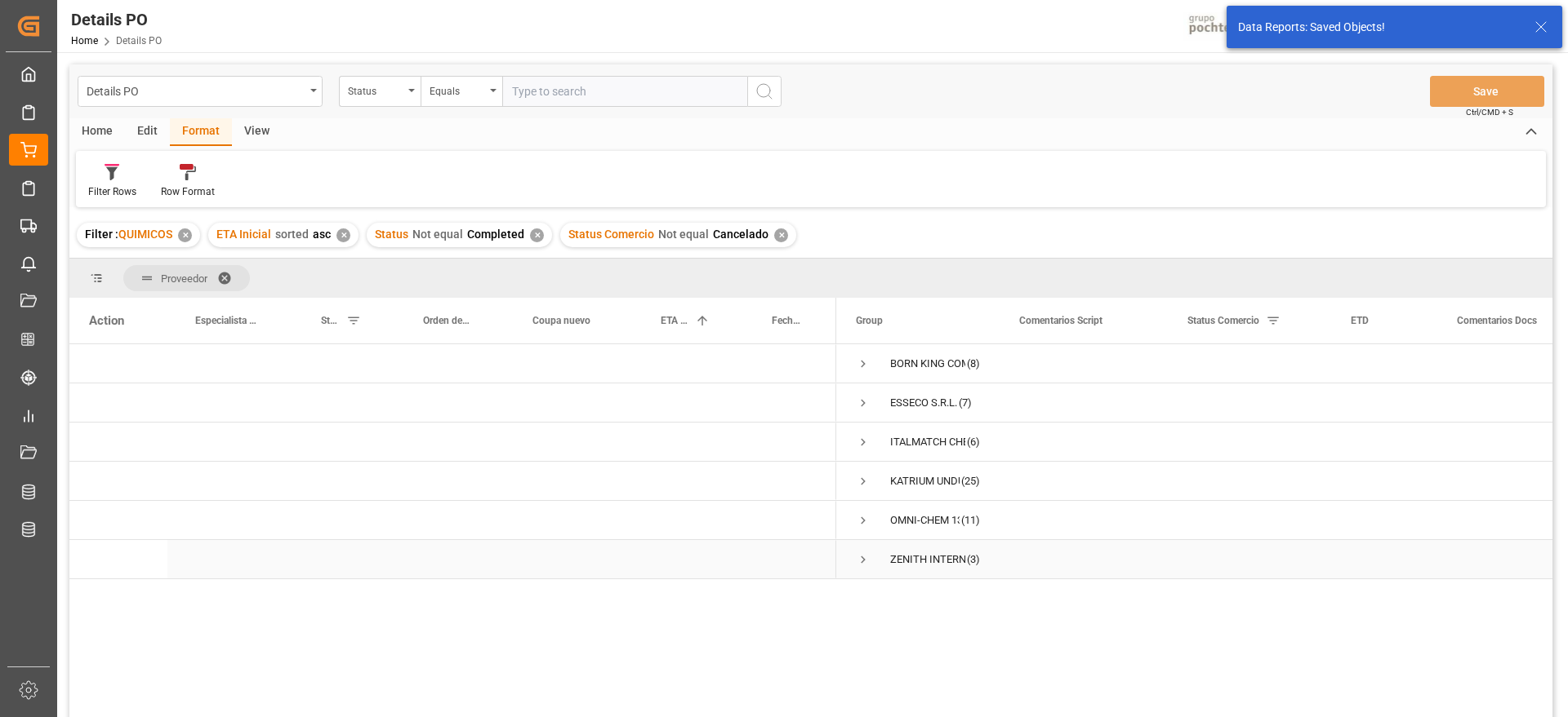
click at [864, 557] on span "Press SPACE to select this row." at bounding box center [864, 560] width 15 height 15
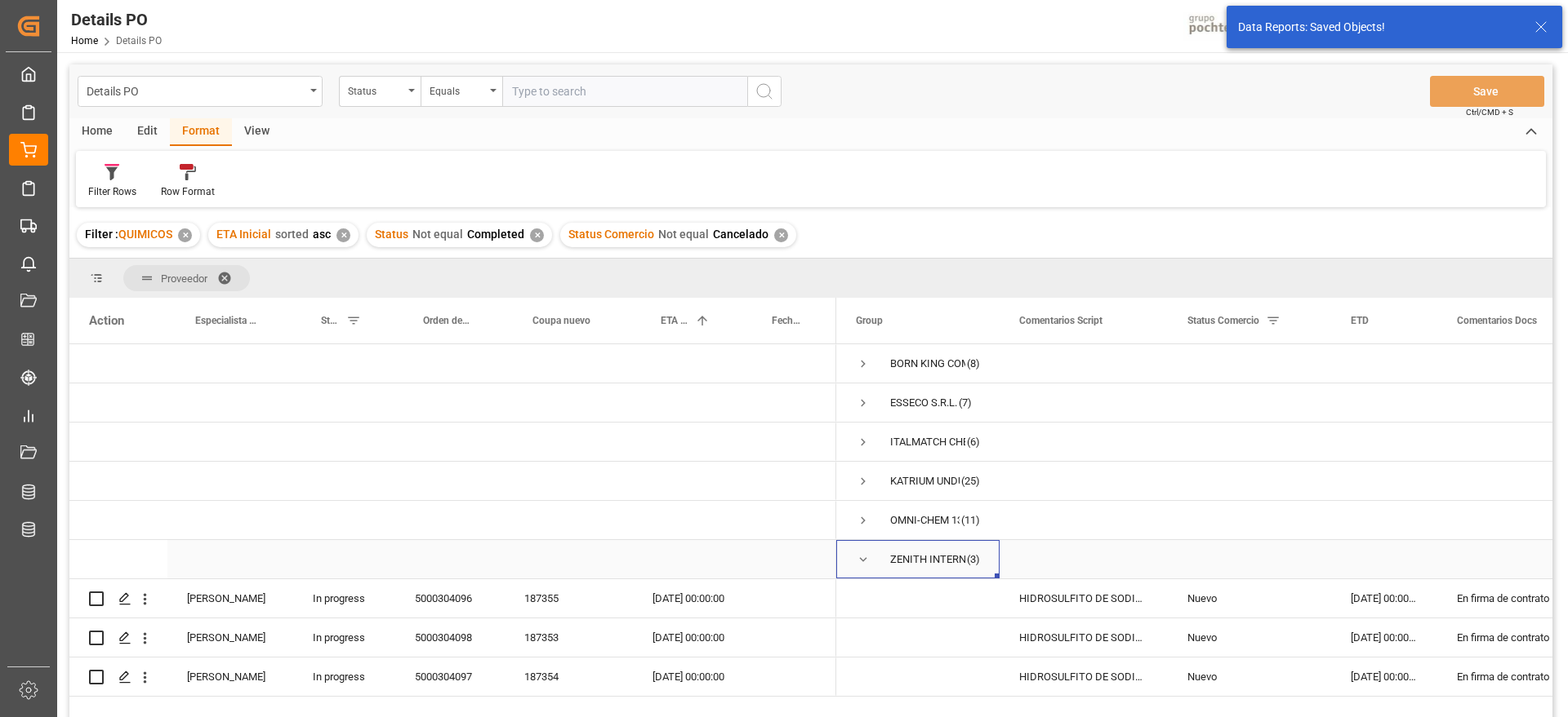
click at [866, 553] on span "Press SPACE to select this row." at bounding box center [864, 560] width 15 height 15
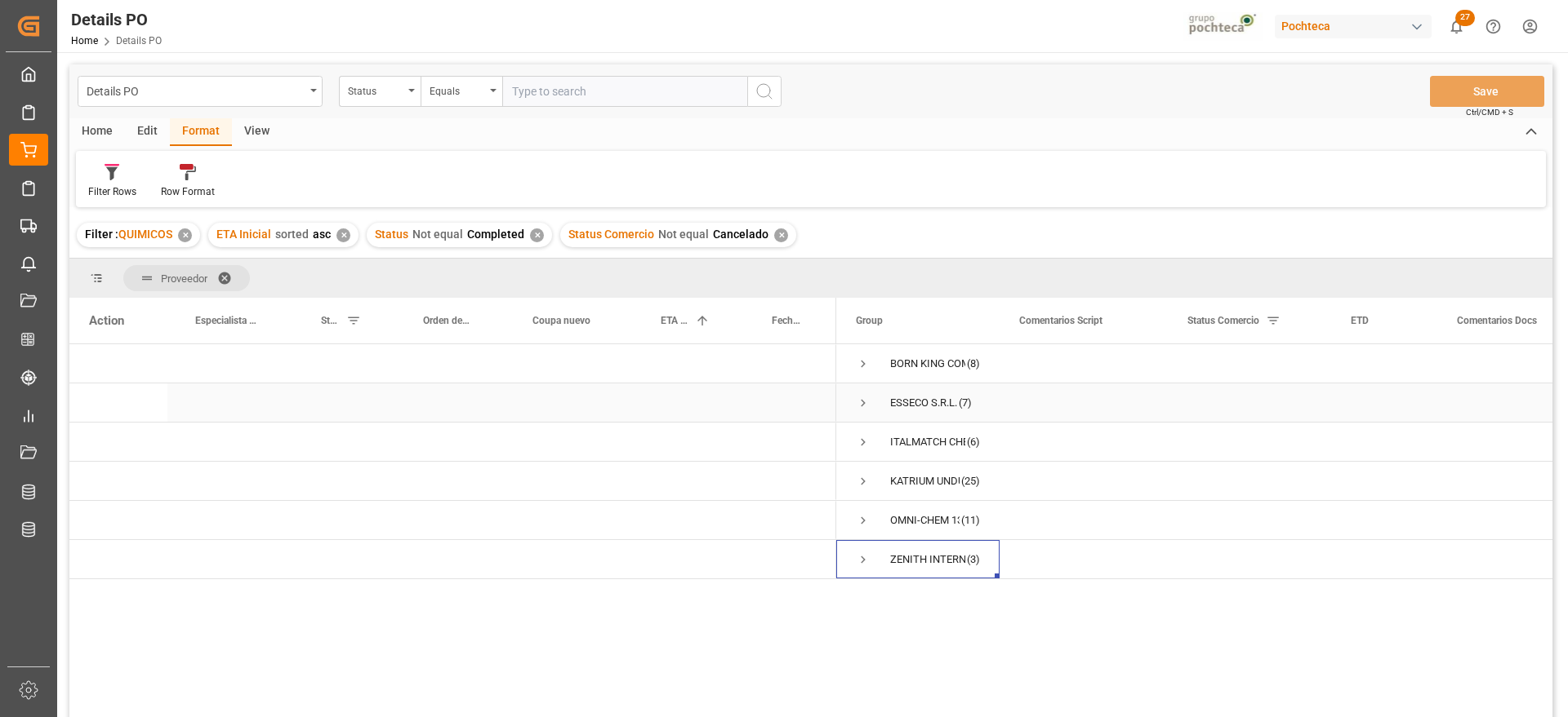
click at [1124, 416] on div "Press SPACE to select this row." at bounding box center [1084, 403] width 168 height 39
click at [707, 398] on div "Press SPACE to select this row." at bounding box center [688, 403] width 111 height 39
click at [656, 459] on div "Press SPACE to select this row." at bounding box center [688, 443] width 111 height 39
click at [1374, 443] on div "Press SPACE to select this row." at bounding box center [1384, 443] width 106 height 39
click at [860, 484] on span "Press SPACE to select this row." at bounding box center [864, 481] width 15 height 15
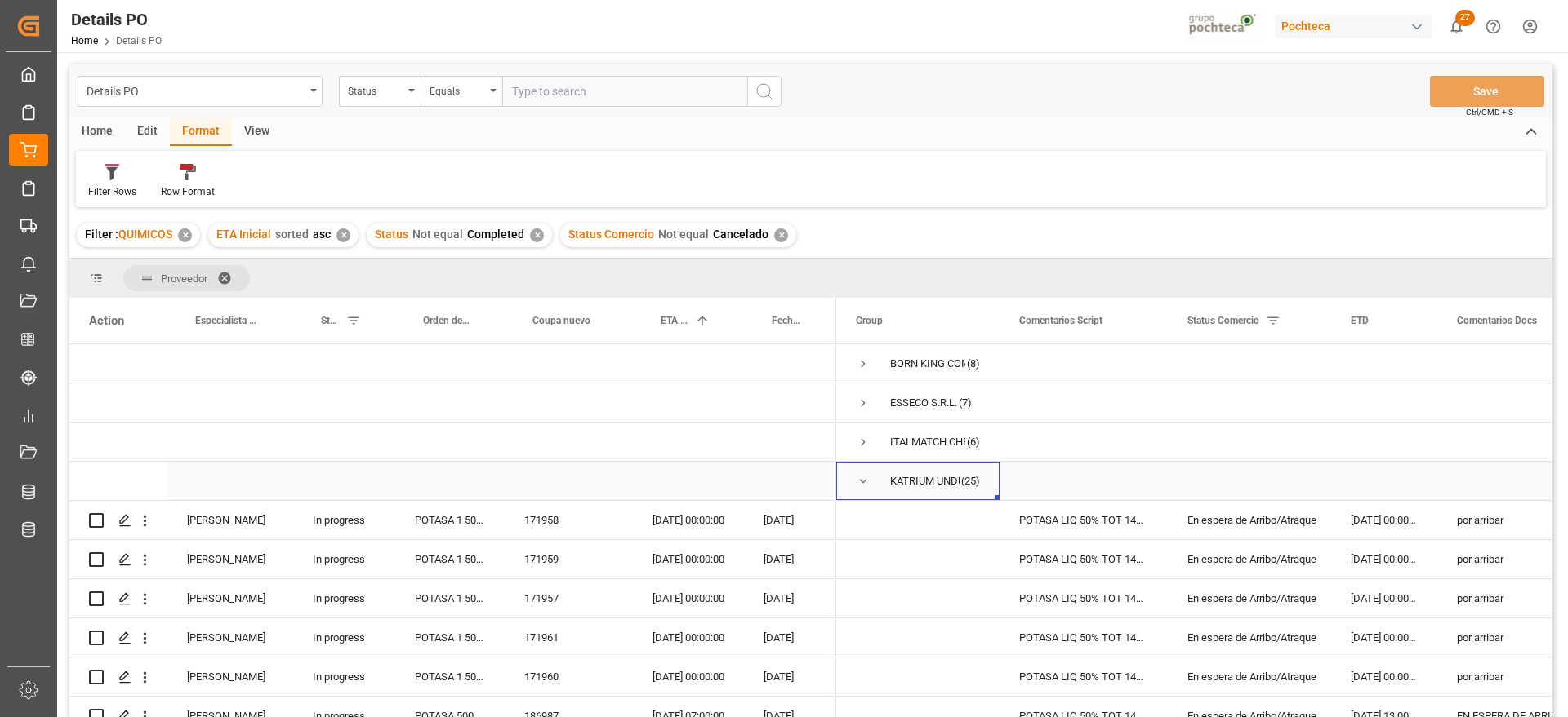
click at [864, 485] on span "Press SPACE to select this row." at bounding box center [864, 481] width 15 height 15
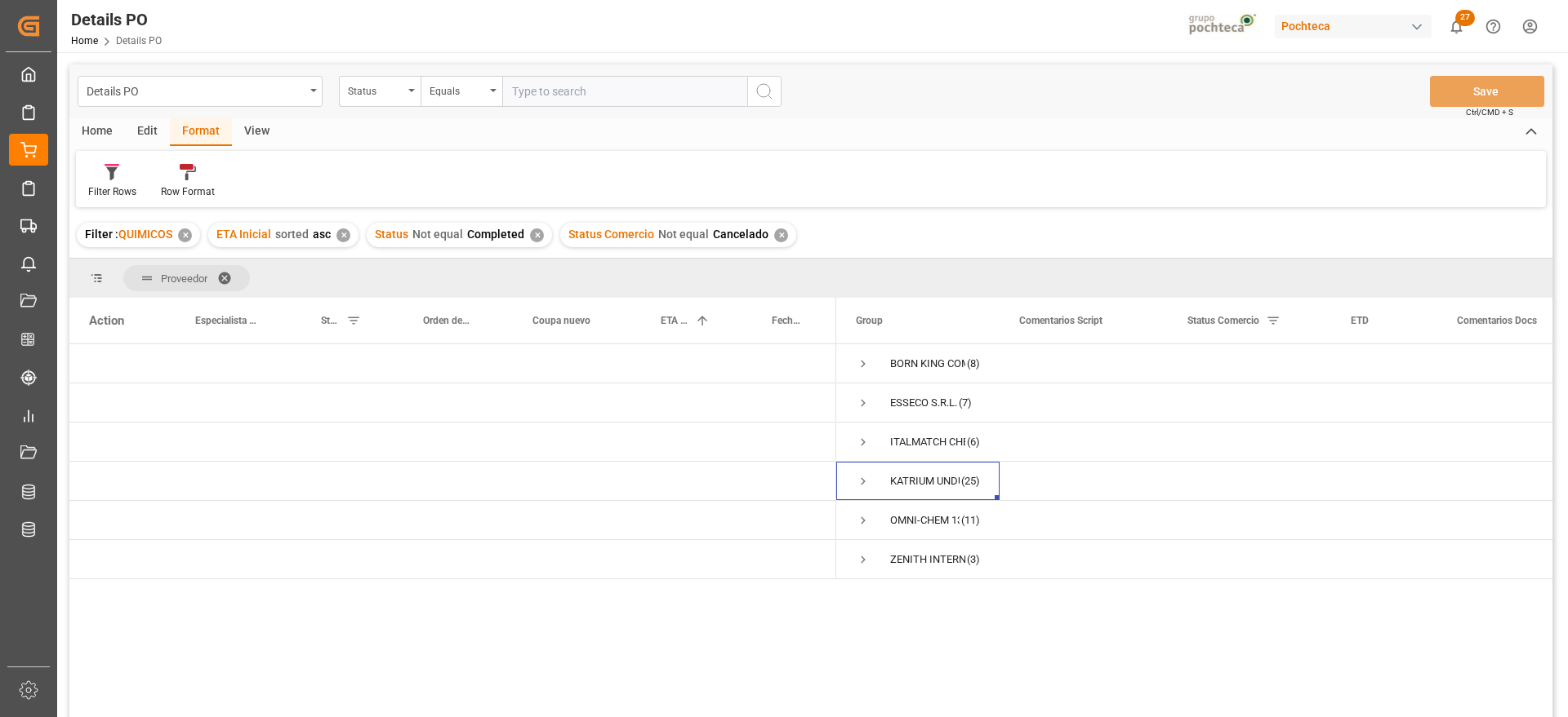
click at [224, 276] on span at bounding box center [230, 278] width 26 height 15
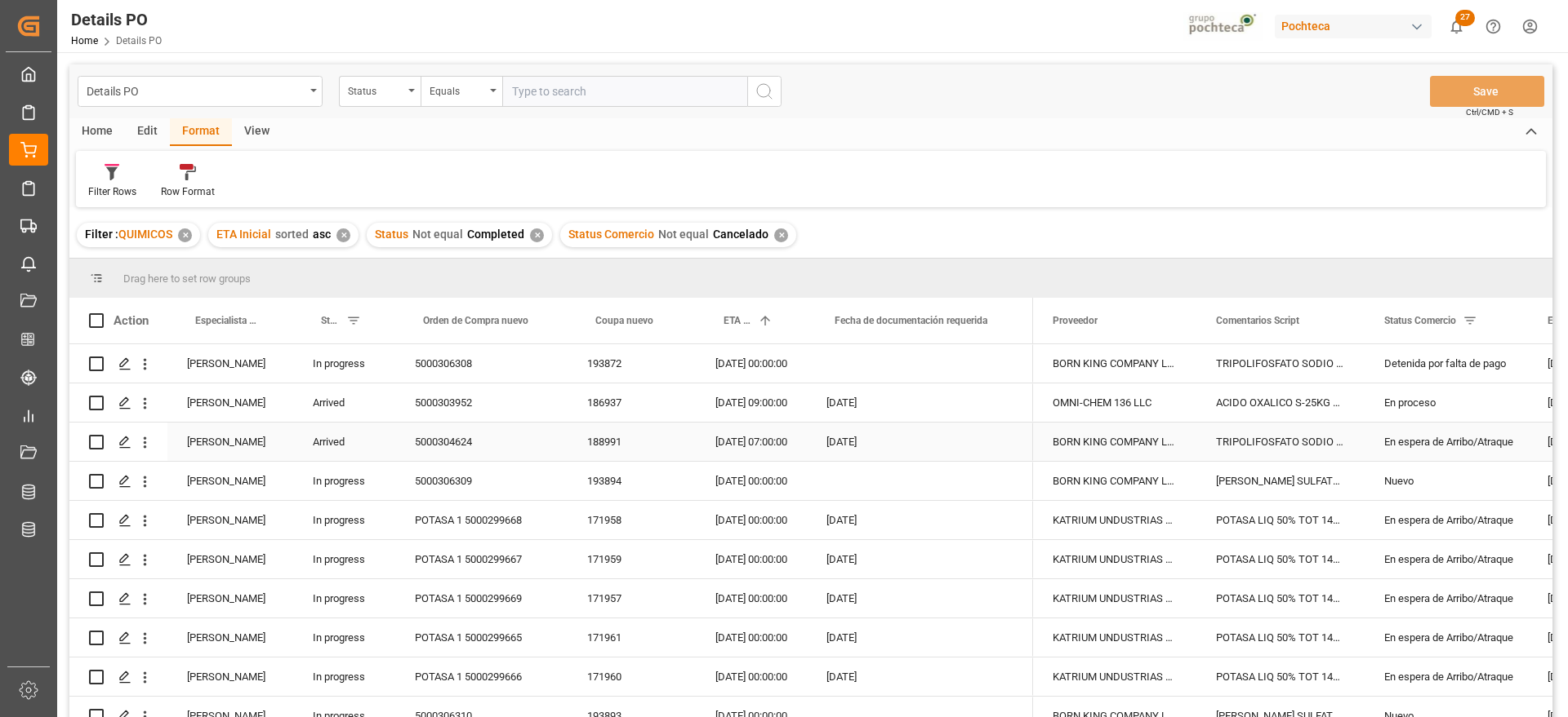
click at [838, 436] on div "[DATE]" at bounding box center [920, 443] width 227 height 39
click at [890, 408] on div "[DATE]" at bounding box center [920, 403] width 227 height 39
click at [146, 128] on div "Edit" at bounding box center [147, 132] width 45 height 28
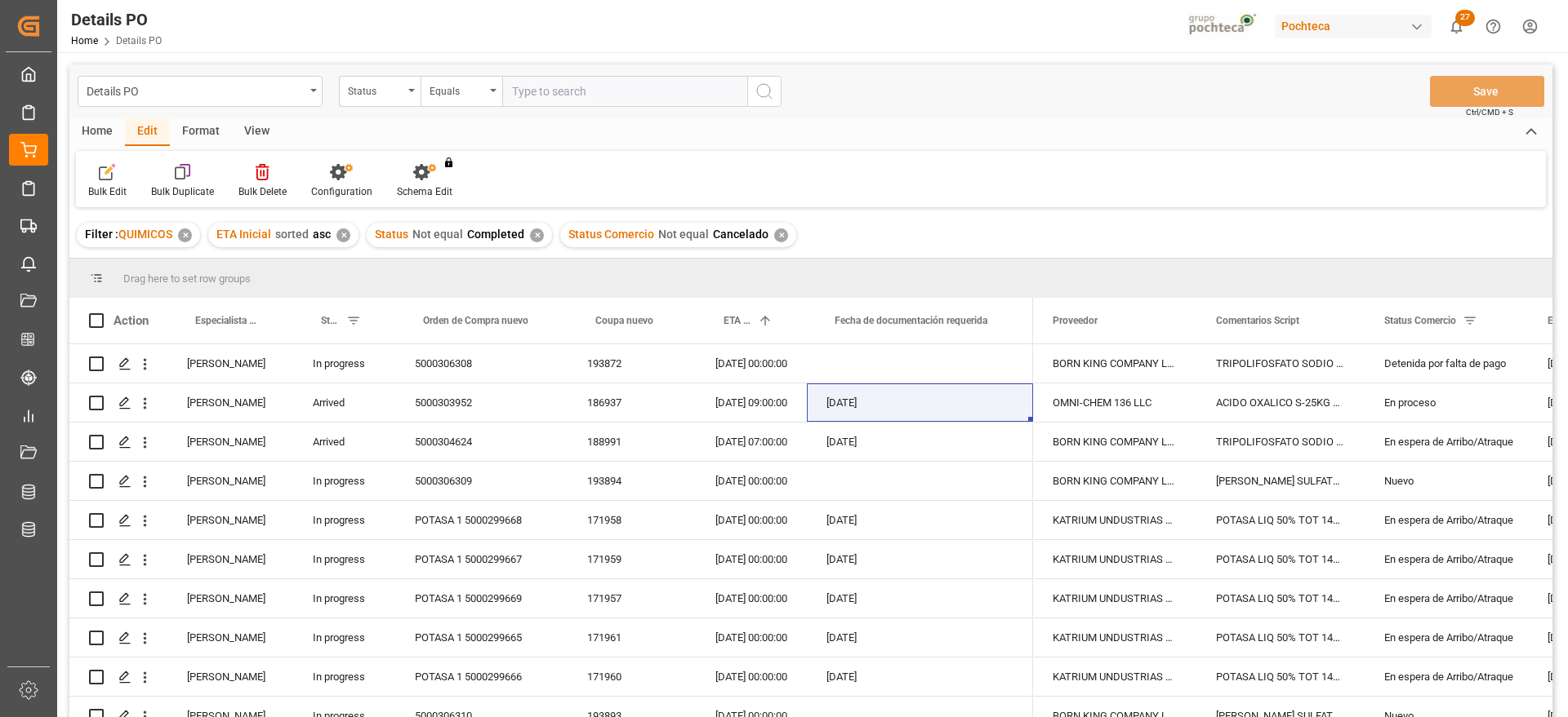
click at [94, 132] on div "Home" at bounding box center [97, 132] width 55 height 28
click at [178, 177] on icon at bounding box center [180, 173] width 14 height 17
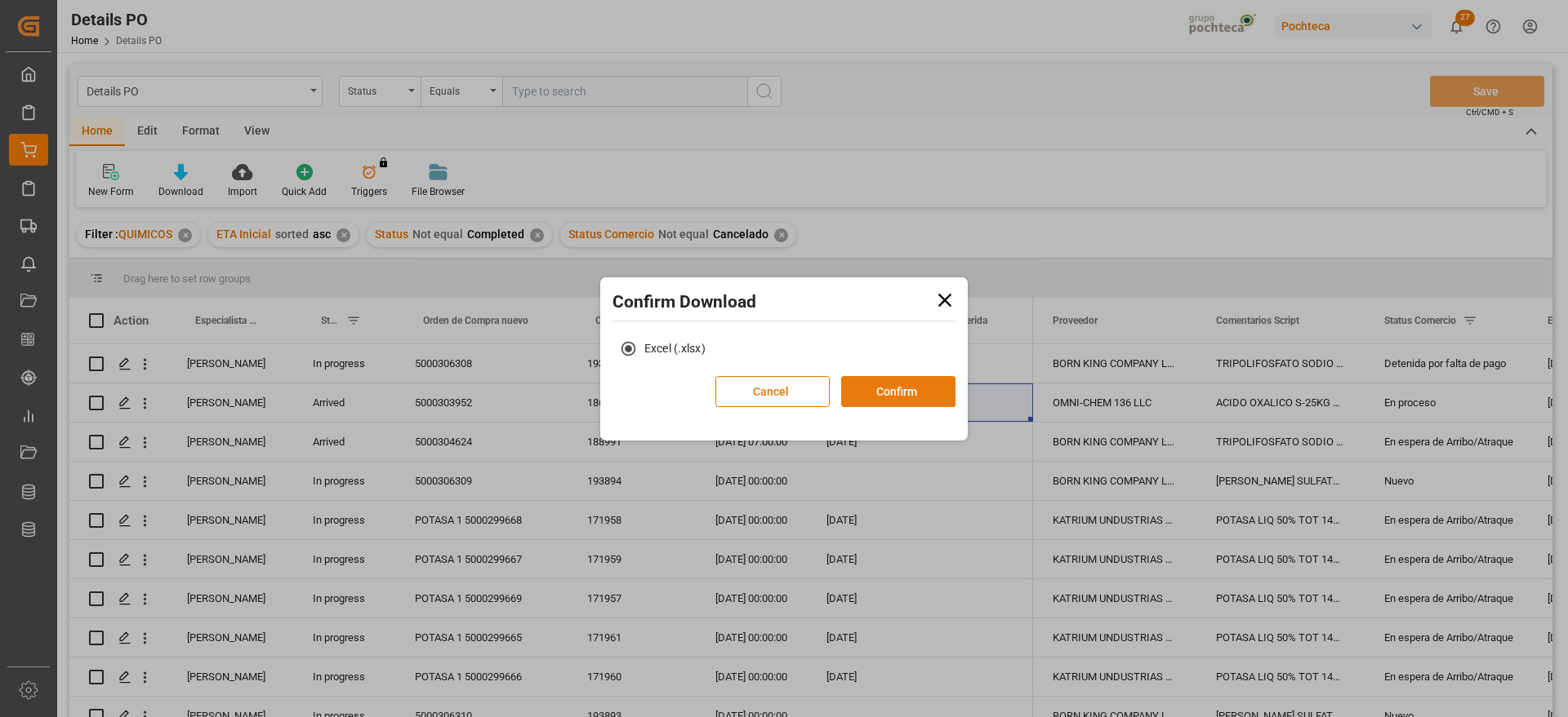
click at [906, 393] on button "Confirm" at bounding box center [899, 392] width 115 height 31
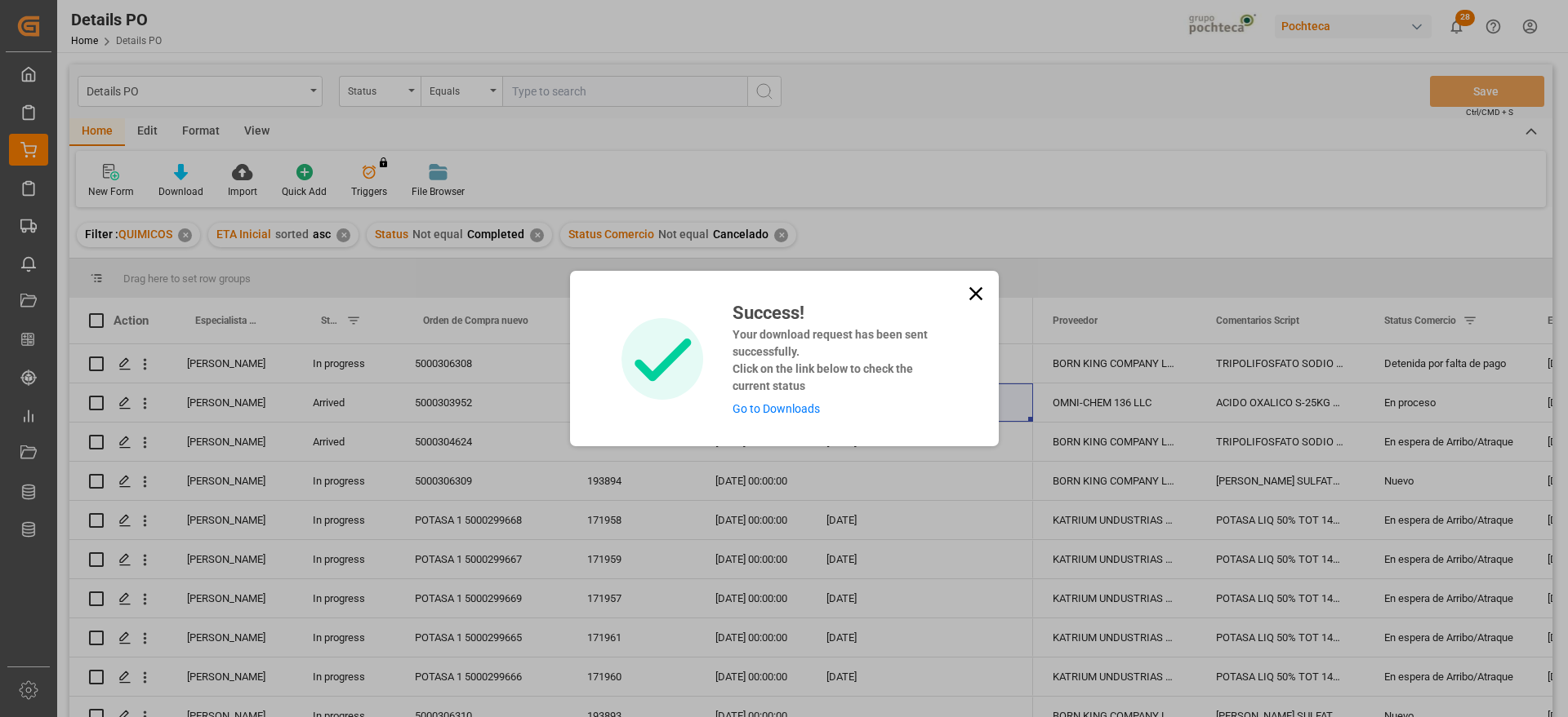
click at [778, 413] on link "Go to Downloads" at bounding box center [776, 408] width 88 height 13
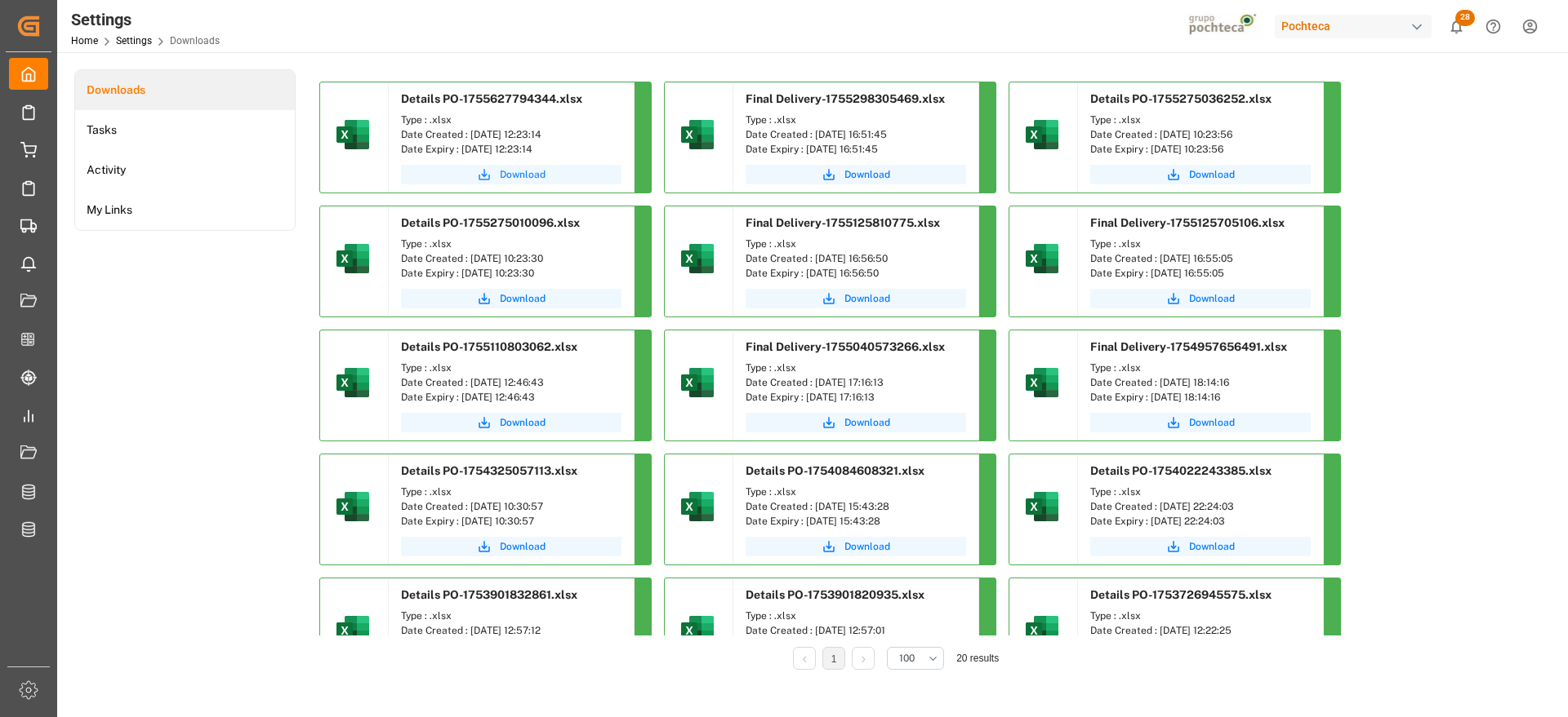
click at [521, 169] on span "Download" at bounding box center [522, 175] width 45 height 15
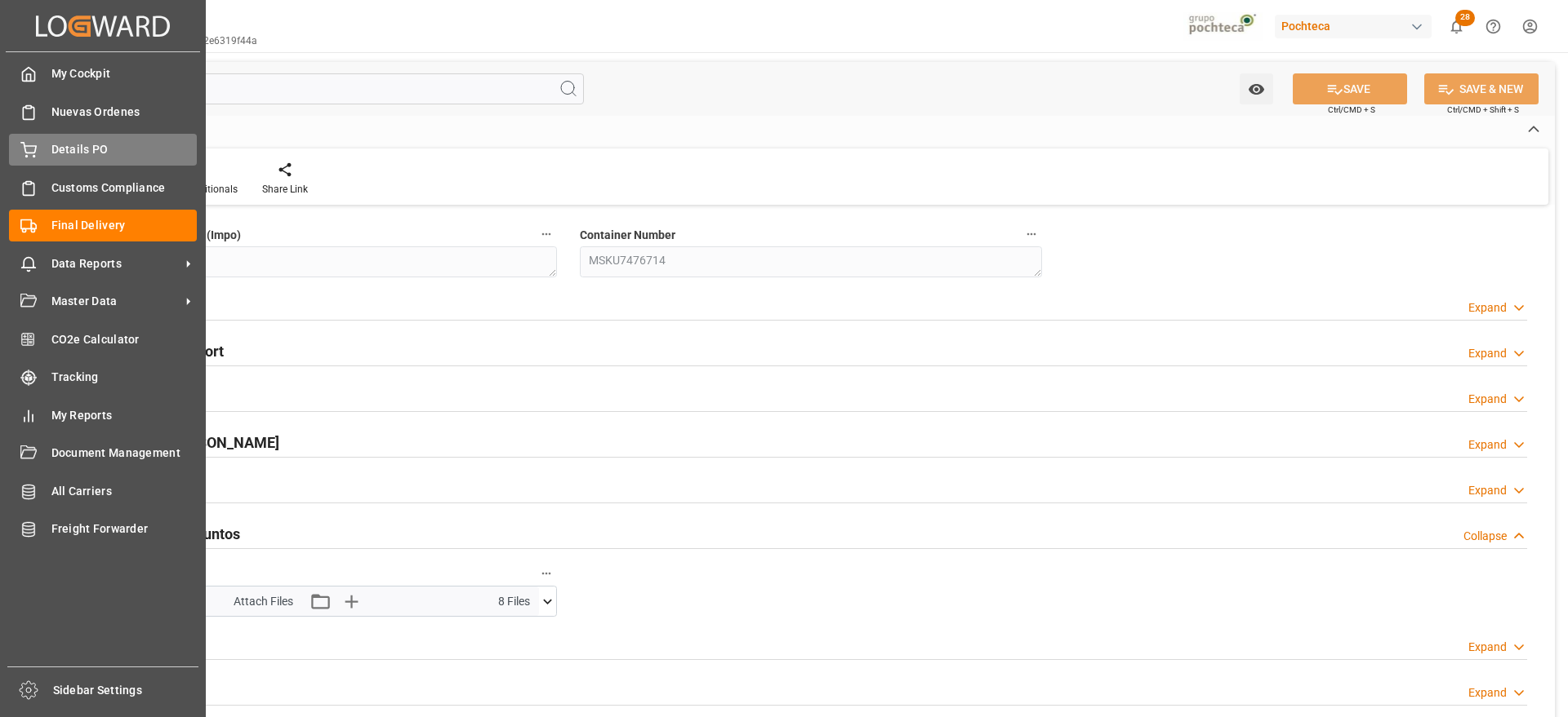
click at [55, 150] on span "Details PO" at bounding box center [125, 150] width 146 height 18
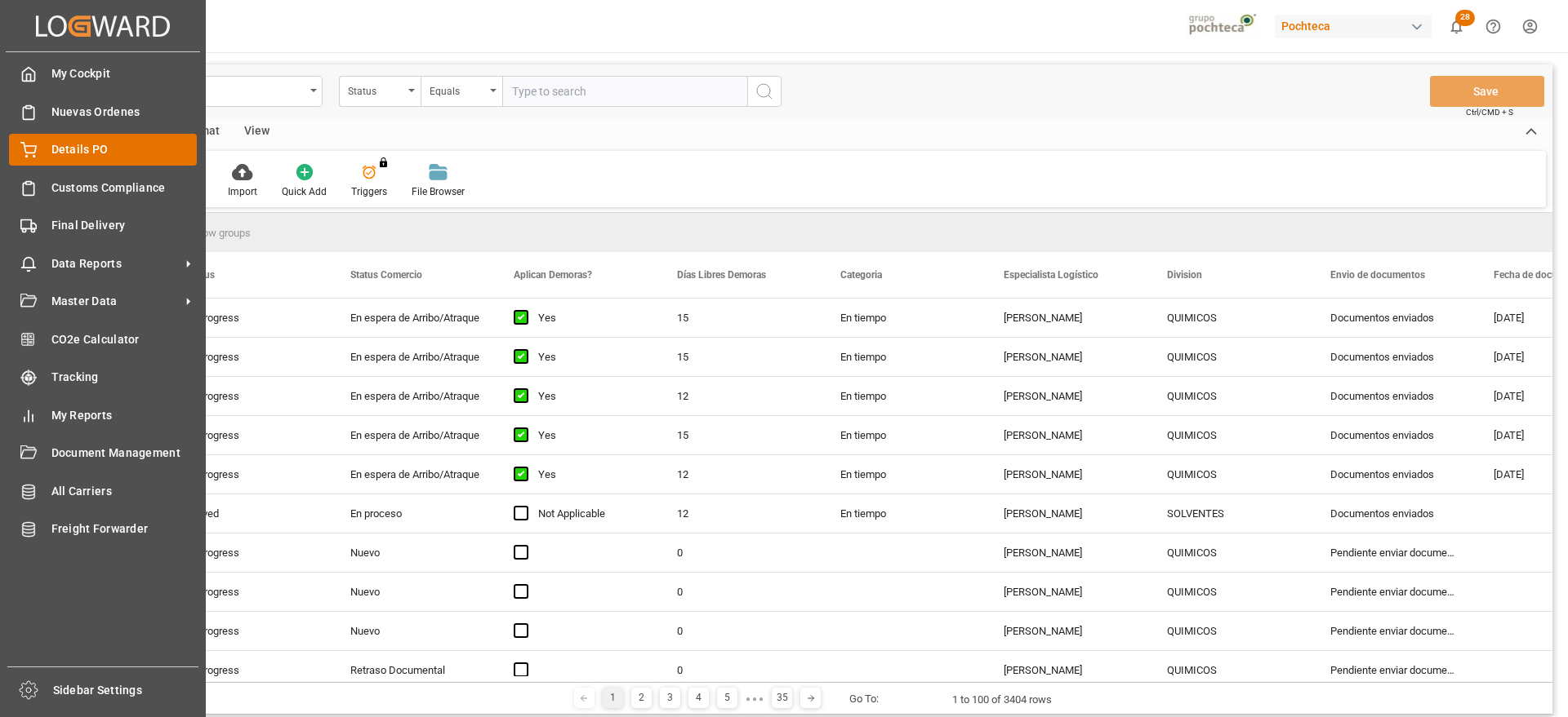
click at [112, 146] on span "Details PO" at bounding box center [125, 150] width 146 height 18
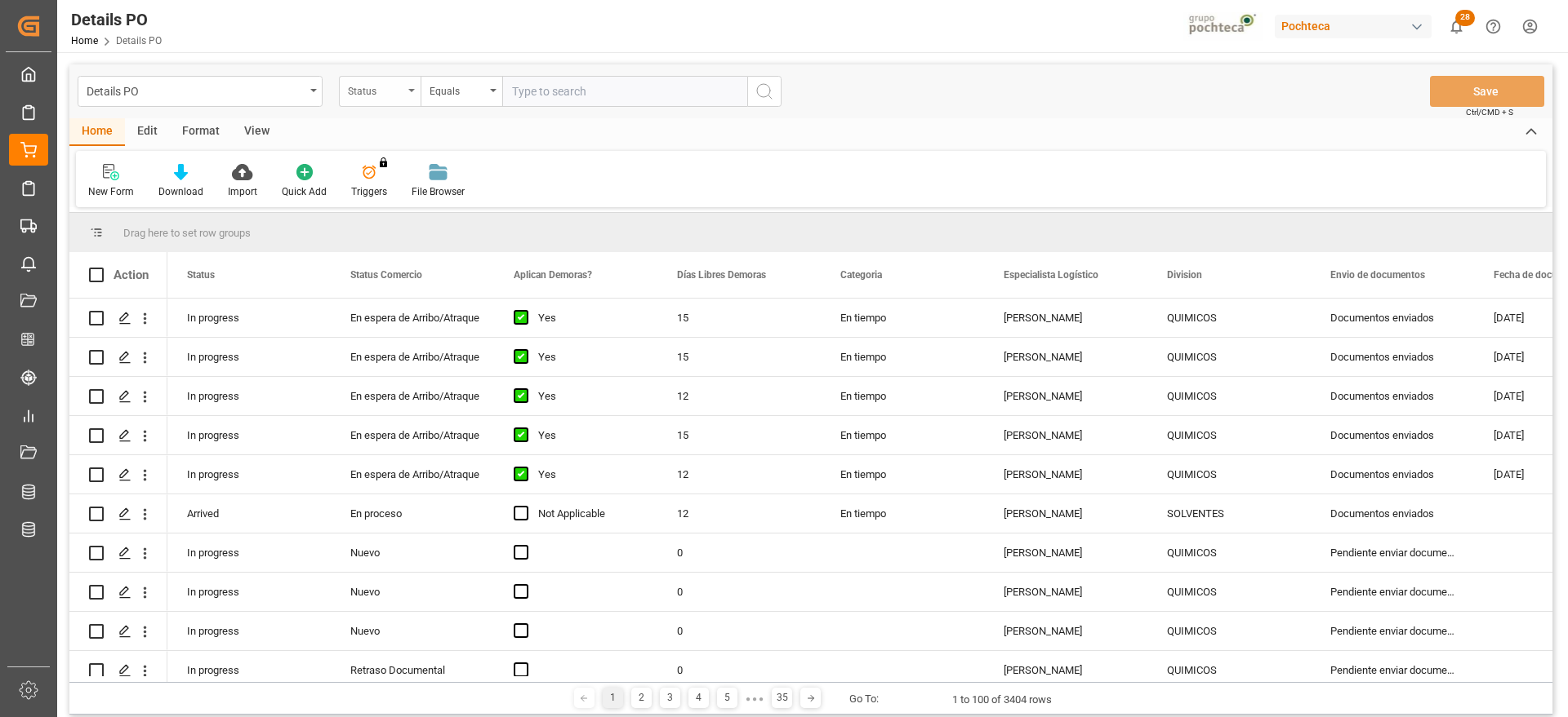
click at [393, 93] on div "Status" at bounding box center [375, 90] width 55 height 18
type input "orde"
click at [500, 164] on div "Orden de Compra nuevo" at bounding box center [460, 166] width 243 height 34
click at [601, 80] on input "text" at bounding box center [624, 91] width 245 height 31
paste input "5000305848"
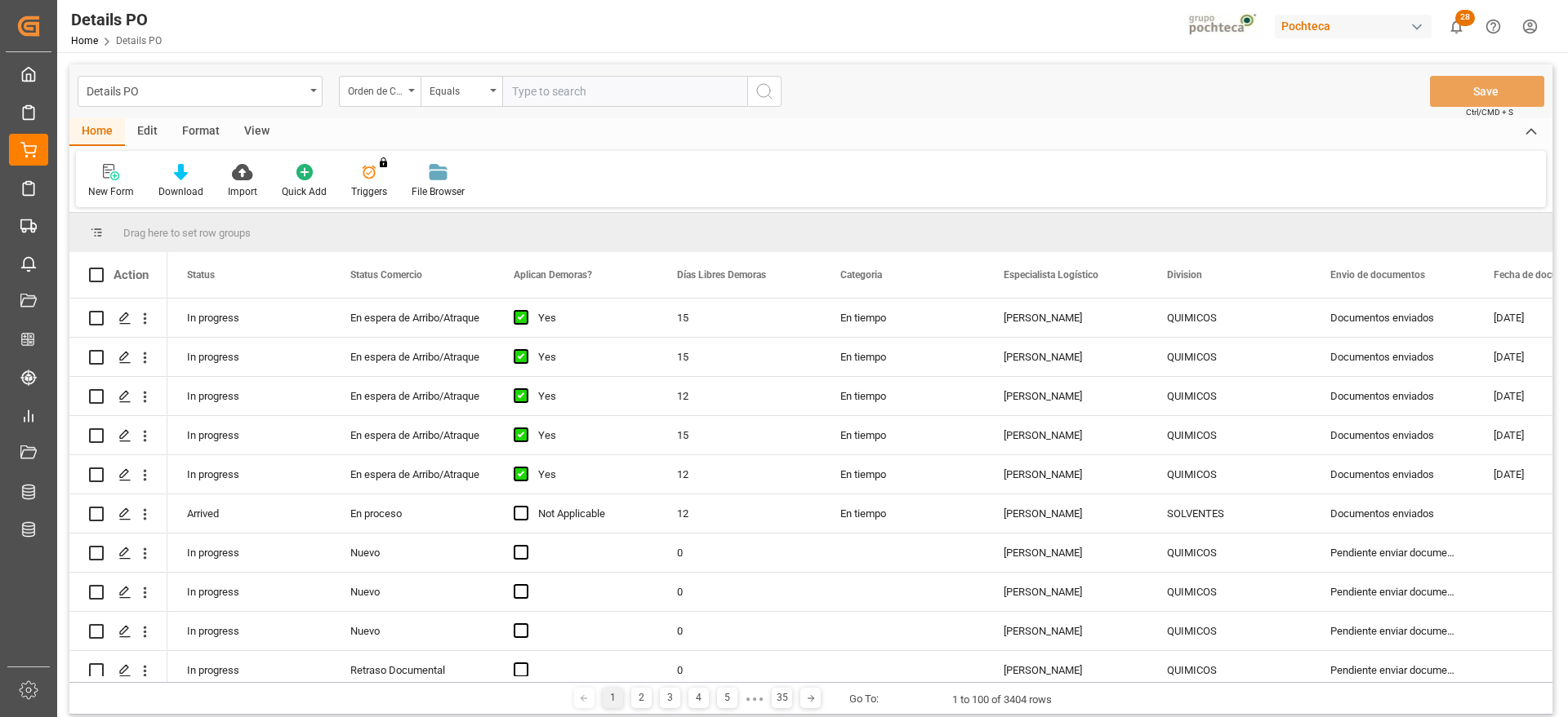
type input "5000305848"
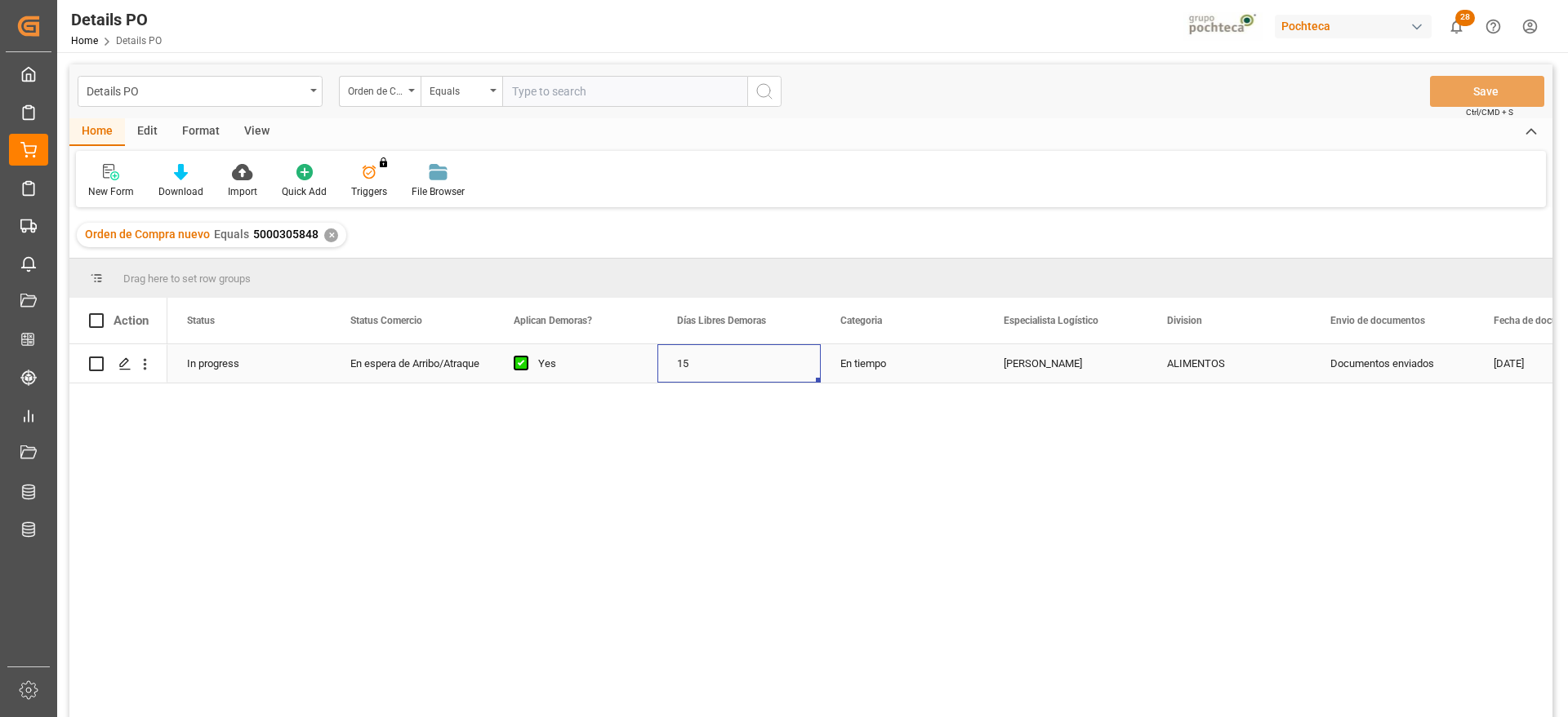
click at [712, 371] on div "15" at bounding box center [739, 364] width 164 height 39
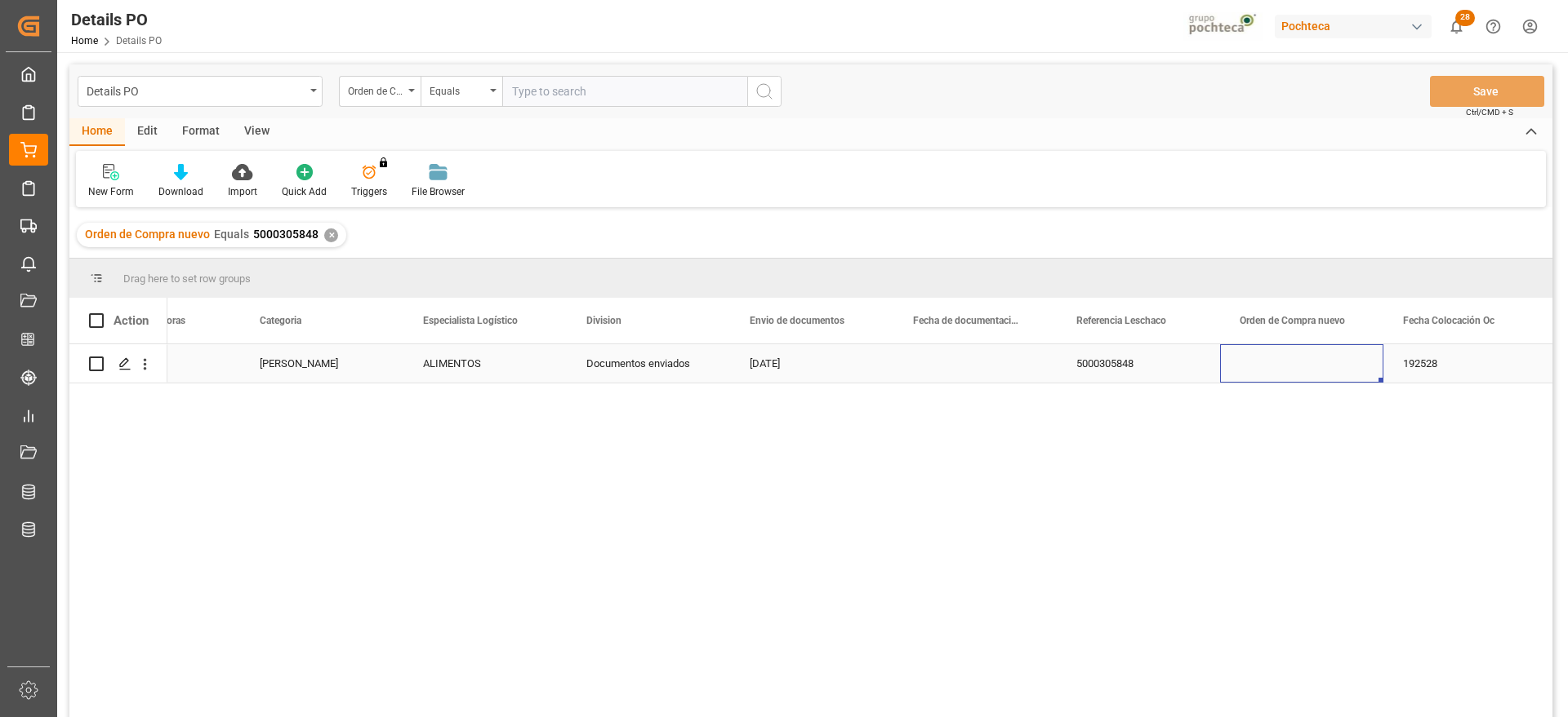
scroll to position [0, 744]
click at [974, 368] on div "Press SPACE to select this row." at bounding box center [974, 364] width 164 height 39
click at [974, 367] on input "Press SPACE to select this row." at bounding box center [974, 373] width 137 height 31
paste input "250906900201"
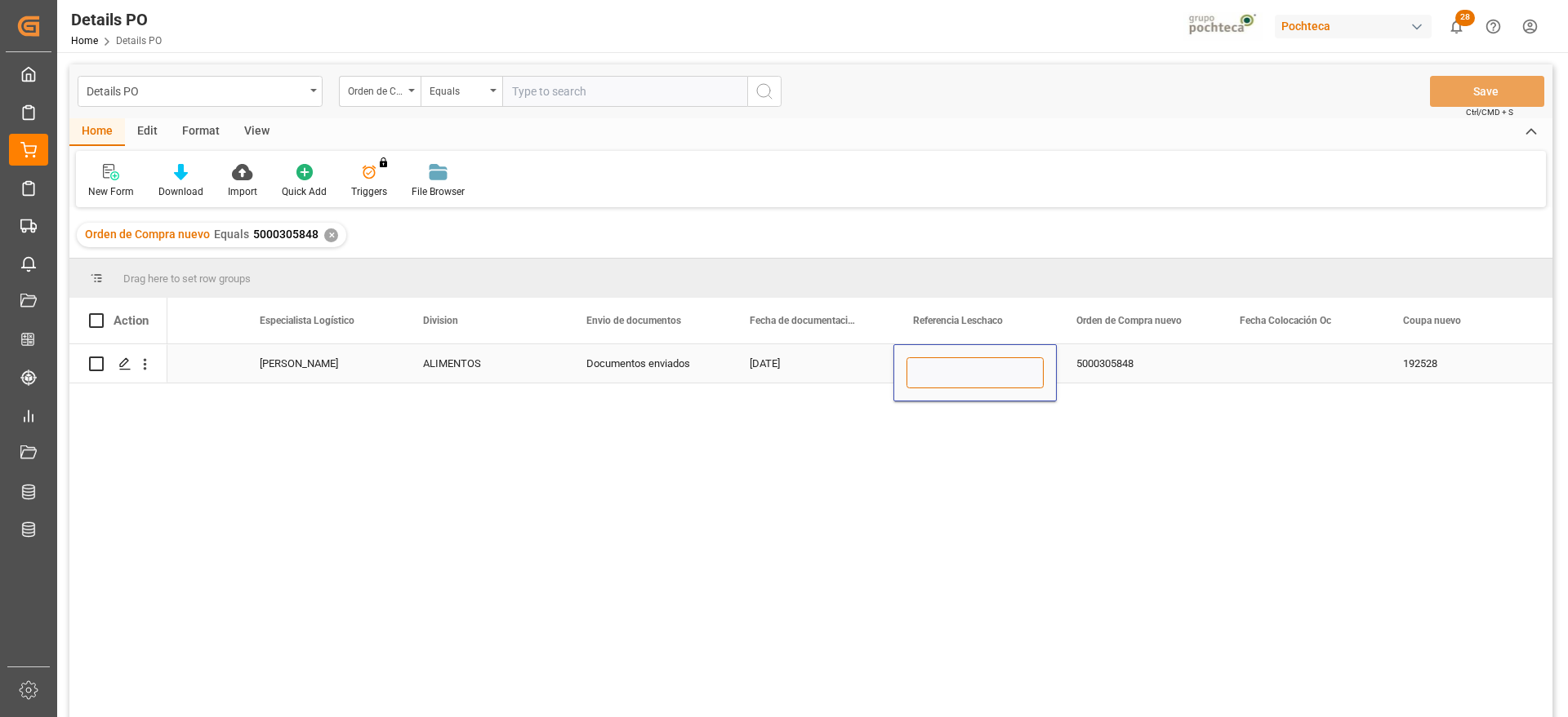
type input "250906900201"
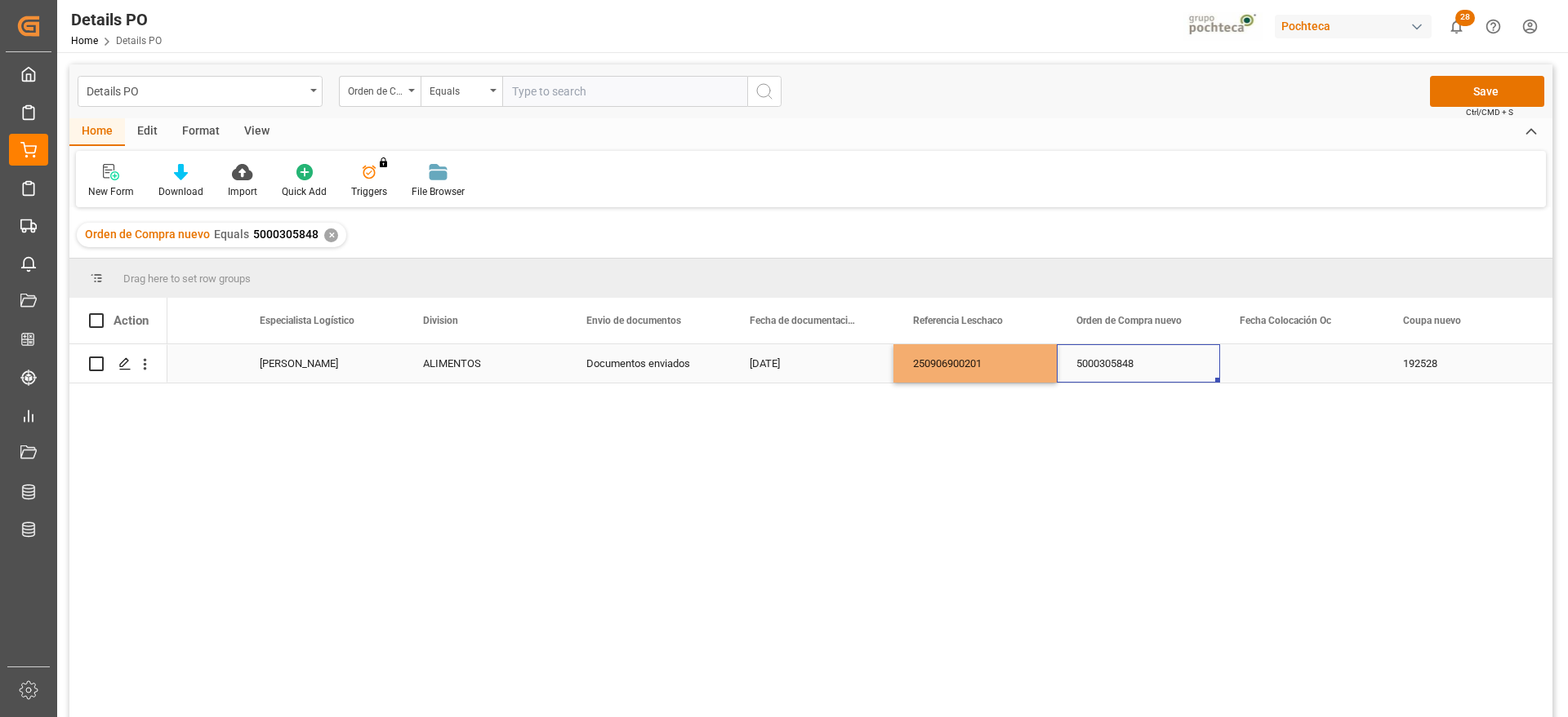
click at [1128, 366] on div "5000305848" at bounding box center [1138, 364] width 164 height 39
click at [1488, 73] on div "Details PO Orden de Compra nuevo Equals Save Ctrl/CMD + S" at bounding box center [811, 91] width 1483 height 54
click at [1481, 94] on button "Save" at bounding box center [1487, 91] width 115 height 31
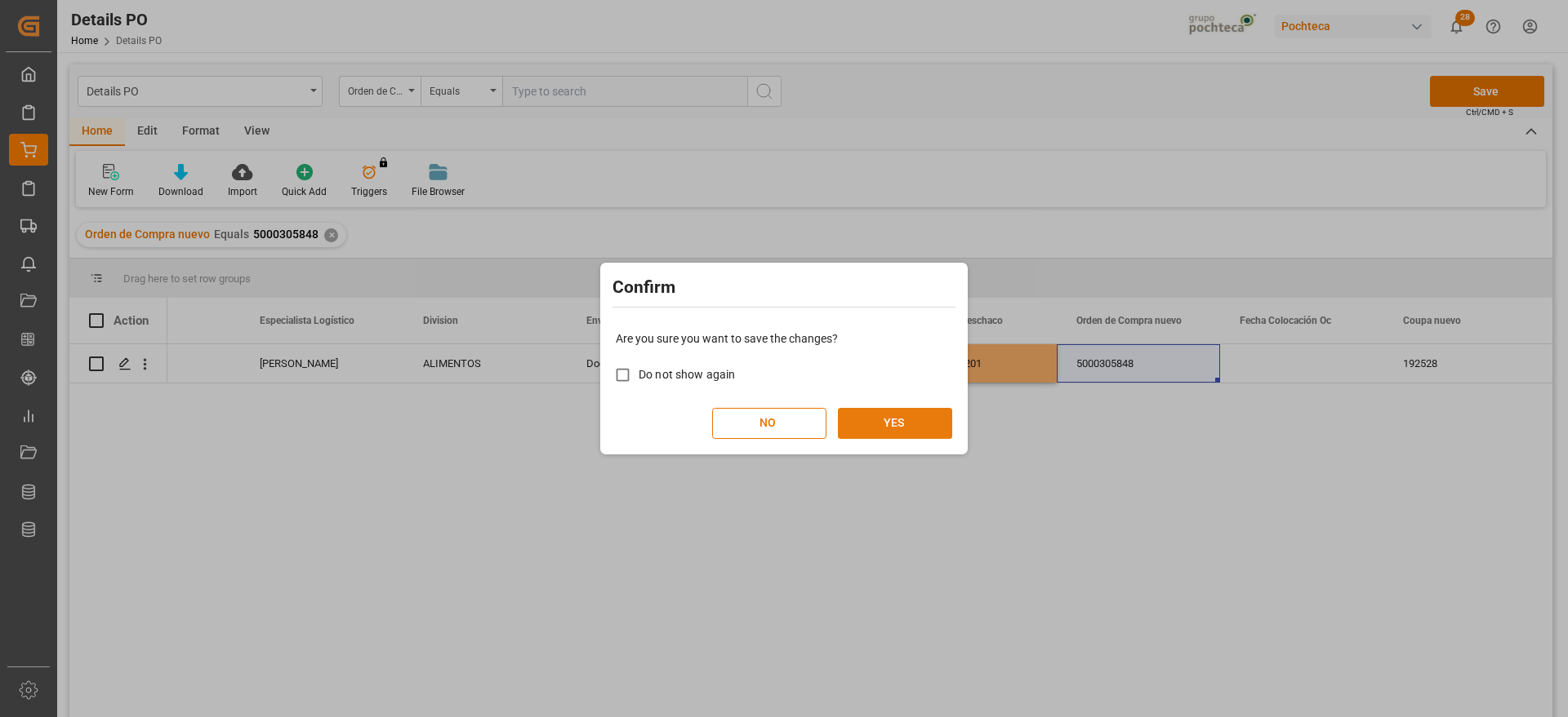
click at [877, 426] on button "YES" at bounding box center [895, 424] width 115 height 31
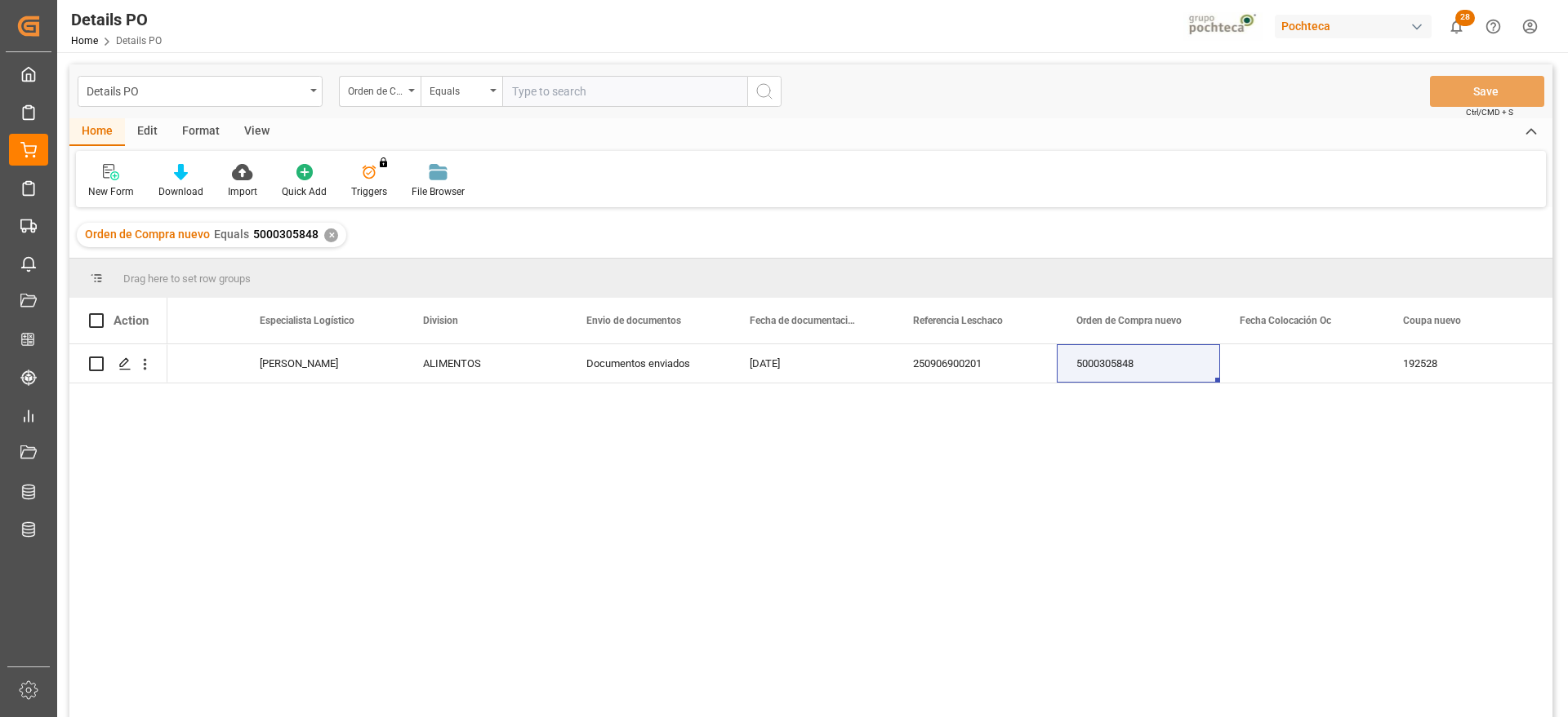
click at [329, 237] on div "✕" at bounding box center [331, 235] width 14 height 14
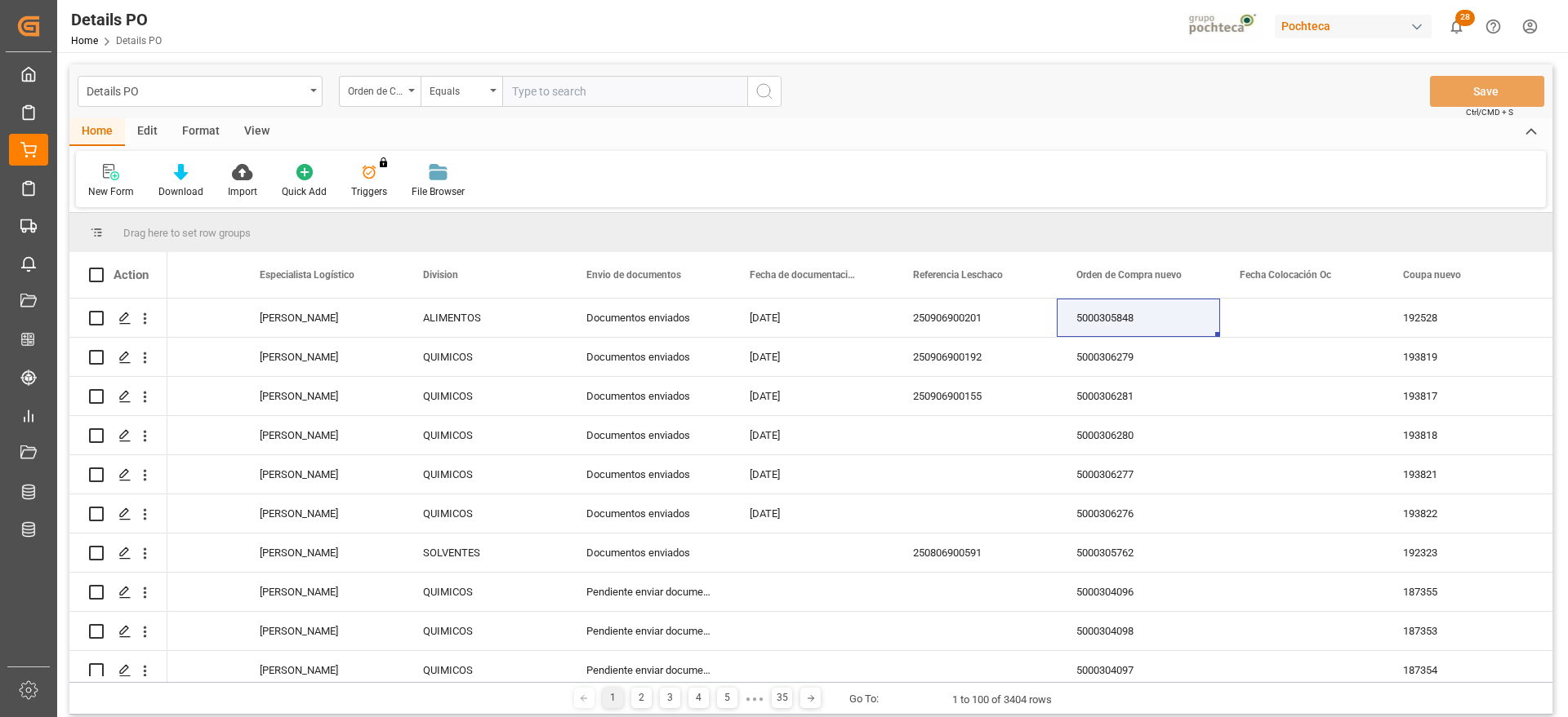
click at [619, 89] on input "text" at bounding box center [624, 91] width 245 height 31
paste input "5000306280"
type input "5000306280"
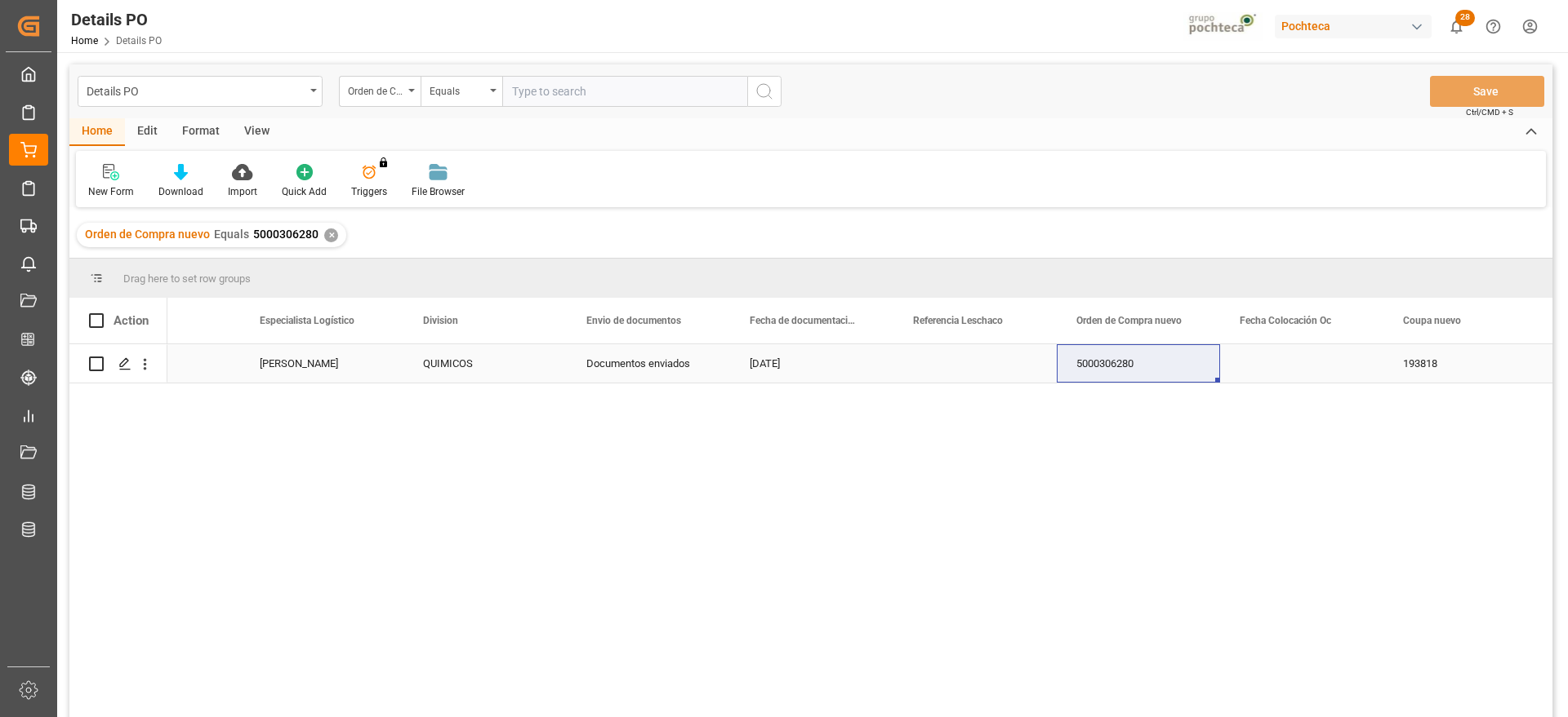
click at [1003, 369] on div "Press SPACE to select this row." at bounding box center [974, 364] width 164 height 39
click at [960, 368] on div "Press SPACE to select this row." at bounding box center [974, 364] width 164 height 39
click at [960, 368] on input "Press SPACE to select this row." at bounding box center [974, 373] width 137 height 31
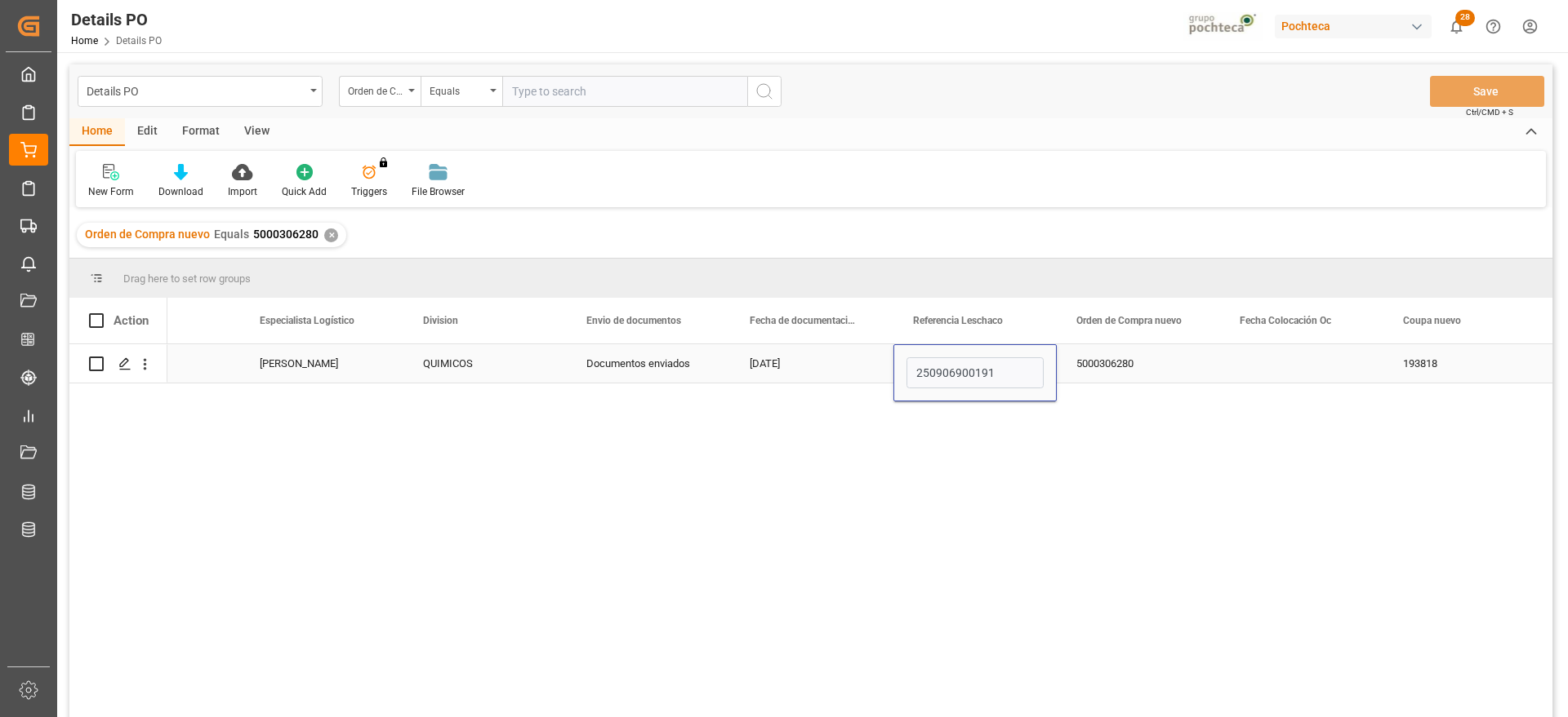
type input "250906900191"
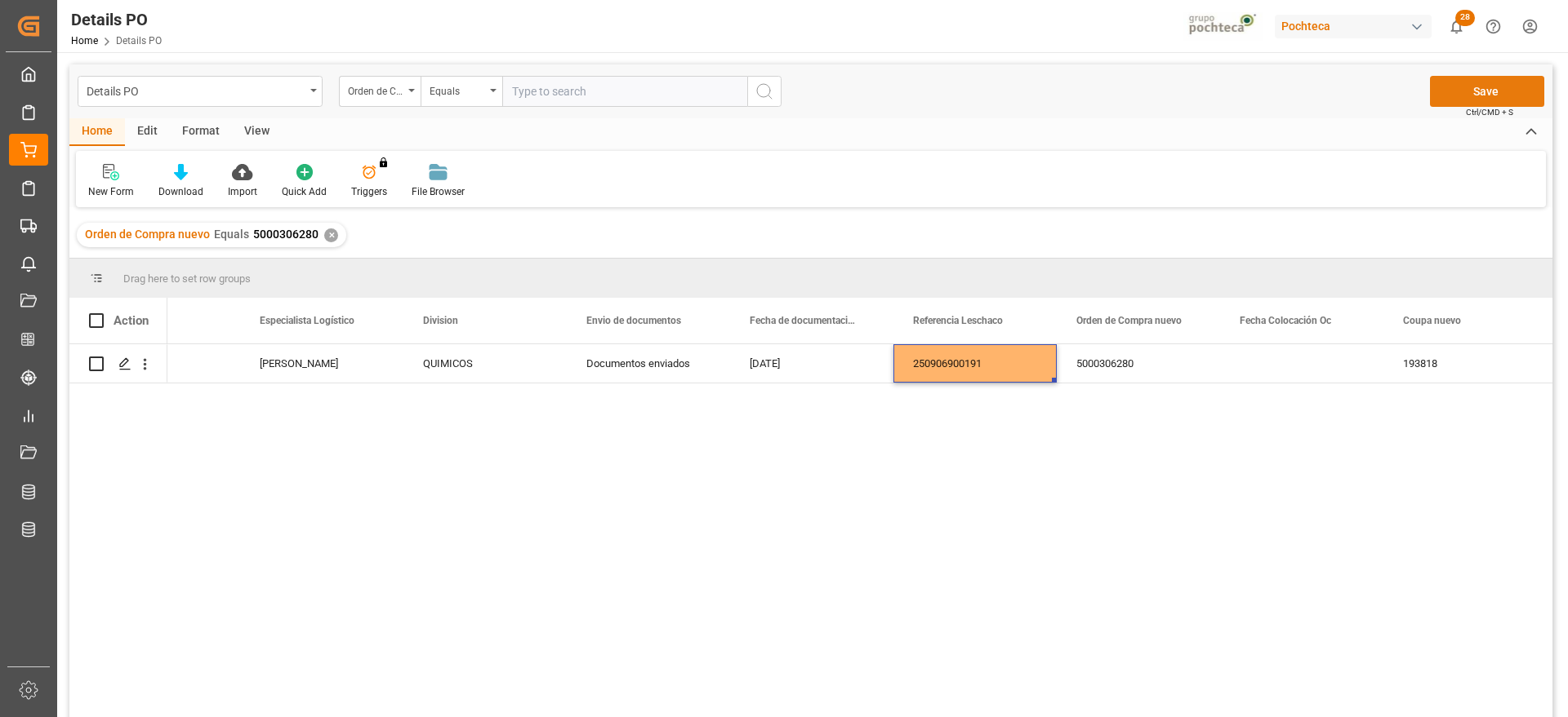
click at [1494, 87] on button "Save" at bounding box center [1487, 91] width 115 height 31
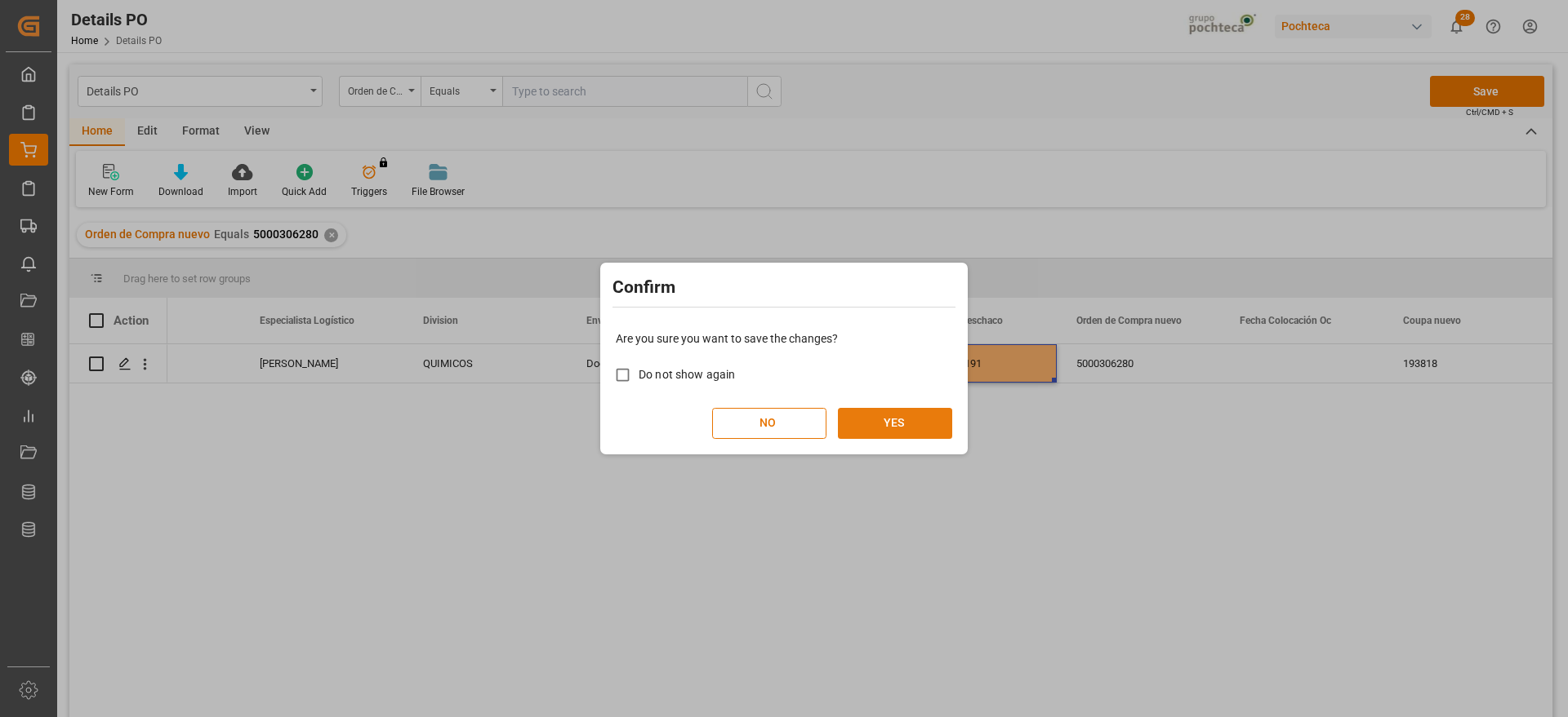
click at [877, 427] on button "YES" at bounding box center [895, 424] width 115 height 31
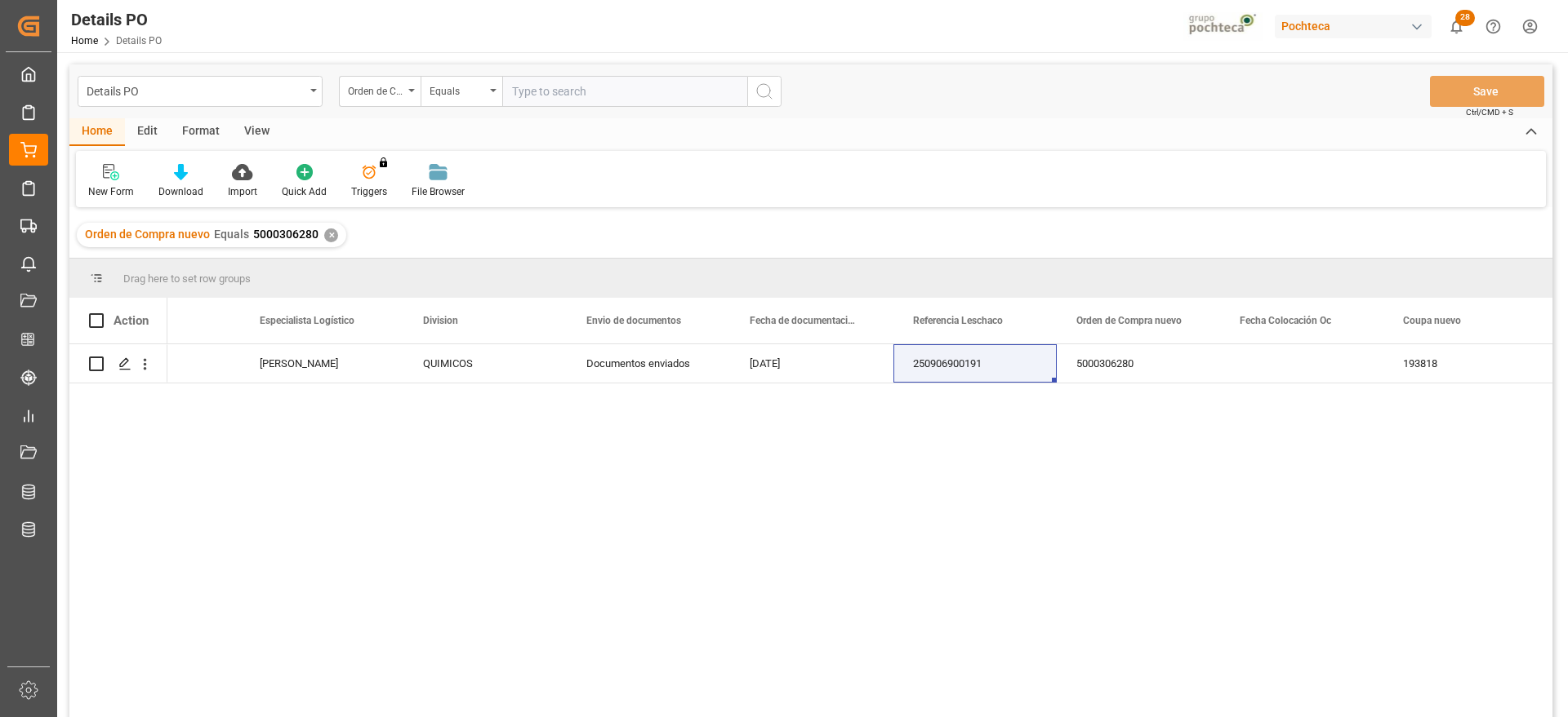
click at [325, 230] on div "✕" at bounding box center [331, 235] width 14 height 14
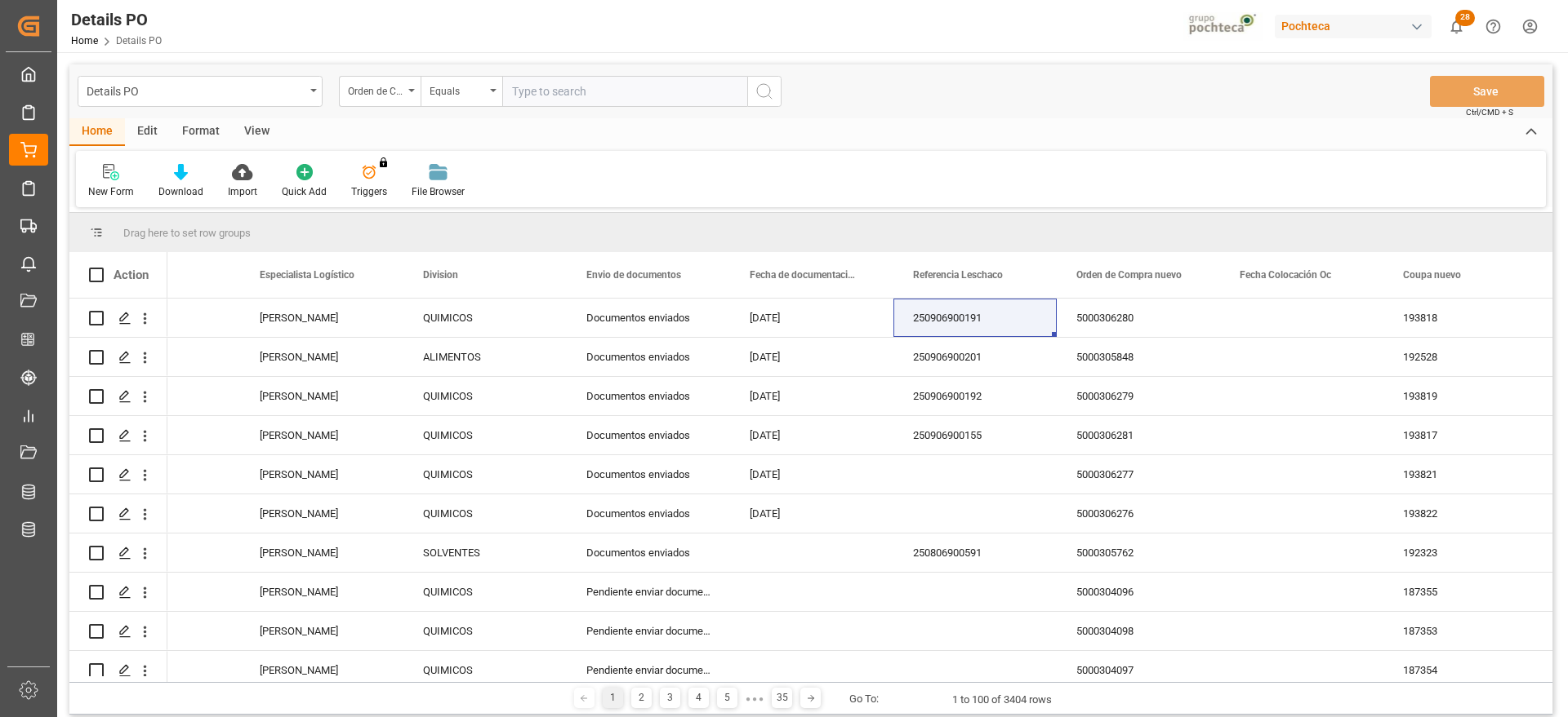
click at [550, 85] on input "text" at bounding box center [624, 91] width 245 height 31
paste input "5000305847"
type input "5000305847"
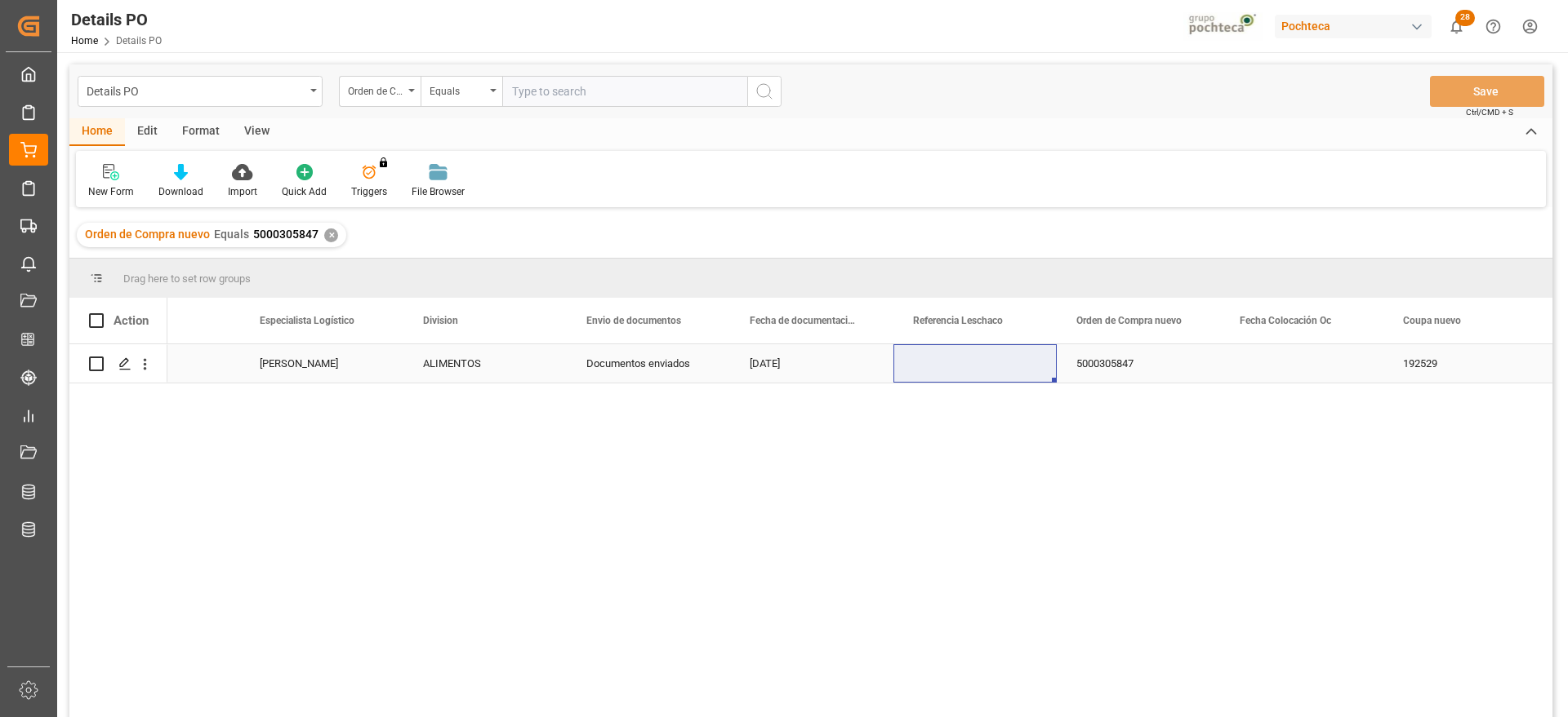
click at [1011, 369] on div "Press SPACE to select this row." at bounding box center [974, 364] width 164 height 39
click at [999, 360] on input "Press SPACE to select this row." at bounding box center [974, 373] width 137 height 31
paste input "250906900199"
type input "250906900199"
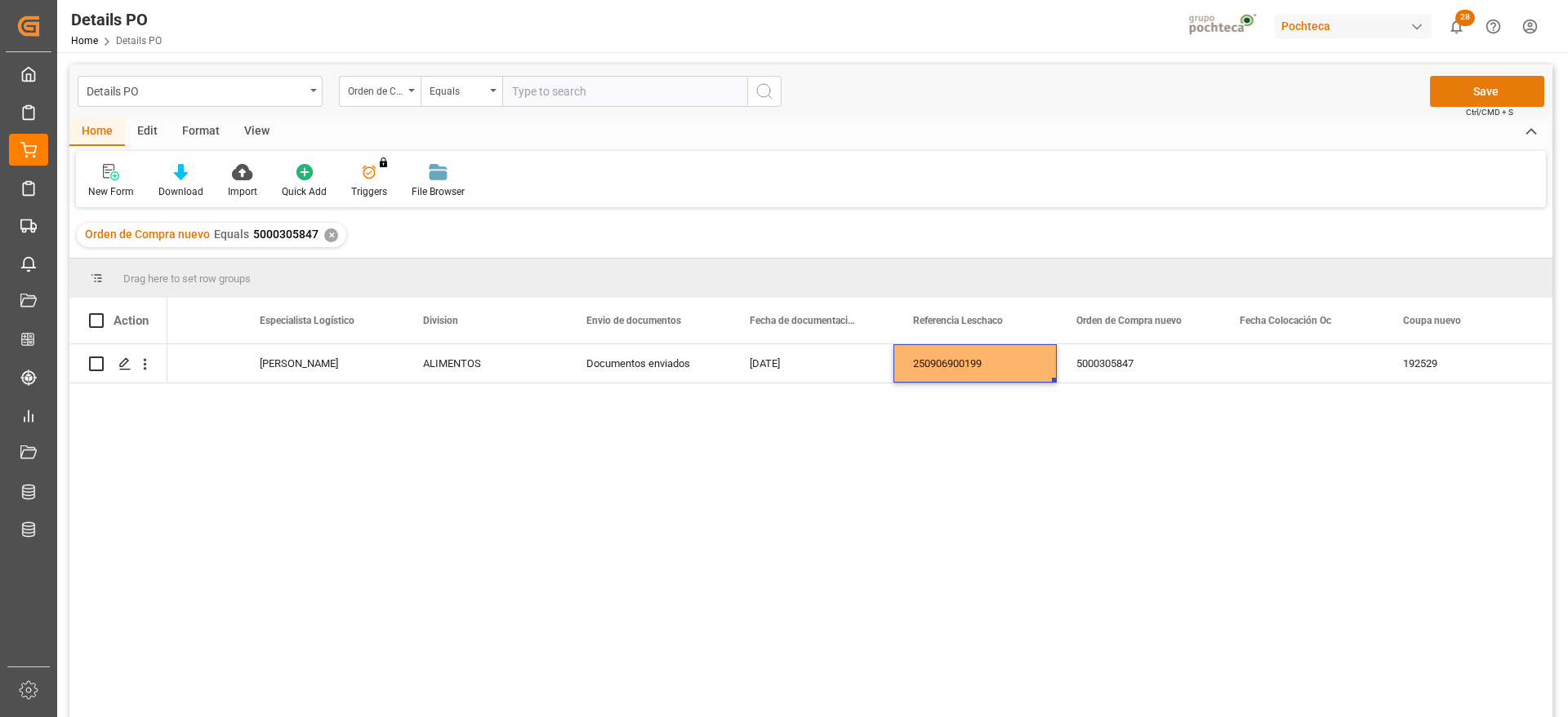
click at [1466, 95] on button "Save" at bounding box center [1487, 91] width 115 height 31
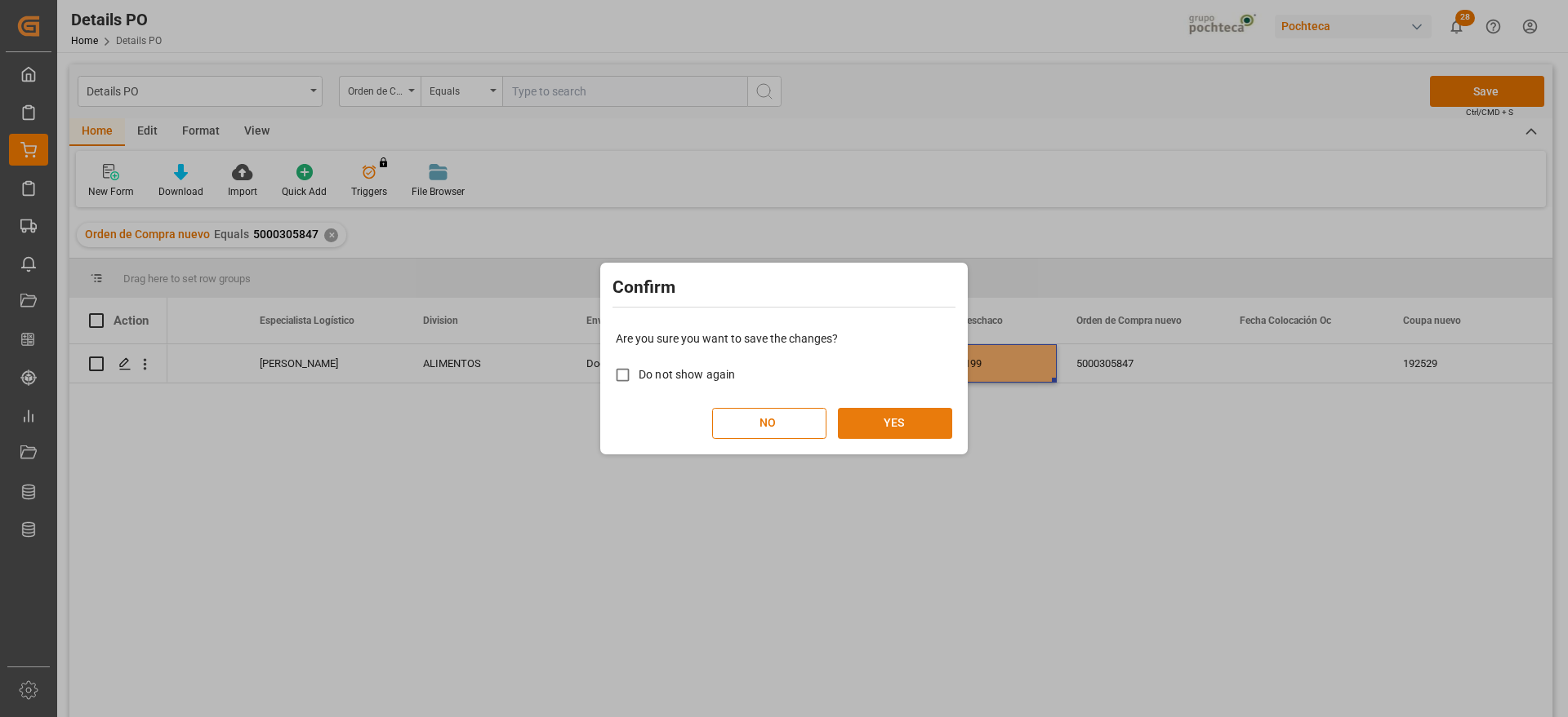
click at [892, 427] on button "YES" at bounding box center [895, 424] width 115 height 31
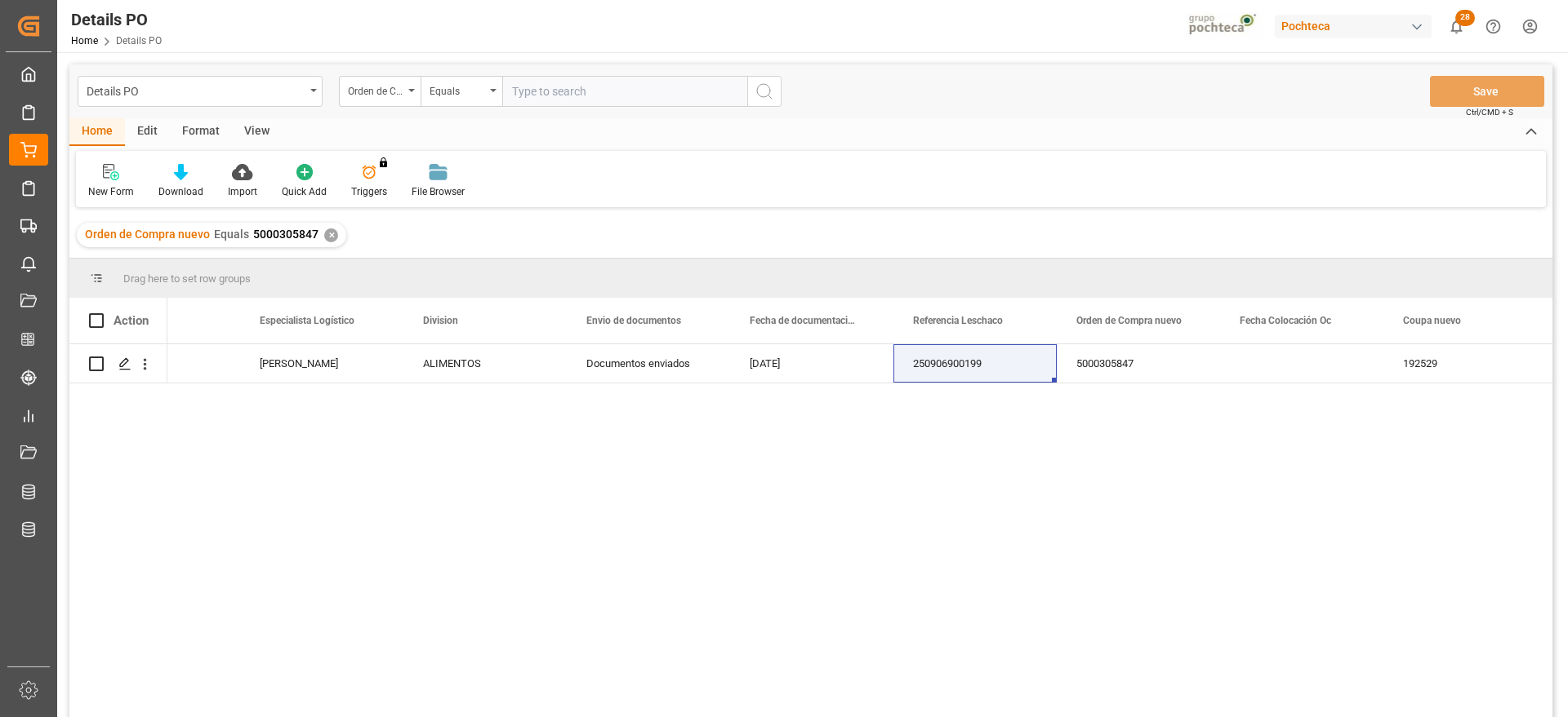
click at [326, 233] on div "✕" at bounding box center [331, 235] width 14 height 14
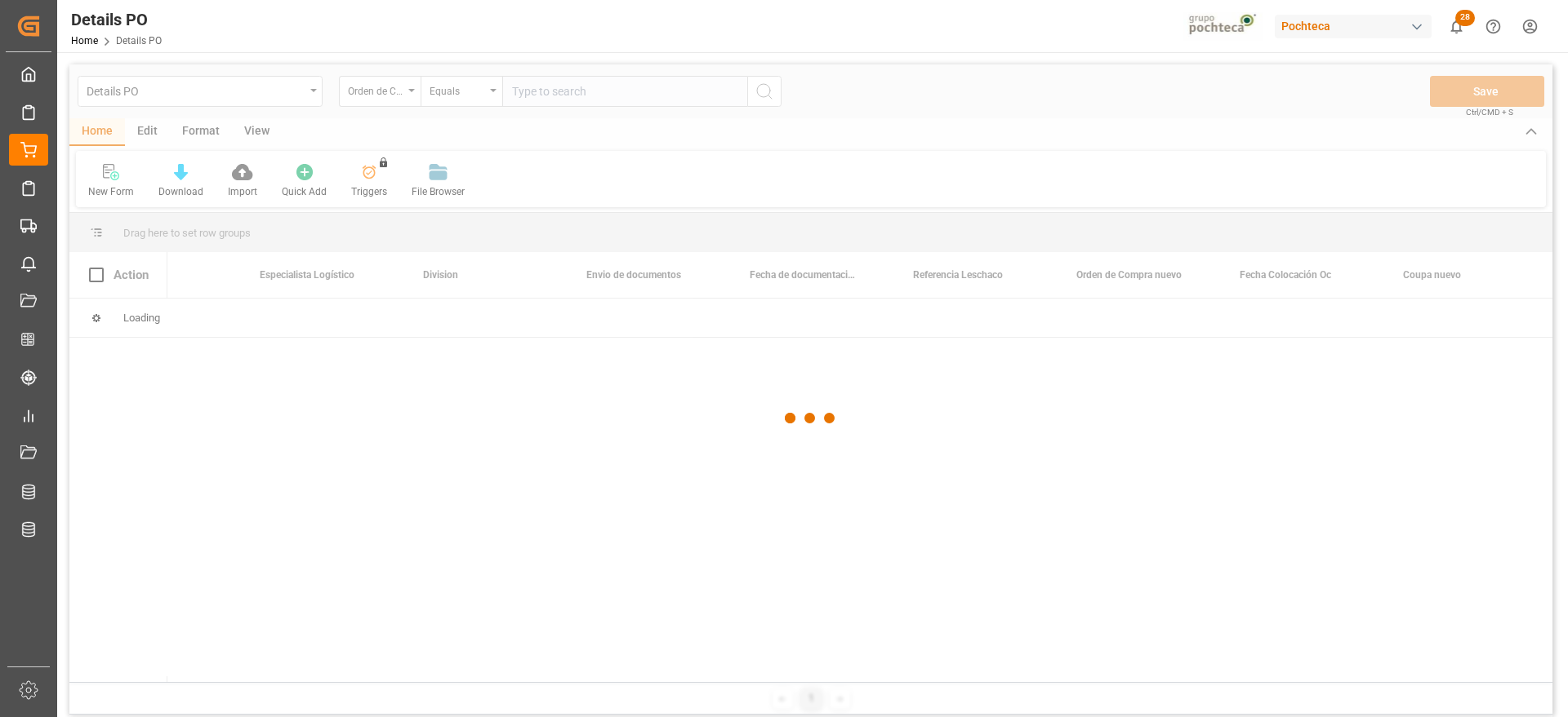
click at [593, 91] on div at bounding box center [811, 419] width 1483 height 708
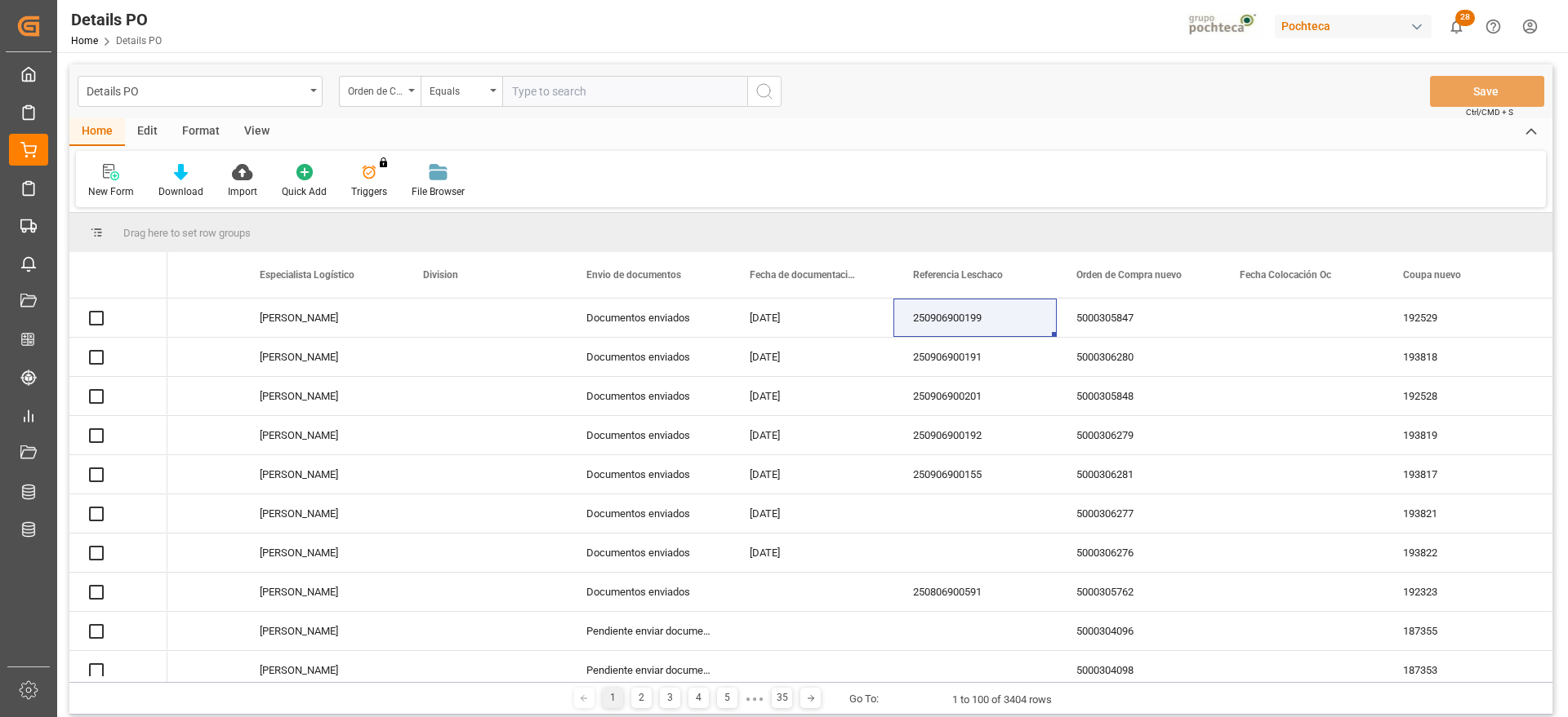
click at [575, 87] on input "text" at bounding box center [624, 91] width 245 height 31
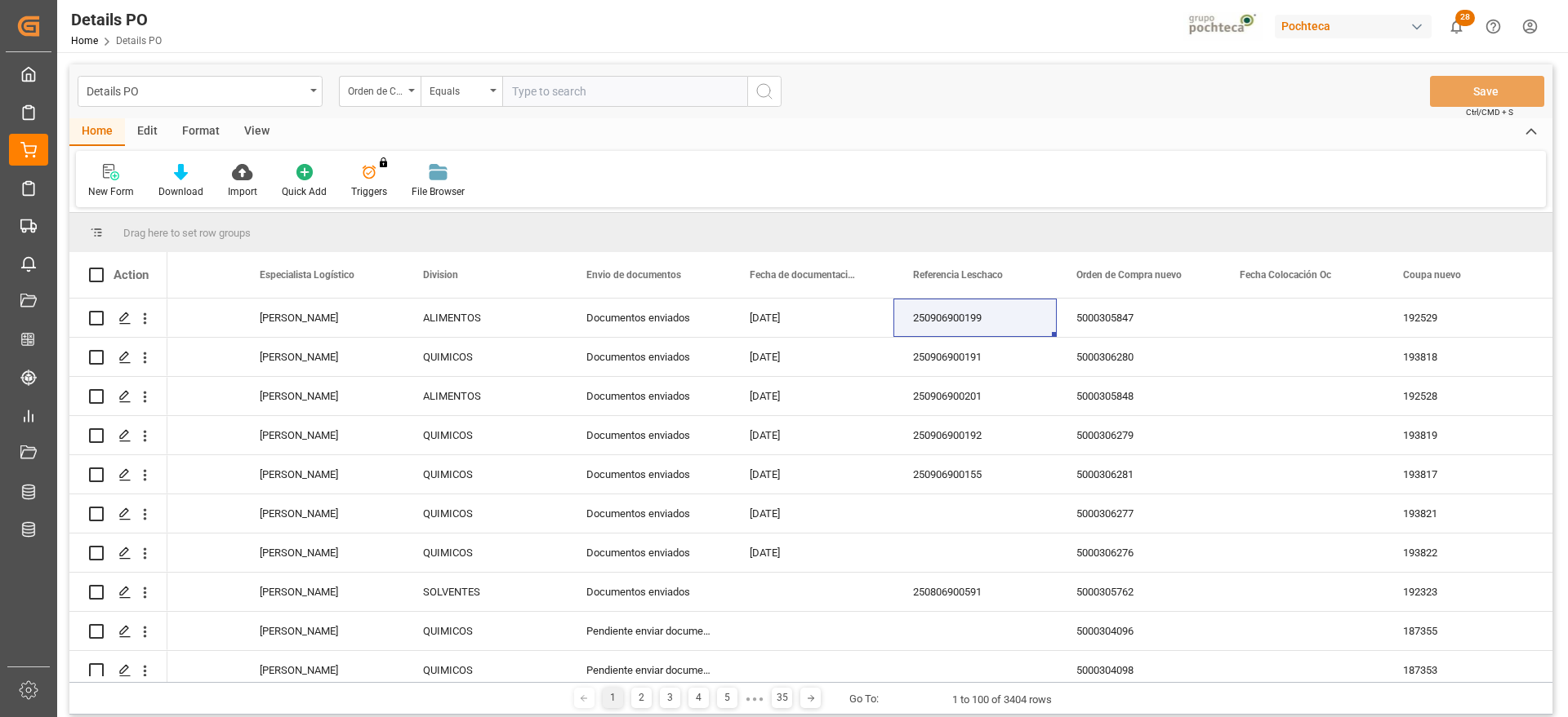
paste input "5000305849"
type input "5000305849"
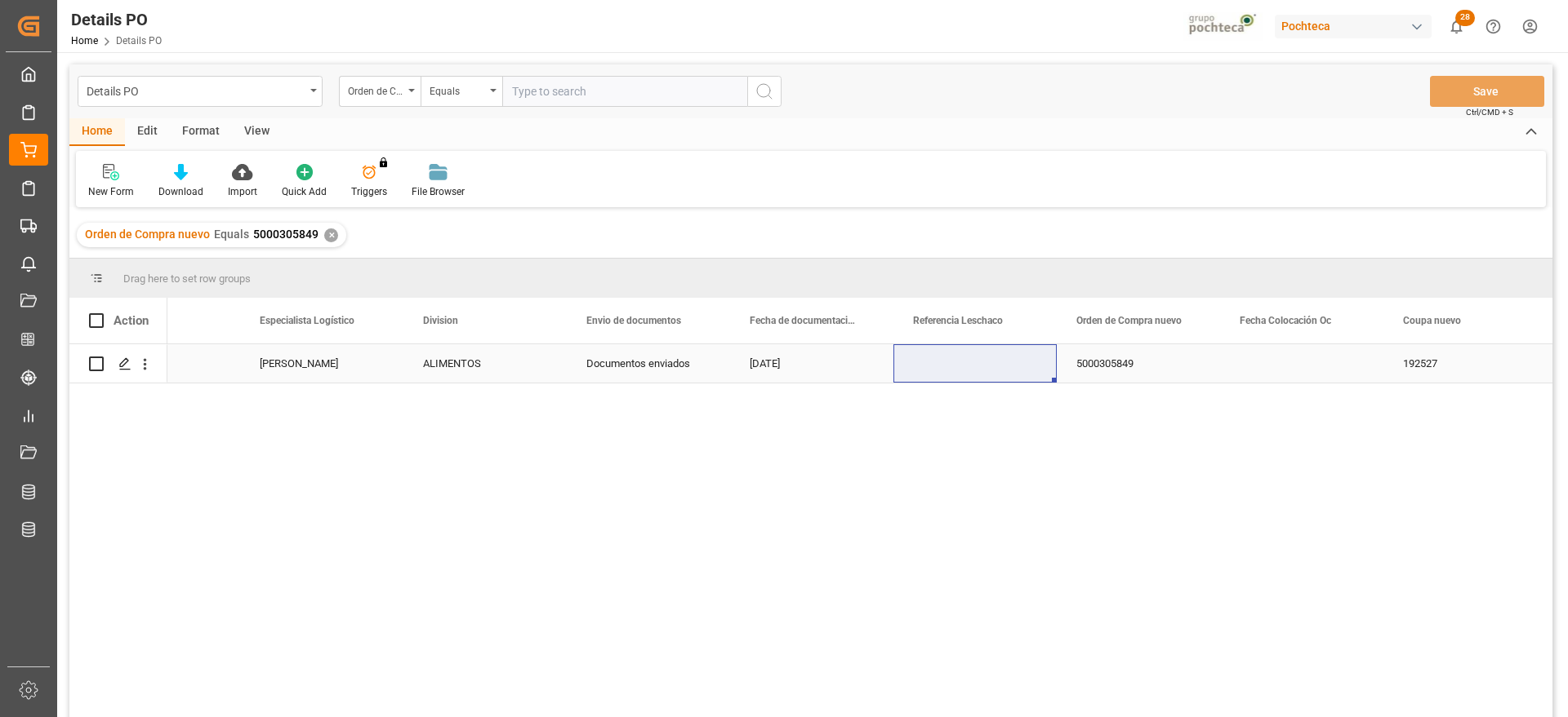
click at [968, 367] on div "Press SPACE to select this row." at bounding box center [974, 364] width 164 height 39
click at [1003, 347] on div "250906900196" at bounding box center [974, 364] width 164 height 39
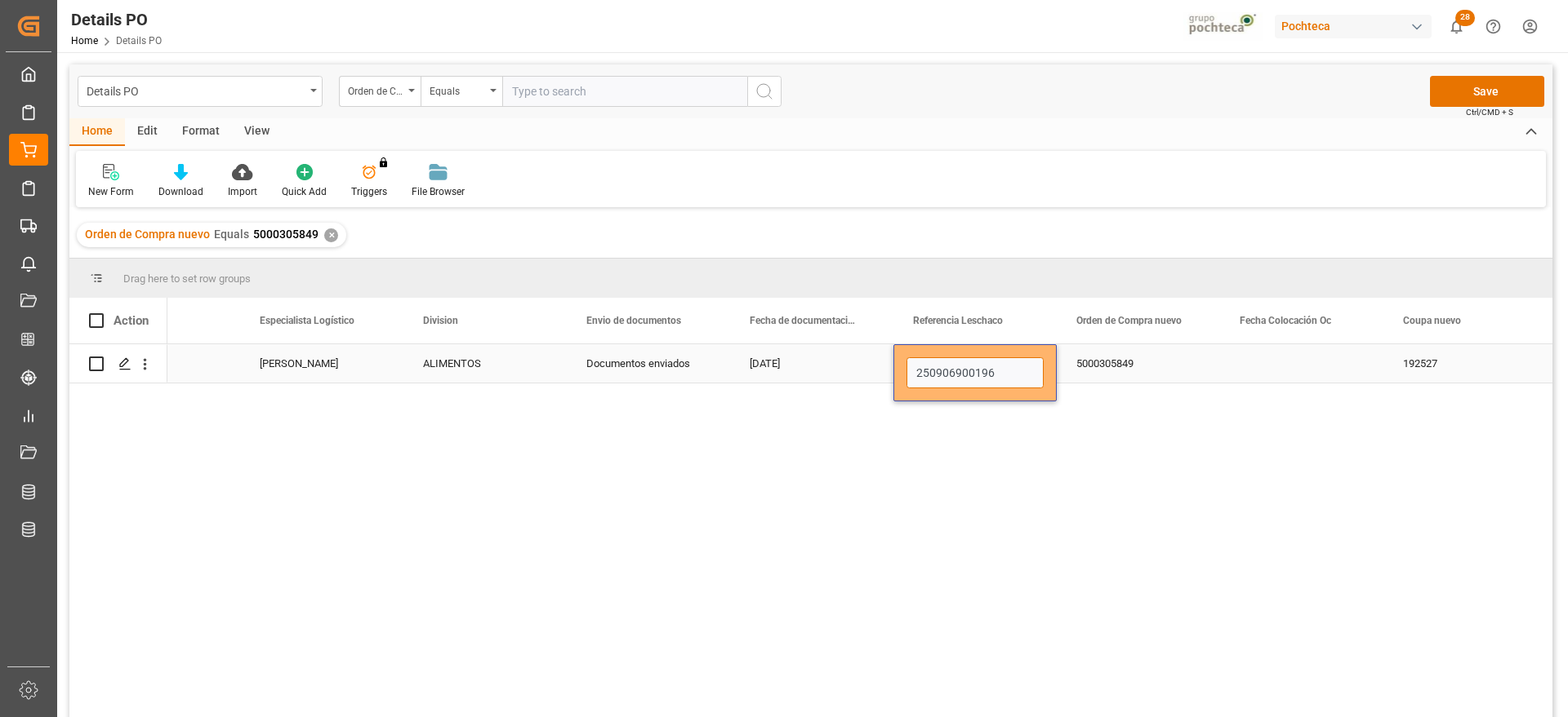
click at [993, 364] on input "250906900196" at bounding box center [974, 373] width 137 height 31
click at [1146, 371] on div "5000305849" at bounding box center [1138, 364] width 164 height 39
click at [1480, 91] on button "Save" at bounding box center [1487, 91] width 115 height 31
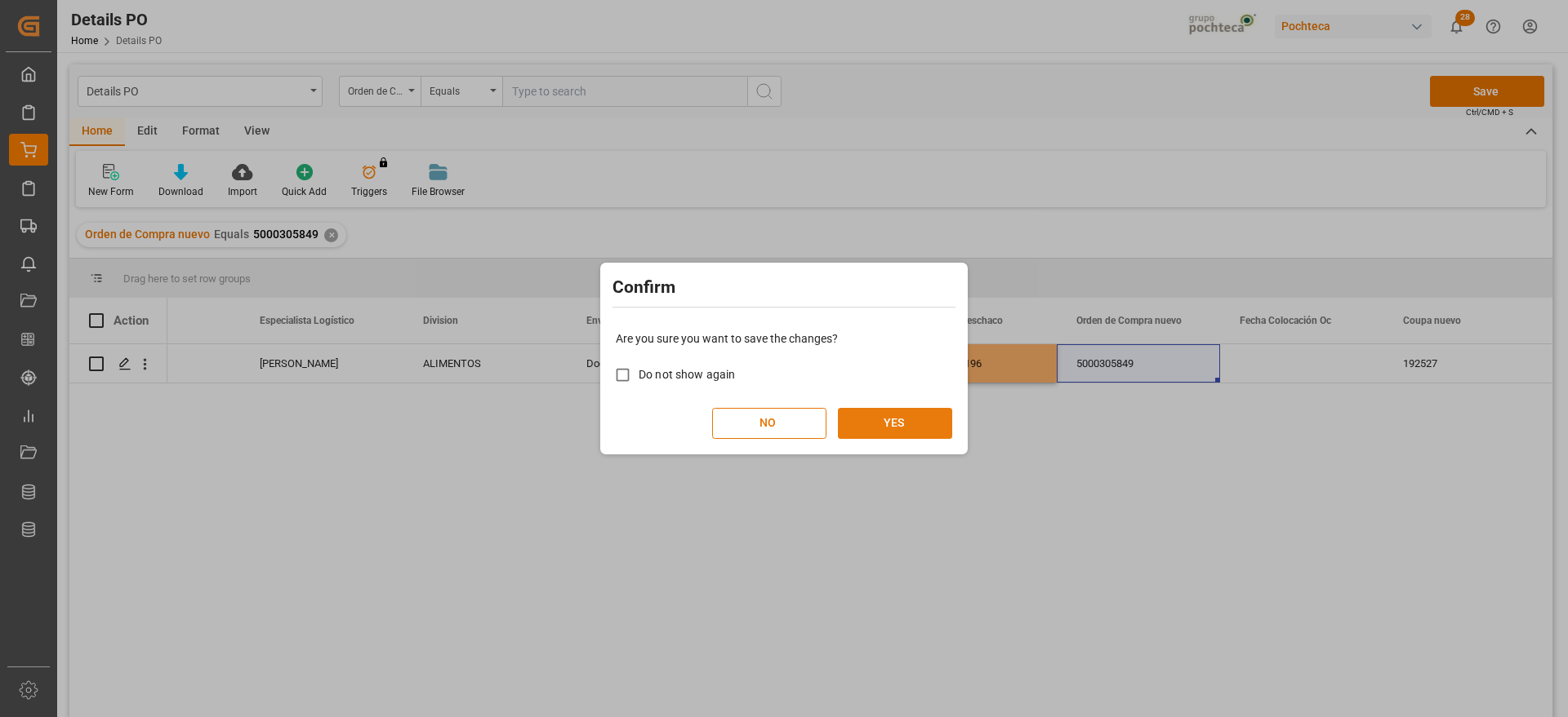
click at [917, 419] on button "YES" at bounding box center [895, 424] width 115 height 31
